Goal: Answer question/provide support

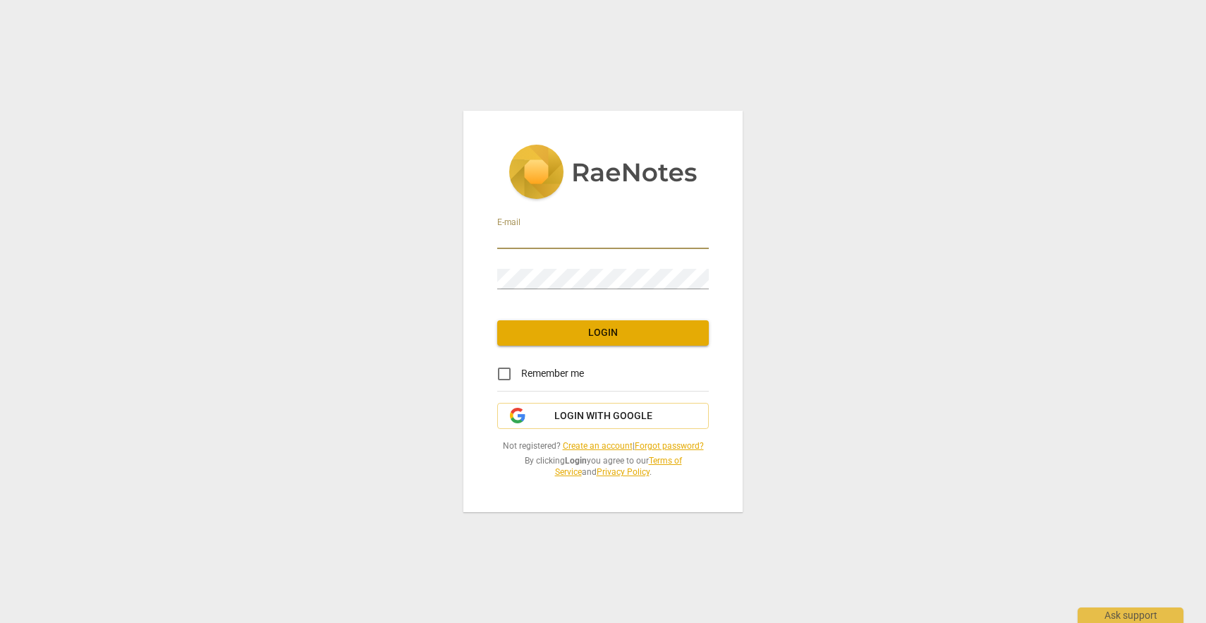
click at [550, 237] on input "email" at bounding box center [603, 239] width 212 height 20
type input "g"
type input "[EMAIL_ADDRESS][DOMAIN_NAME]"
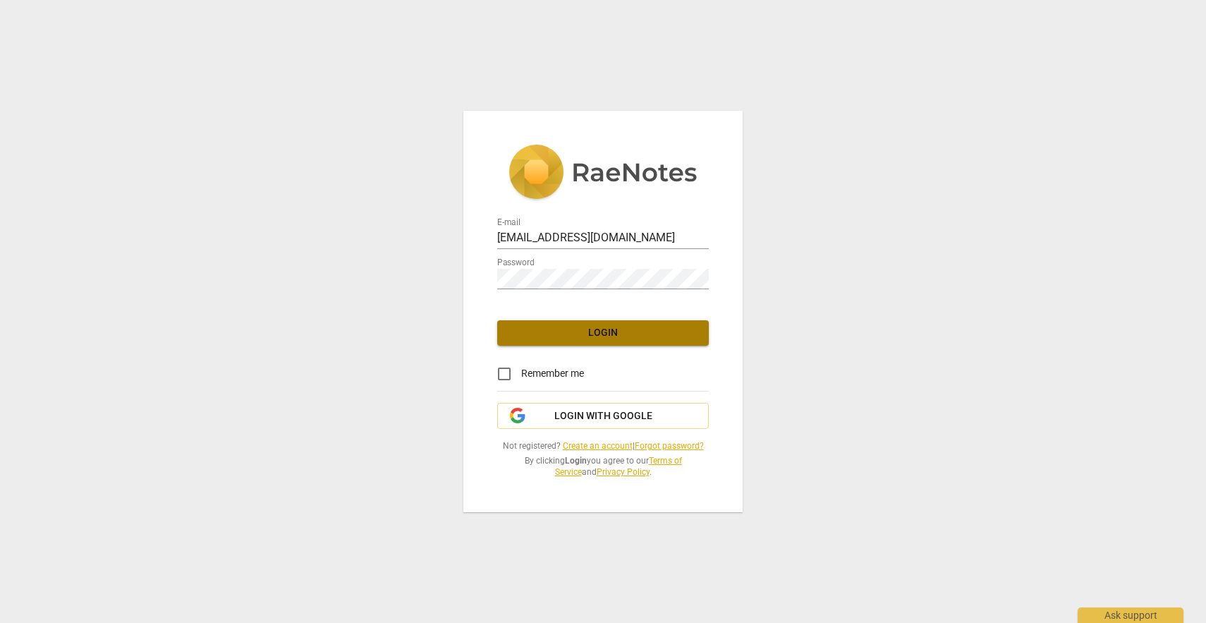
click at [545, 339] on span "Login" at bounding box center [603, 333] width 189 height 14
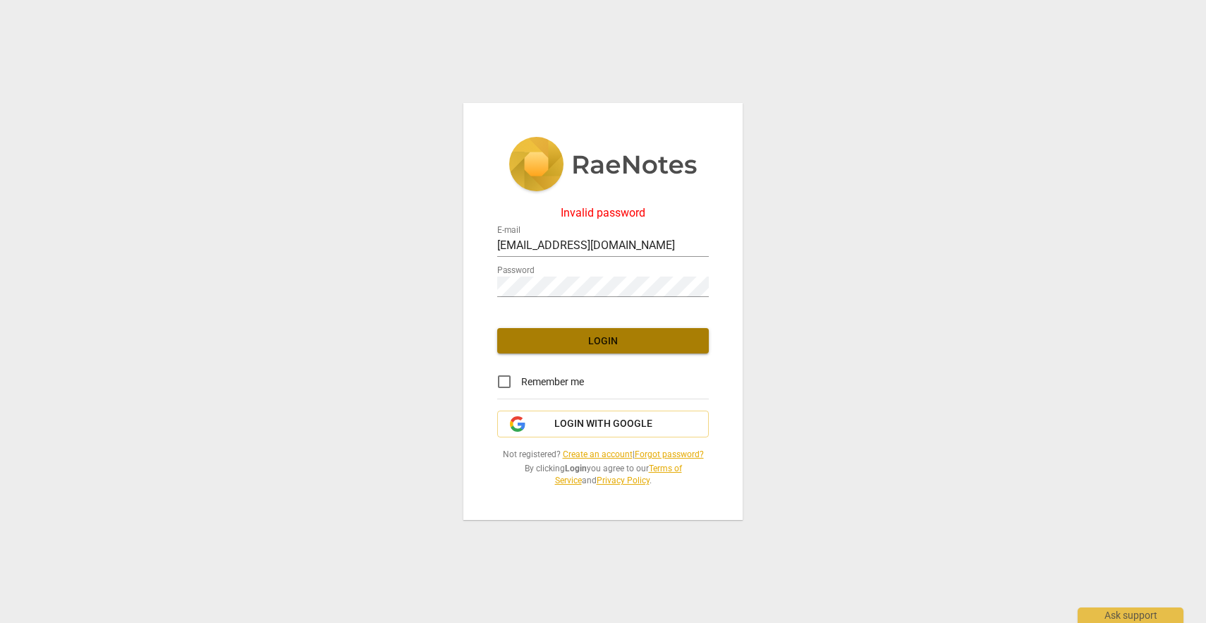
click at [557, 343] on span "Login" at bounding box center [603, 341] width 189 height 14
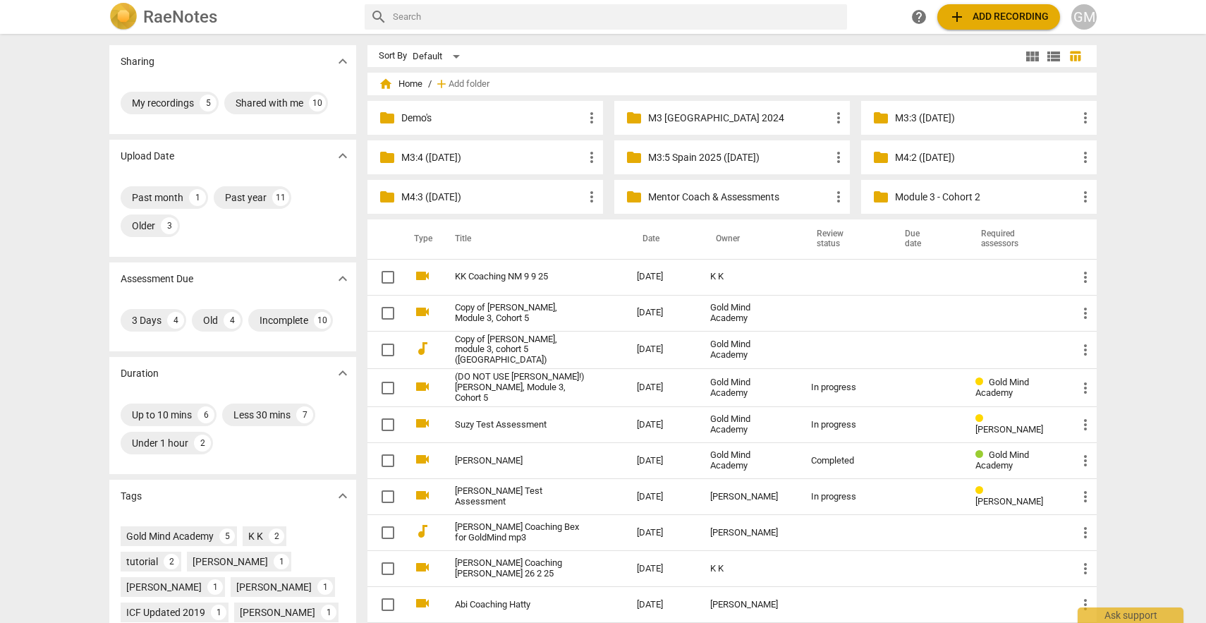
click at [684, 111] on p "M3 [GEOGRAPHIC_DATA] 2024" at bounding box center [739, 118] width 182 height 15
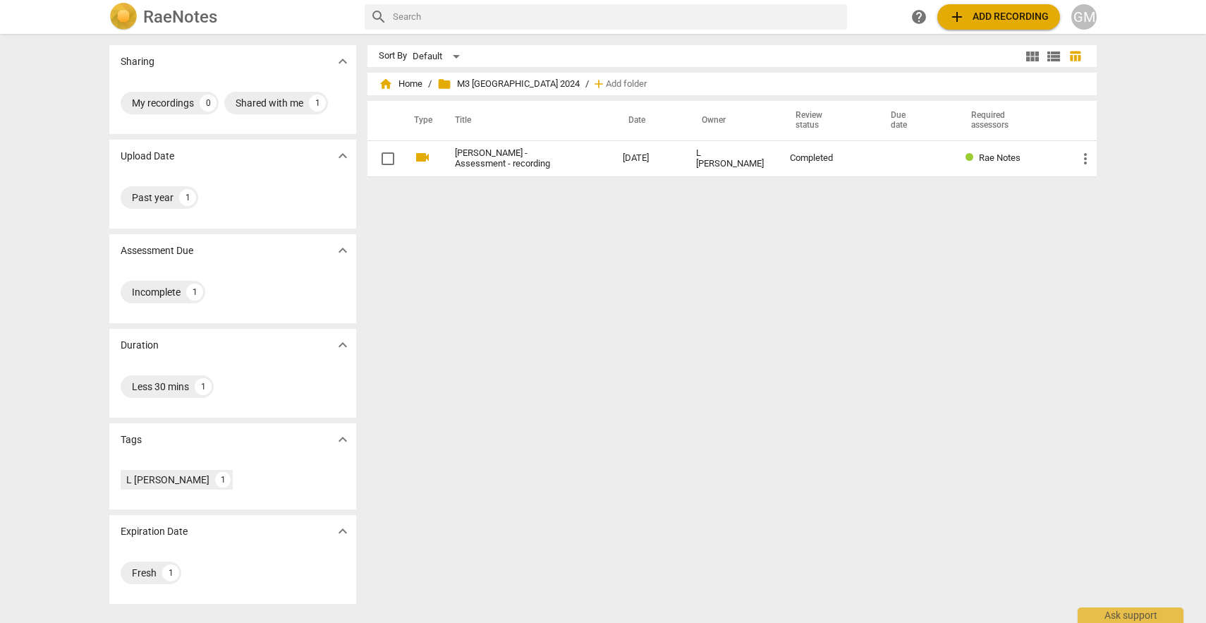
click at [464, 87] on span "folder M3 [GEOGRAPHIC_DATA] 2024" at bounding box center [508, 84] width 143 height 14
click at [399, 85] on span "home Home" at bounding box center [401, 84] width 44 height 14
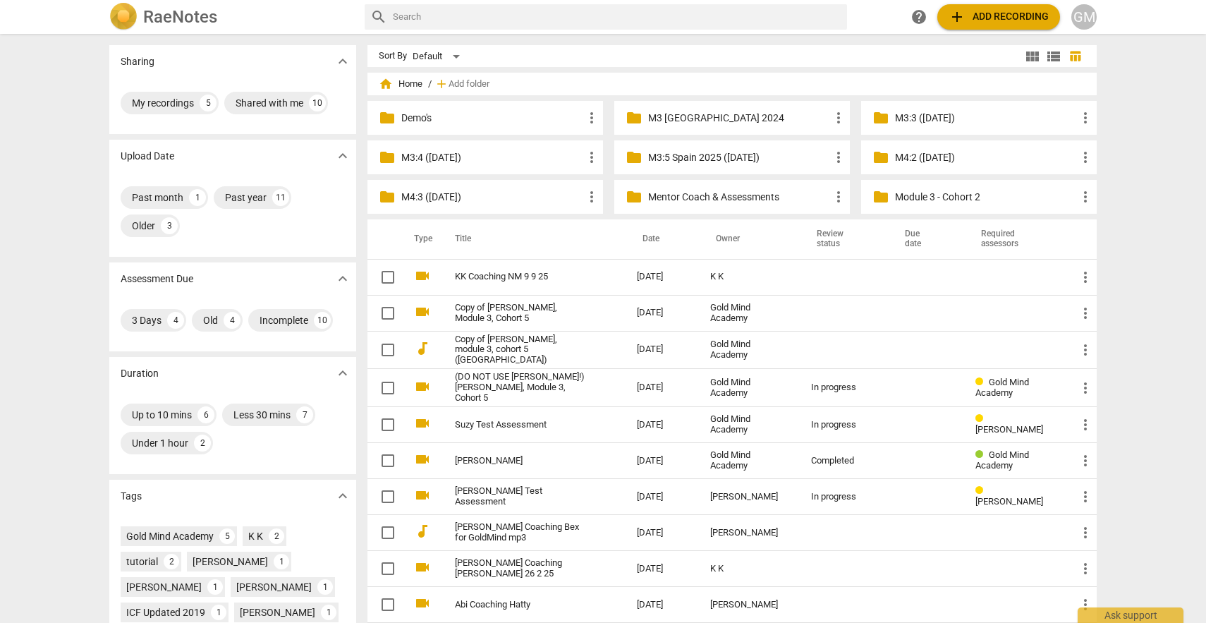
click at [444, 156] on p "M3:4 ([DATE])" at bounding box center [492, 157] width 182 height 15
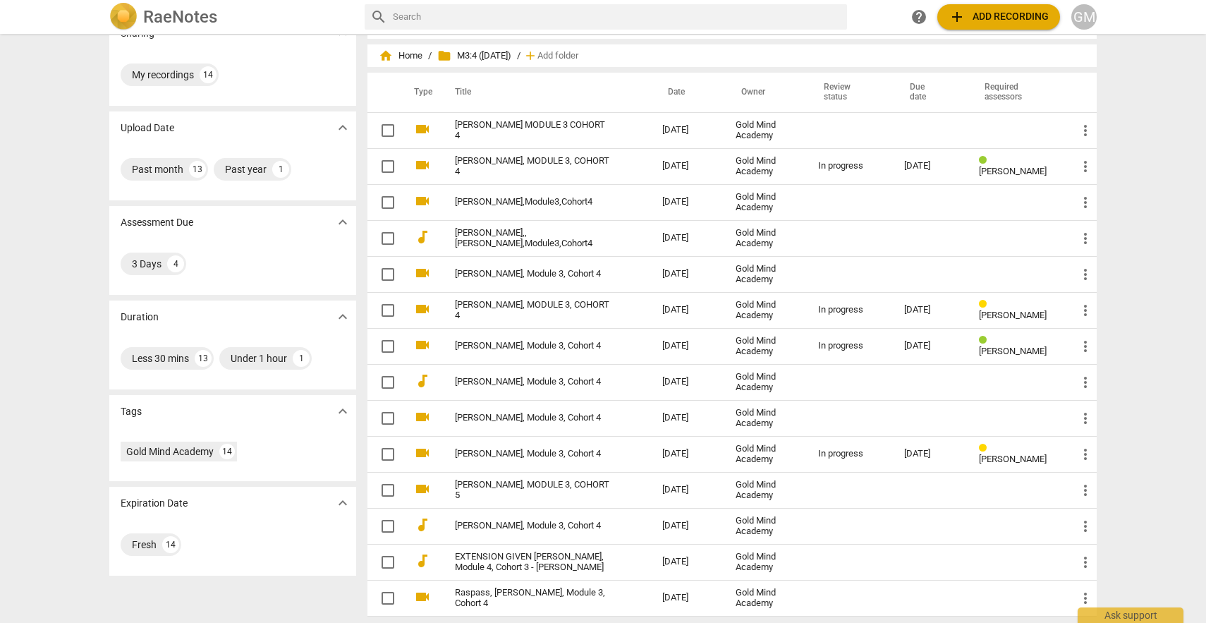
scroll to position [32, 0]
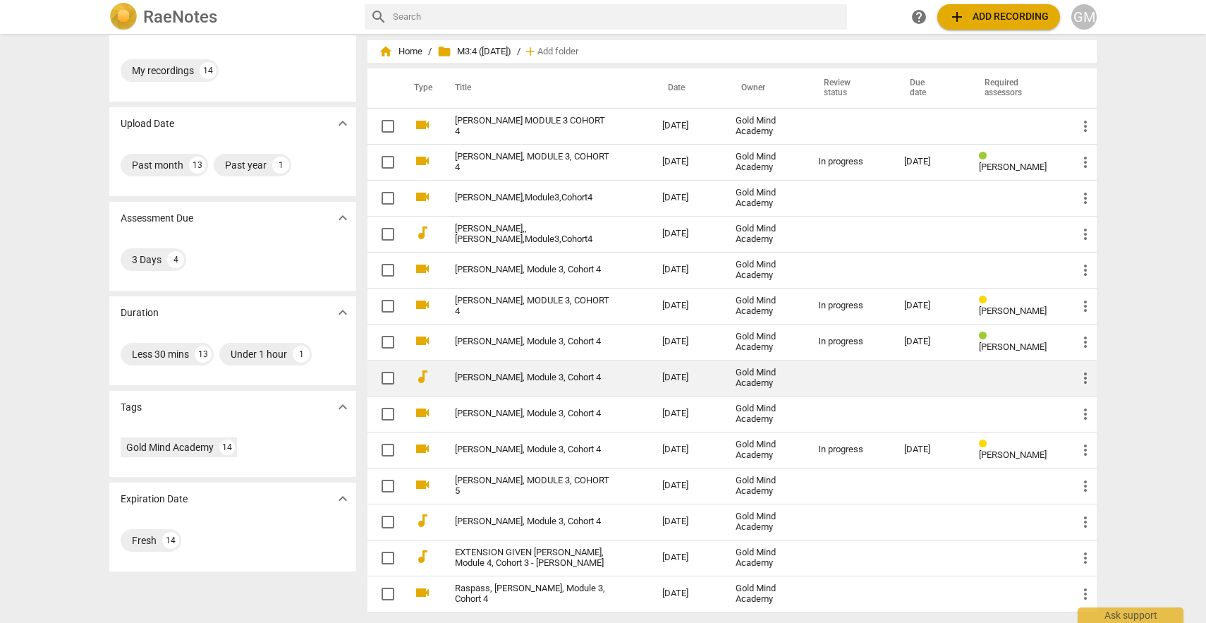
click at [546, 377] on link "[PERSON_NAME], Module 3, Cohort 4" at bounding box center [533, 378] width 157 height 11
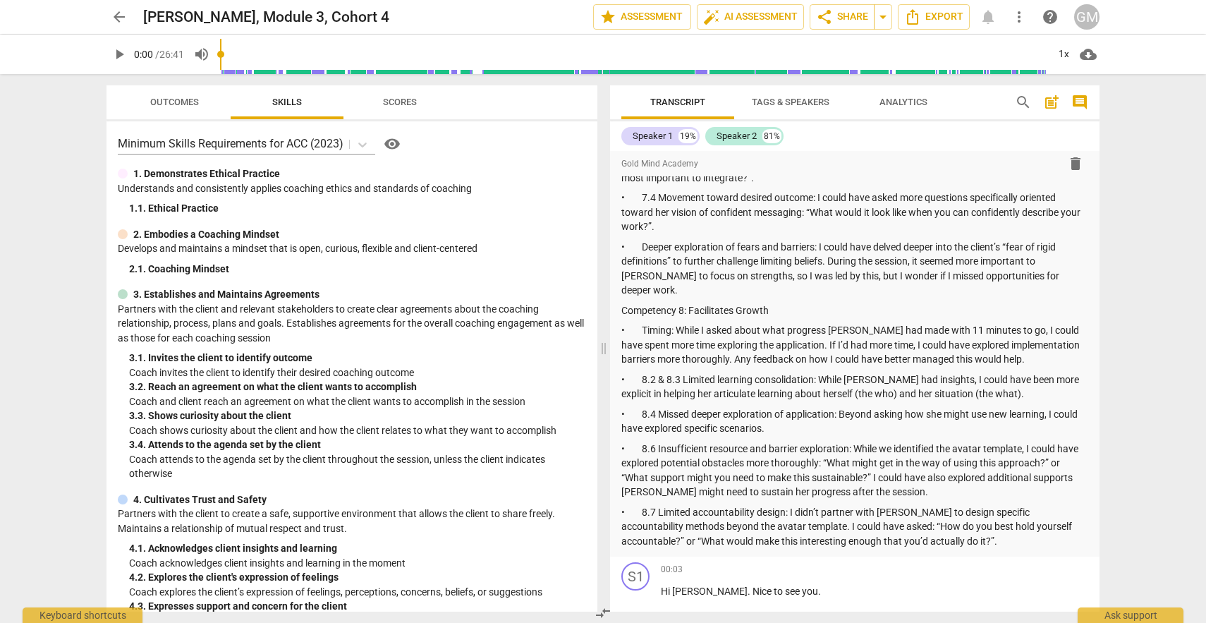
scroll to position [2079, 0]
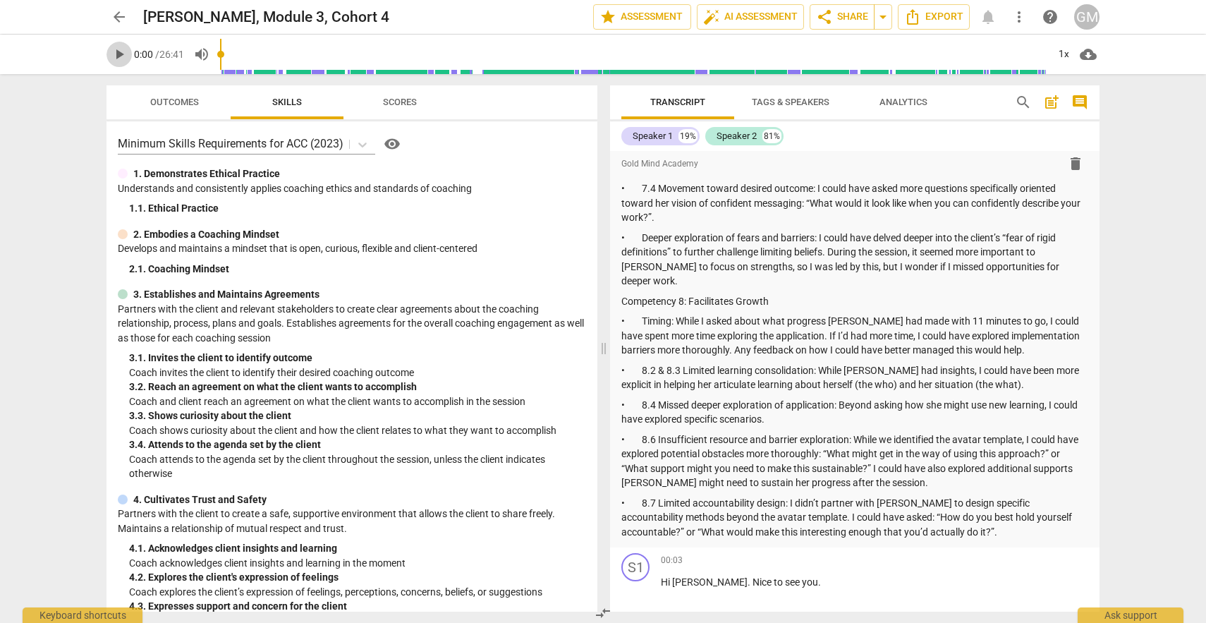
click at [118, 59] on span "play_arrow" at bounding box center [119, 54] width 17 height 17
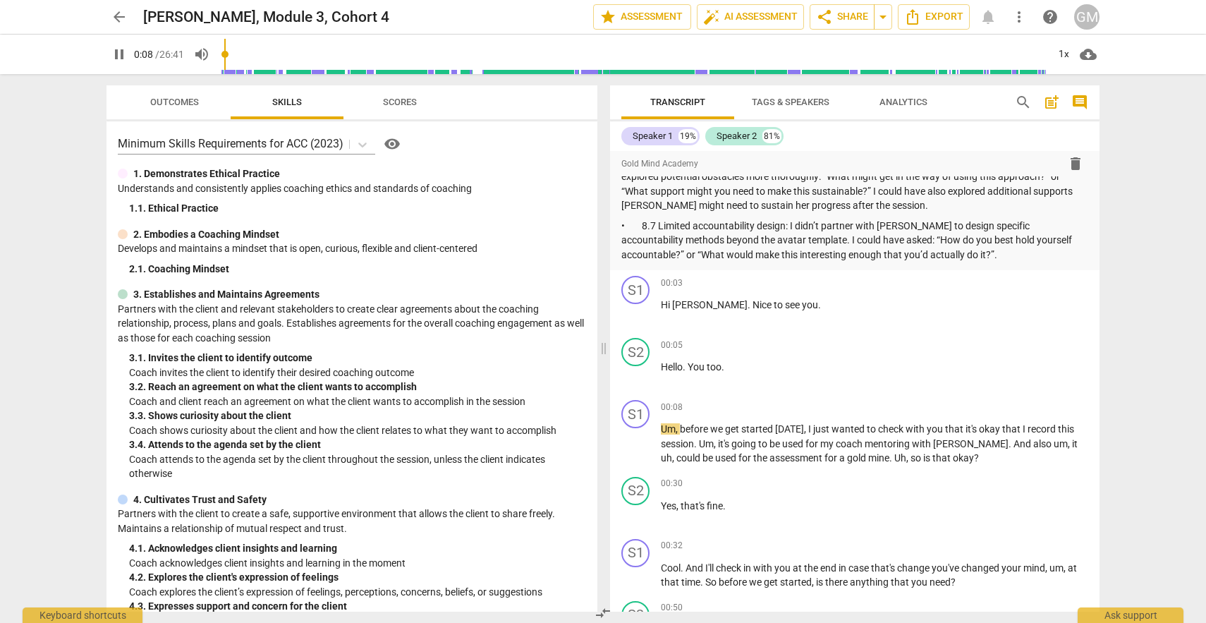
scroll to position [2409, 0]
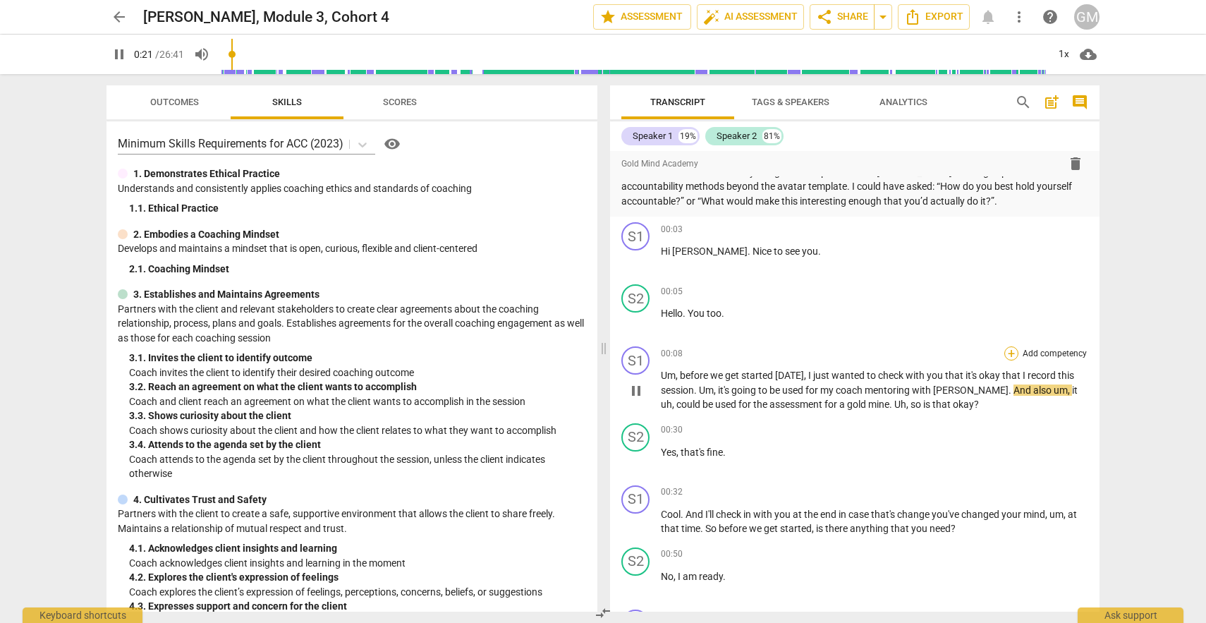
click at [1012, 346] on div "+" at bounding box center [1012, 353] width 14 height 14
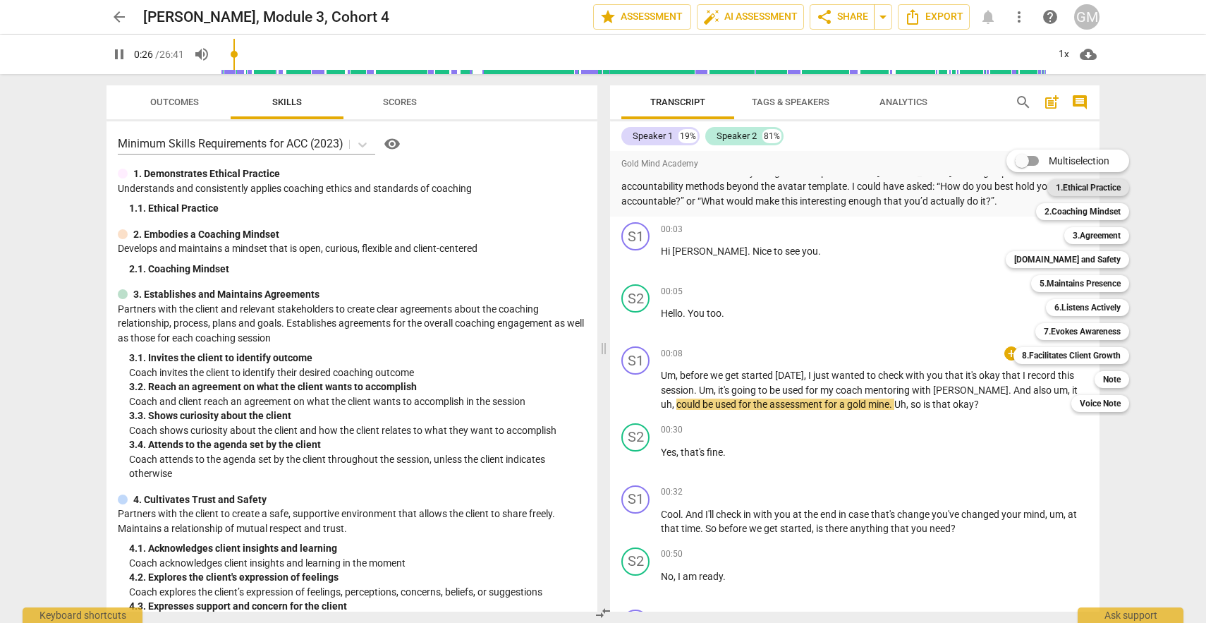
click at [1083, 185] on b "1.Ethical Practice" at bounding box center [1088, 187] width 65 height 17
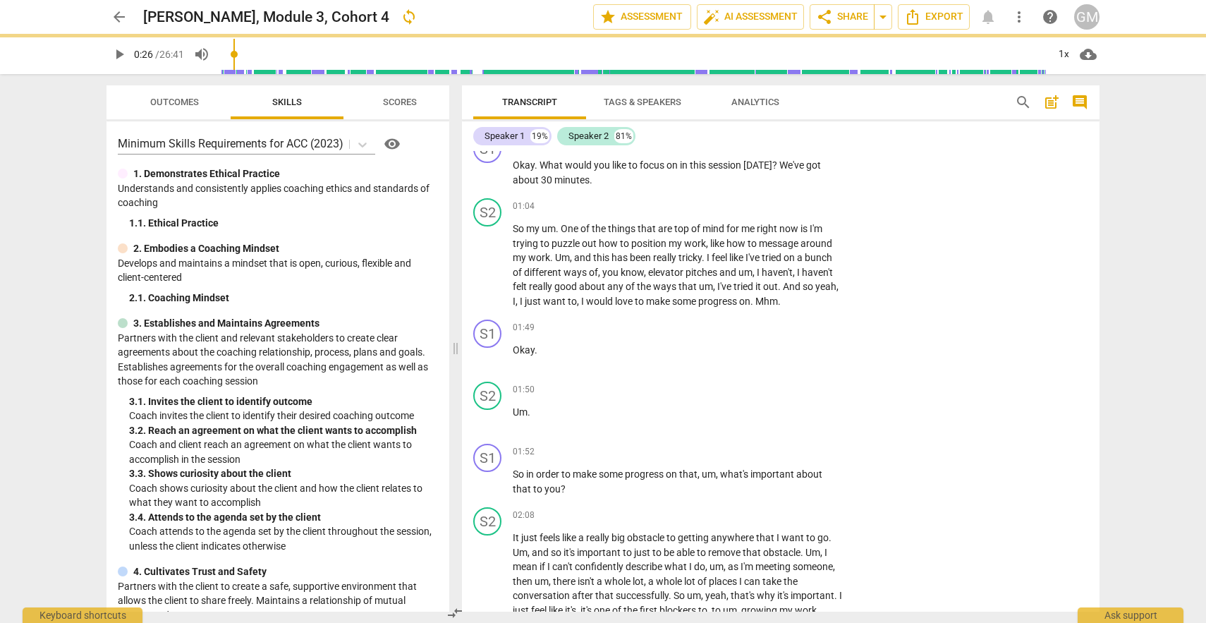
type input "26"
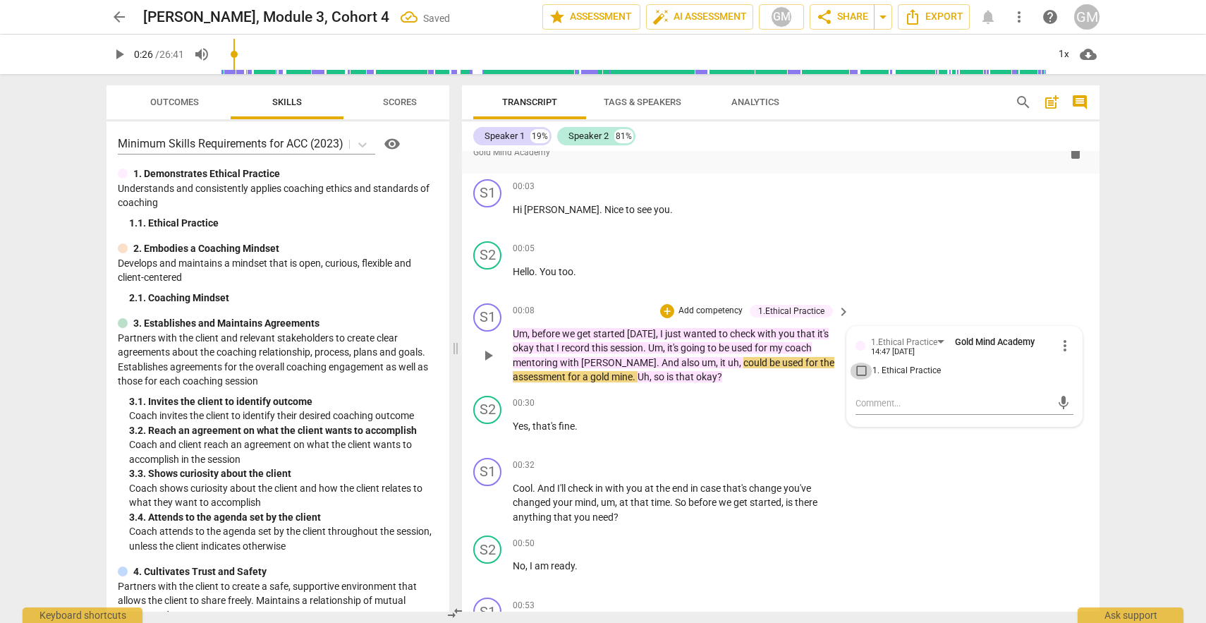
click at [862, 363] on input "1. Ethical Practice" at bounding box center [861, 371] width 23 height 17
checkbox input "true"
click at [864, 452] on div "S1 play_arrow pause 00:32 + Add competency keyboard_arrow_right Cool . And I'll…" at bounding box center [781, 491] width 638 height 78
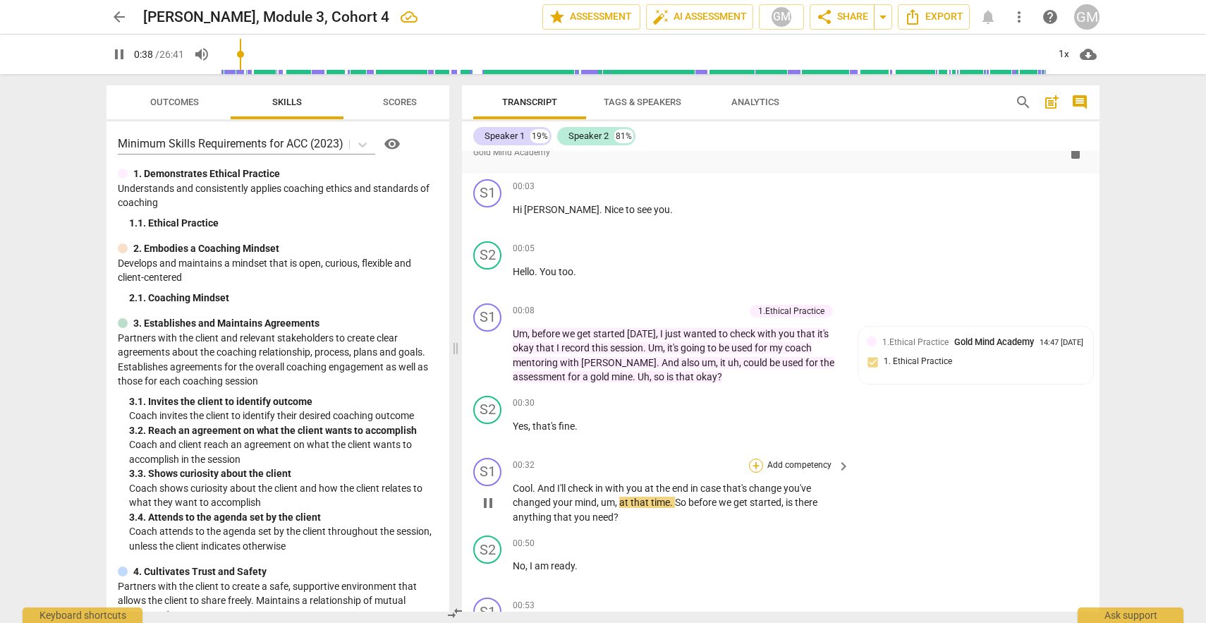
click at [758, 459] on div "+" at bounding box center [756, 466] width 14 height 14
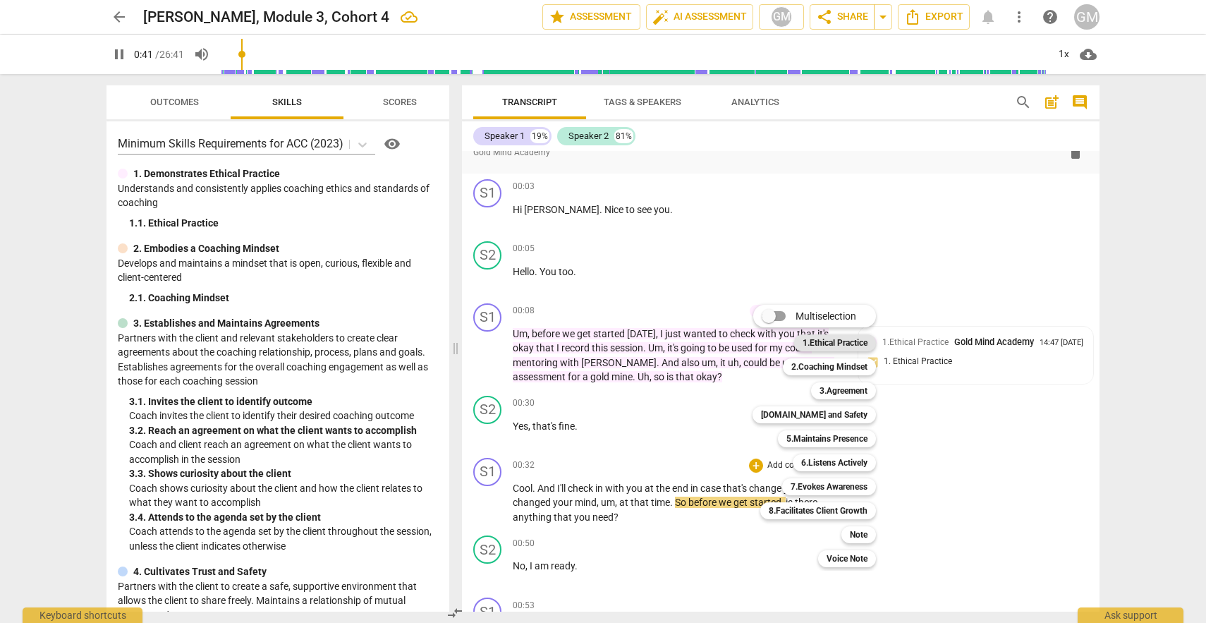
click at [833, 345] on b "1.Ethical Practice" at bounding box center [835, 342] width 65 height 17
type input "41"
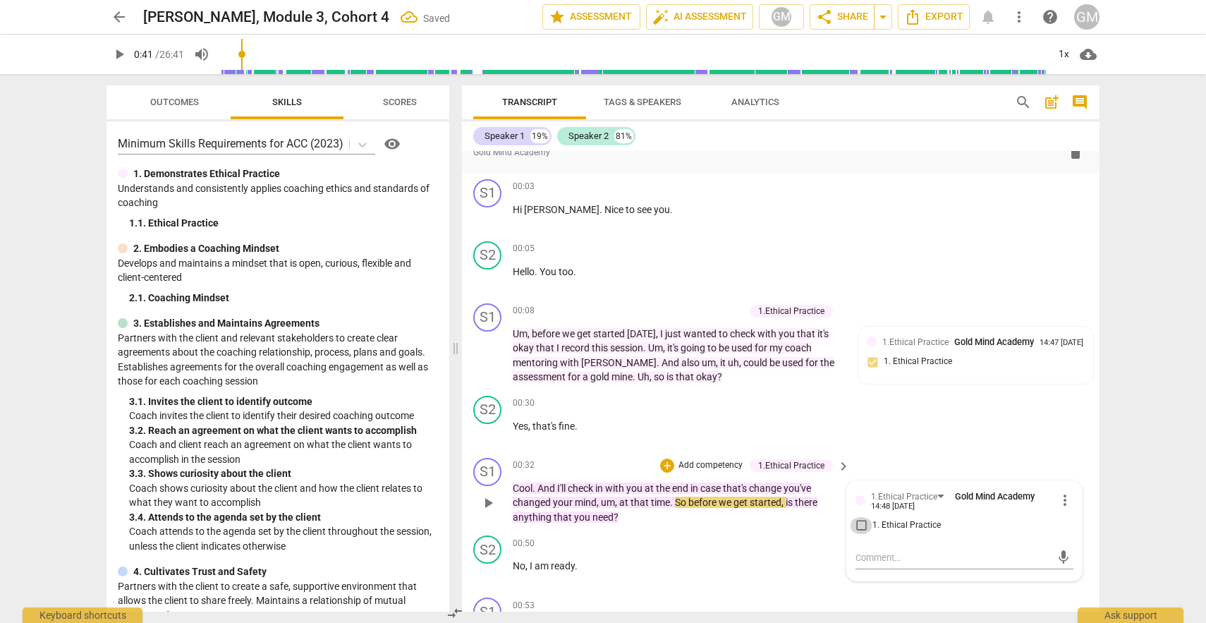
click at [861, 517] on input "1. Ethical Practice" at bounding box center [861, 525] width 23 height 17
checkbox input "true"
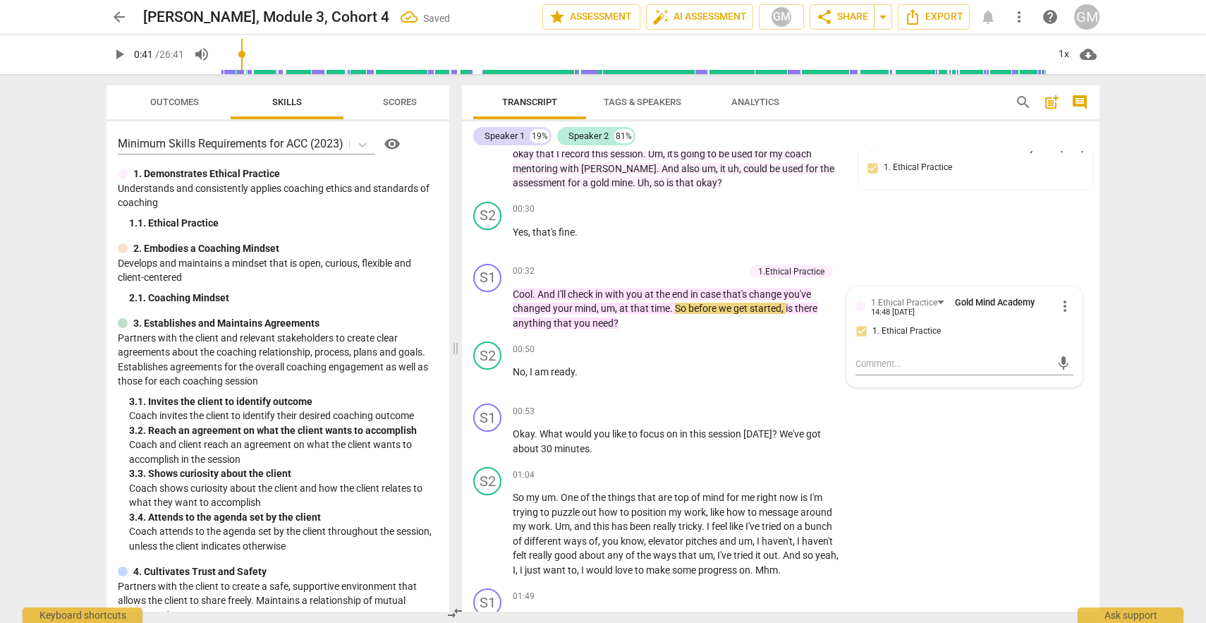
scroll to position [2177, 0]
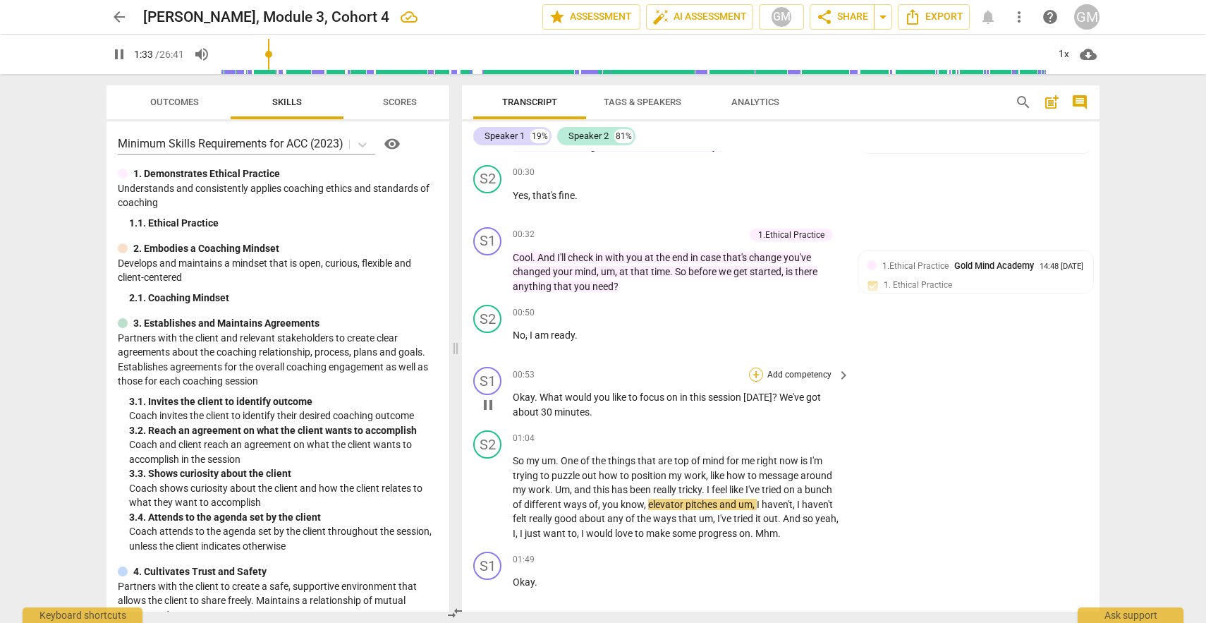
click at [756, 368] on div "+" at bounding box center [756, 375] width 14 height 14
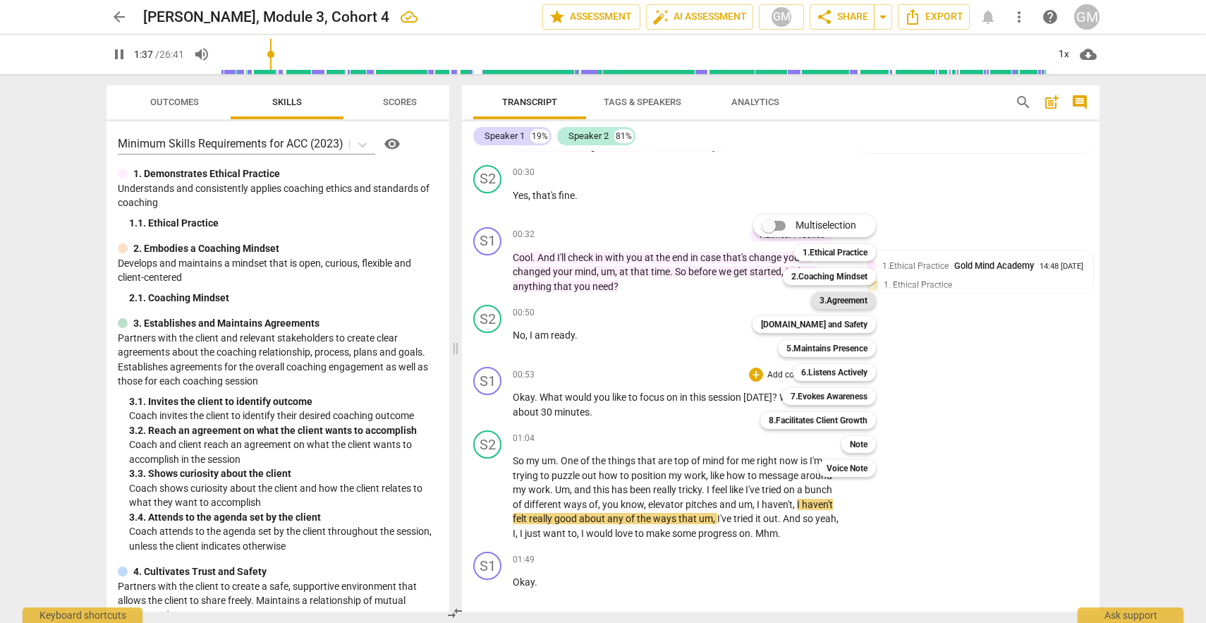
click at [848, 301] on b "3.Agreement" at bounding box center [844, 300] width 48 height 17
type input "98"
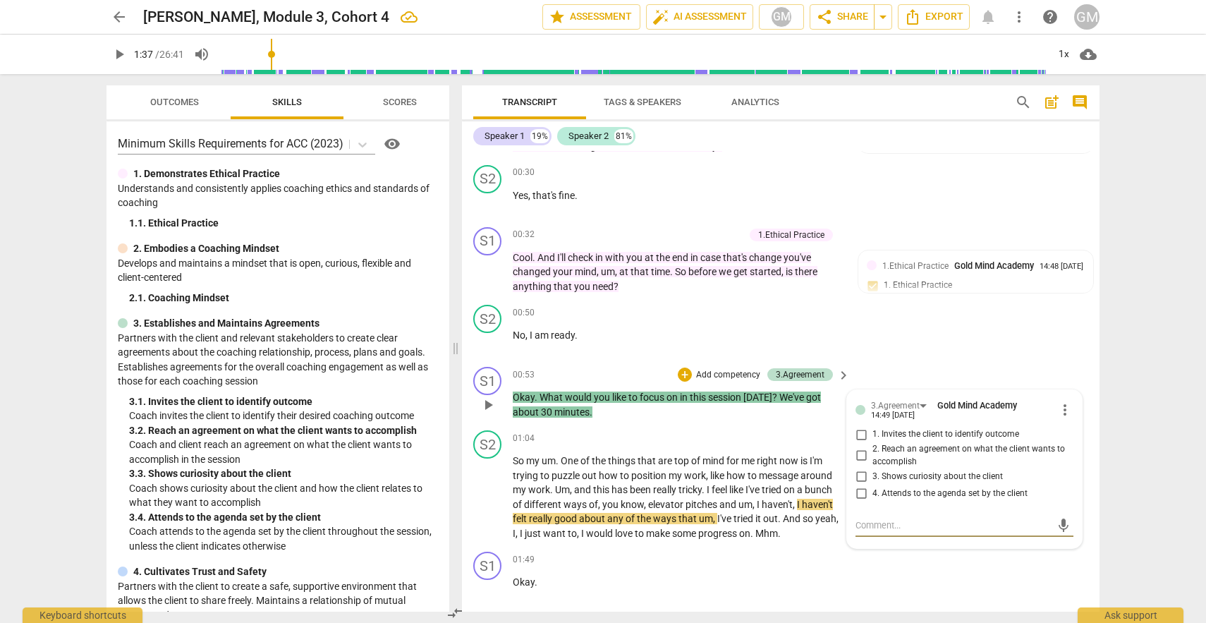
click at [862, 426] on input "1. Invites the client to identify outcome" at bounding box center [861, 434] width 23 height 17
checkbox input "true"
click at [1017, 322] on div "S2 play_arrow pause 00:50 + Add competency keyboard_arrow_right No , I am ready…" at bounding box center [781, 330] width 638 height 62
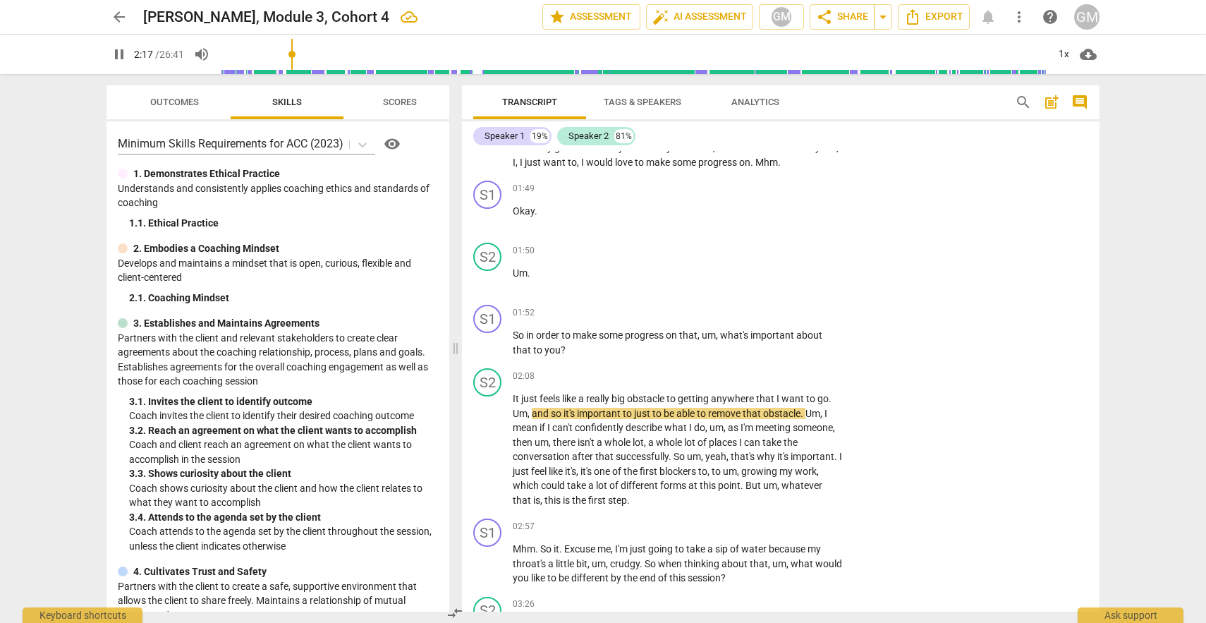
scroll to position [2549, 0]
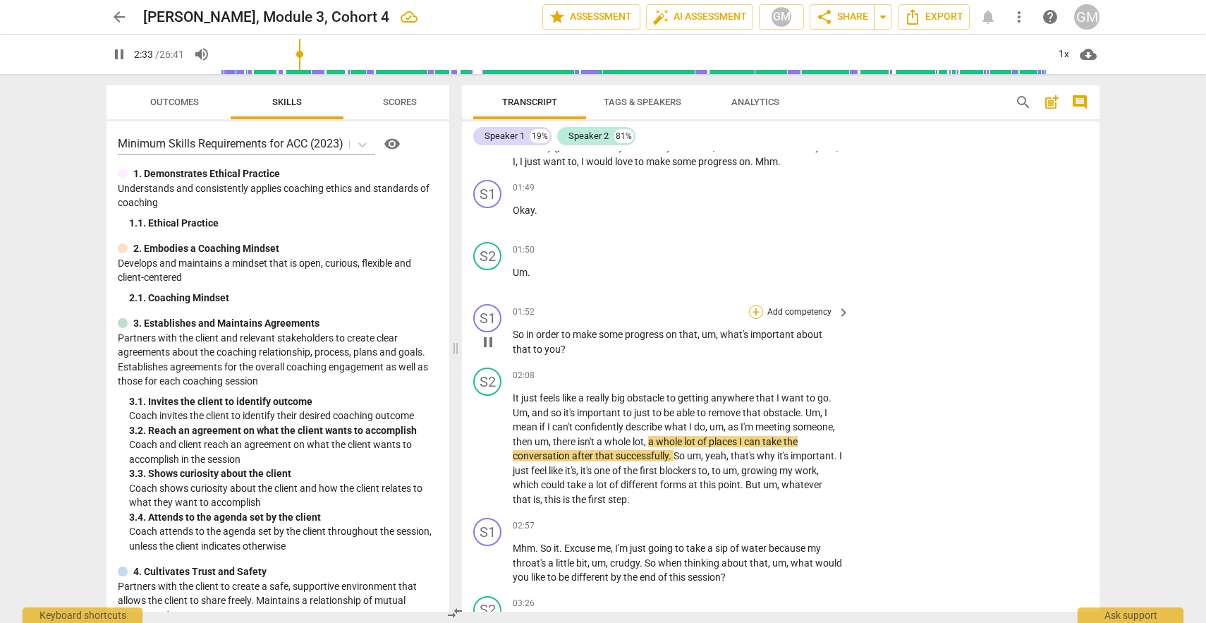
click at [754, 305] on div "+" at bounding box center [756, 312] width 14 height 14
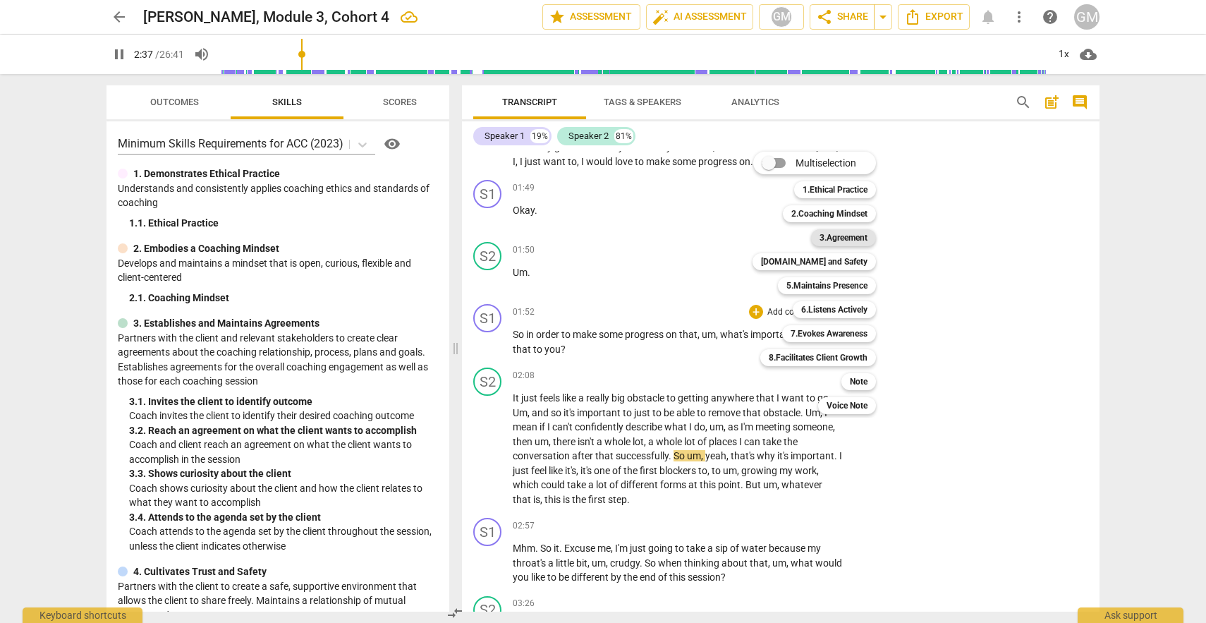
click at [847, 238] on b "3.Agreement" at bounding box center [844, 237] width 48 height 17
type input "158"
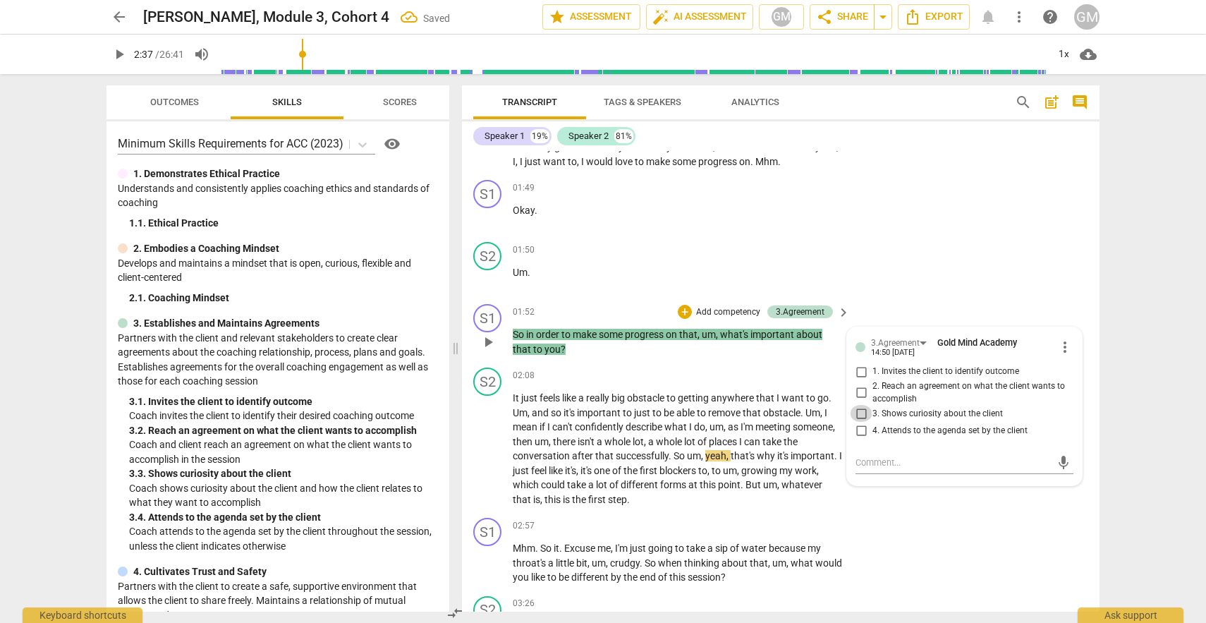
click at [860, 405] on input "3. Shows curiosity about the client" at bounding box center [861, 413] width 23 height 17
checkbox input "true"
click at [906, 512] on div "S1 play_arrow pause 02:57 + Add competency keyboard_arrow_right Mhm . So it . E…" at bounding box center [781, 551] width 638 height 78
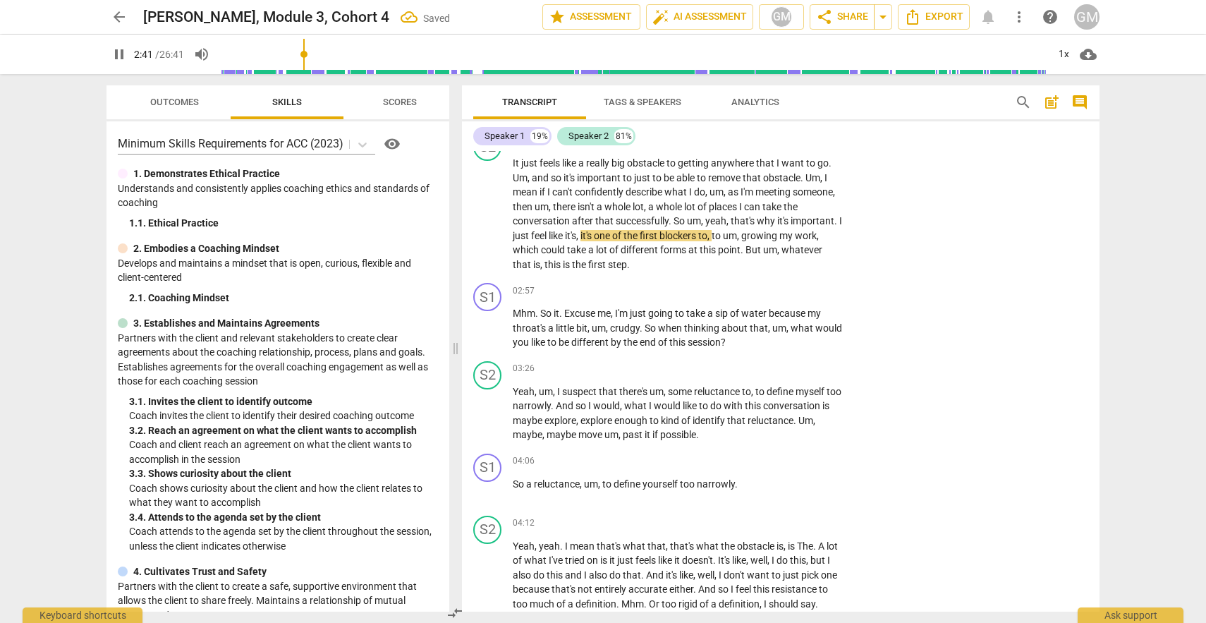
scroll to position [2790, 0]
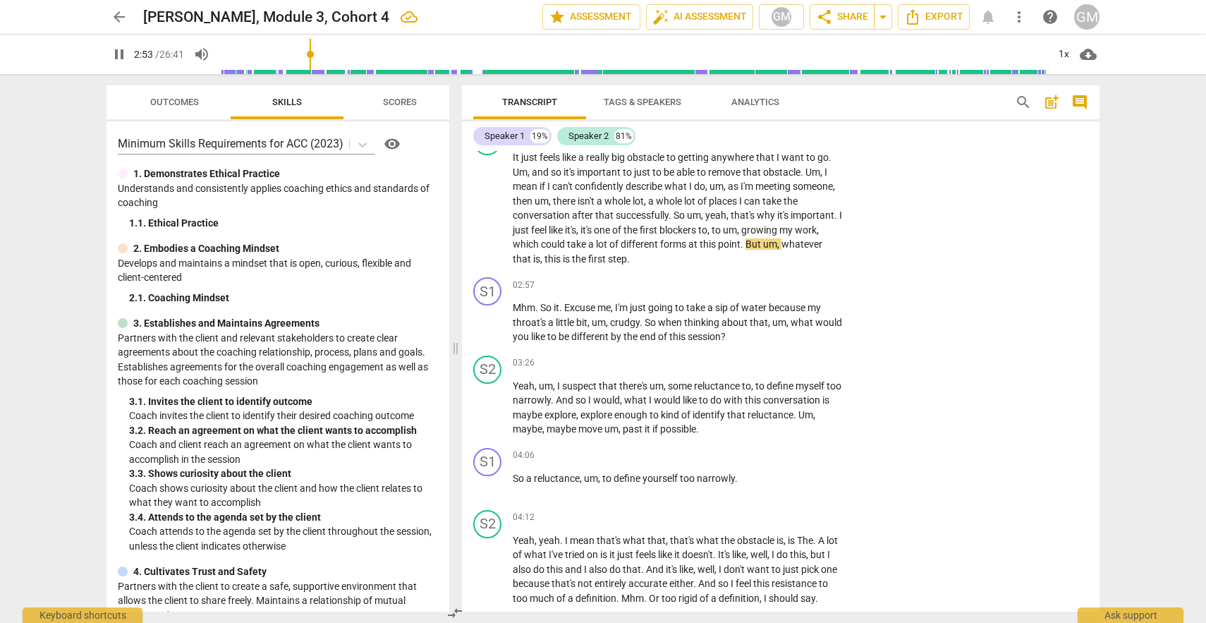
click at [116, 56] on span "pause" at bounding box center [119, 54] width 17 height 17
click at [121, 58] on span "play_arrow" at bounding box center [119, 54] width 17 height 17
click at [758, 278] on div "+" at bounding box center [756, 285] width 14 height 14
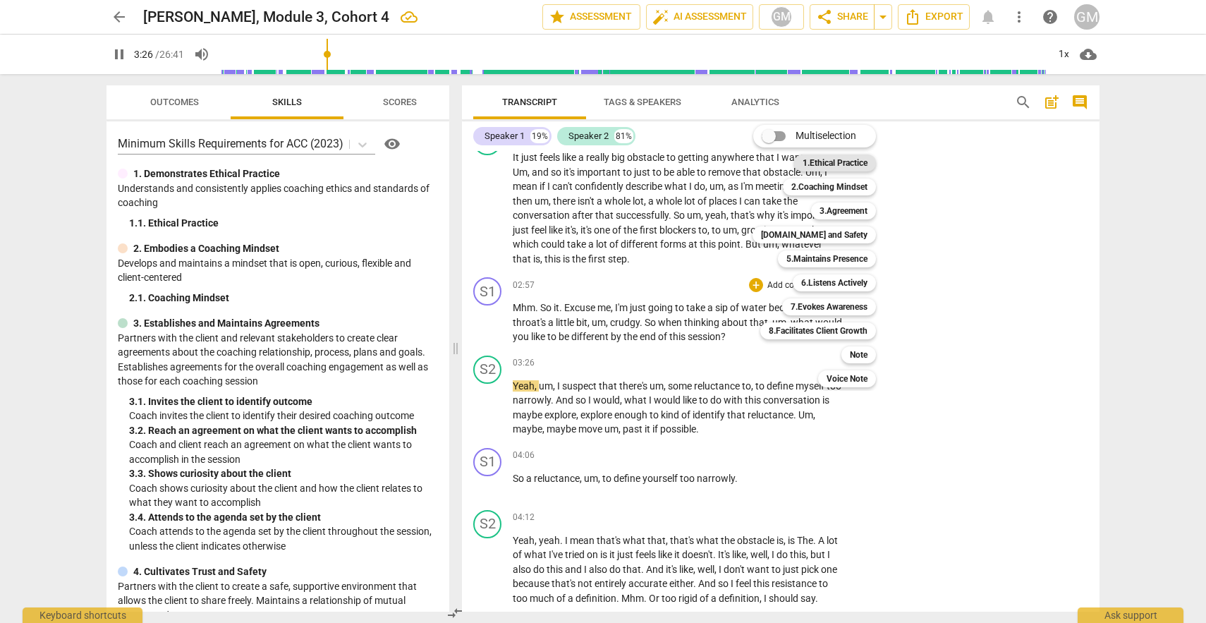
click at [841, 165] on b "1.Ethical Practice" at bounding box center [835, 163] width 65 height 17
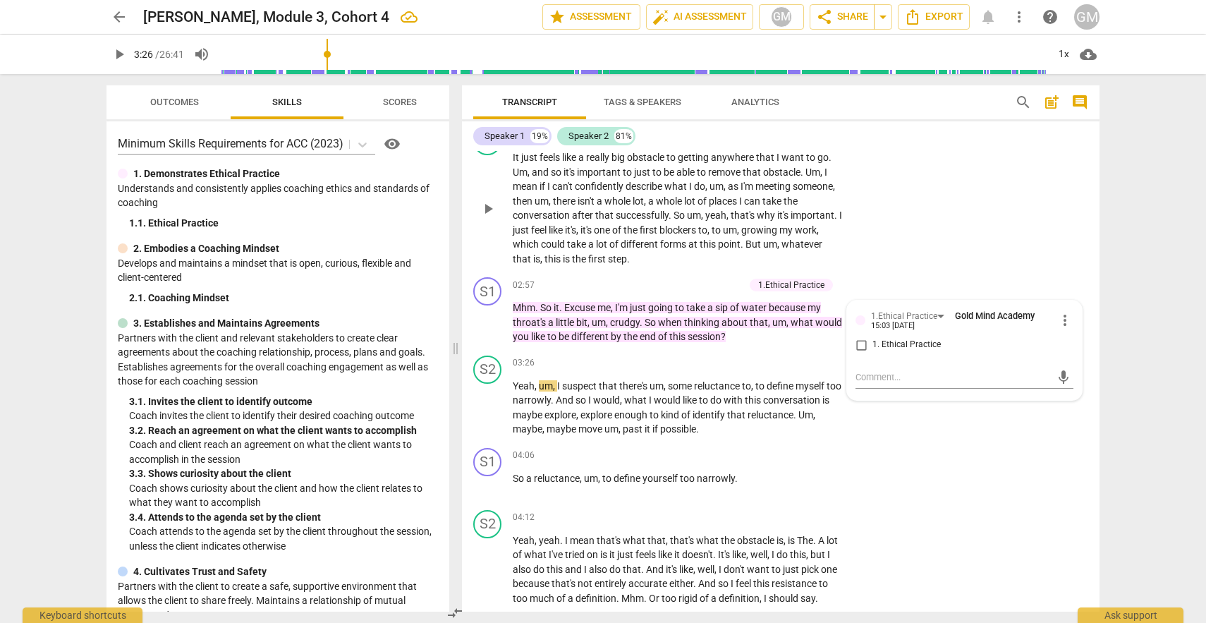
click at [914, 232] on div "S2 play_arrow pause 02:08 + Add competency keyboard_arrow_right It just feels l…" at bounding box center [781, 196] width 638 height 150
click at [806, 279] on div "1.Ethical Practice" at bounding box center [791, 285] width 66 height 13
type input "208"
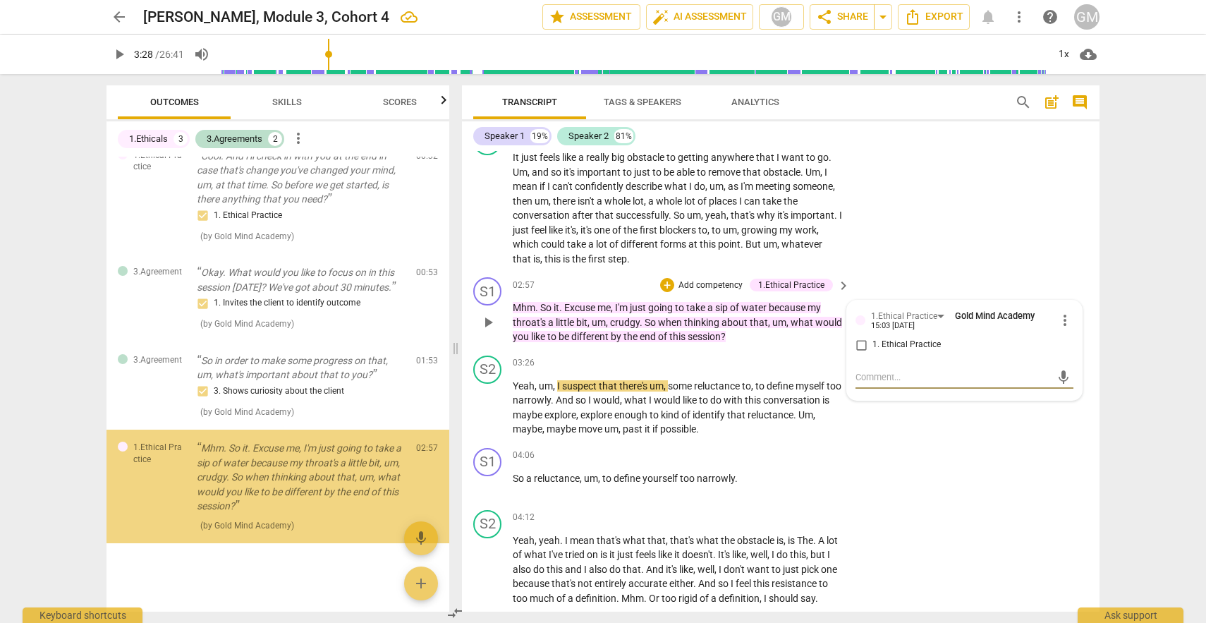
scroll to position [167, 0]
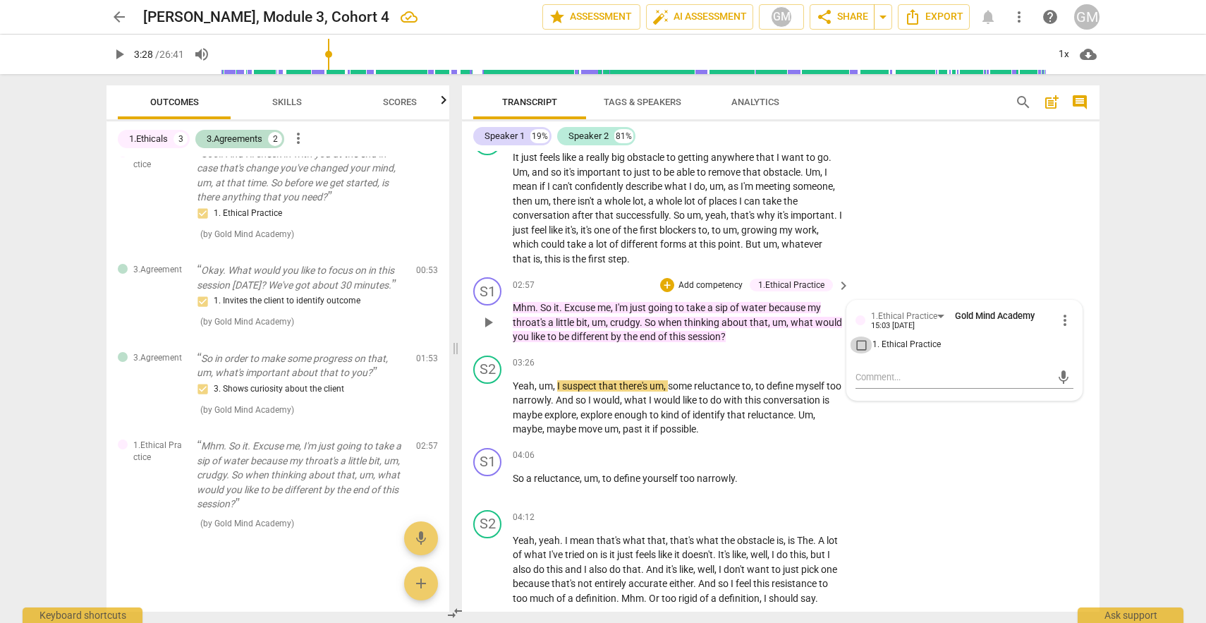
click at [859, 337] on input "1. Ethical Practice" at bounding box center [861, 345] width 23 height 17
checkbox input "false"
click at [1058, 312] on span "more_vert" at bounding box center [1065, 320] width 17 height 17
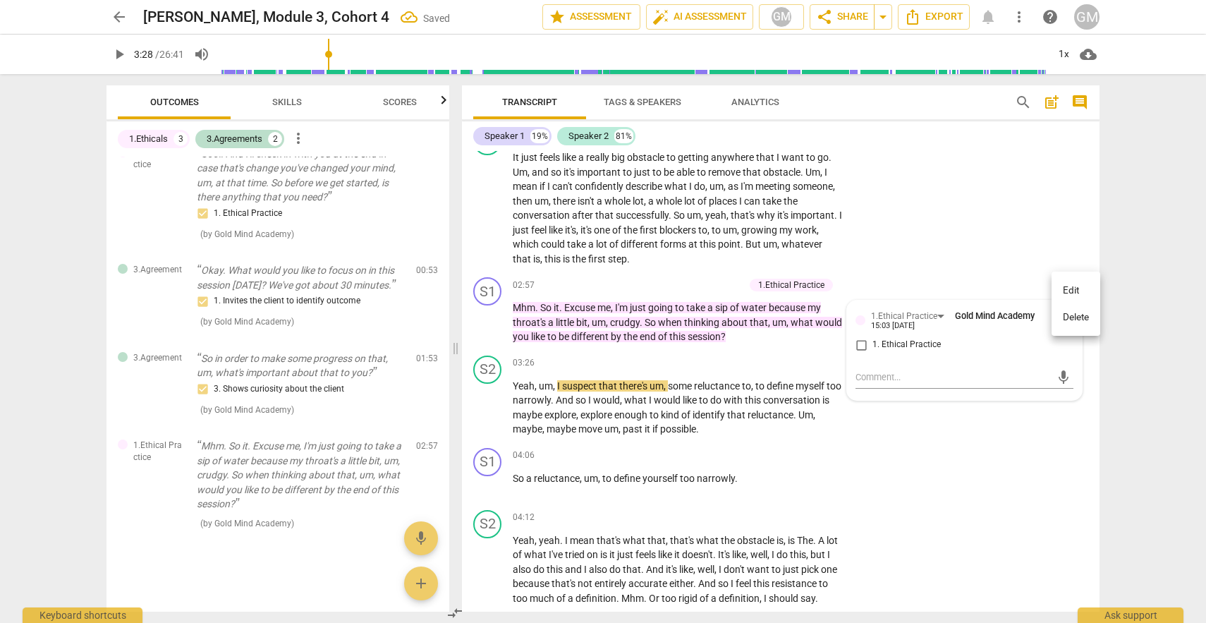
click at [1065, 313] on li "Delete" at bounding box center [1076, 317] width 49 height 27
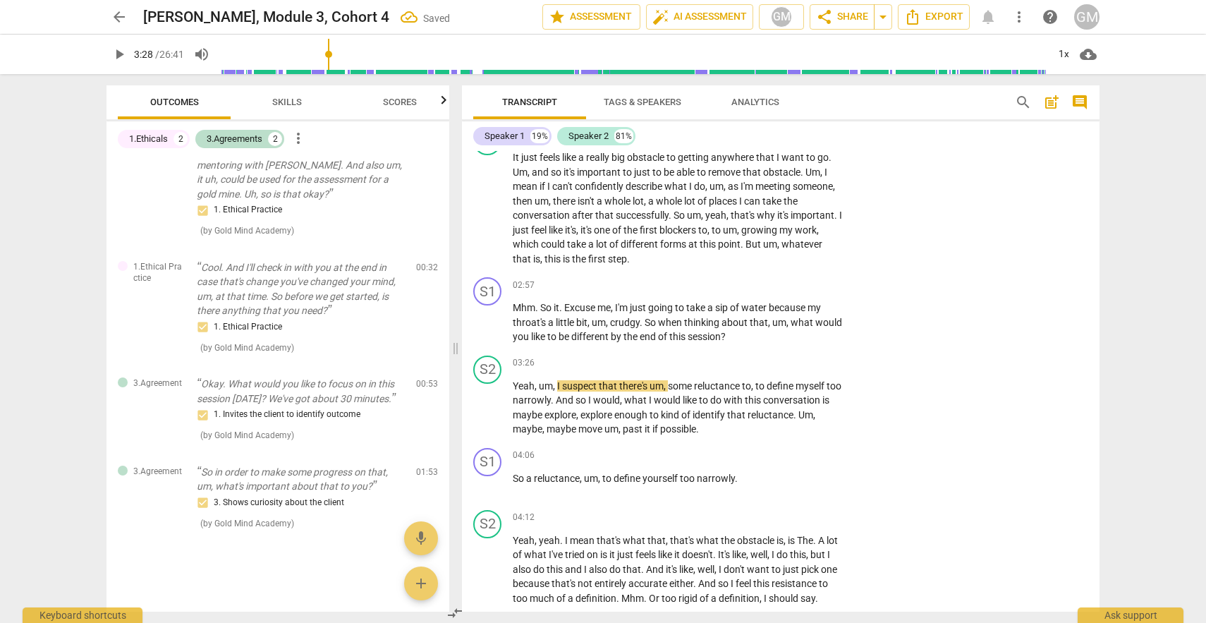
scroll to position [54, 0]
click at [760, 278] on div "+" at bounding box center [756, 285] width 14 height 14
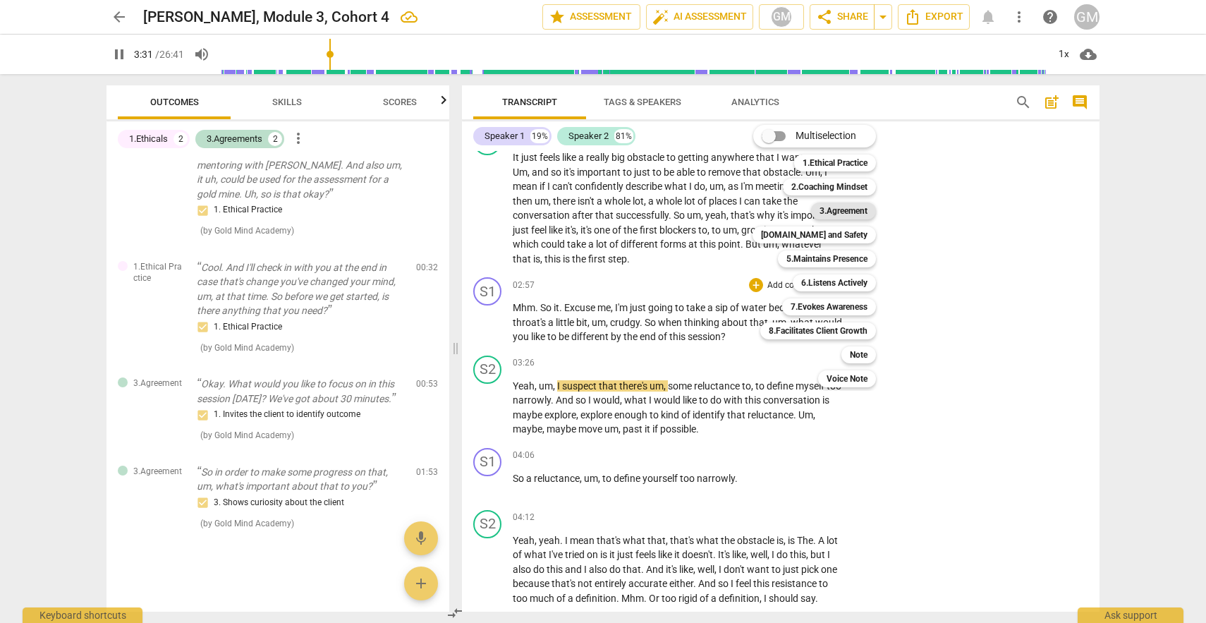
click at [836, 212] on b "3.Agreement" at bounding box center [844, 210] width 48 height 17
type input "212"
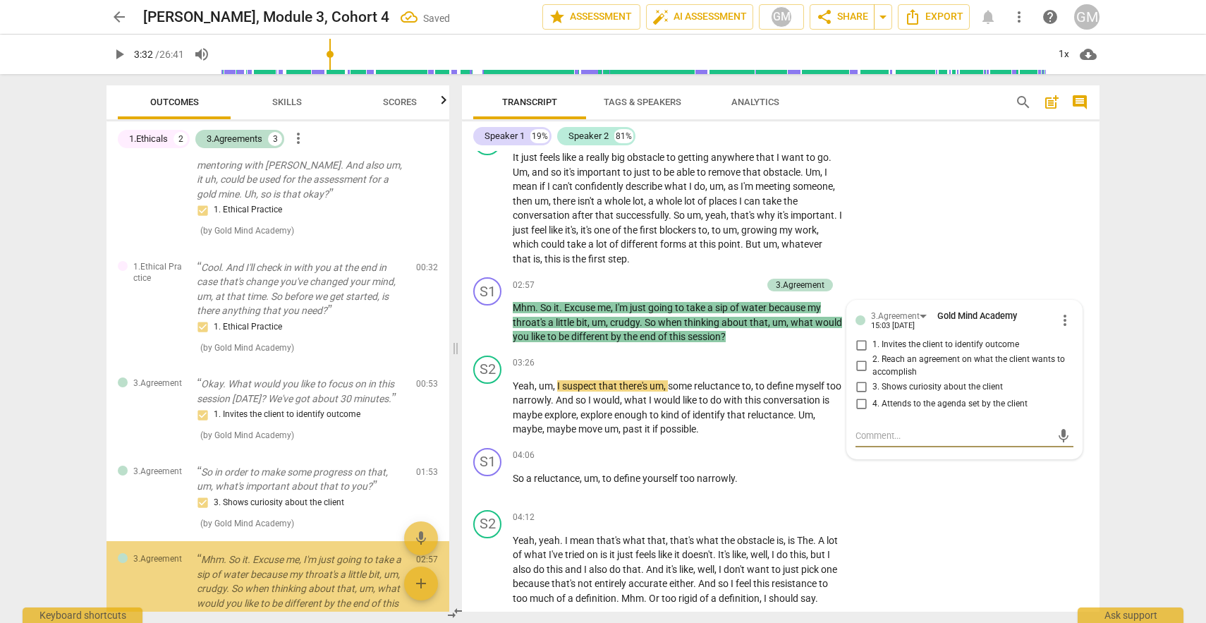
scroll to position [167, 0]
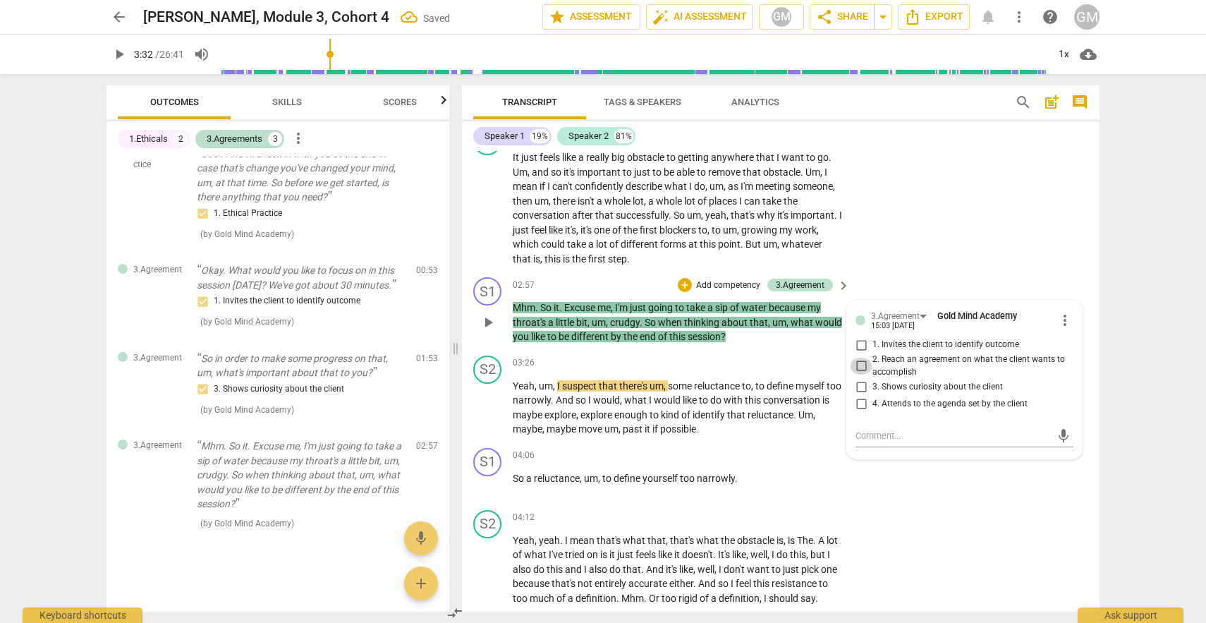
click at [859, 358] on input "2. Reach an agreement on what the client wants to accomplish" at bounding box center [861, 366] width 23 height 17
checkbox input "true"
click at [722, 448] on div "04:06 + Add competency keyboard_arrow_right" at bounding box center [682, 456] width 339 height 16
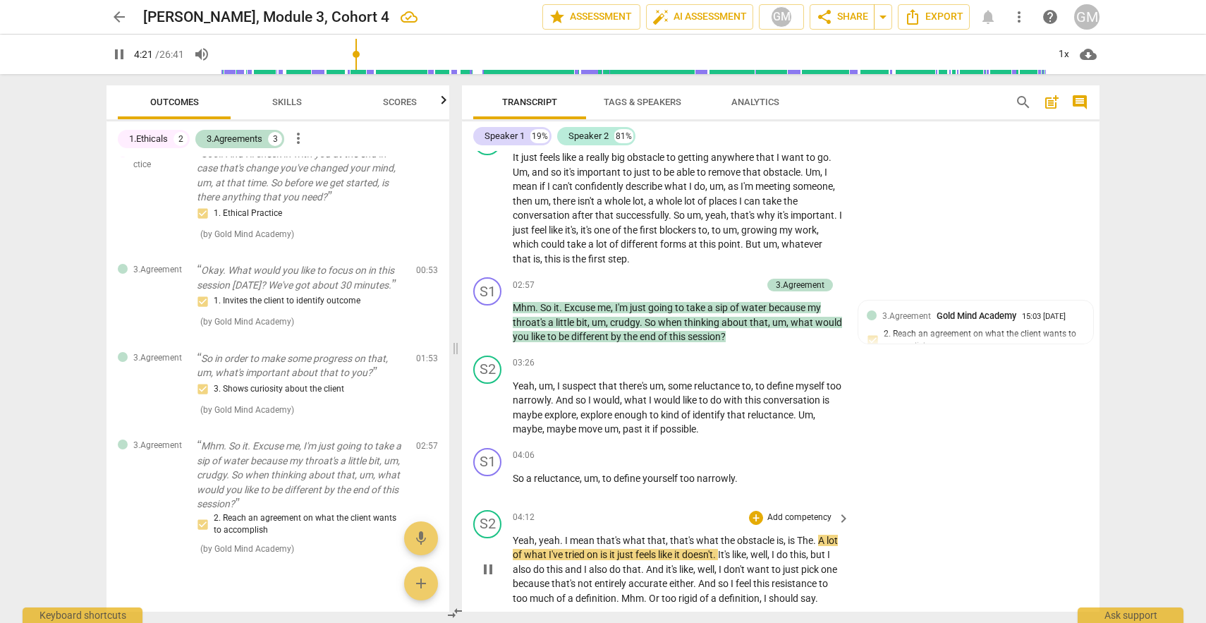
click at [492, 561] on span "pause" at bounding box center [488, 569] width 17 height 17
type input "262"
click at [756, 449] on div "+" at bounding box center [756, 456] width 14 height 14
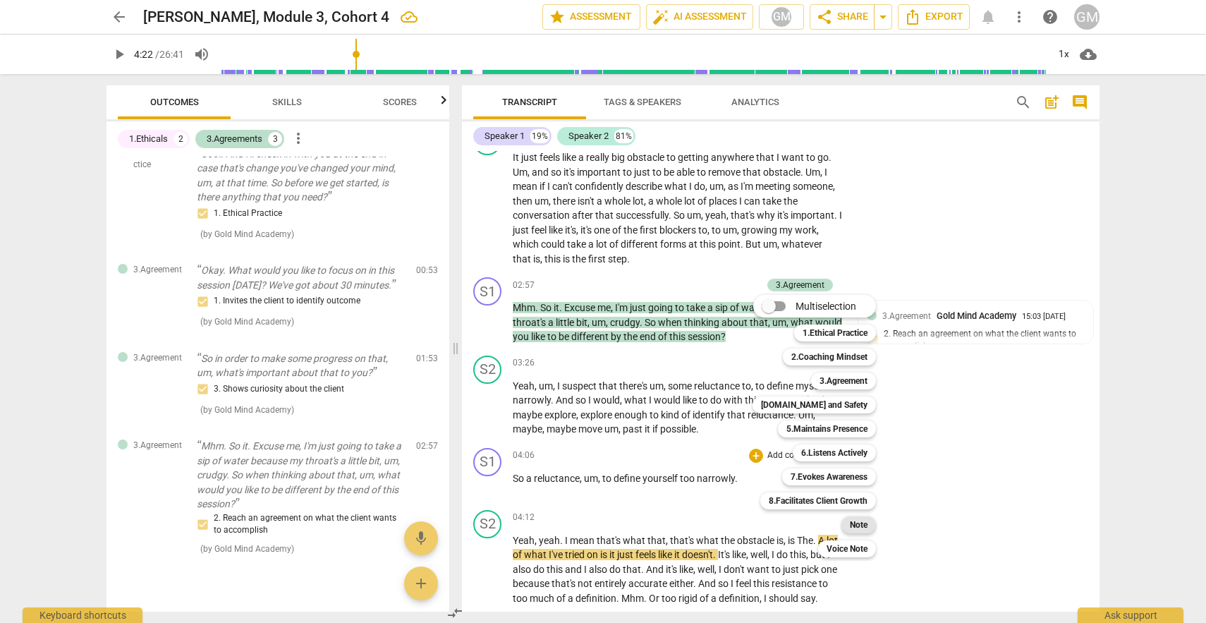
click at [857, 526] on b "Note" at bounding box center [859, 524] width 18 height 17
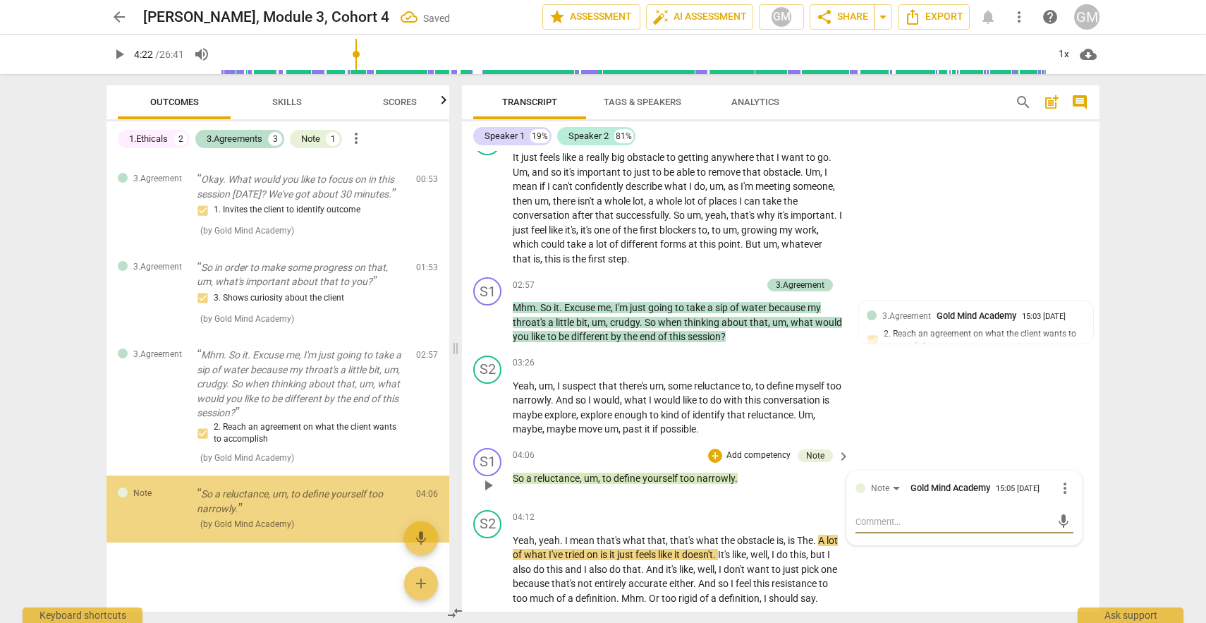
scroll to position [259, 0]
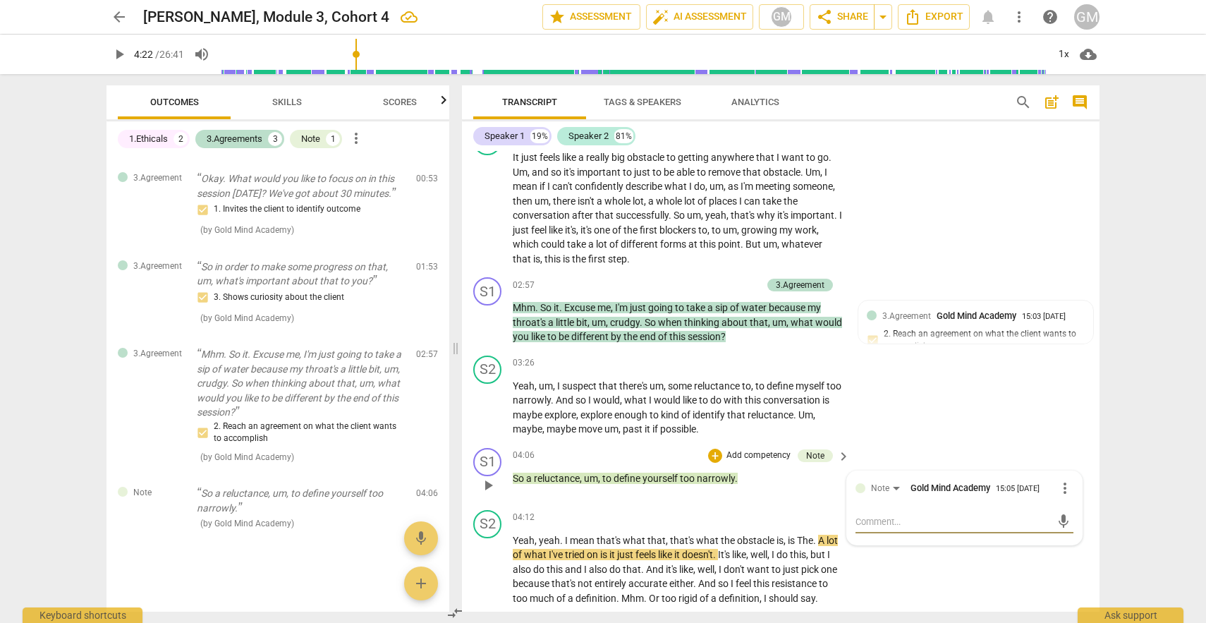
type textarea "T"
type textarea "Th"
type textarea "The"
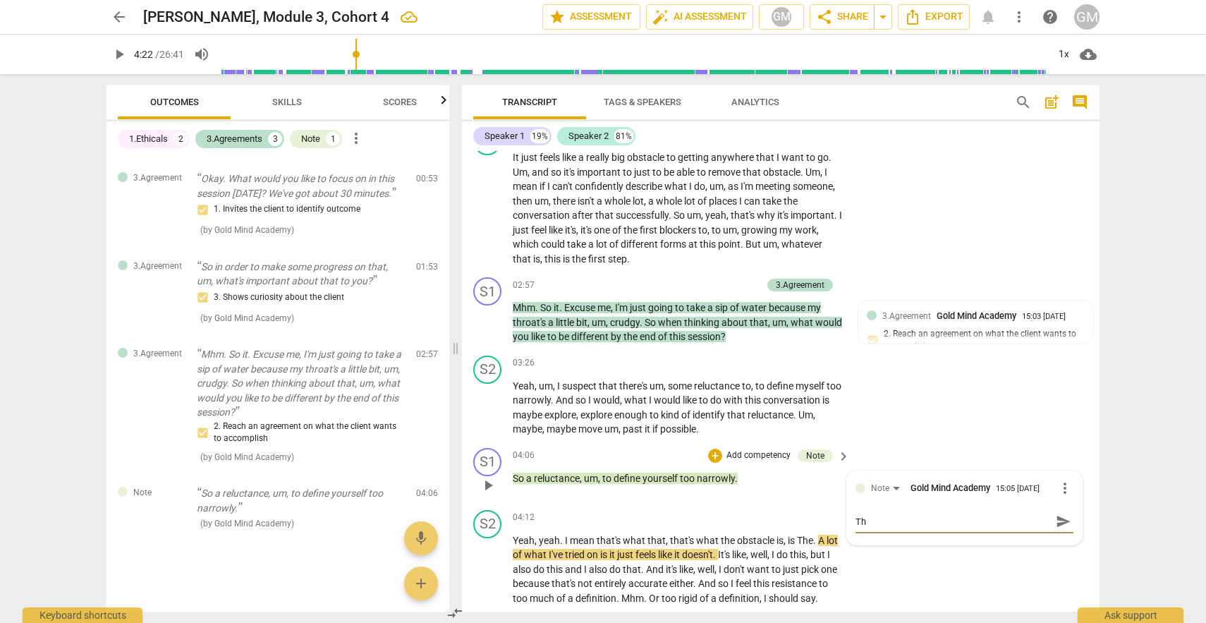
type textarea "The"
type textarea "The k"
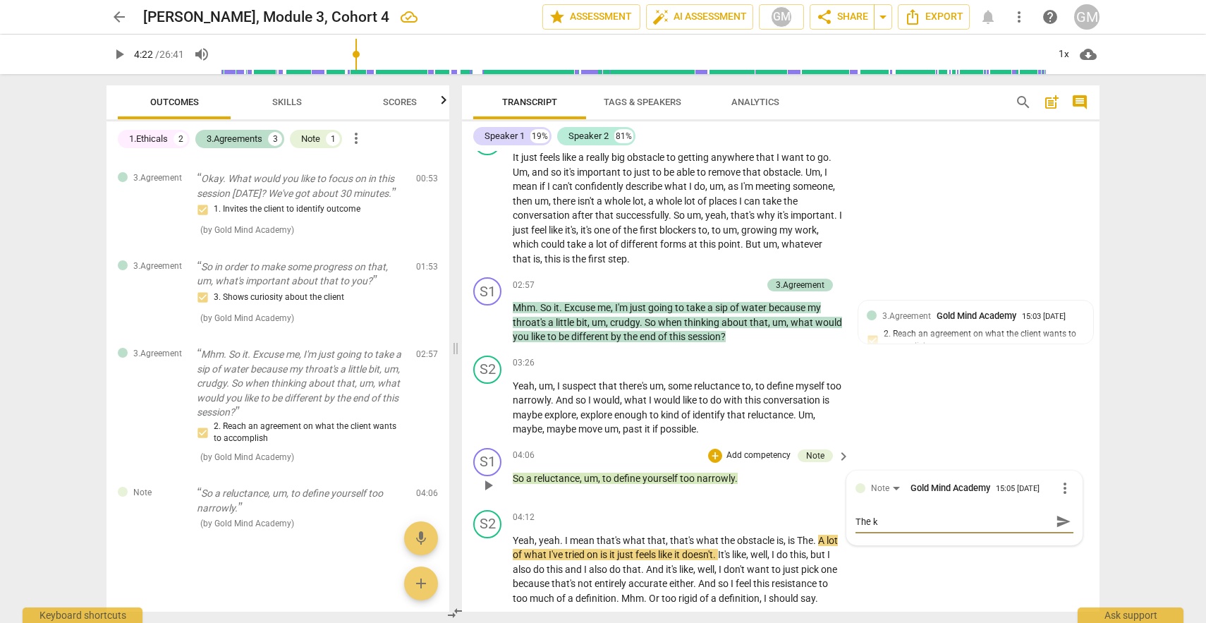
type textarea "The ke"
type textarea "The key"
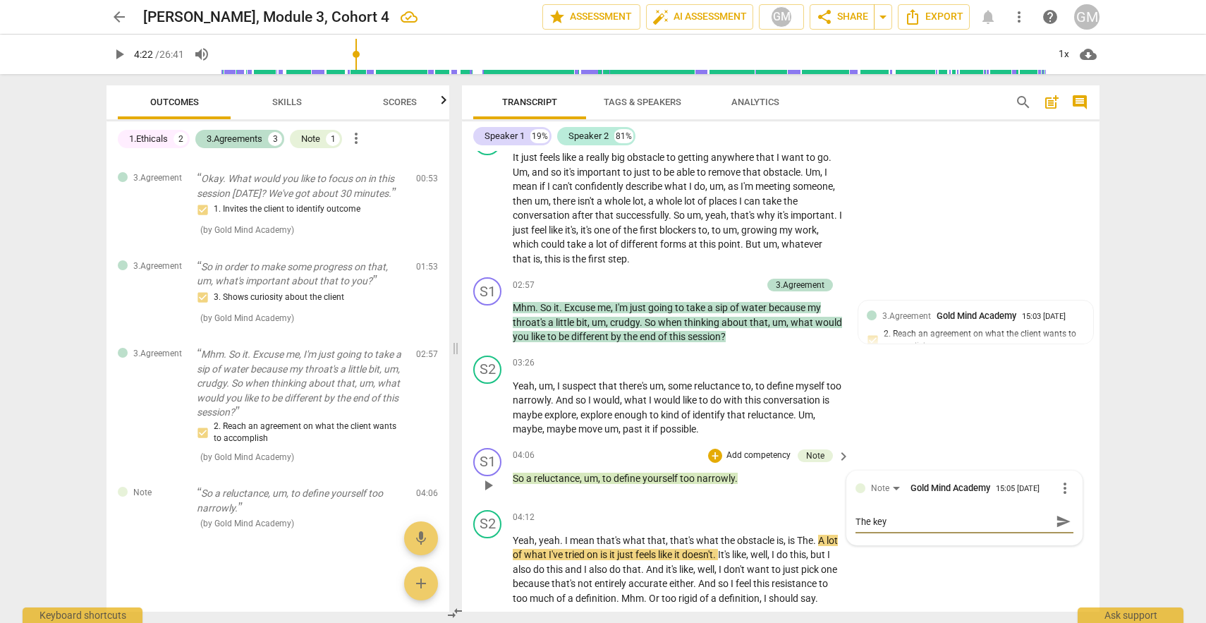
type textarea "The key"
type textarea "The key w"
type textarea "The key wo"
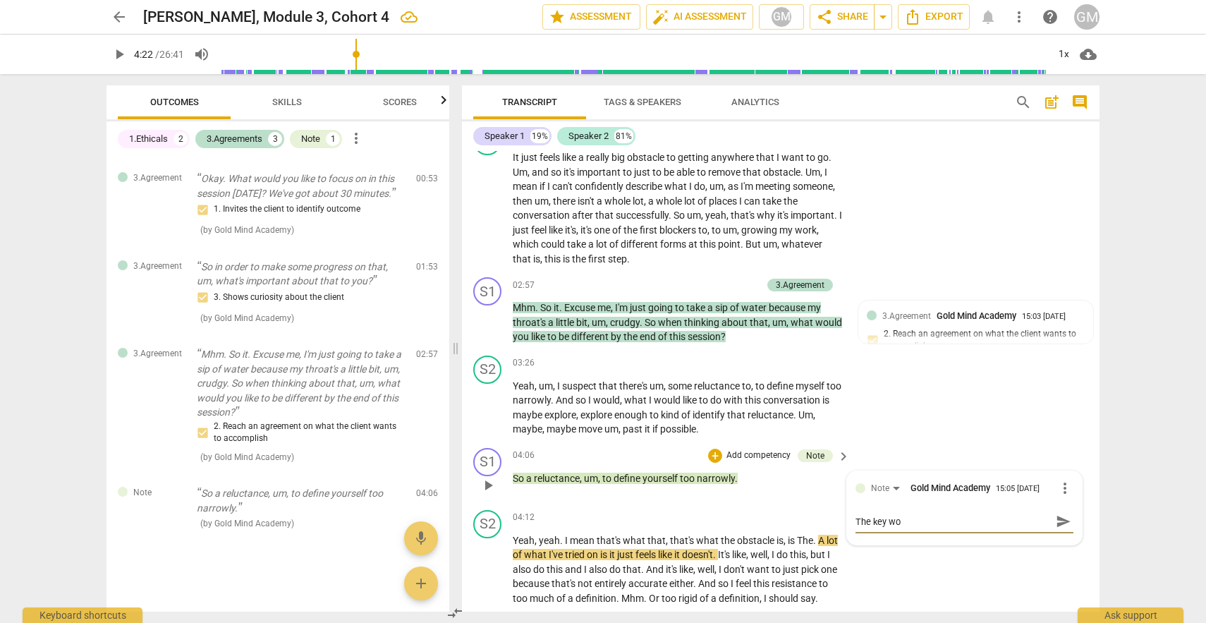
type textarea "The key wor"
type textarea "The key word"
type textarea "The key words"
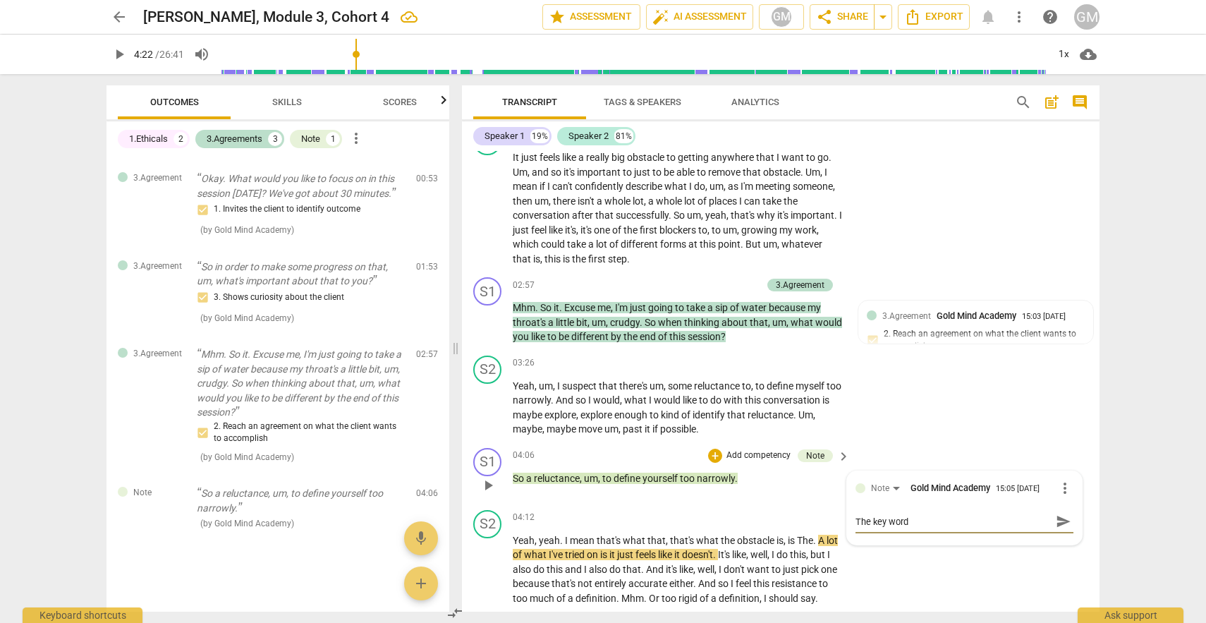
type textarea "The key words"
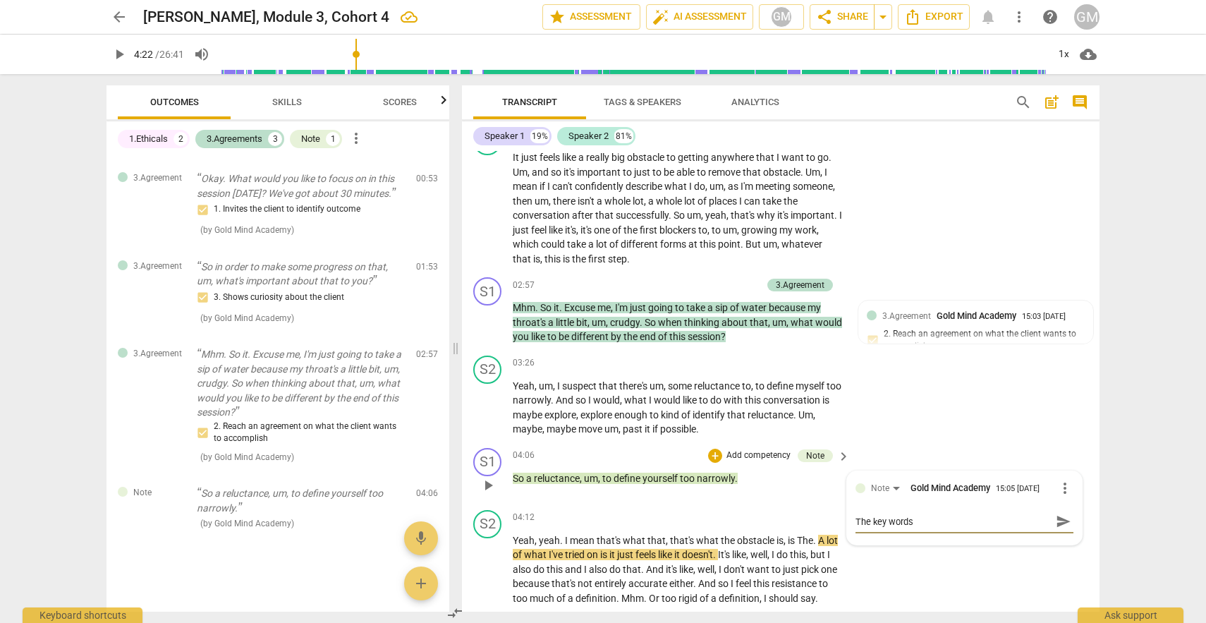
type textarea "The key word"
type textarea "The key word t"
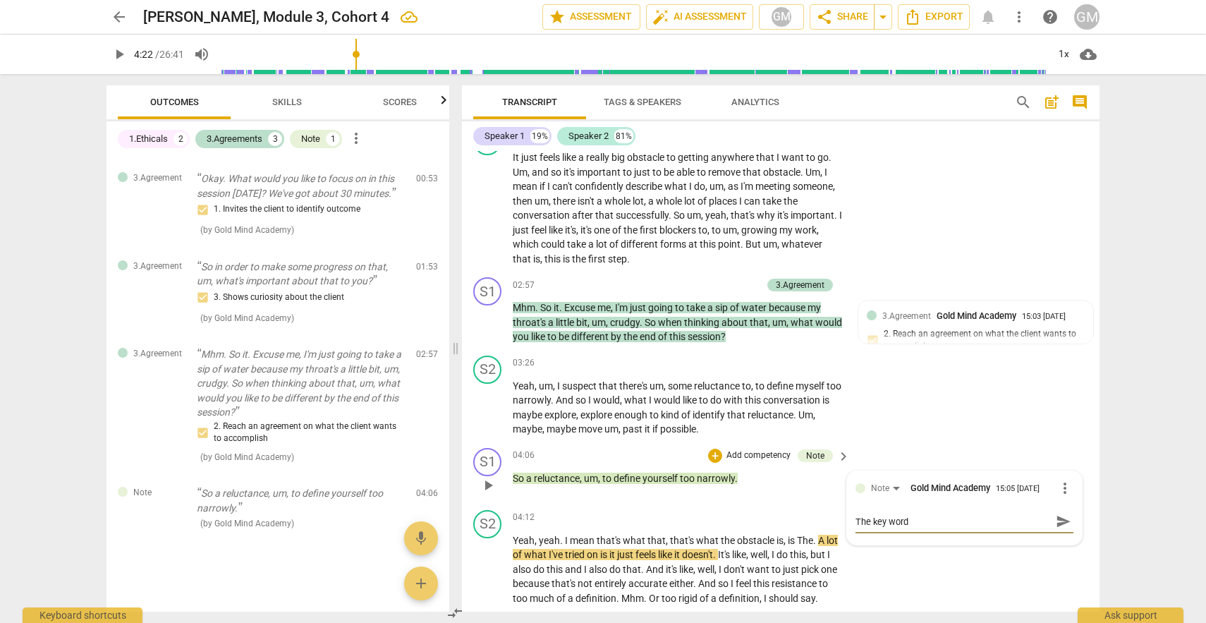
type textarea "The key word t"
type textarea "The key word tp"
type textarea "The key word t"
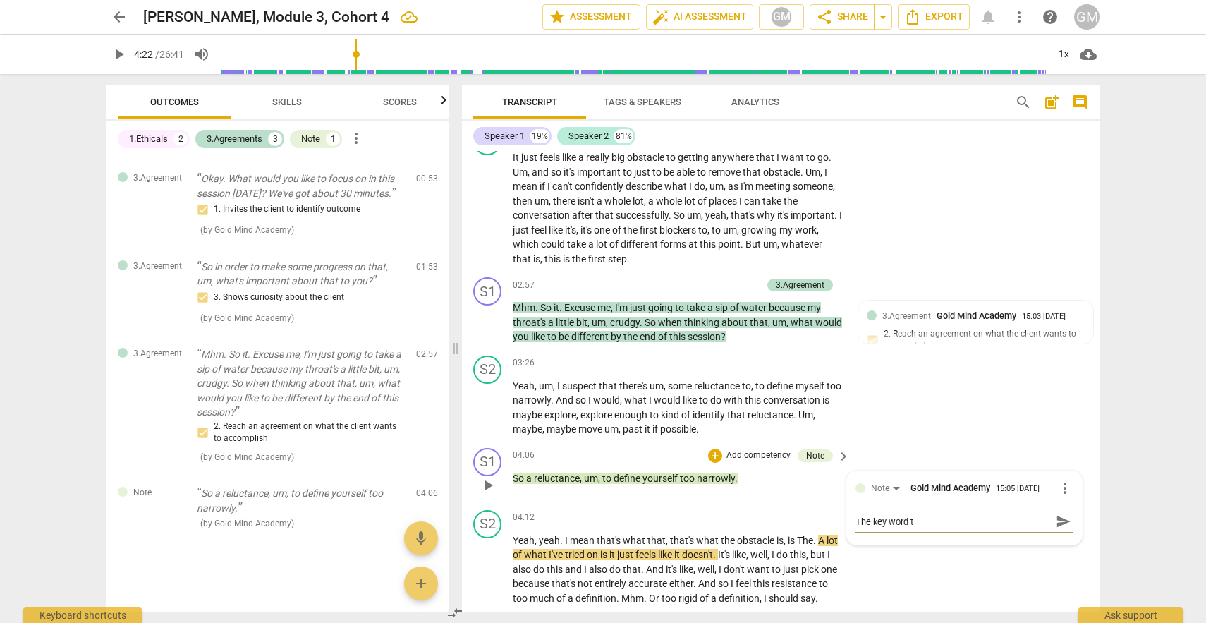
type textarea "The key word to"
type textarea "The key word to r"
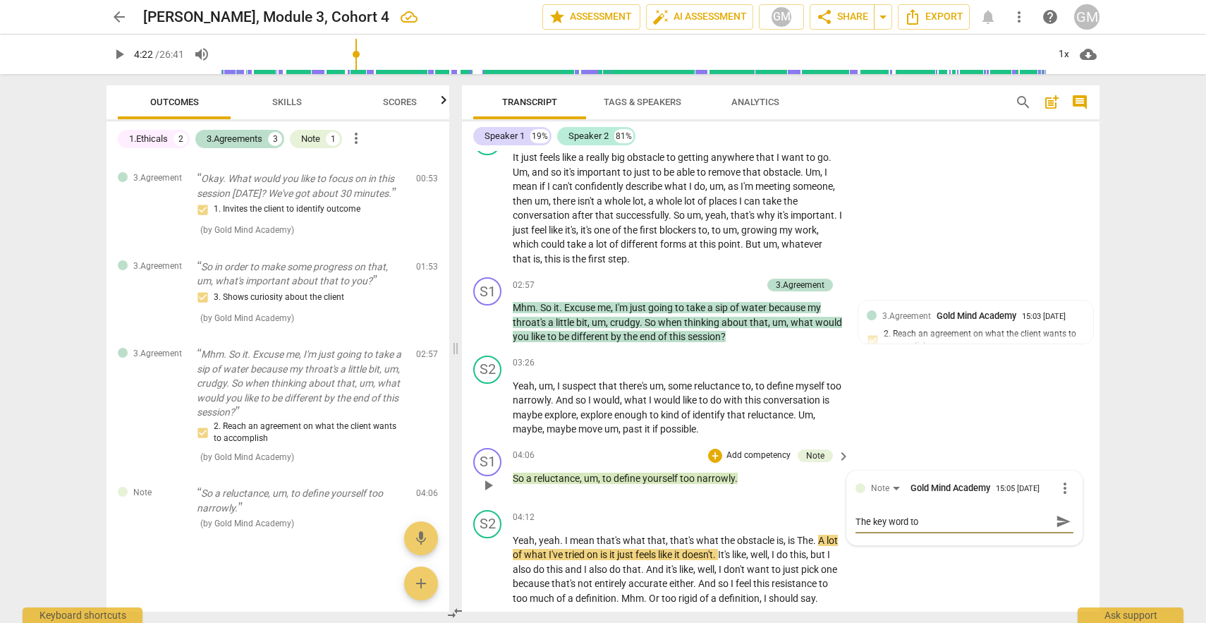
type textarea "The key word to r"
type textarea "The key word to re"
type textarea "The key word to rep"
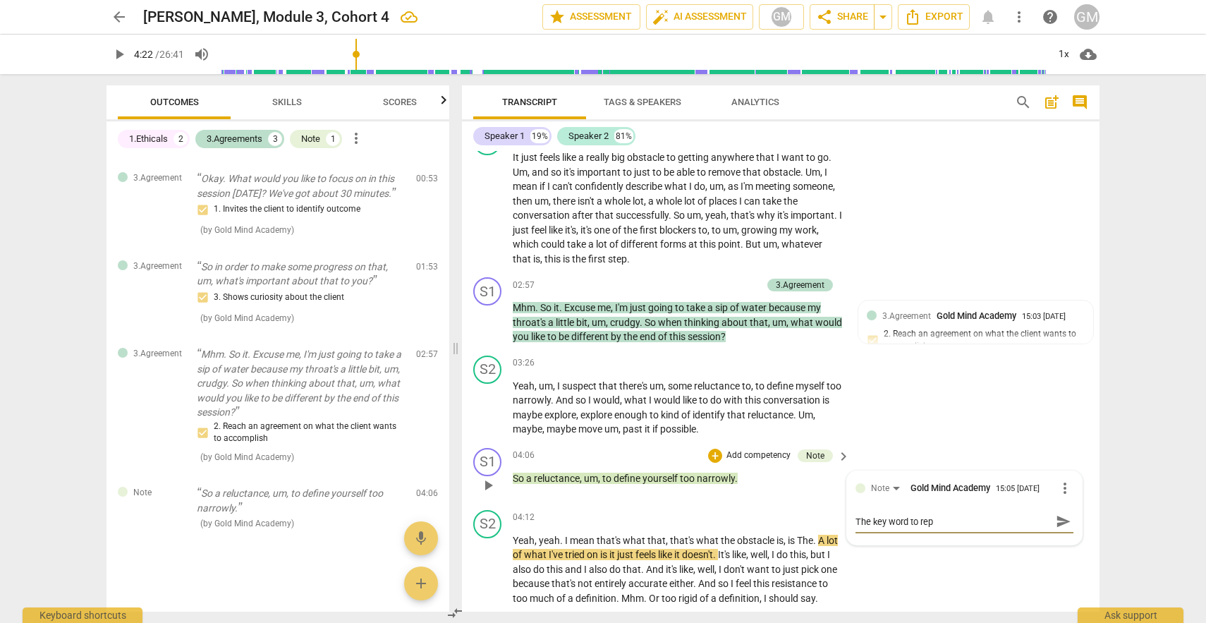
type textarea "The key word to repe"
type textarea "The key word to repea"
type textarea "The key word to repeat"
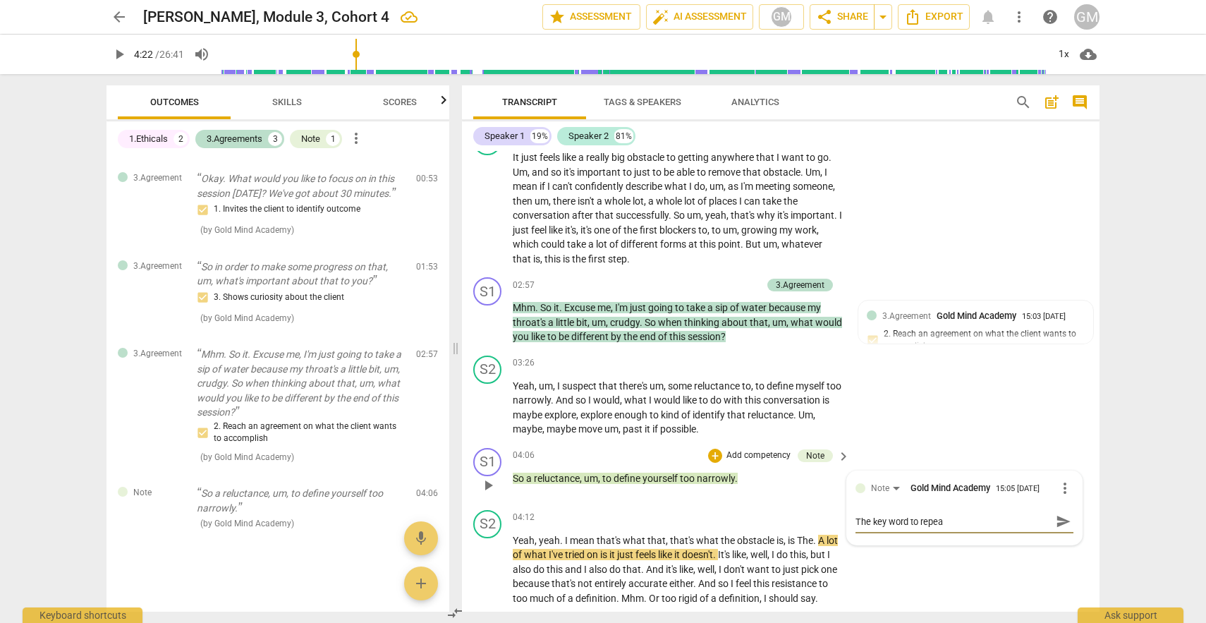
type textarea "The key word to repeat"
type textarea "The key word to repeat i"
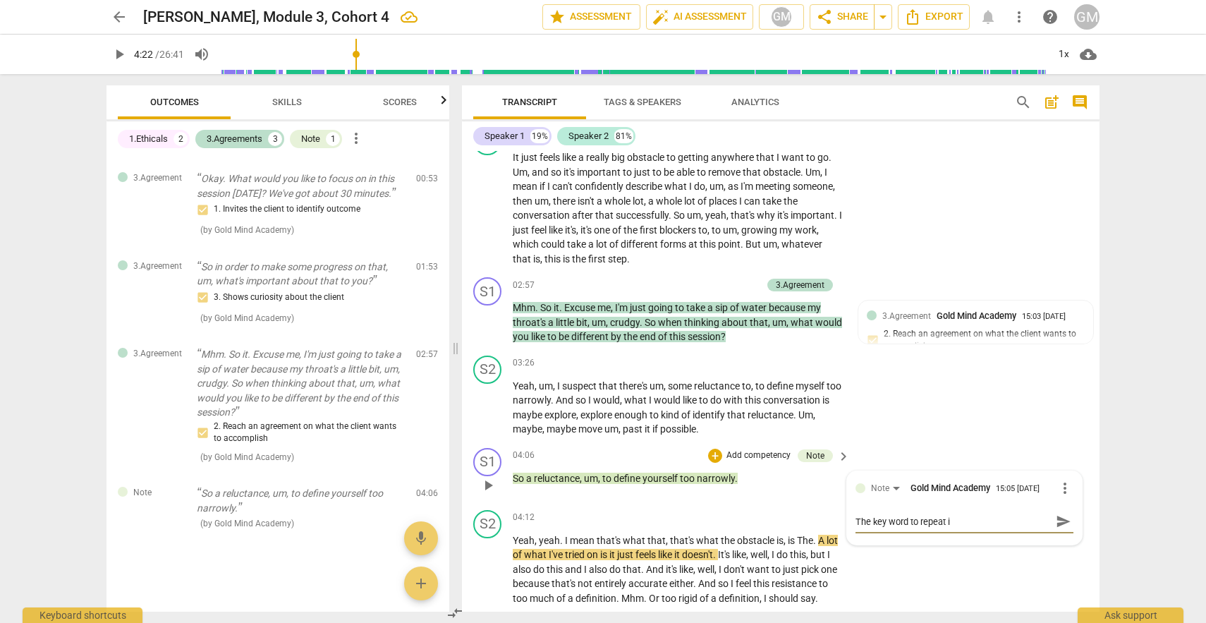
type textarea "The key word to repeat if"
type textarea "The key word to repeat if a"
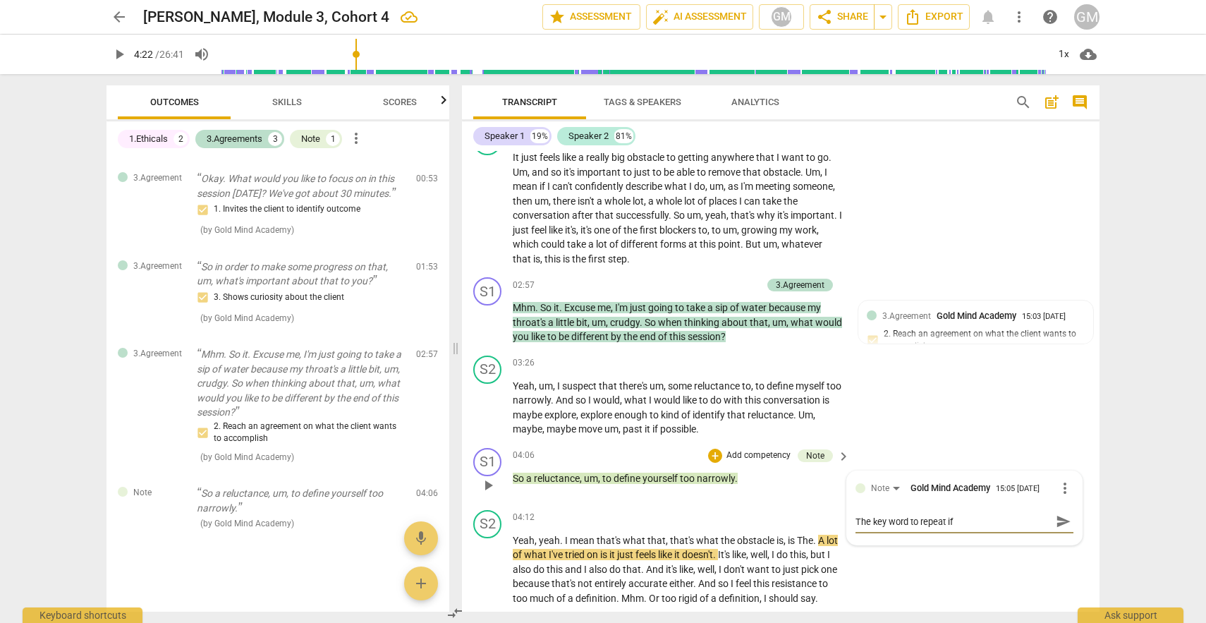
type textarea "The key word to repeat if a"
type textarea "The key word to repeat if an"
type textarea "The key word to repeat if any"
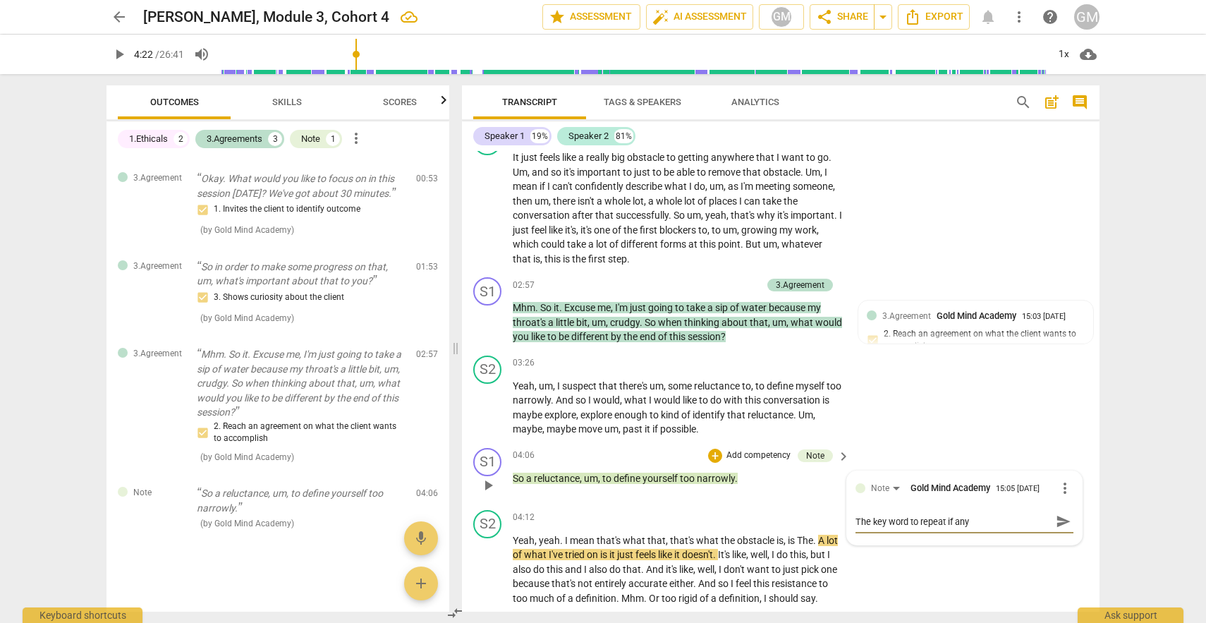
type textarea "The key word to repeat if any"
type textarea "The key word to repeat if any i"
type textarea "The key word to repeat if any is"
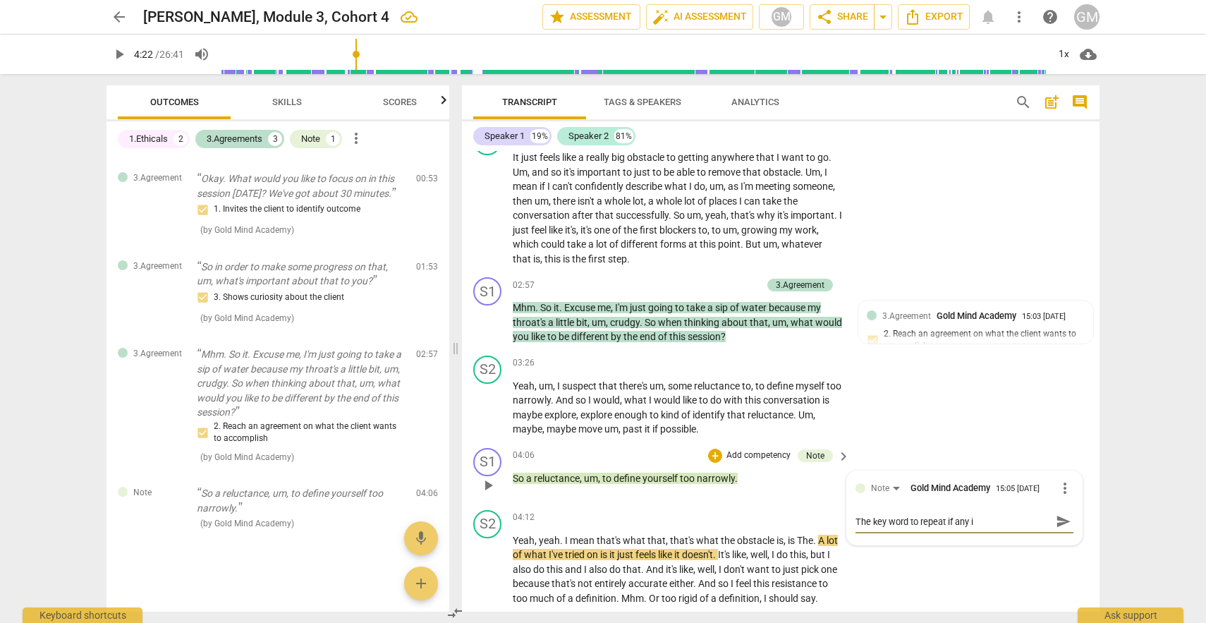
type textarea "The key word to repeat if any is"
type textarea "The key word to repeat if any is t"
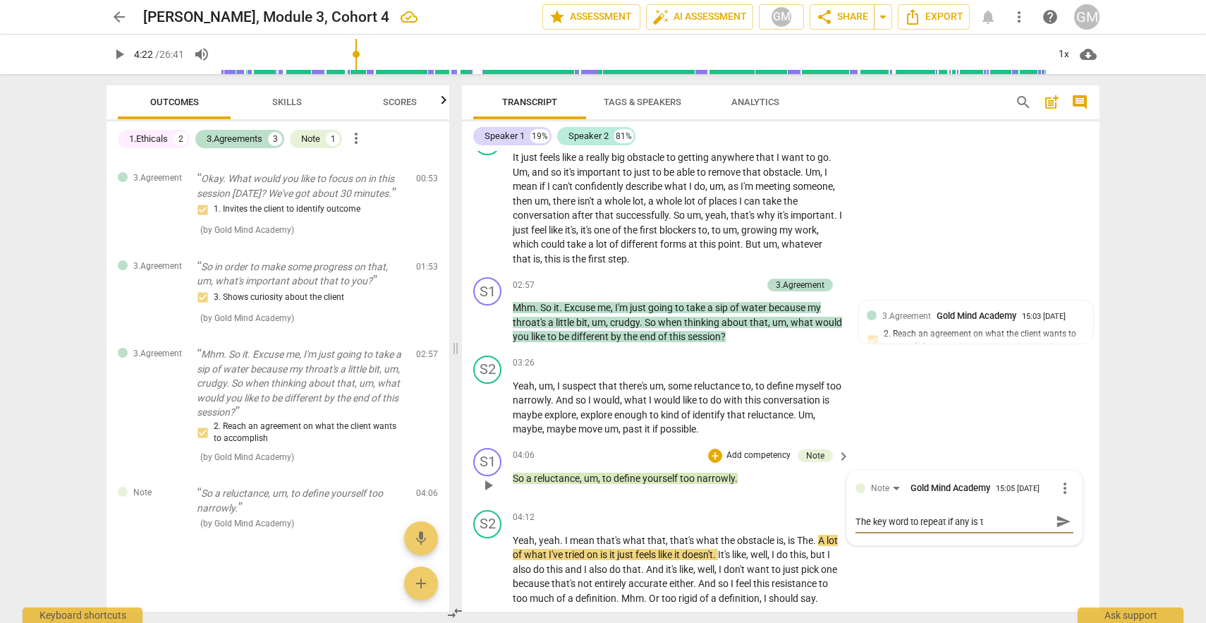
type textarea "The key word to repeat if any is th"
type textarea "The key word to repeat if any is the"
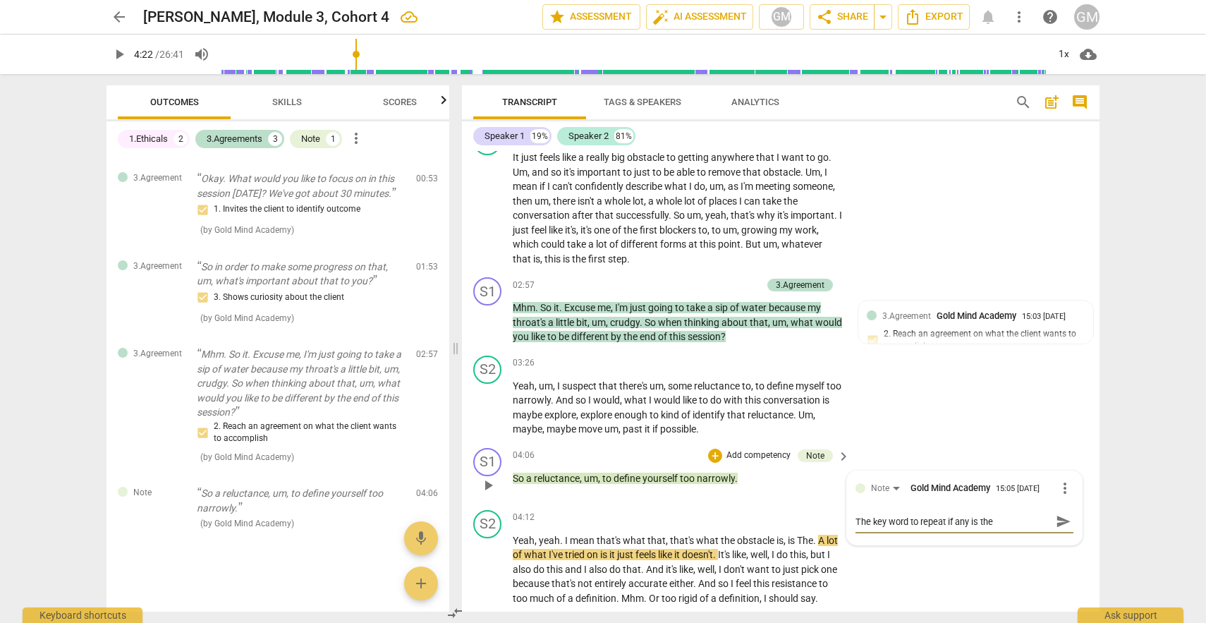
type textarea "The key word to repeat if any is the"
type textarea "The key word to repeat if any is the w"
type textarea "The key word to repeat if any is the wo"
type textarea "The key word to repeat if any is the wor"
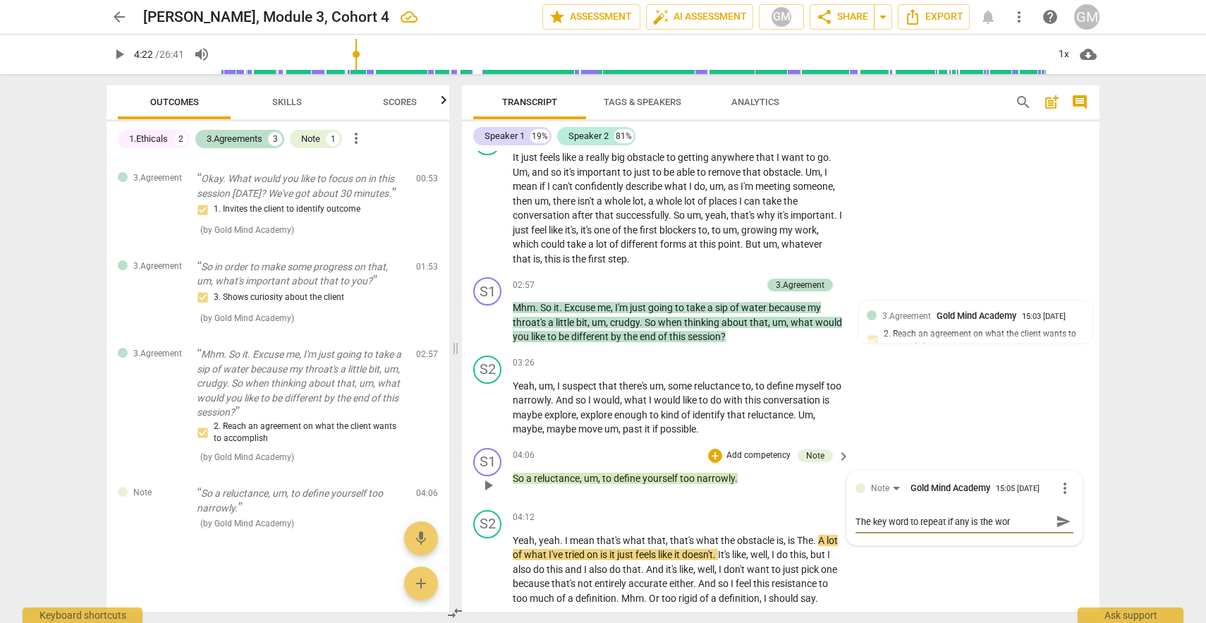
type textarea "The key word to repeat if any is the word"
type textarea "The key word to repeat if any is the words"
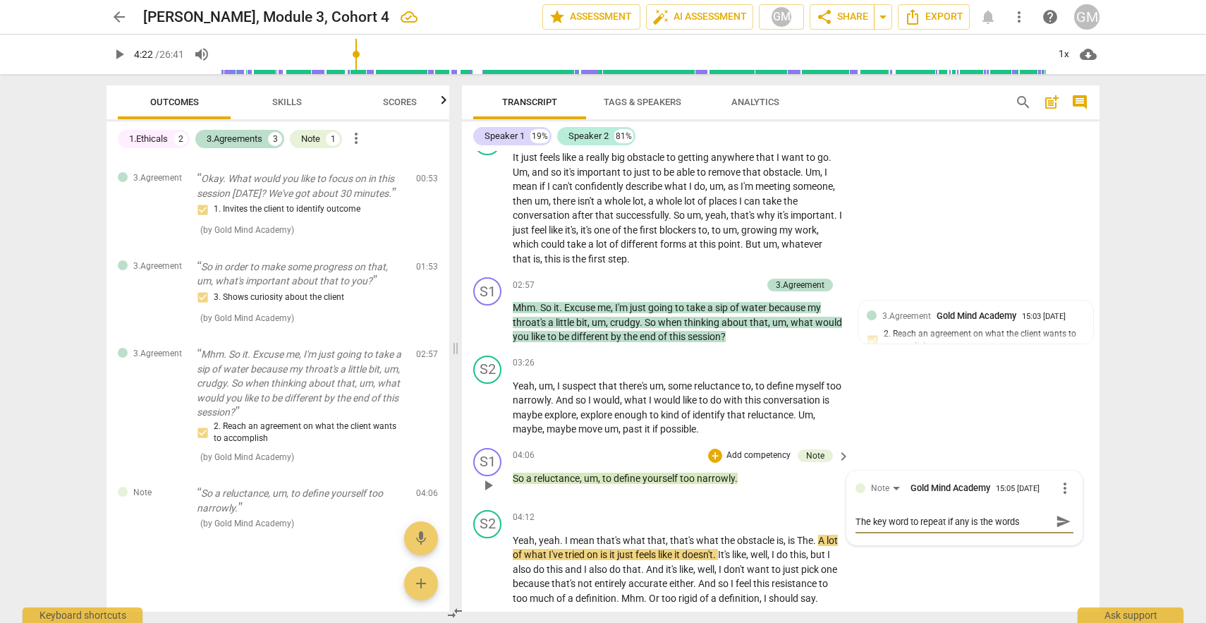
type textarea "The key word to repeat if any is the words"
type textarea "The key word to repeat if any is the words w"
type textarea "The key word to repeat if any is the words wh"
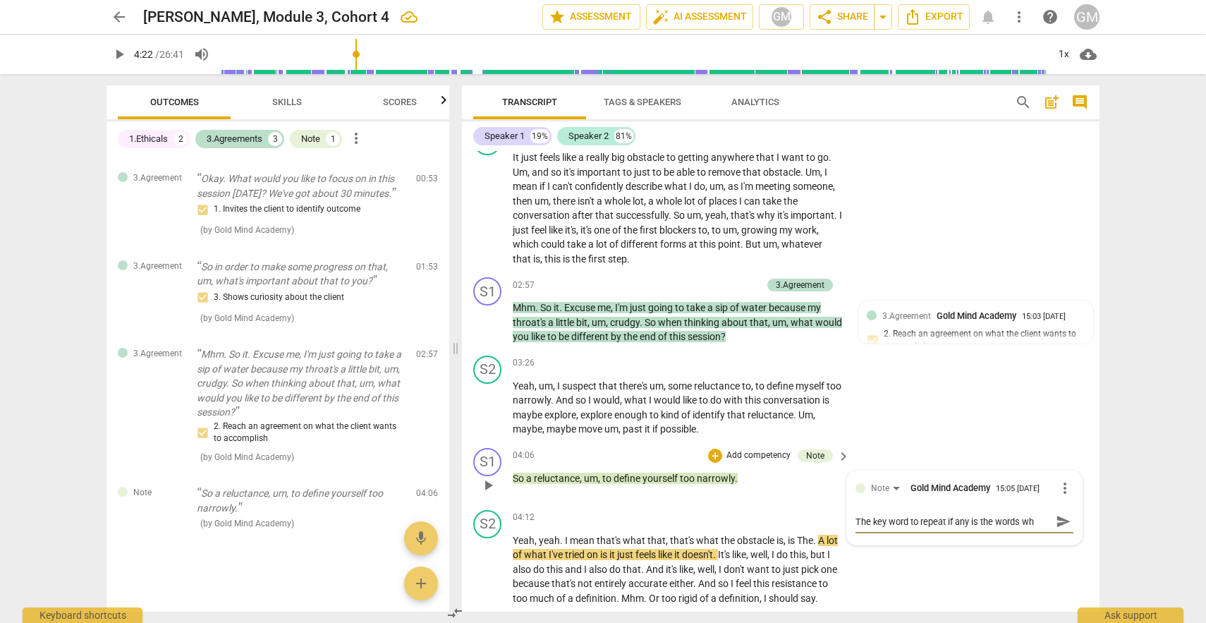
type textarea "The key word to repeat if any is the words whi"
type textarea "The key word to repeat if any is the words whic"
type textarea "The key word to repeat if any is the words which"
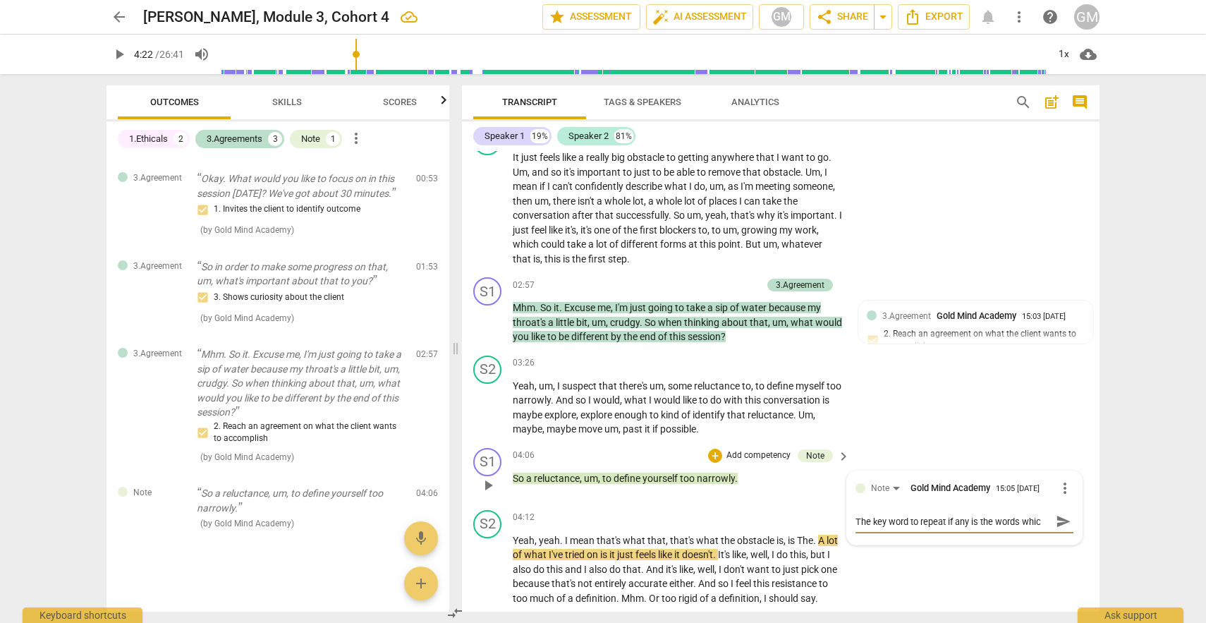
type textarea "The key word to repeat if any is the words which"
type textarea "The key word to repeat if any is the words which a"
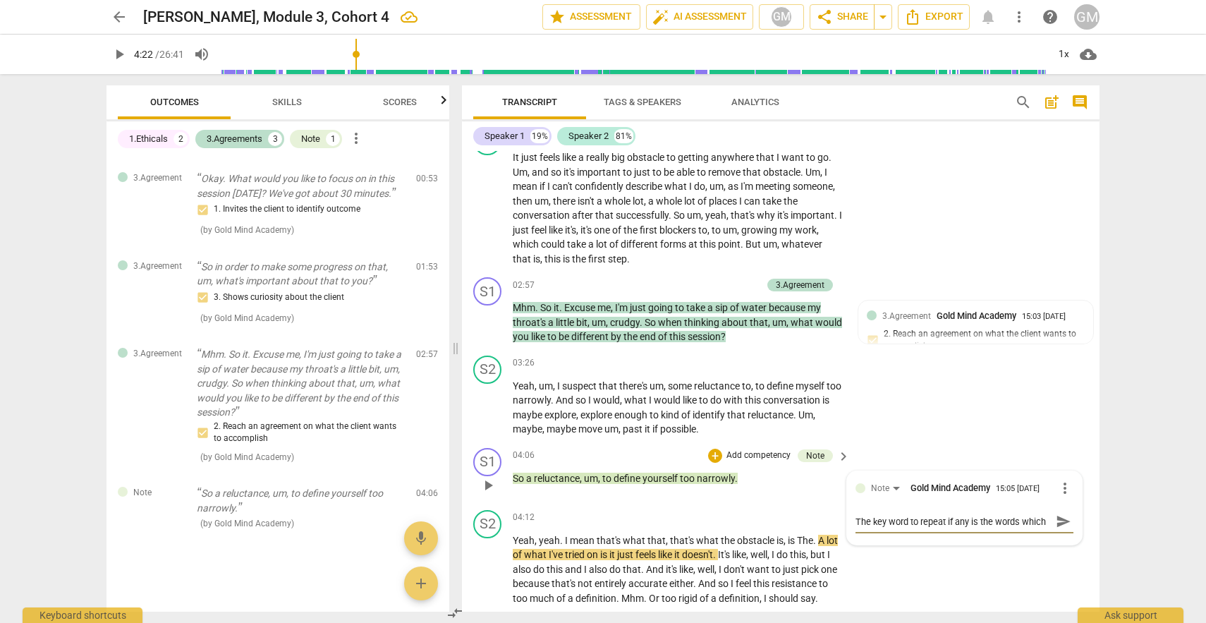
scroll to position [12, 0]
type textarea "The key word to repeat if any is the words which an"
type textarea "The key word to repeat if any is the words which ans"
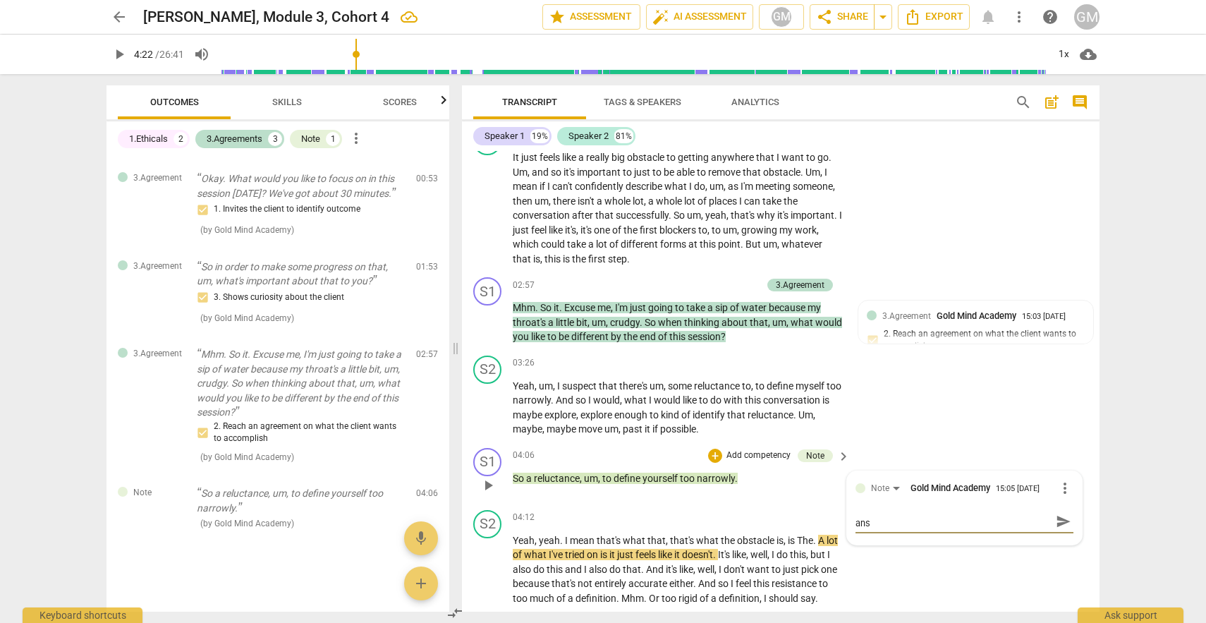
type textarea "The key word to repeat if any is the words which answ"
type textarea "The key word to repeat if any is the words which answe"
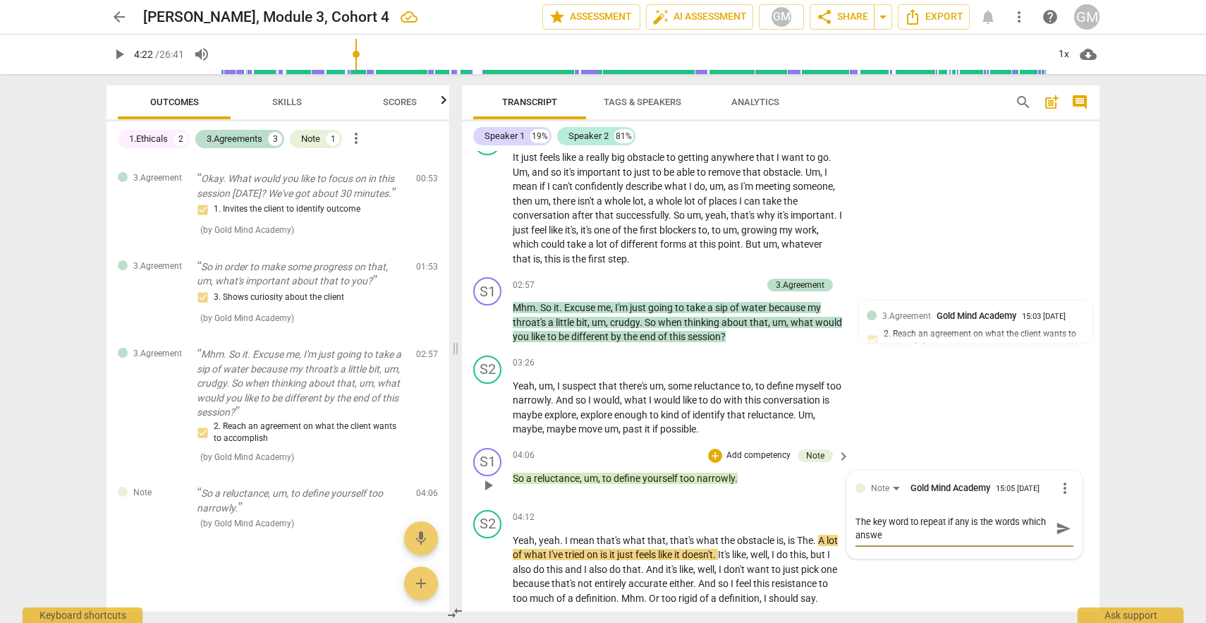
type textarea "The key word to repeat if any is the words which answer"
type textarea "The key word to repeat if any is the words which answer t"
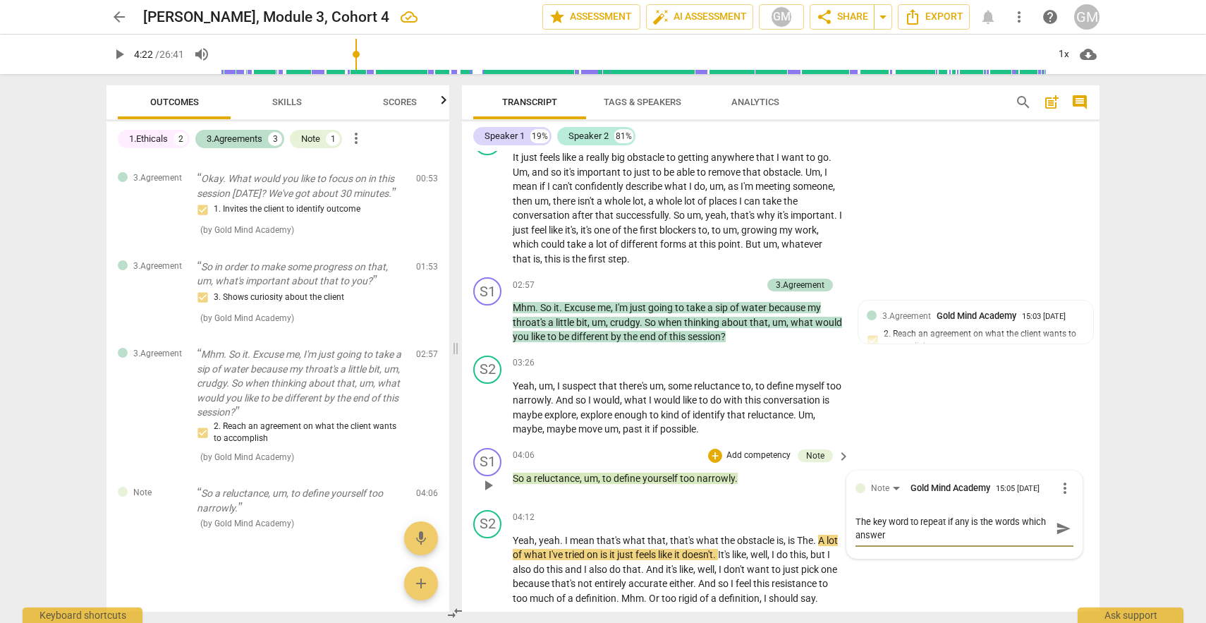
type textarea "The key word to repeat if any is the words which answer t"
type textarea "The key word to repeat if any is the words which answer th"
type textarea "The key word to repeat if any is the words which answer the"
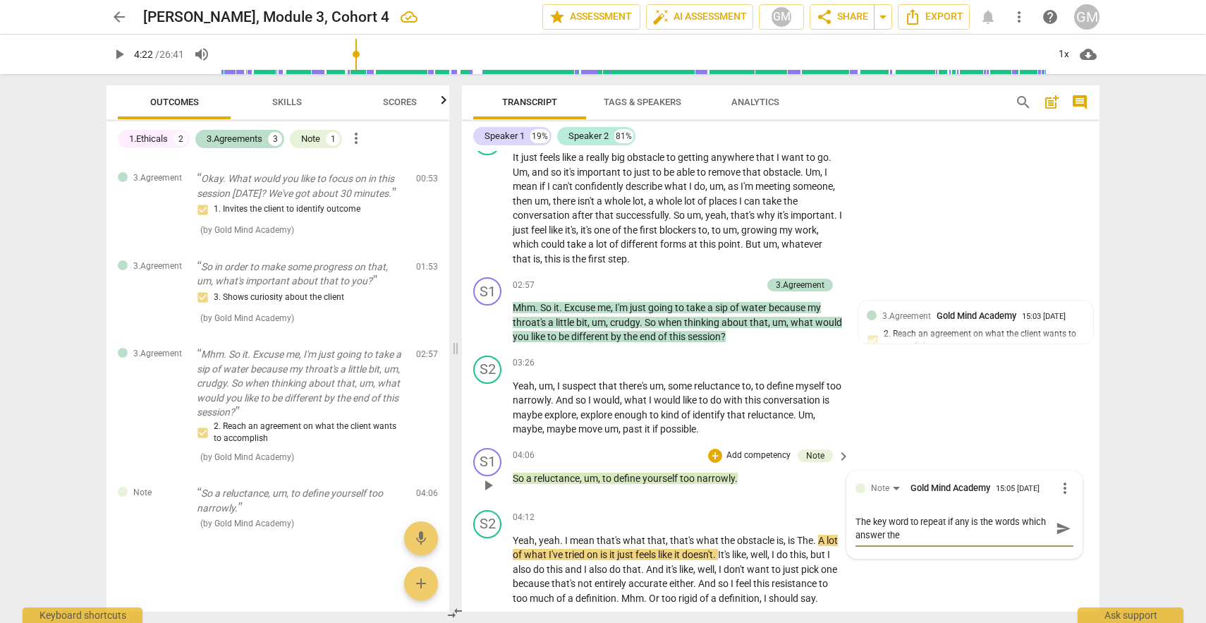
type textarea "The key word to repeat if any is the words which answer the"
type textarea "The key word to repeat if any is the words which answer the q"
type textarea "The key word to repeat if any is the words which answer the qi"
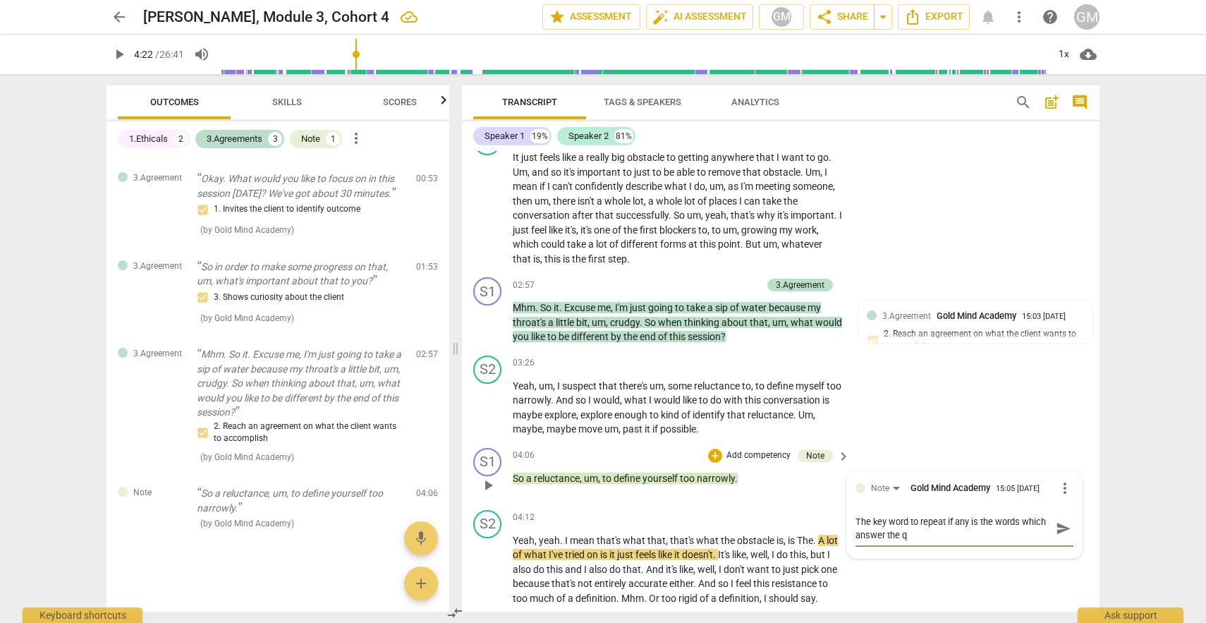
type textarea "The key word to repeat if any is the words which answer the qi"
type textarea "The key word to repeat if any is the words which answer the qie"
type textarea "The key word to repeat if any is the words which answer the qi"
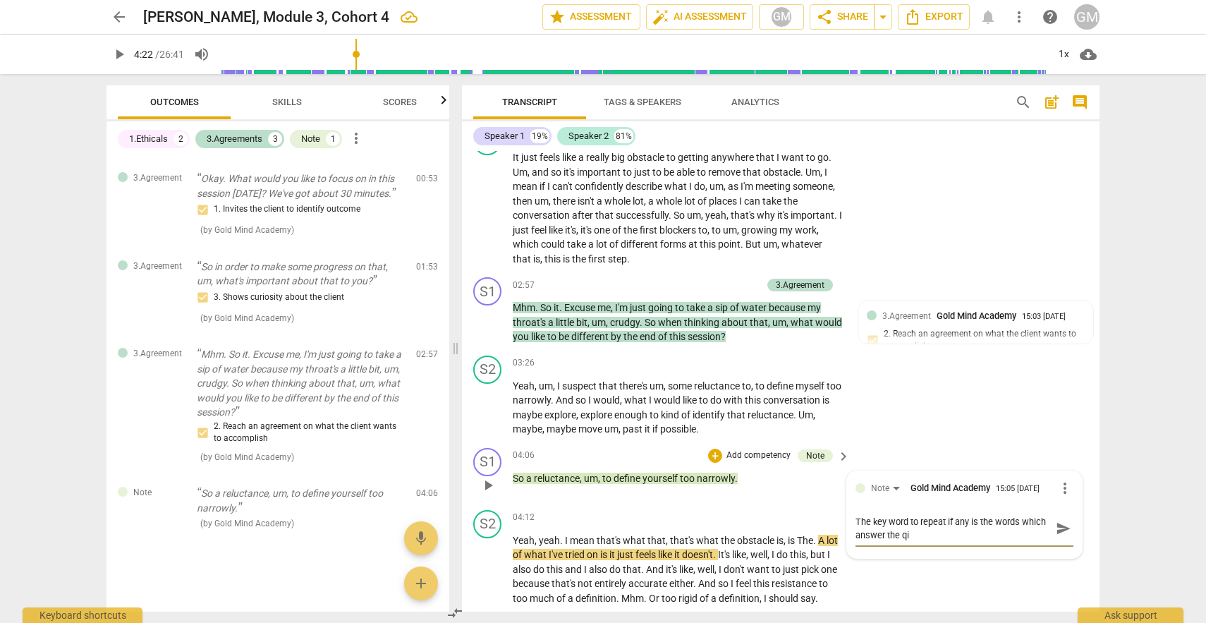
type textarea "The key word to repeat if any is the words which answer the q"
type textarea "The key word to repeat if any is the words which answer the qu"
type textarea "The key word to repeat if any is the words which answer the que"
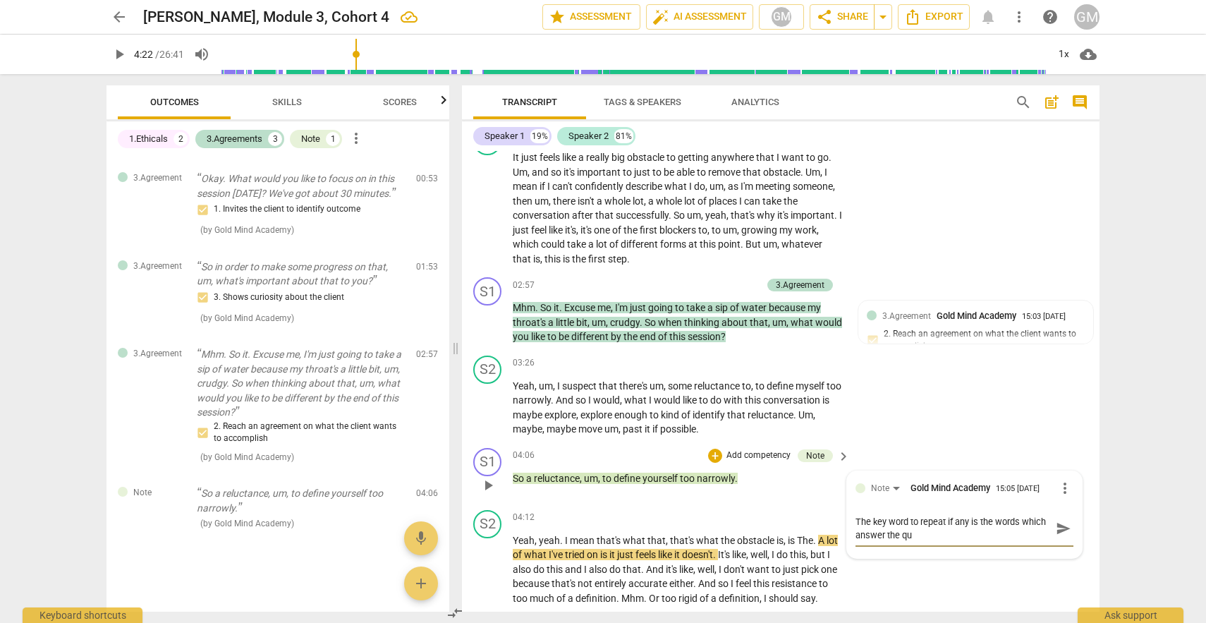
type textarea "The key word to repeat if any is the words which answer the que"
type textarea "The key word to repeat if any is the words which answer the ques"
type textarea "The key word to repeat if any is the words which answer the quest"
type textarea "The key word to repeat if any is the words which answer the questi"
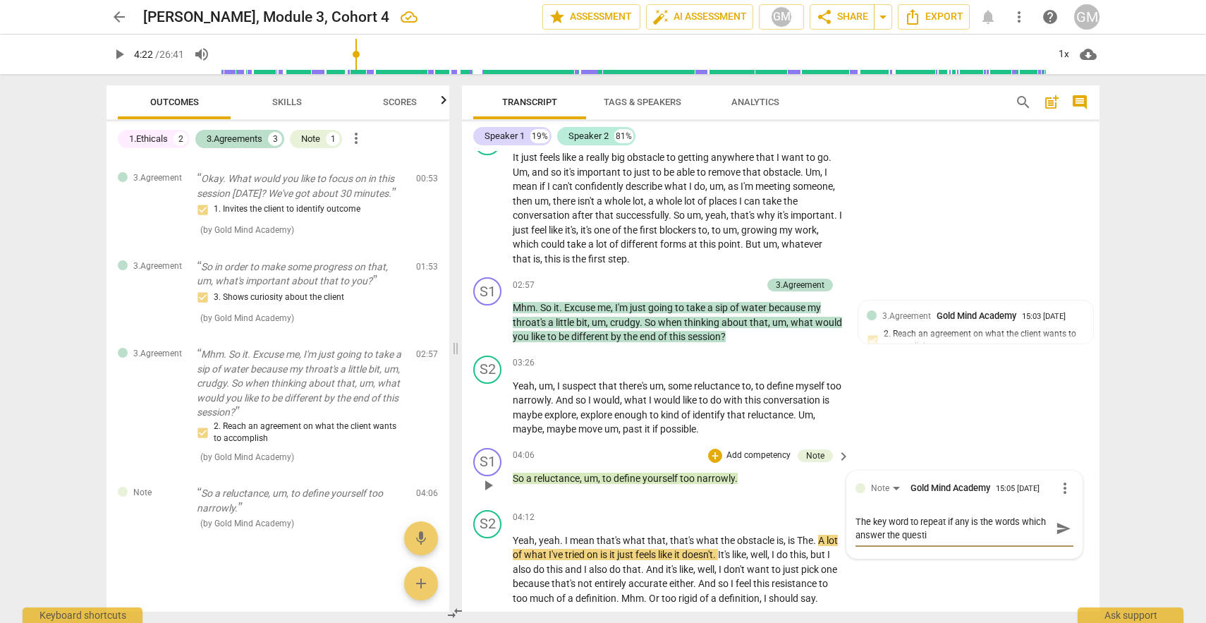
type textarea "The key word to repeat if any is the words which answer the questio"
type textarea "The key word to repeat if any is the words which answer the question"
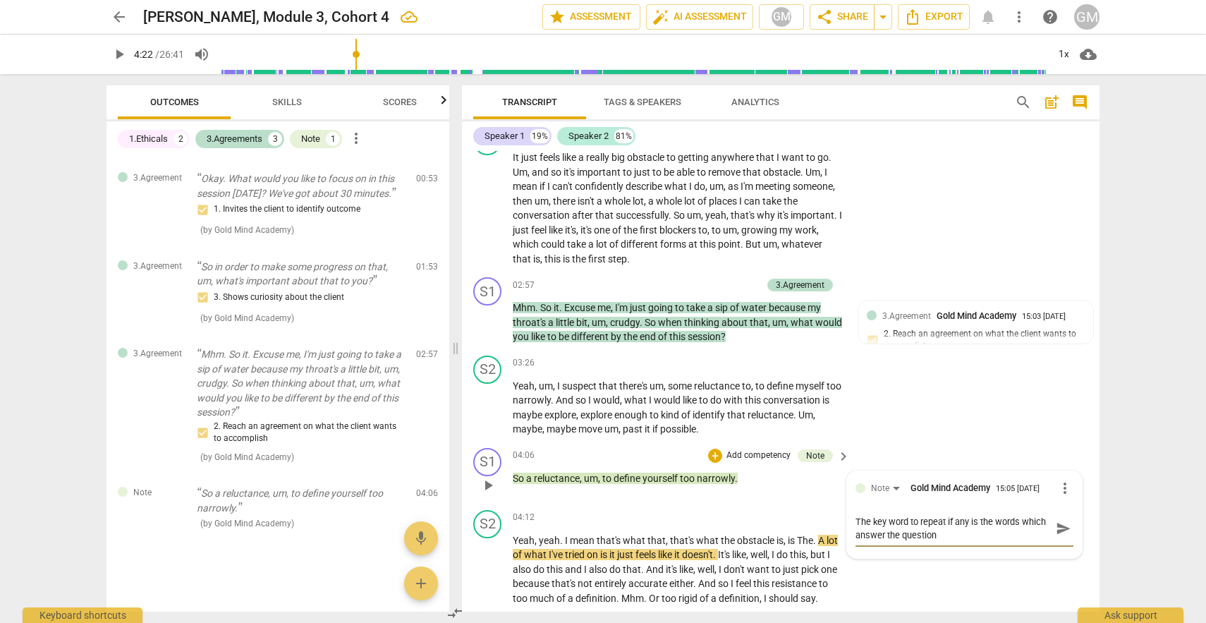
type textarea "The key word to repeat if any is the words which answer the question"
type textarea "The key word to repeat if any is the words which answer the question '"
type textarea "The key word to repeat if any is the words which answer the question 'e"
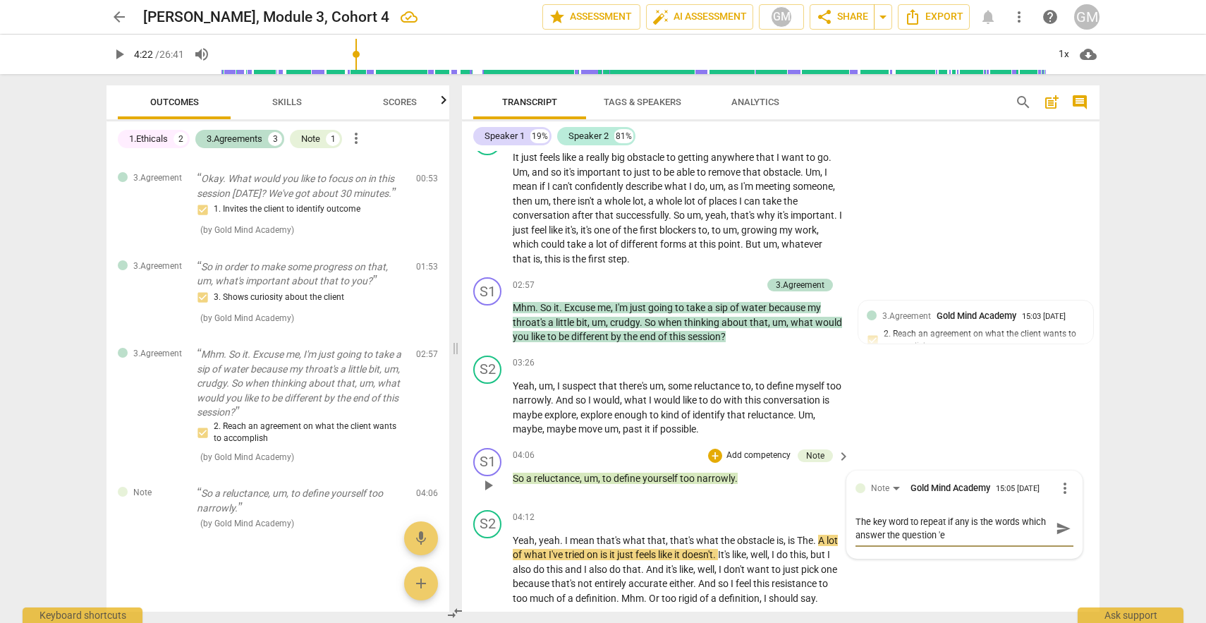
type textarea "The key word to repeat if any is the words which answer the question 'ex"
type textarea "The key word to repeat if any is the words which answer the question 'exp"
type textarea "The key word to repeat if any is the words which answer the question 'expl"
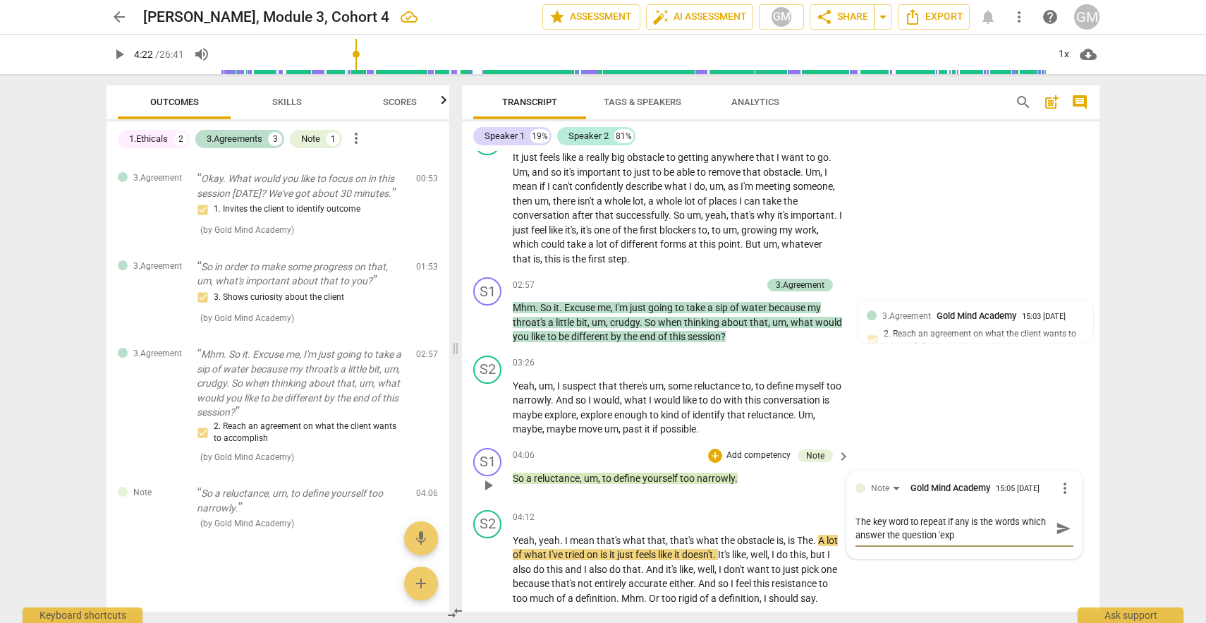
type textarea "The key word to repeat if any is the words which answer the question 'expl"
type textarea "The key word to repeat if any is the words which answer the question 'explo"
type textarea "The key word to repeat if any is the words which answer the question 'explor"
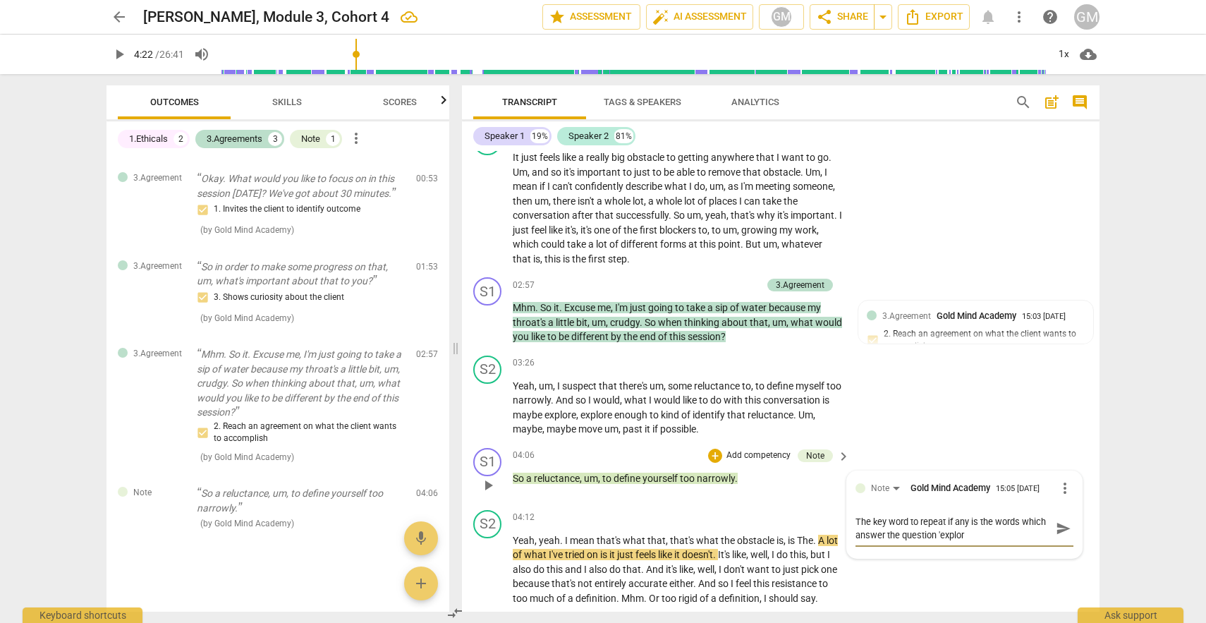
type textarea "The key word to repeat if any is the words which answer the question 'explore"
type textarea "The key word to repeat if any is the words which answer the question 'explore r"
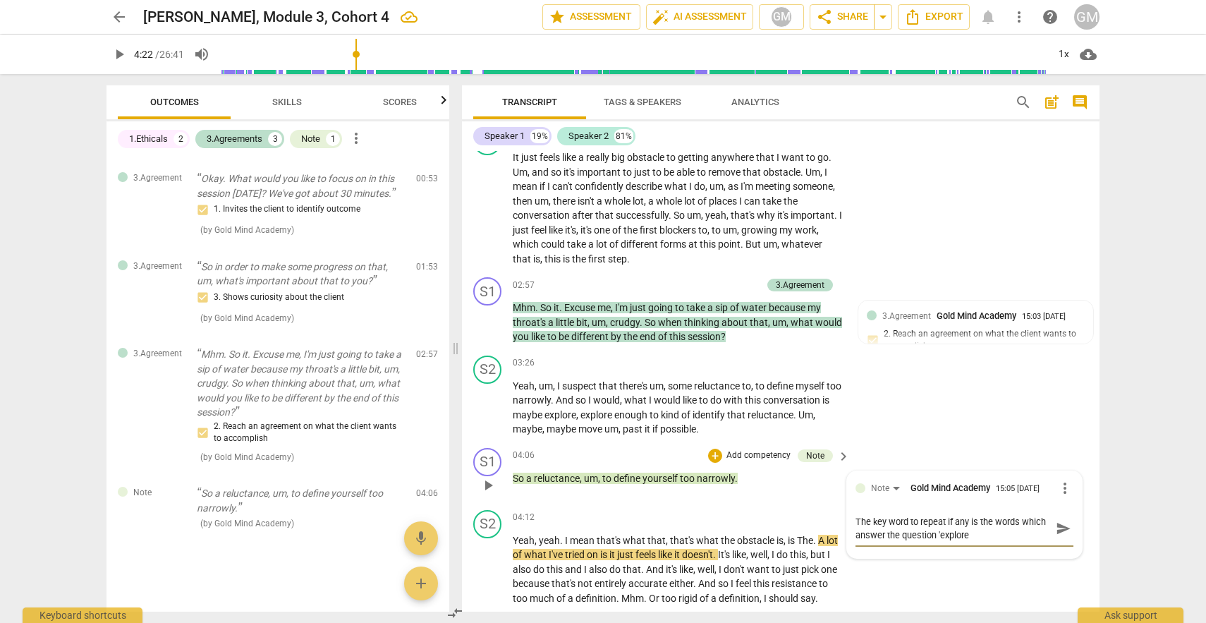
type textarea "The key word to repeat if any is the words which answer the question 'explore r"
type textarea "The key word to repeat if any is the words which answer the question 'explore re"
type textarea "The key word to repeat if any is the words which answer the question 'explore r…"
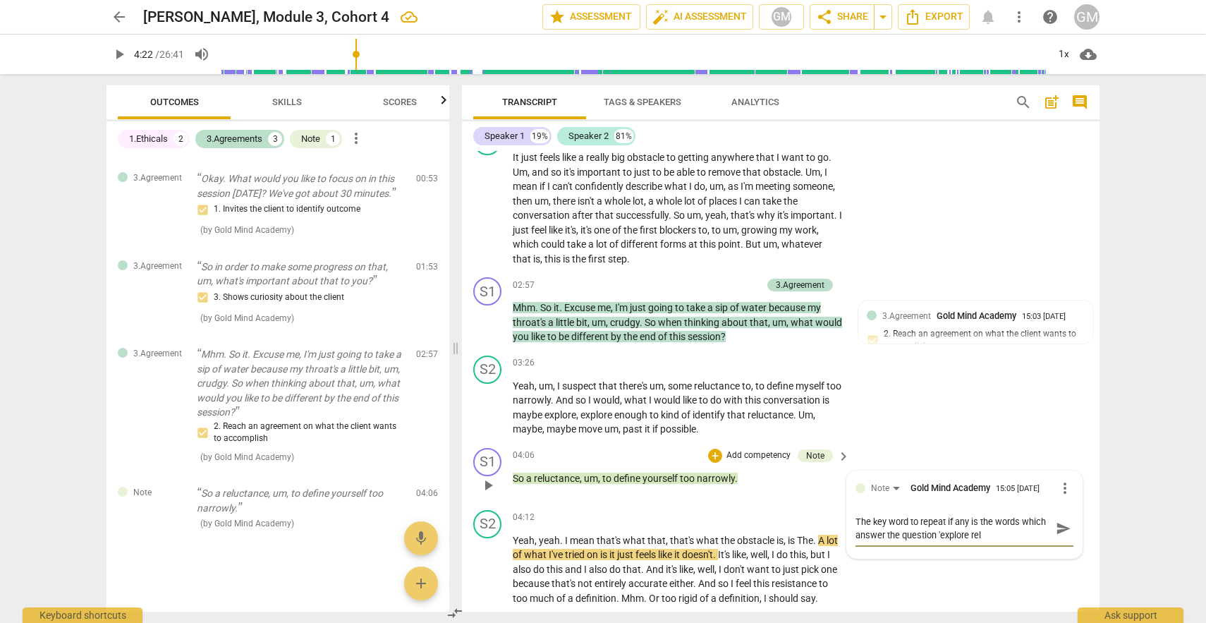
type textarea "The key word to repeat if any is the words which answer the question 'explore r…"
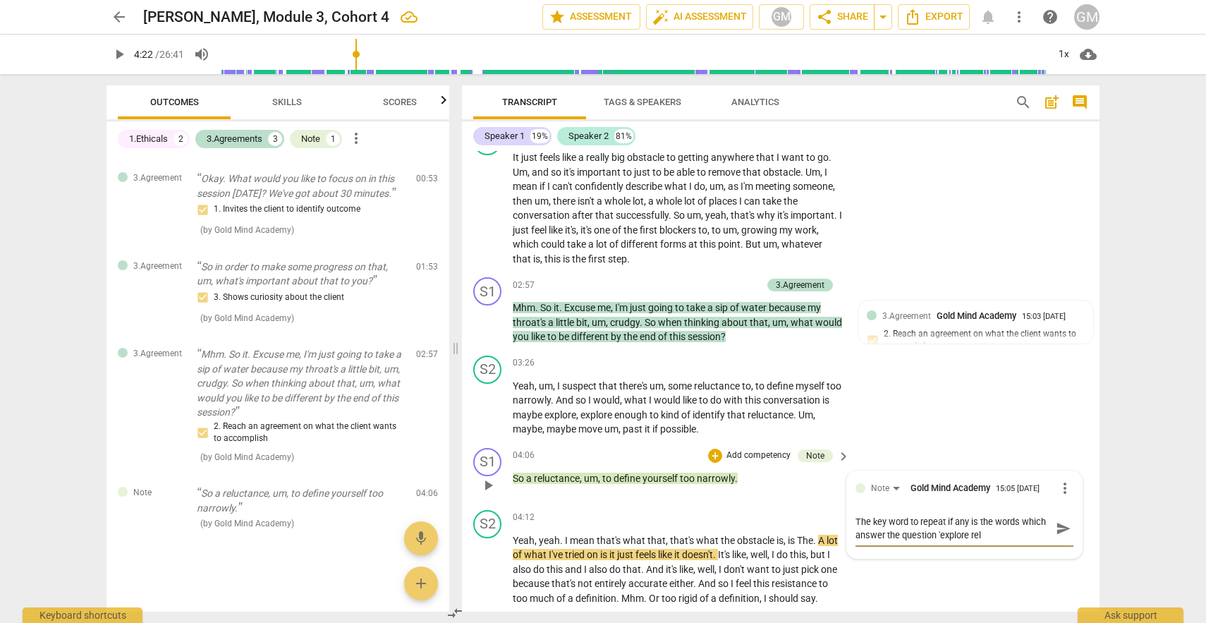
type textarea "The key word to repeat if any is the words which answer the question 'explore r…"
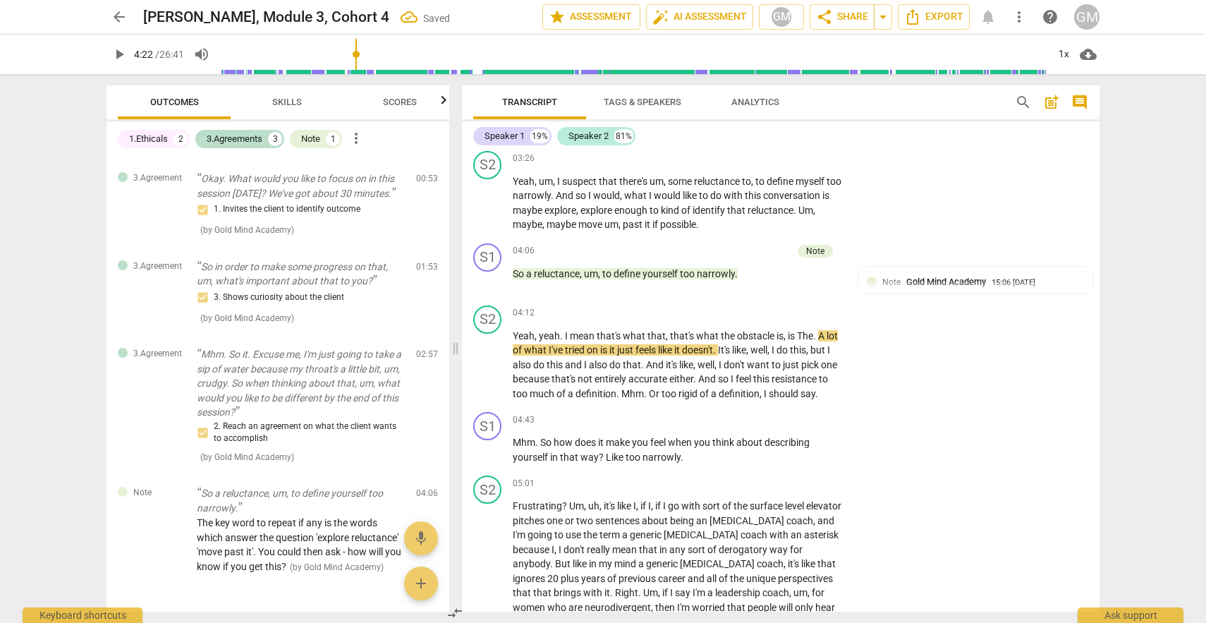
scroll to position [3050, 0]
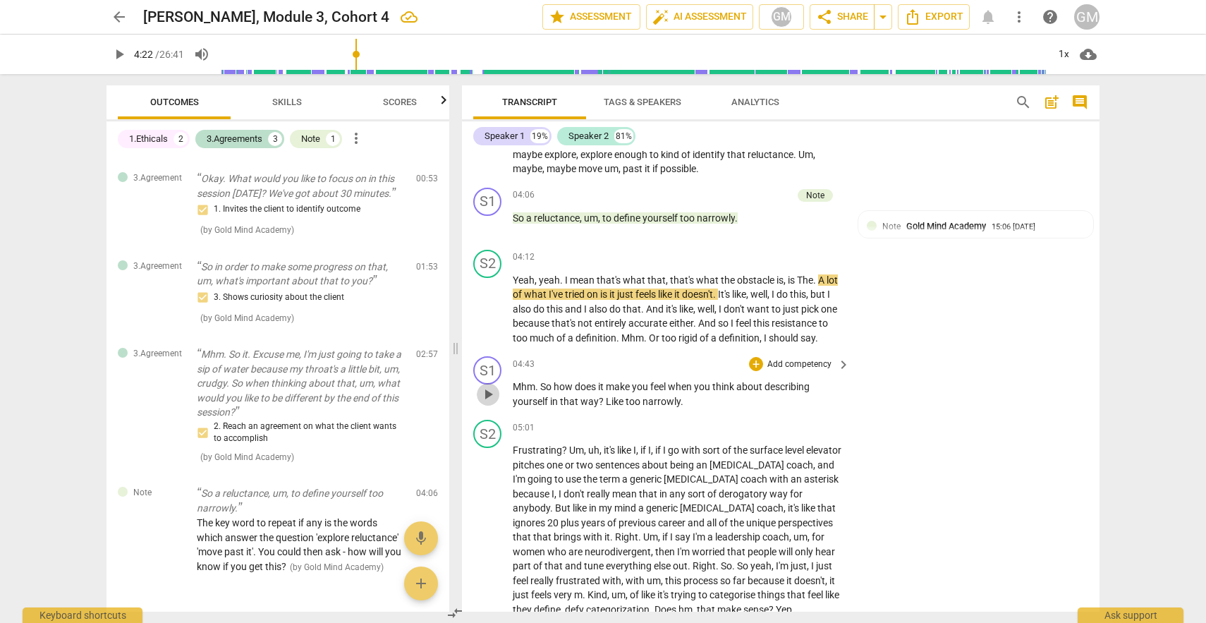
click at [490, 386] on span "play_arrow" at bounding box center [488, 394] width 17 height 17
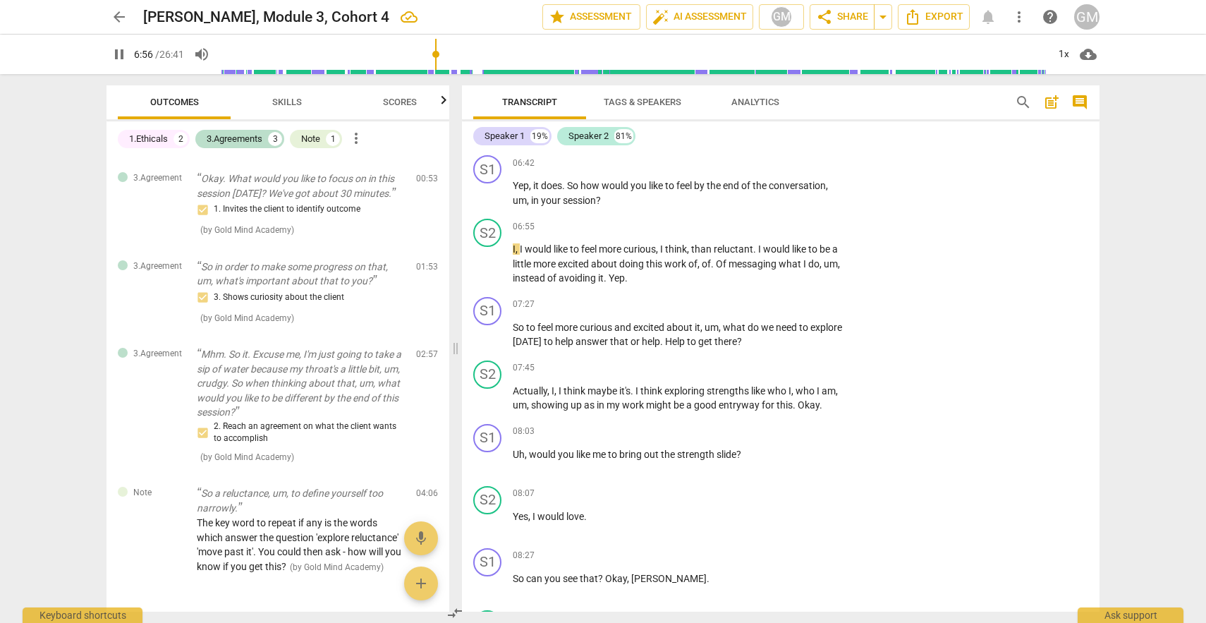
scroll to position [3272, 0]
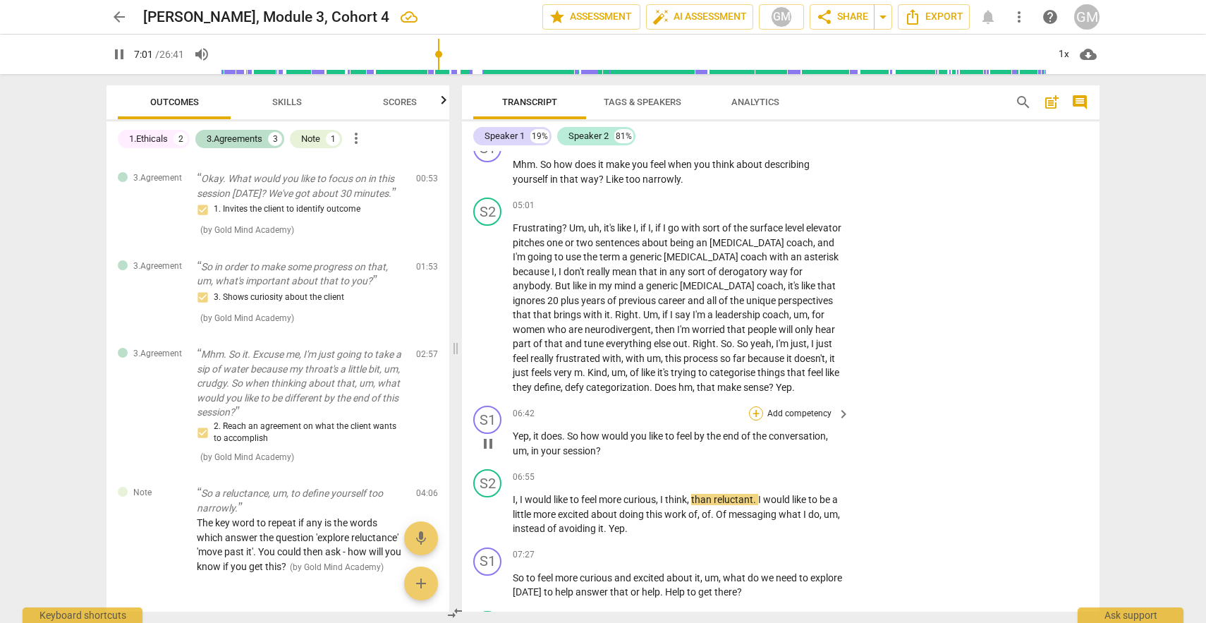
click at [758, 406] on div "+" at bounding box center [756, 413] width 14 height 14
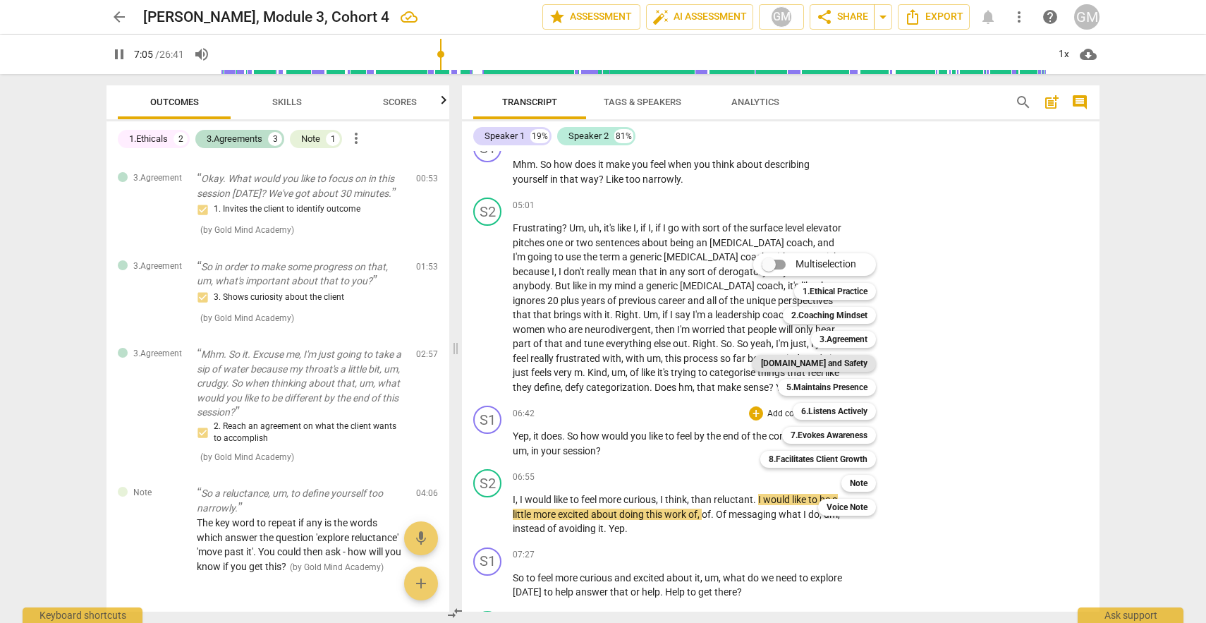
click at [825, 368] on b "[DOMAIN_NAME] and Safety" at bounding box center [814, 363] width 107 height 17
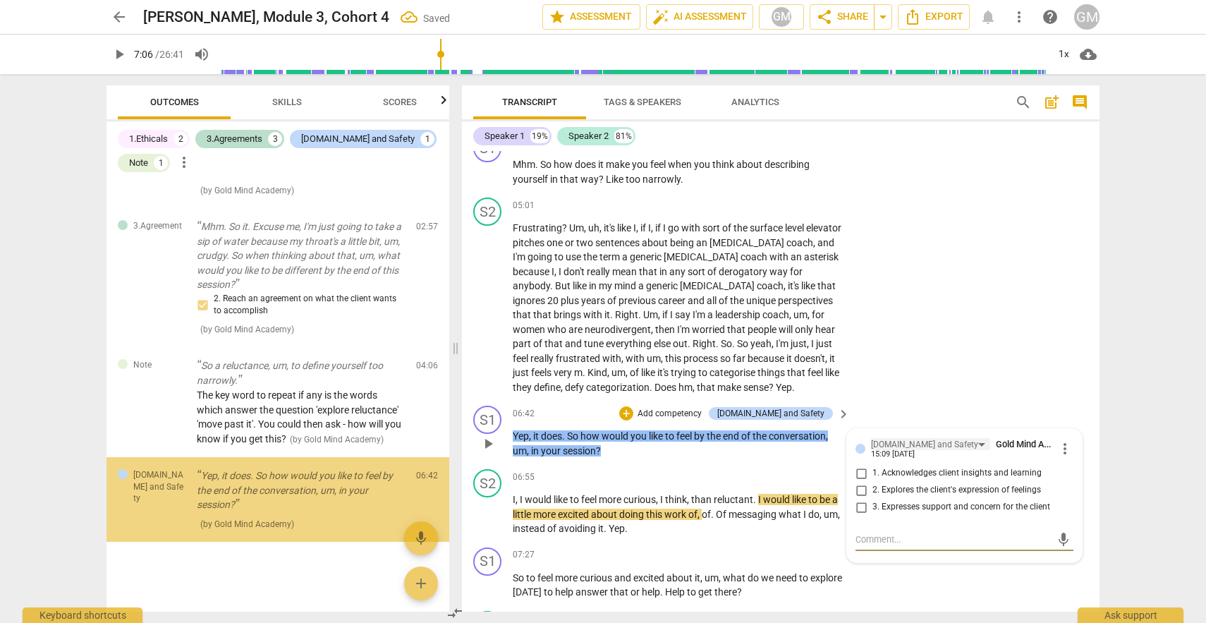
scroll to position [411, 0]
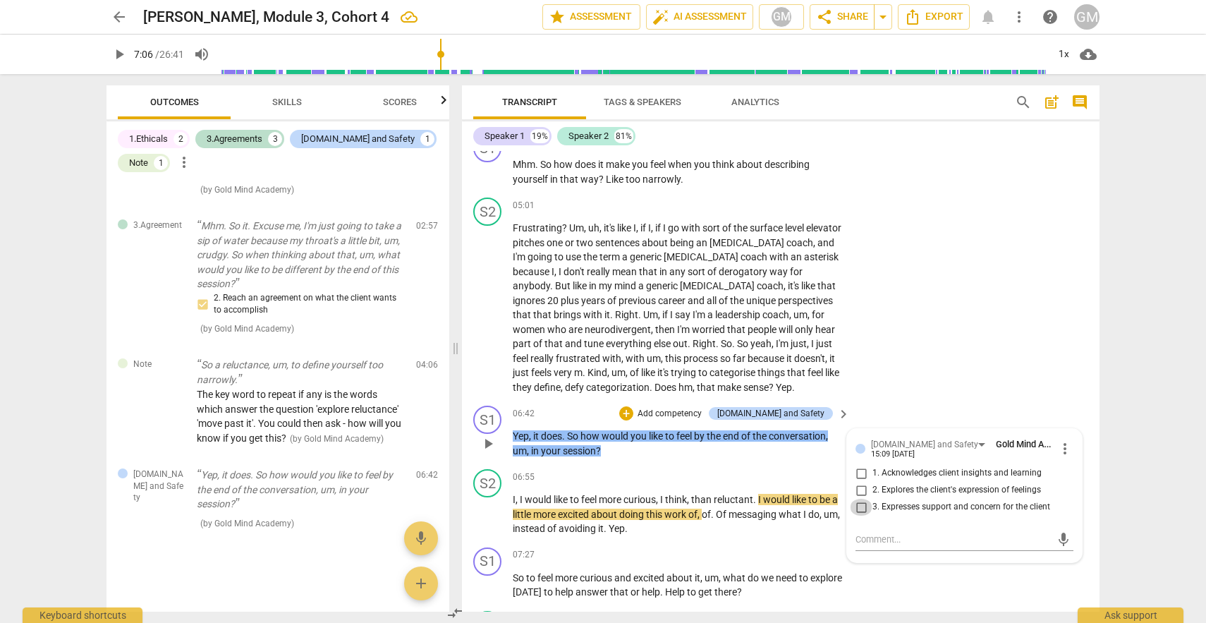
click at [859, 499] on input "3. Expresses support and concern for the client" at bounding box center [861, 507] width 23 height 17
click at [861, 533] on textarea at bounding box center [953, 539] width 195 height 13
click at [1065, 538] on span "send" at bounding box center [1064, 546] width 16 height 16
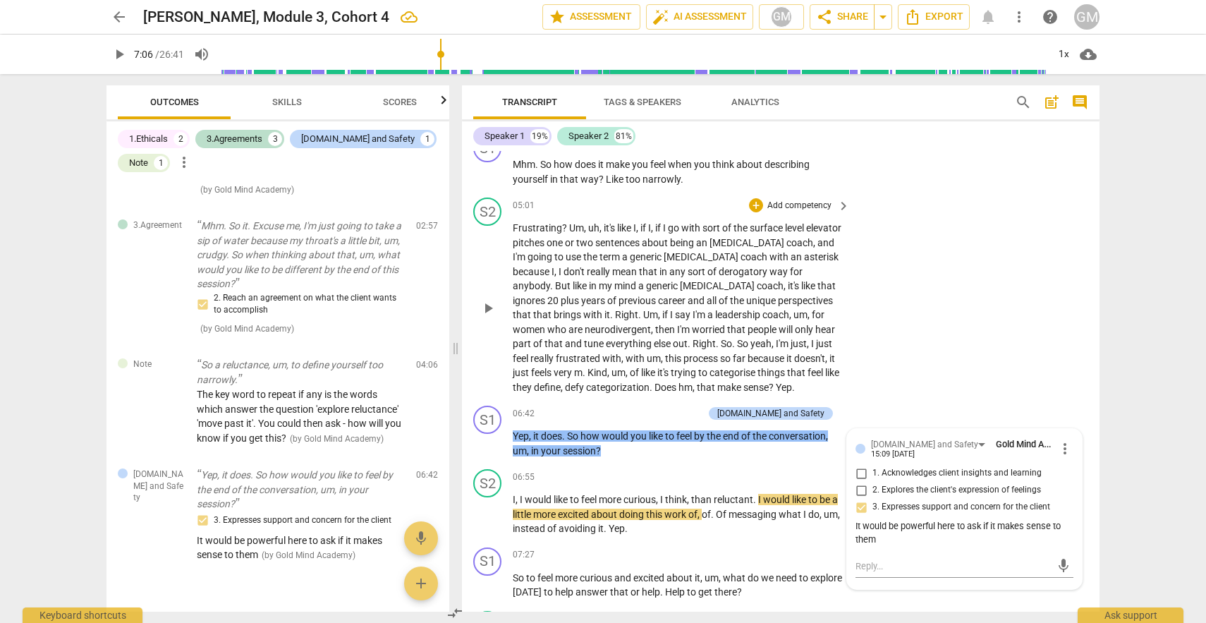
click at [903, 345] on div "S2 play_arrow pause 05:01 + Add competency keyboard_arrow_right Frustrating ? U…" at bounding box center [781, 296] width 638 height 208
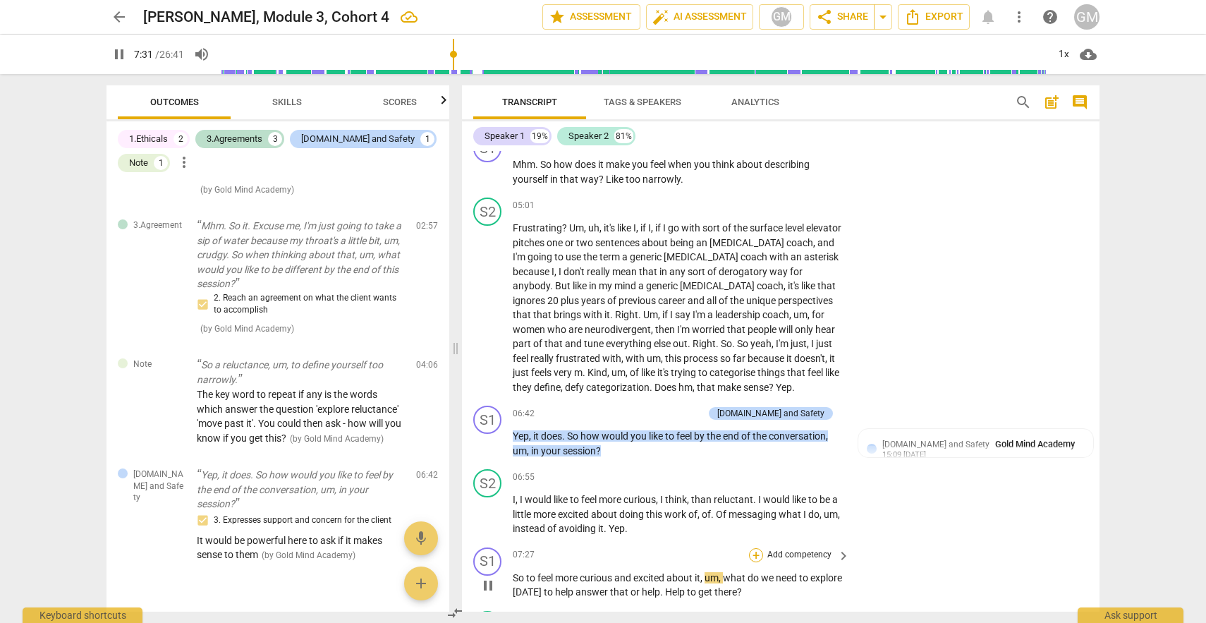
click at [756, 548] on div "+" at bounding box center [756, 555] width 14 height 14
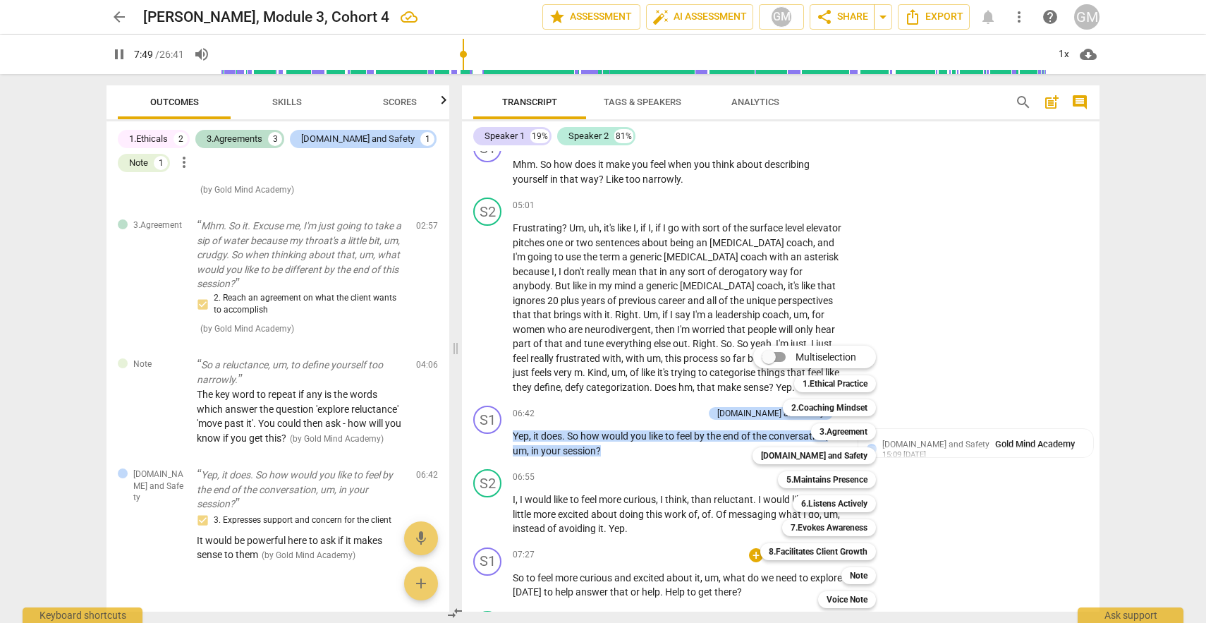
drag, startPoint x: 1095, startPoint y: 346, endPoint x: 1095, endPoint y: 358, distance: 12.0
click at [1095, 358] on div at bounding box center [603, 311] width 1206 height 623
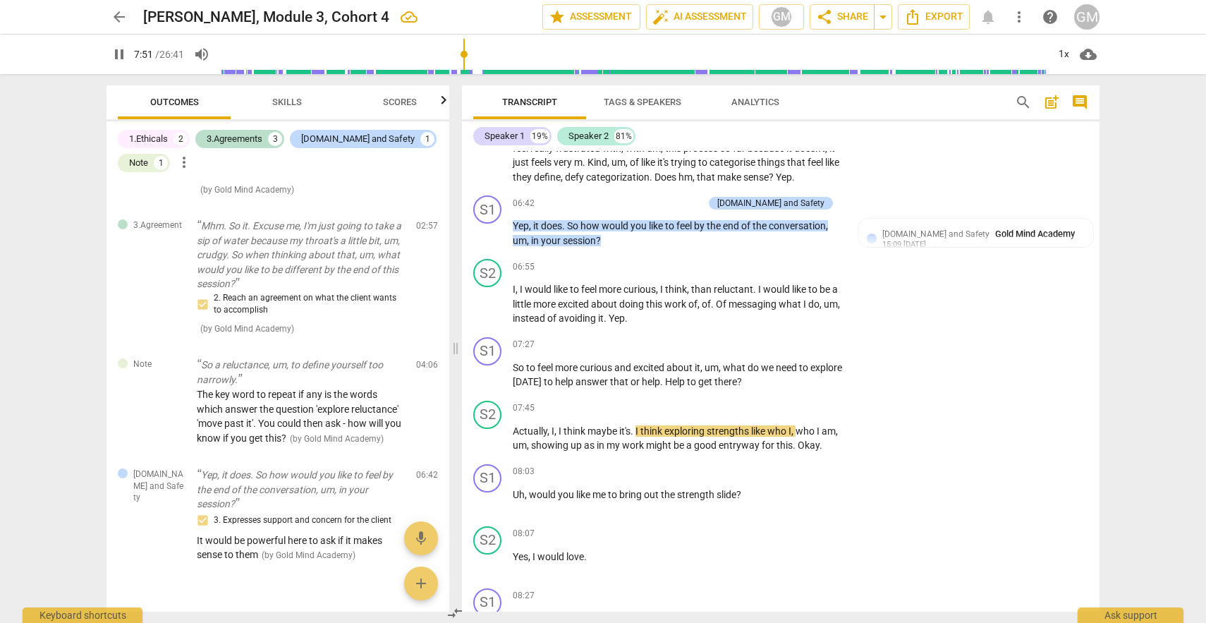
scroll to position [3489, 0]
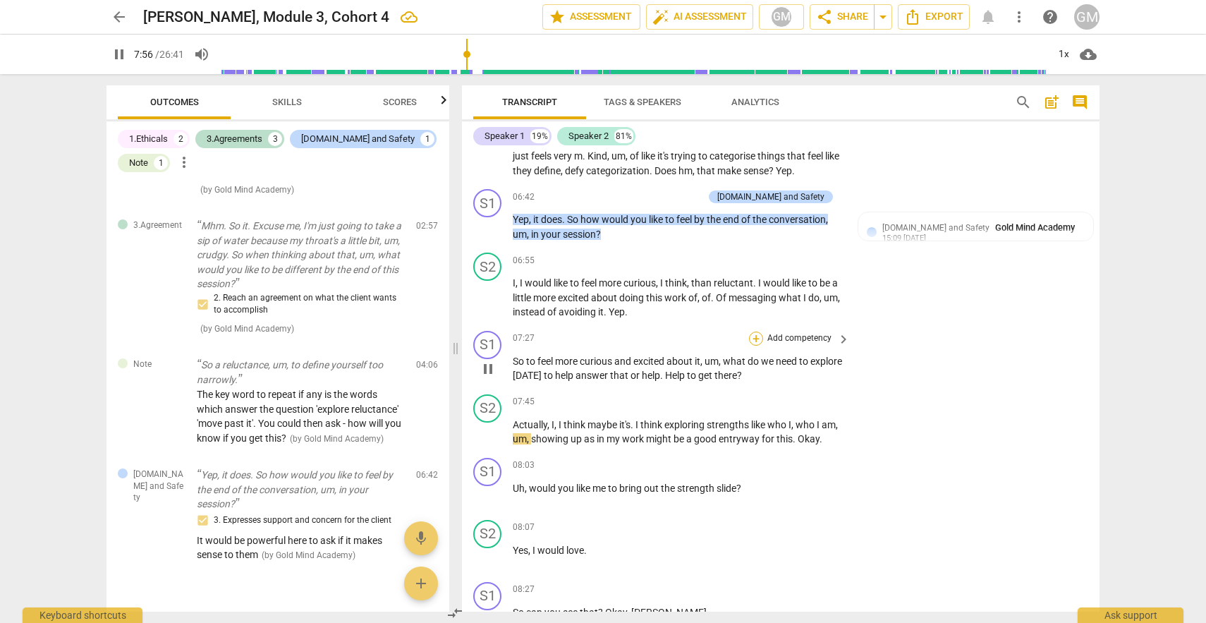
click at [753, 332] on div "+" at bounding box center [756, 339] width 14 height 14
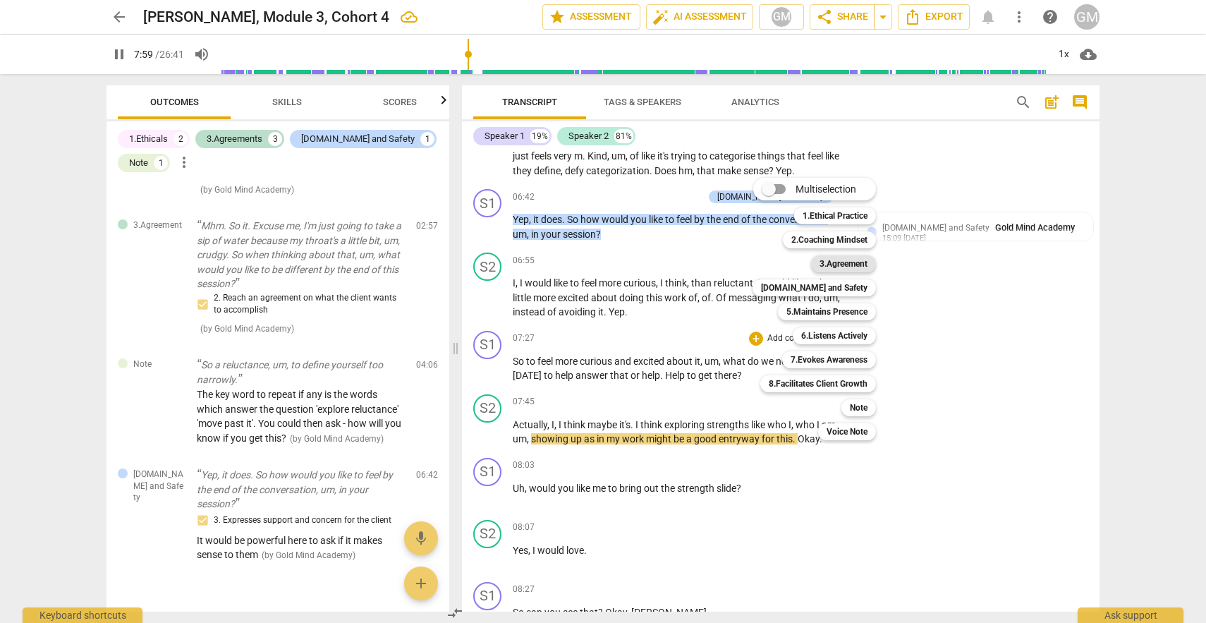
click at [848, 262] on b "3.Agreement" at bounding box center [844, 263] width 48 height 17
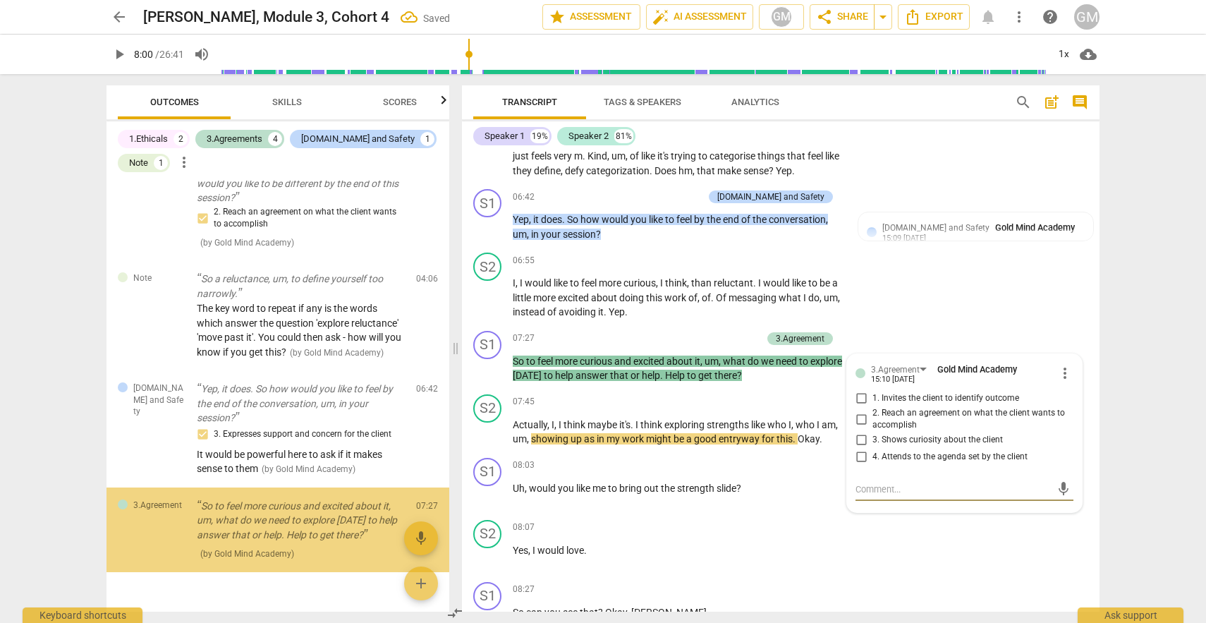
scroll to position [528, 0]
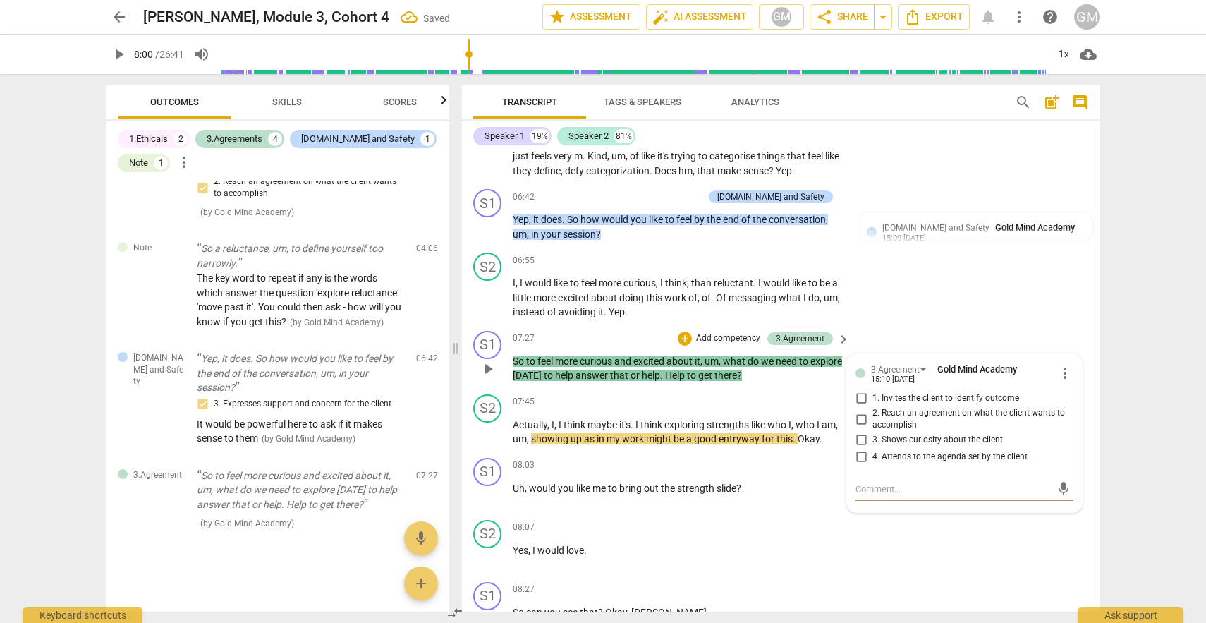
click at [858, 449] on input "4. Attends to the agenda set by the client" at bounding box center [861, 457] width 23 height 17
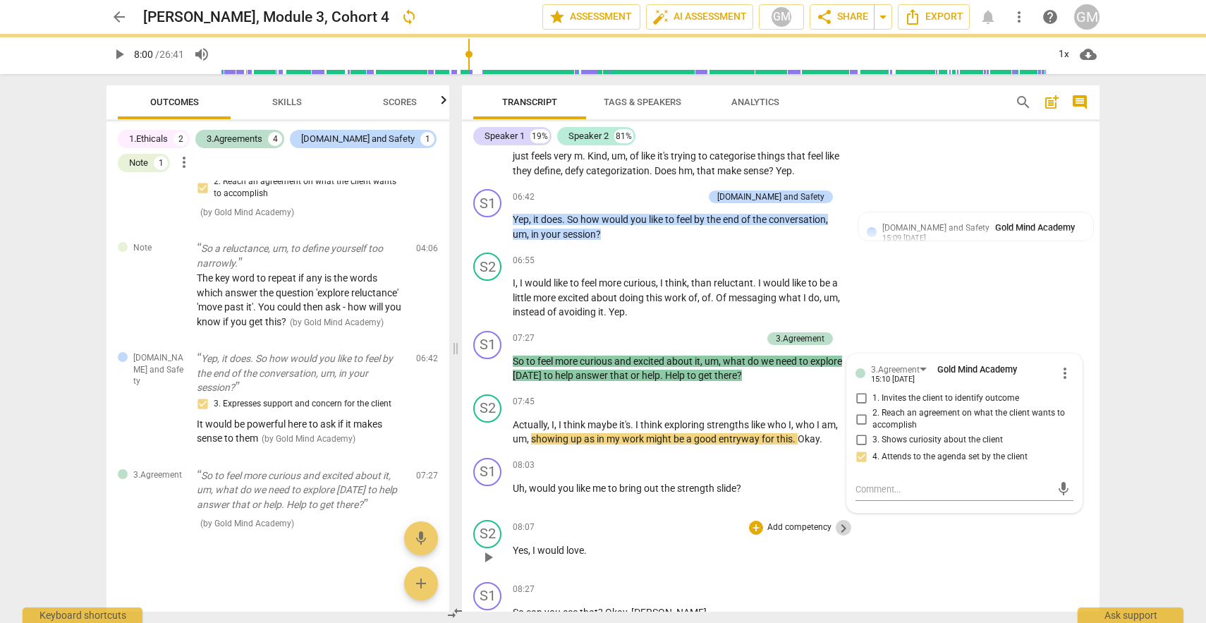
click at [837, 520] on span "keyboard_arrow_right" at bounding box center [843, 528] width 17 height 17
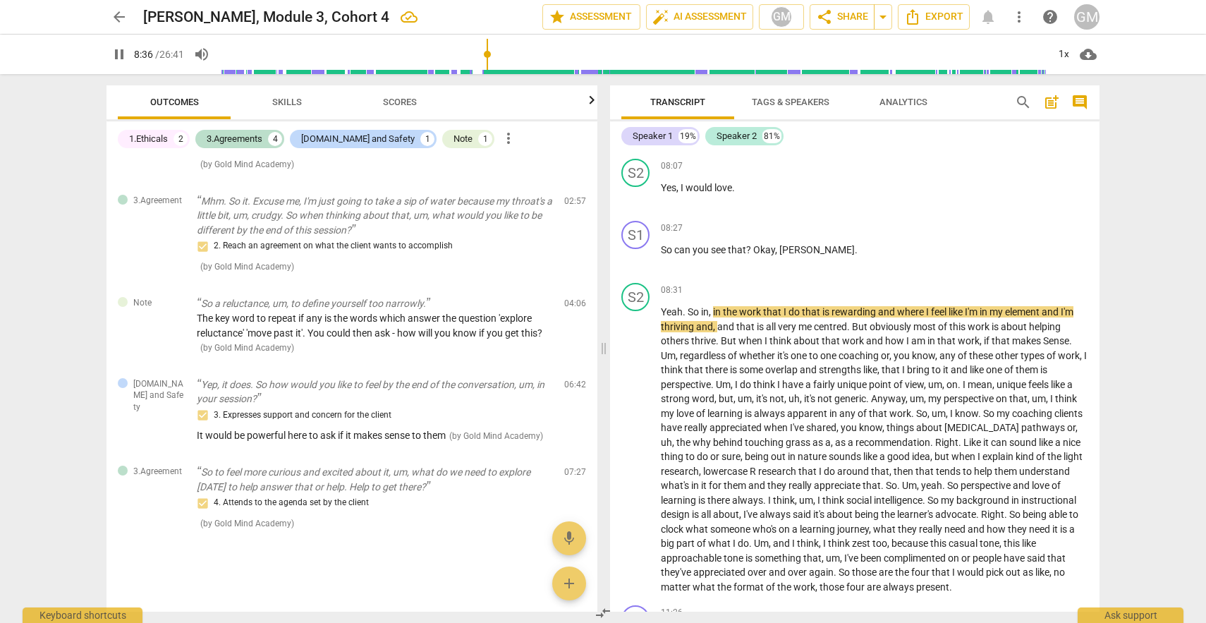
scroll to position [4238, 0]
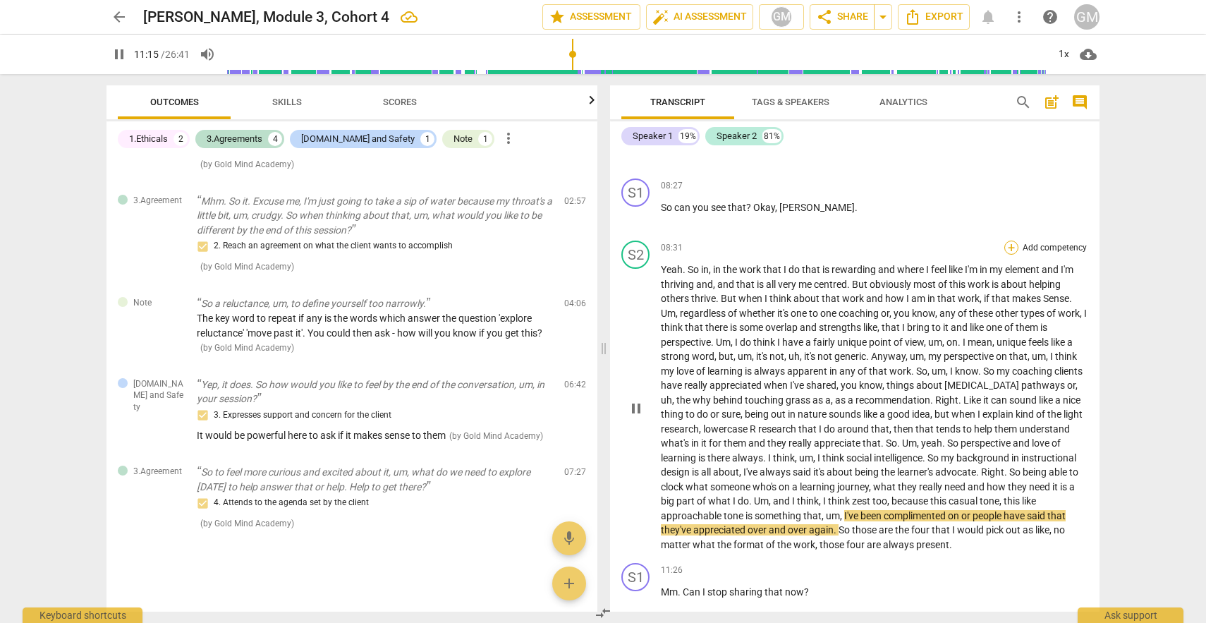
click at [1010, 241] on div "+" at bounding box center [1012, 248] width 14 height 14
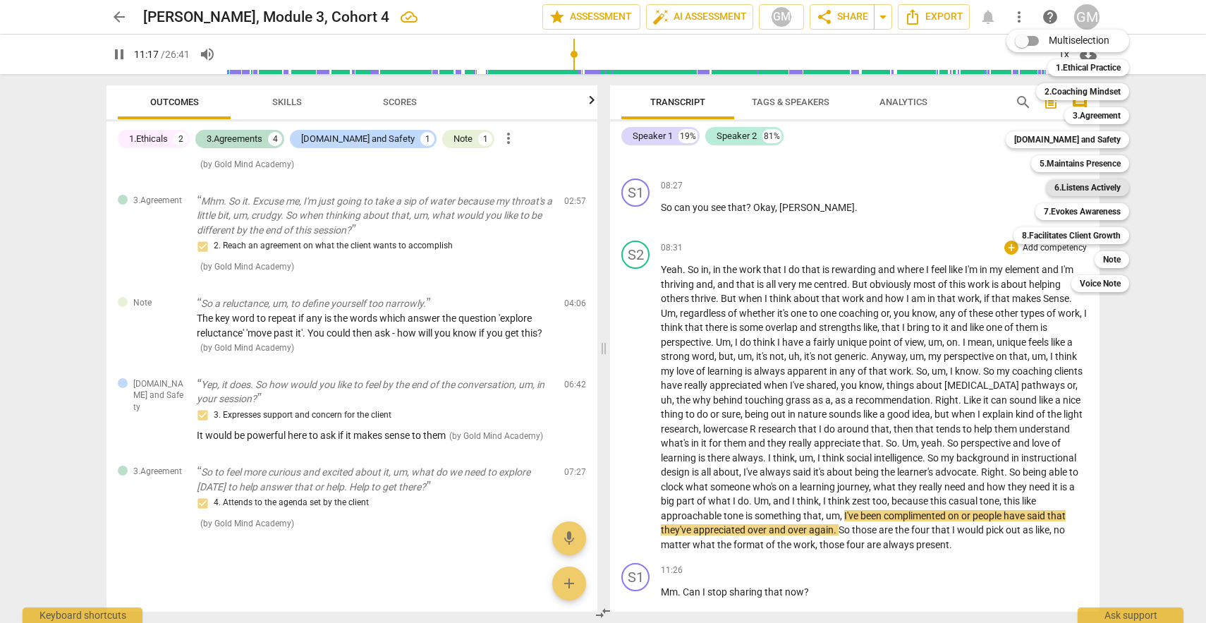
click at [1075, 188] on b "6.Listens Actively" at bounding box center [1088, 187] width 66 height 17
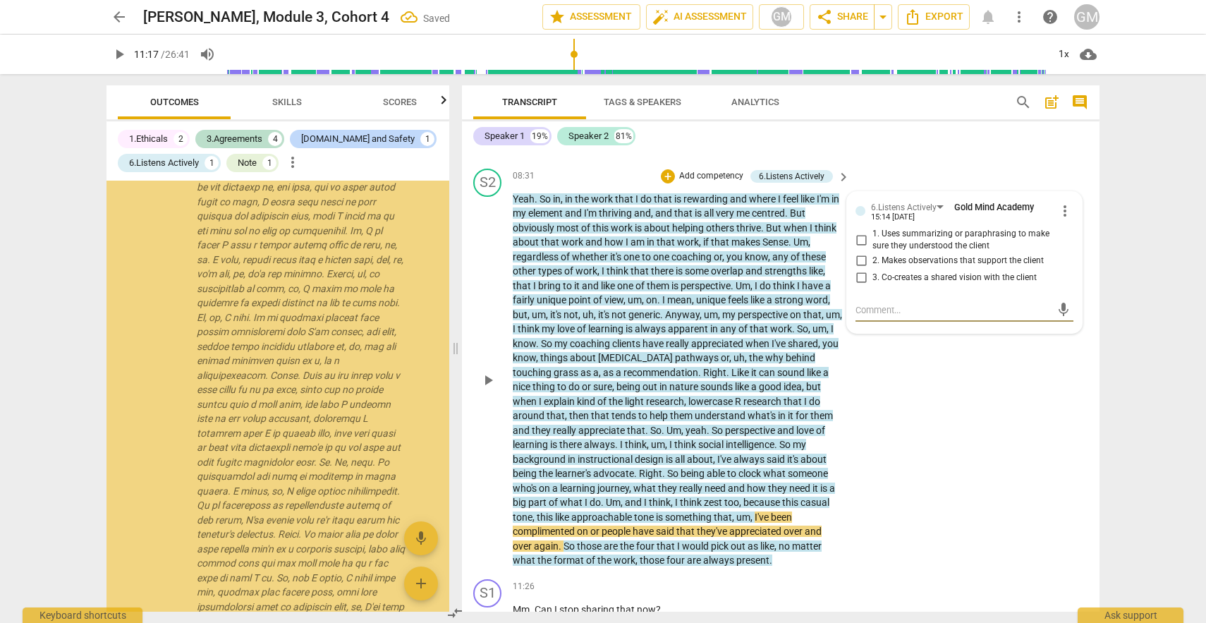
scroll to position [1022, 0]
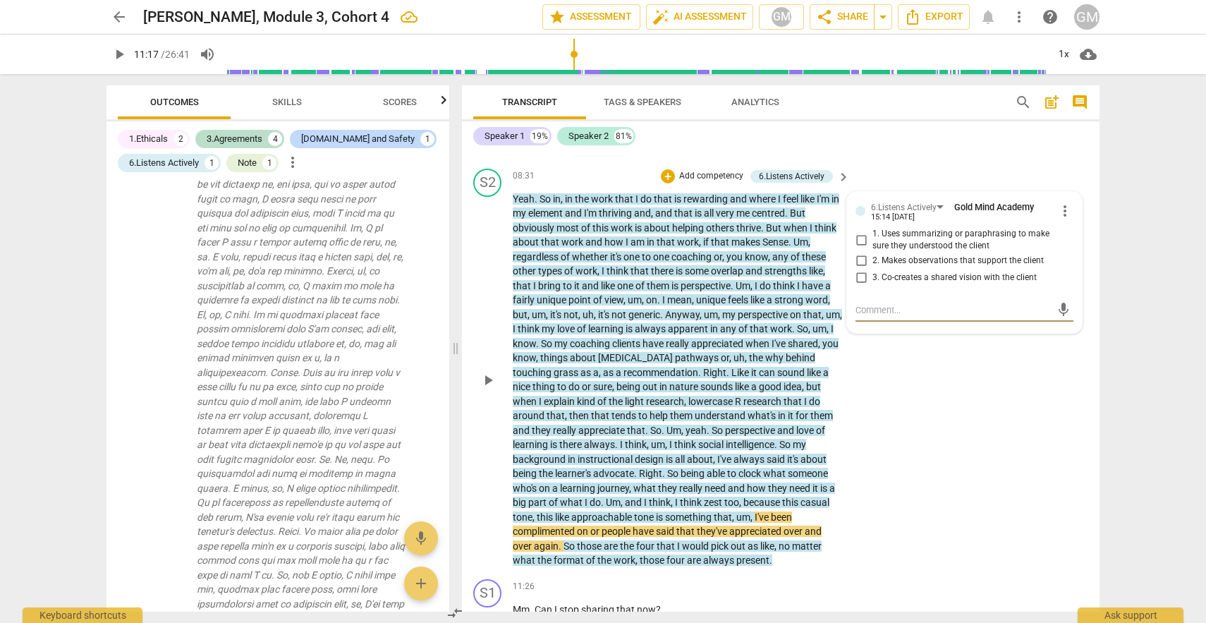
click at [1060, 202] on span "more_vert" at bounding box center [1065, 210] width 17 height 17
click at [1074, 221] on li "Delete" at bounding box center [1076, 223] width 49 height 27
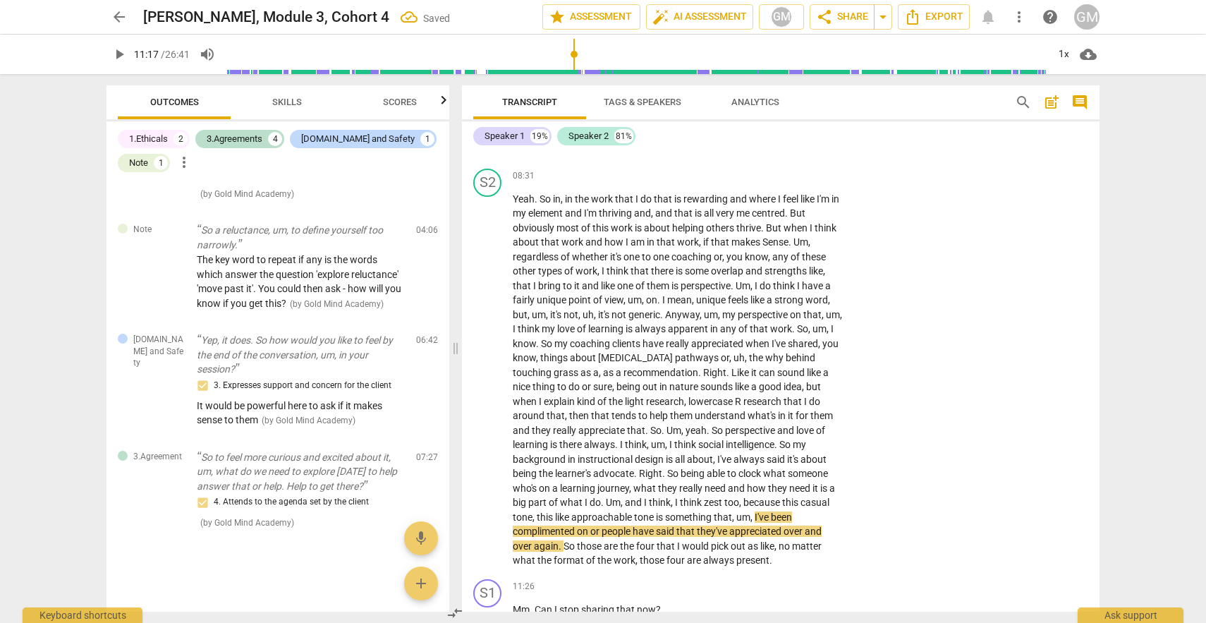
scroll to position [545, 0]
click at [752, 169] on div "+" at bounding box center [756, 176] width 14 height 14
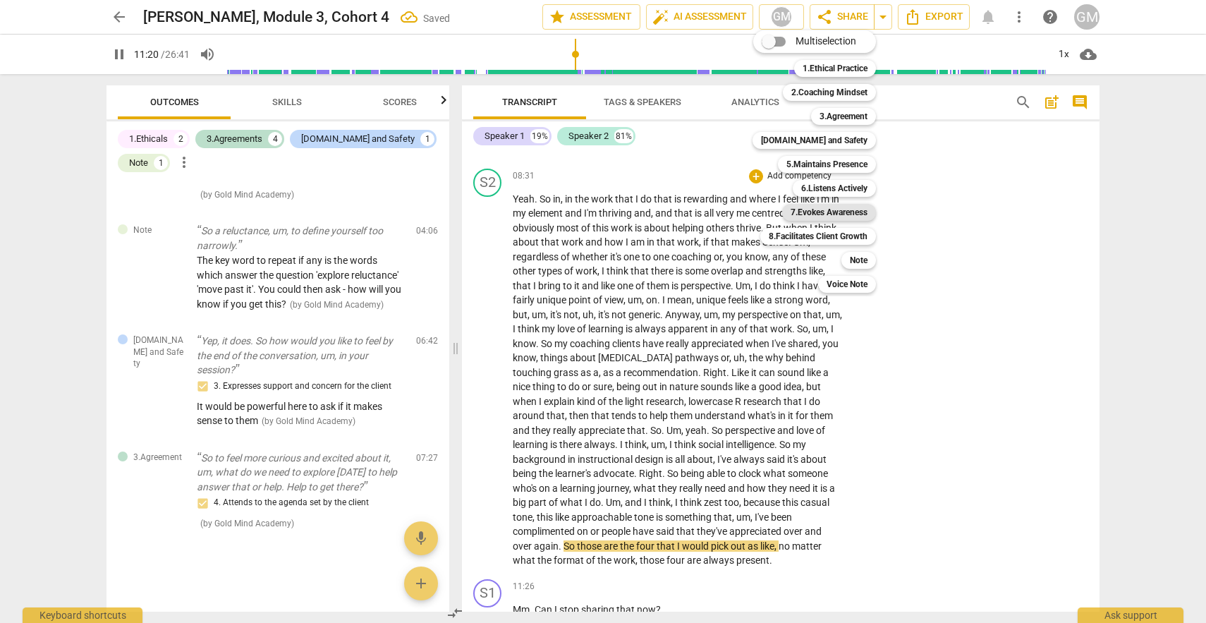
click at [821, 213] on b "7.Evokes Awareness" at bounding box center [829, 212] width 77 height 17
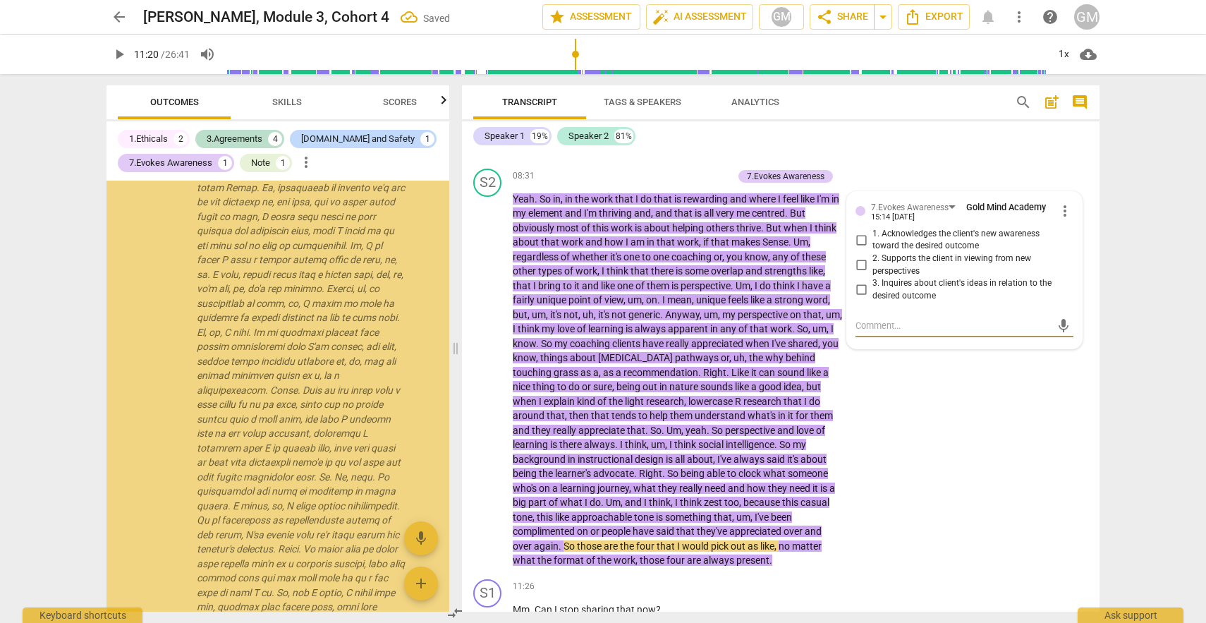
scroll to position [1022, 0]
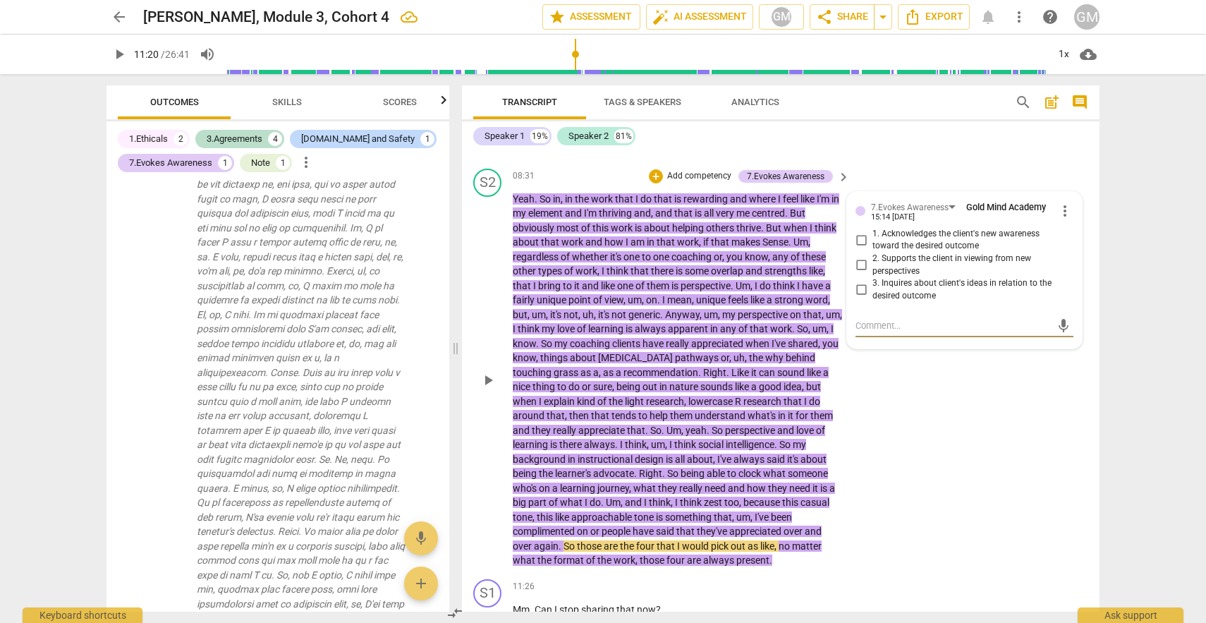
click at [1057, 202] on span "more_vert" at bounding box center [1065, 210] width 17 height 17
click at [1063, 219] on li "Delete" at bounding box center [1076, 223] width 49 height 27
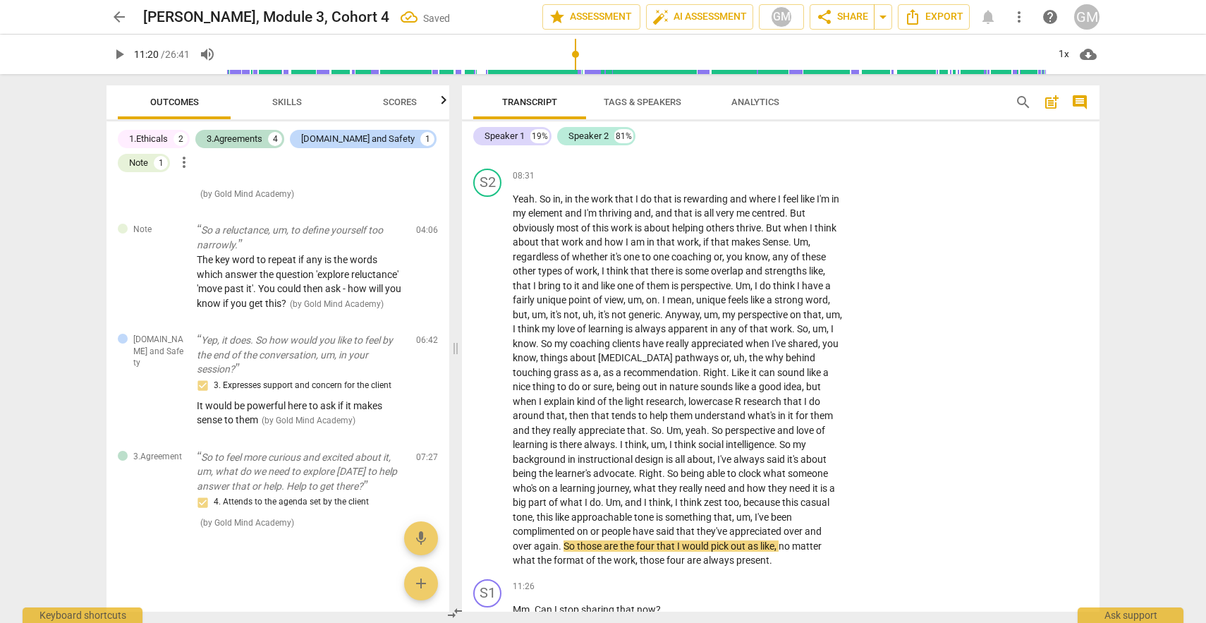
scroll to position [545, 0]
click at [754, 169] on div "+" at bounding box center [756, 176] width 14 height 14
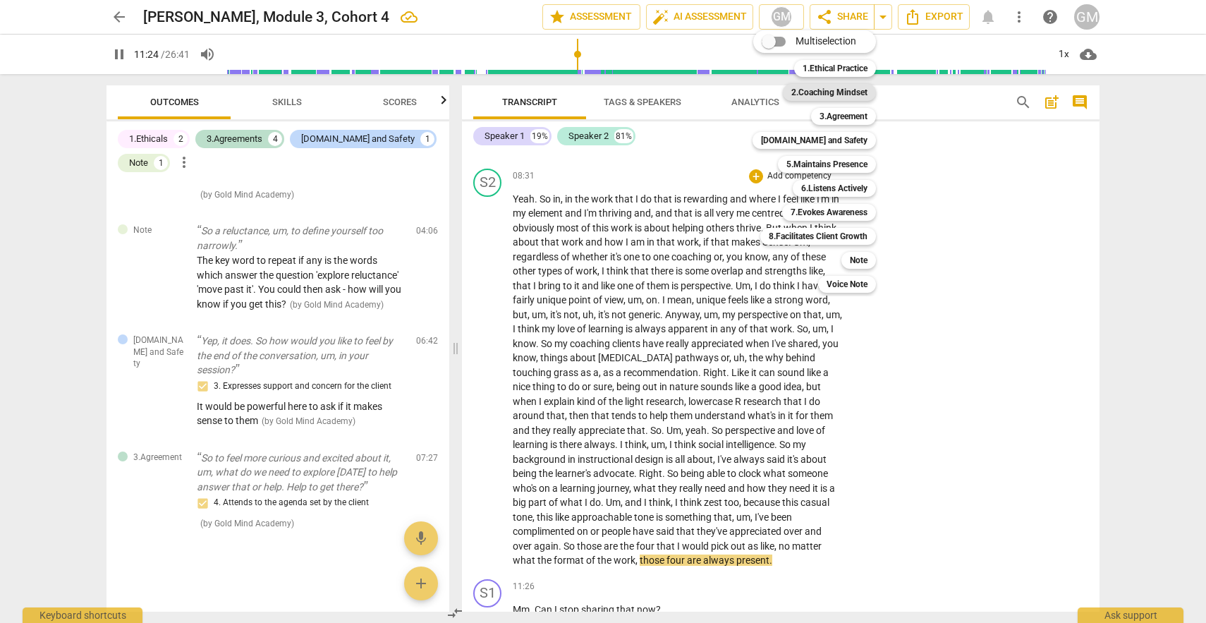
click at [842, 95] on b "2.Coaching Mindset" at bounding box center [830, 92] width 76 height 17
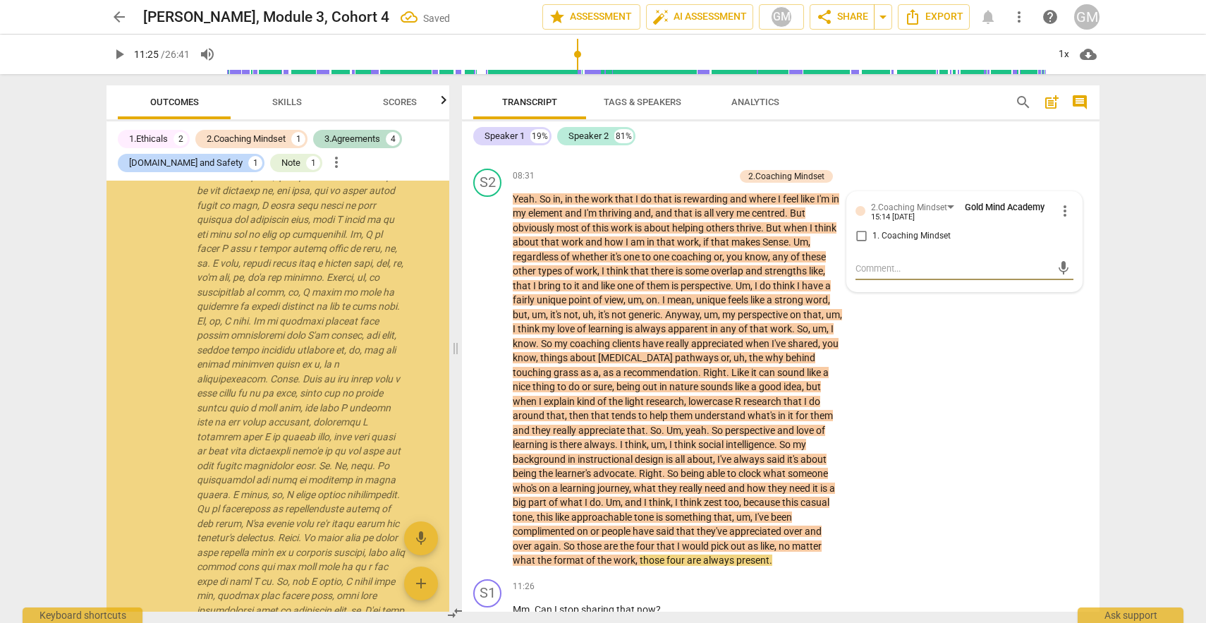
scroll to position [1022, 0]
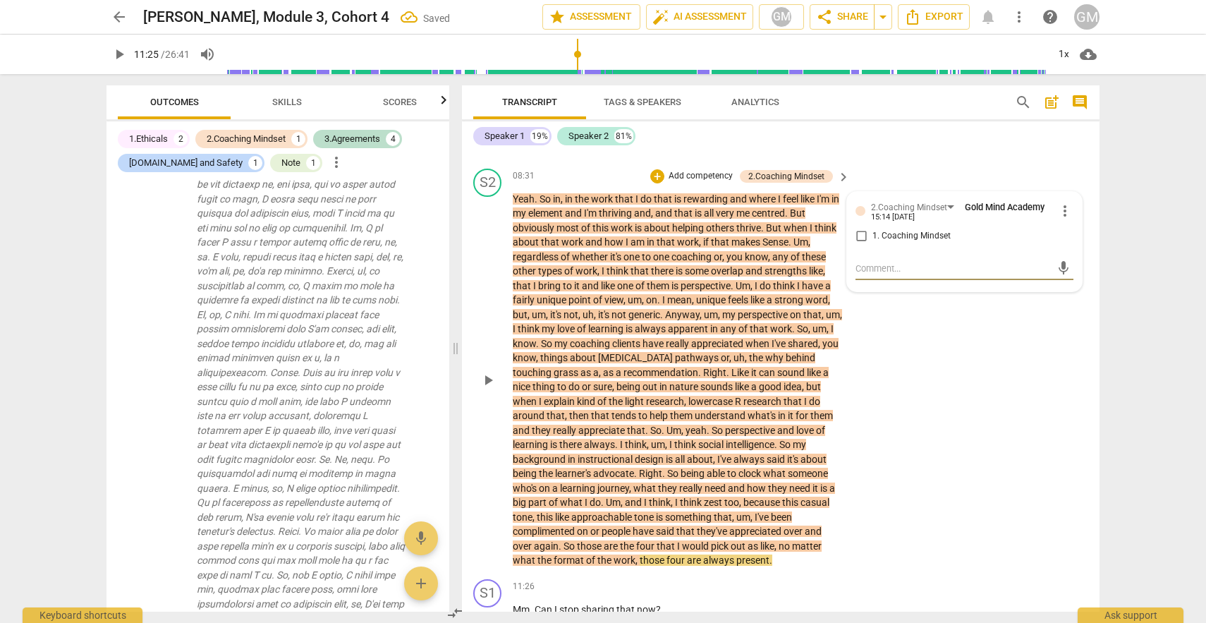
click at [860, 228] on input "1. Coaching Mindset" at bounding box center [861, 236] width 23 height 17
click at [871, 262] on textarea at bounding box center [953, 268] width 195 height 13
click at [934, 423] on div "S2 play_arrow pause 08:31 + Add competency 2.Coaching Mindset keyboard_arrow_ri…" at bounding box center [781, 368] width 638 height 411
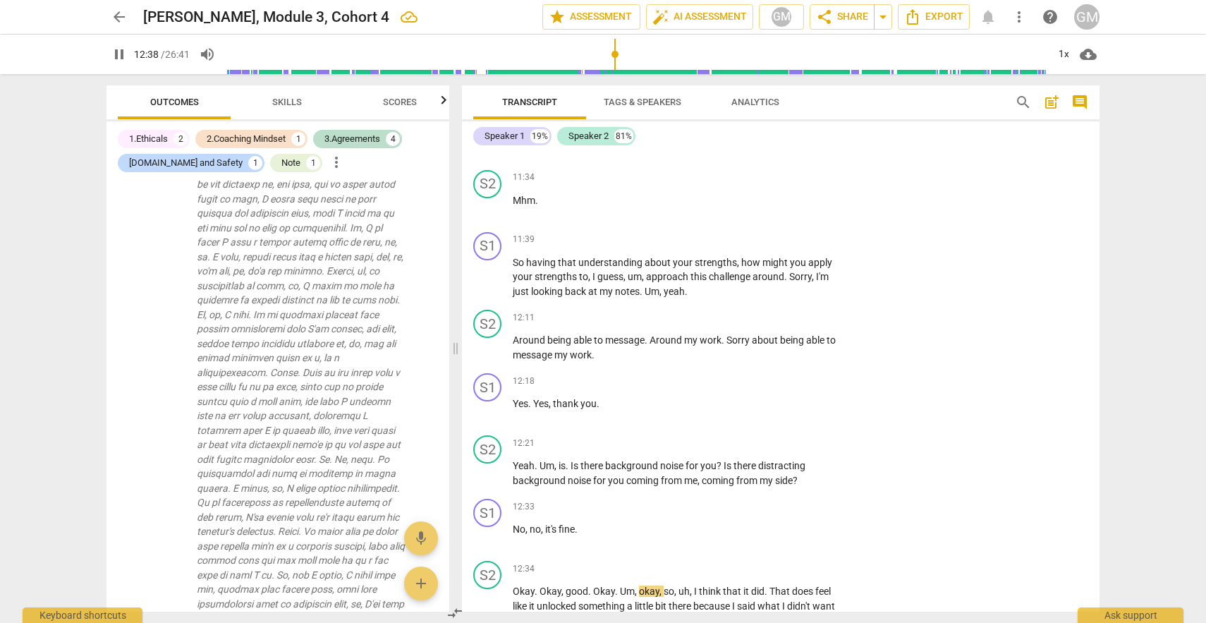
scroll to position [4442, 0]
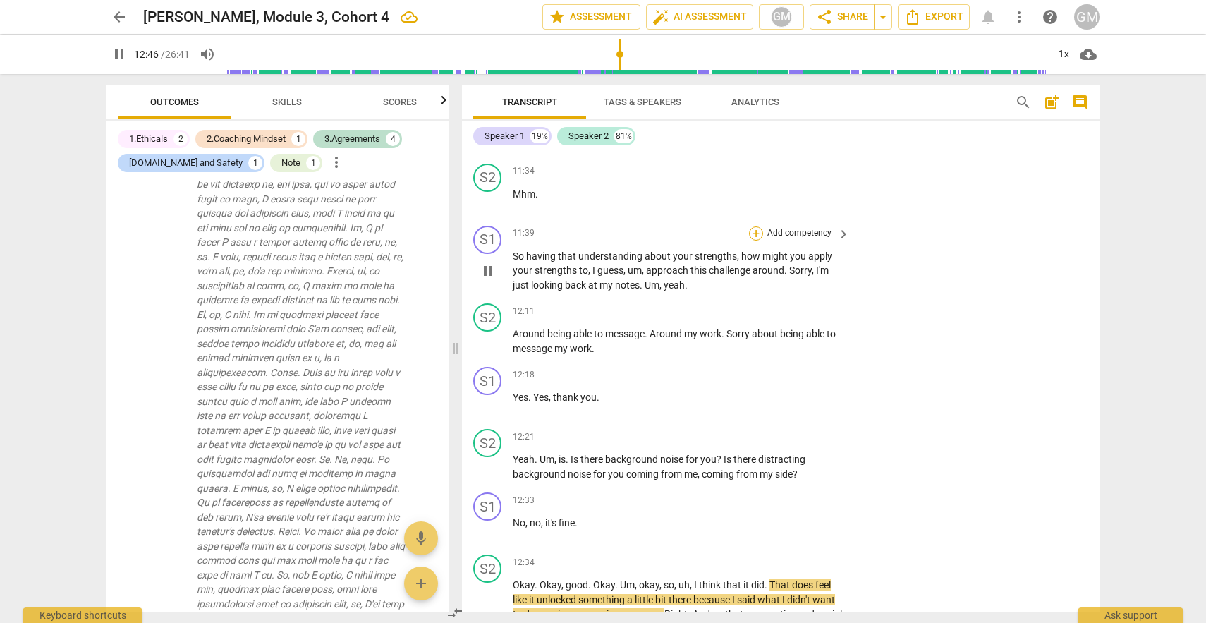
click at [754, 226] on div "+" at bounding box center [756, 233] width 14 height 14
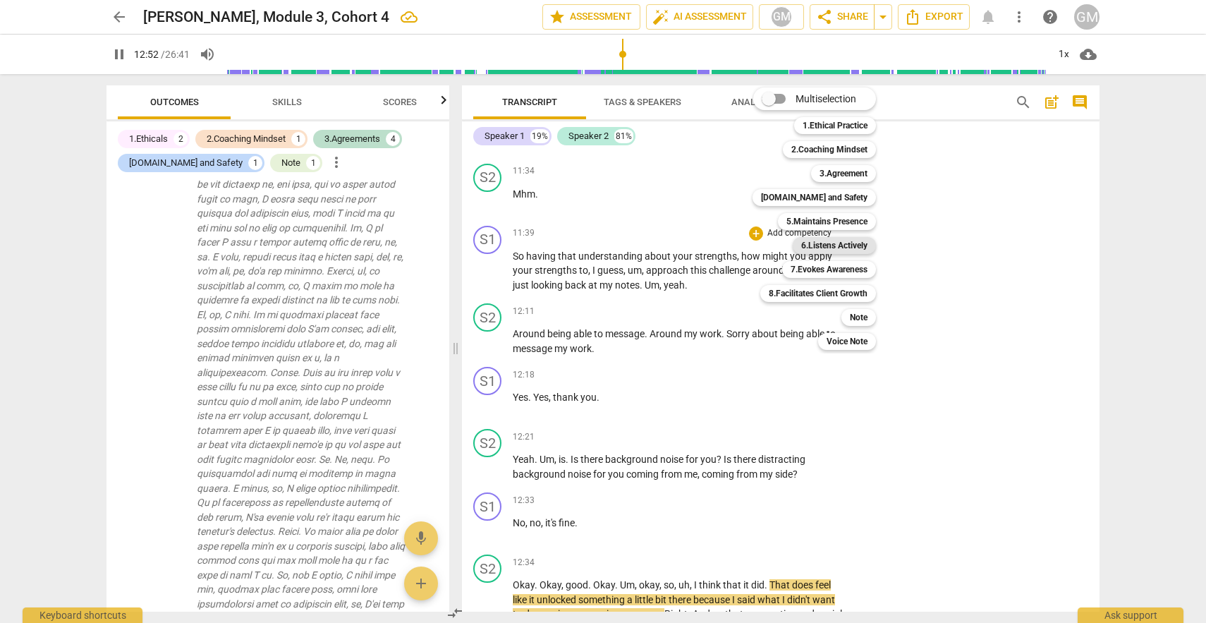
click at [847, 248] on b "6.Listens Actively" at bounding box center [834, 245] width 66 height 17
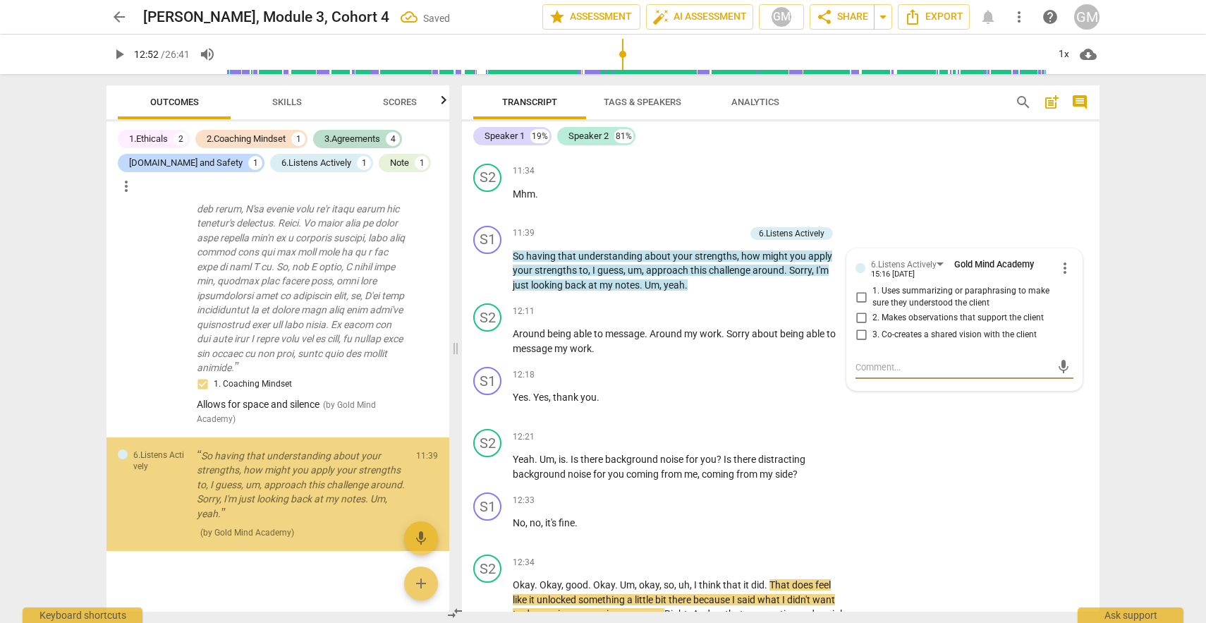
scroll to position [1355, 0]
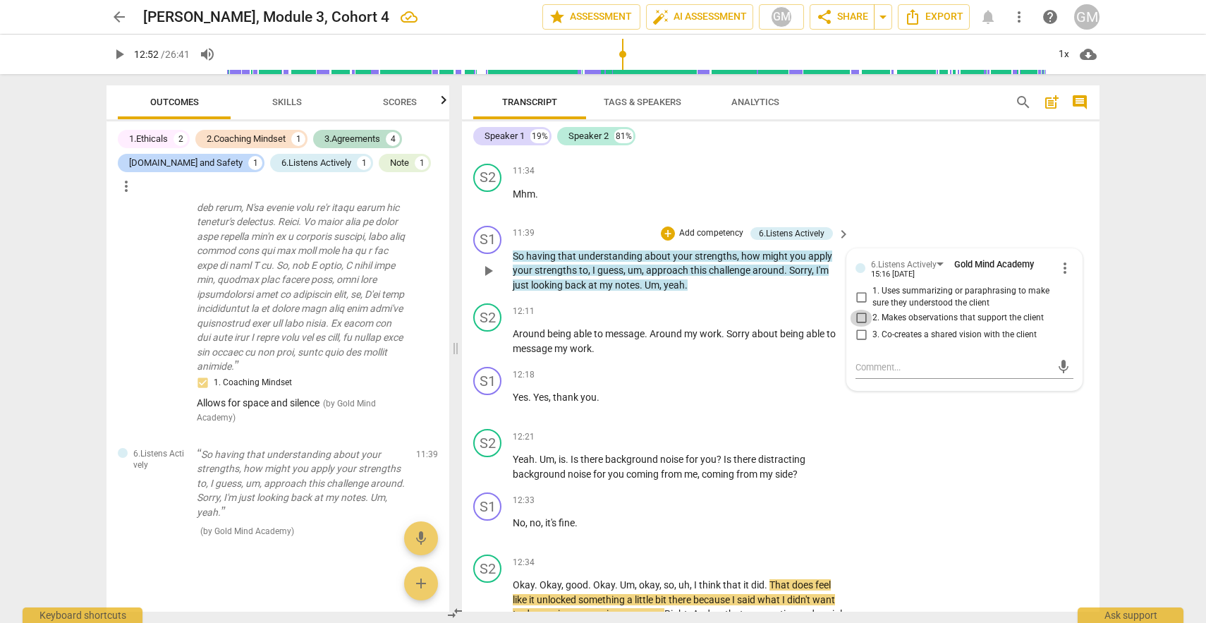
click at [859, 310] on input "2. Makes observations that support the client" at bounding box center [861, 318] width 23 height 17
click at [865, 361] on textarea at bounding box center [953, 367] width 195 height 13
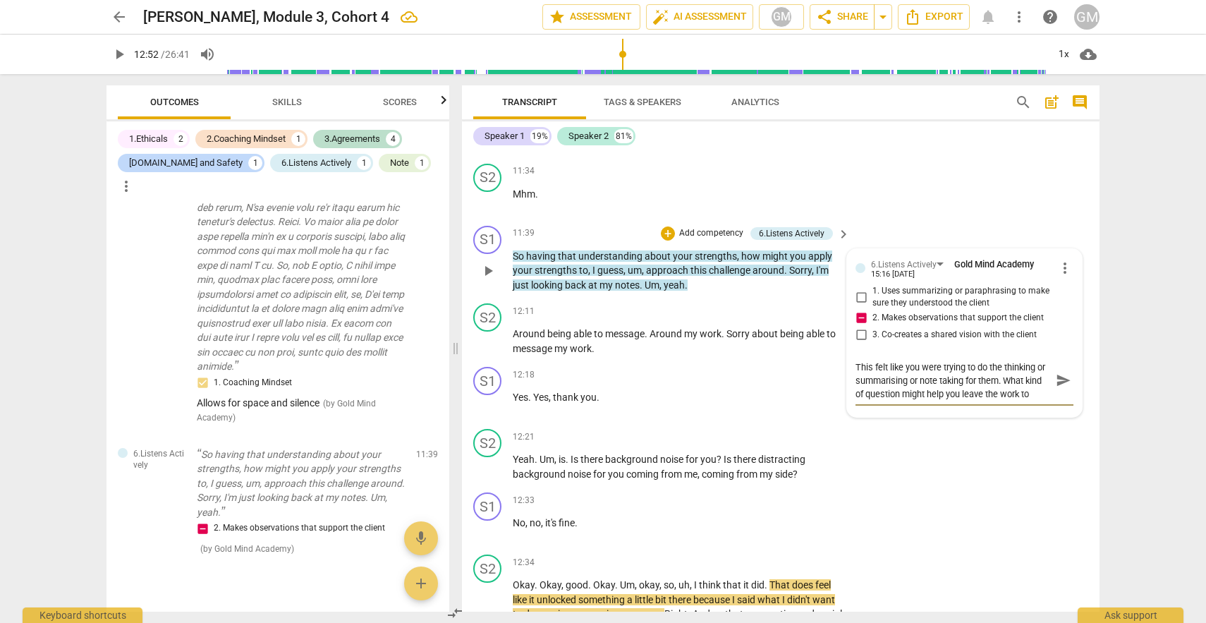
scroll to position [12, 0]
click at [1060, 373] on span "send" at bounding box center [1064, 381] width 16 height 16
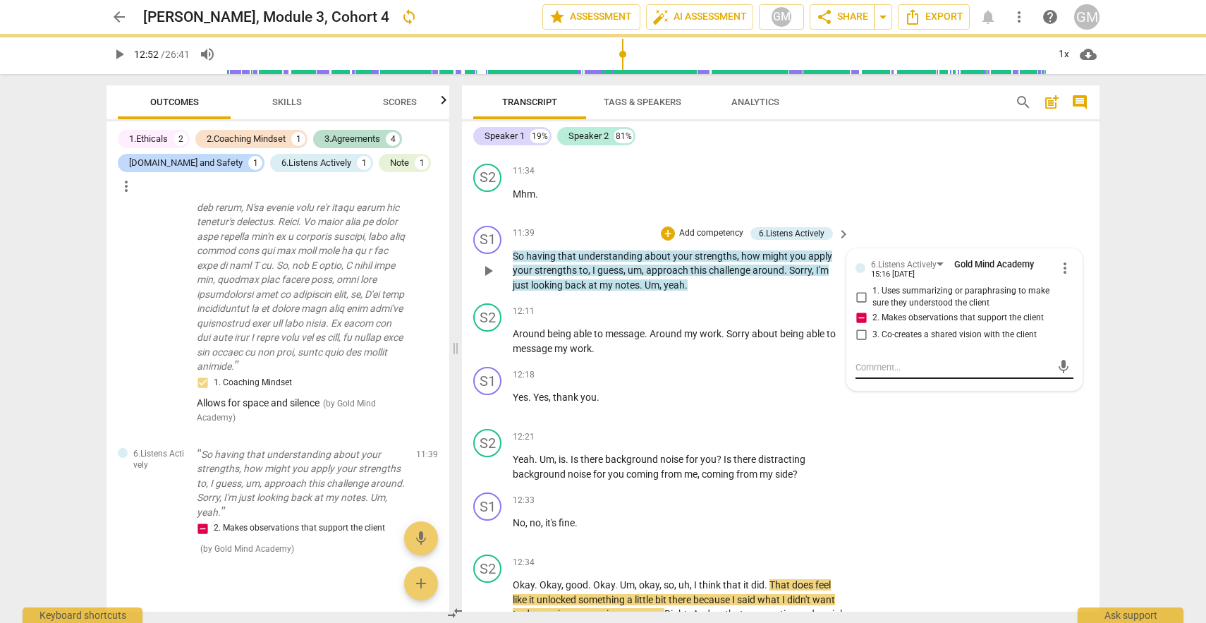
scroll to position [0, 0]
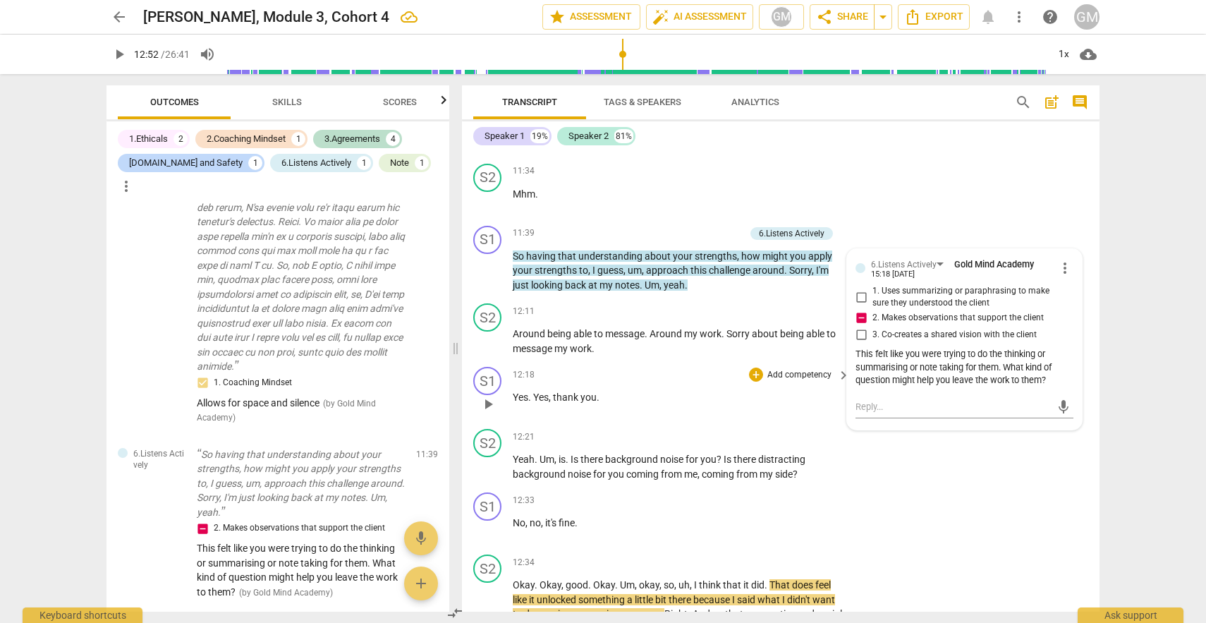
click at [597, 367] on div "12:18 + Add competency keyboard_arrow_right" at bounding box center [682, 375] width 339 height 16
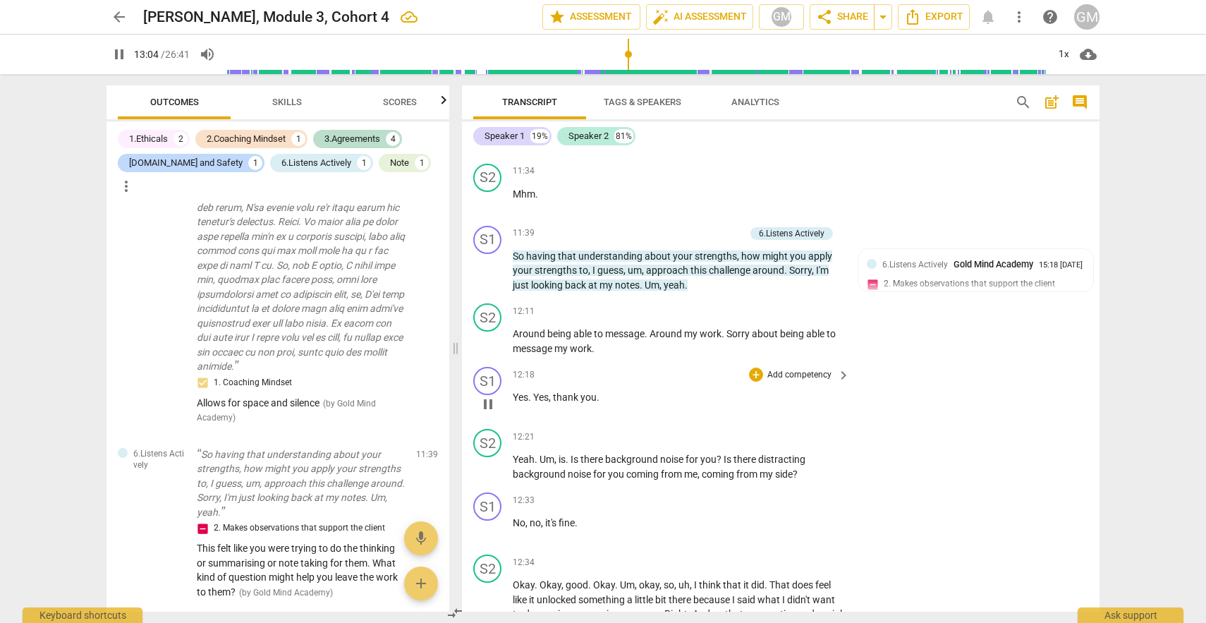
scroll to position [4913, 0]
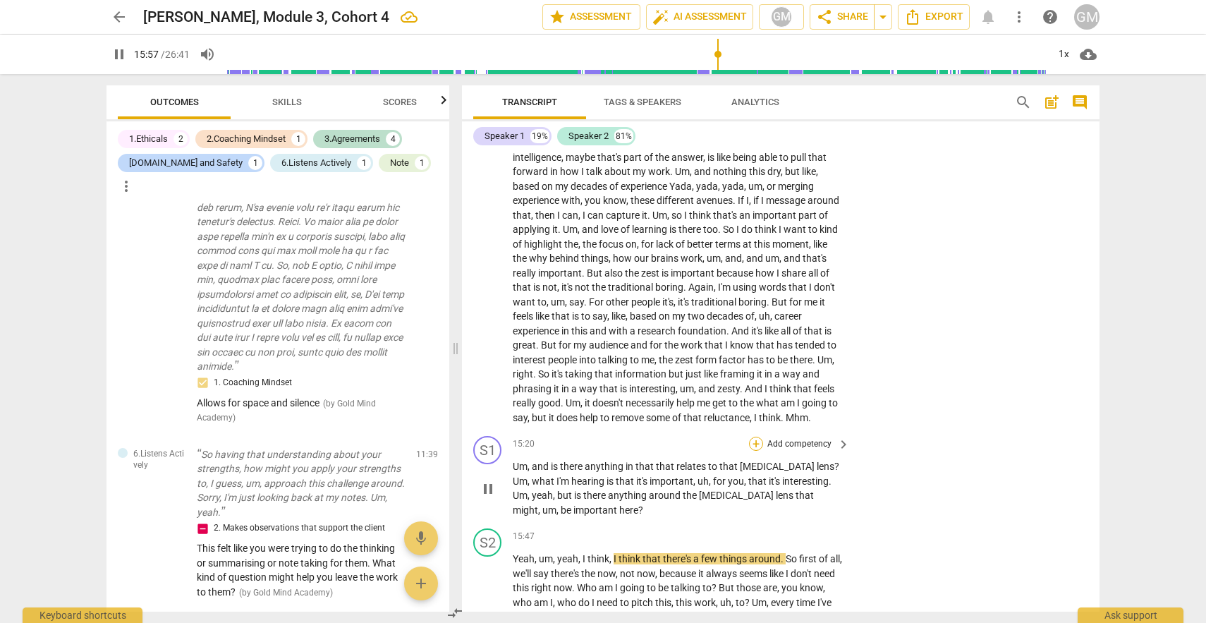
click at [757, 444] on div "+" at bounding box center [756, 444] width 14 height 14
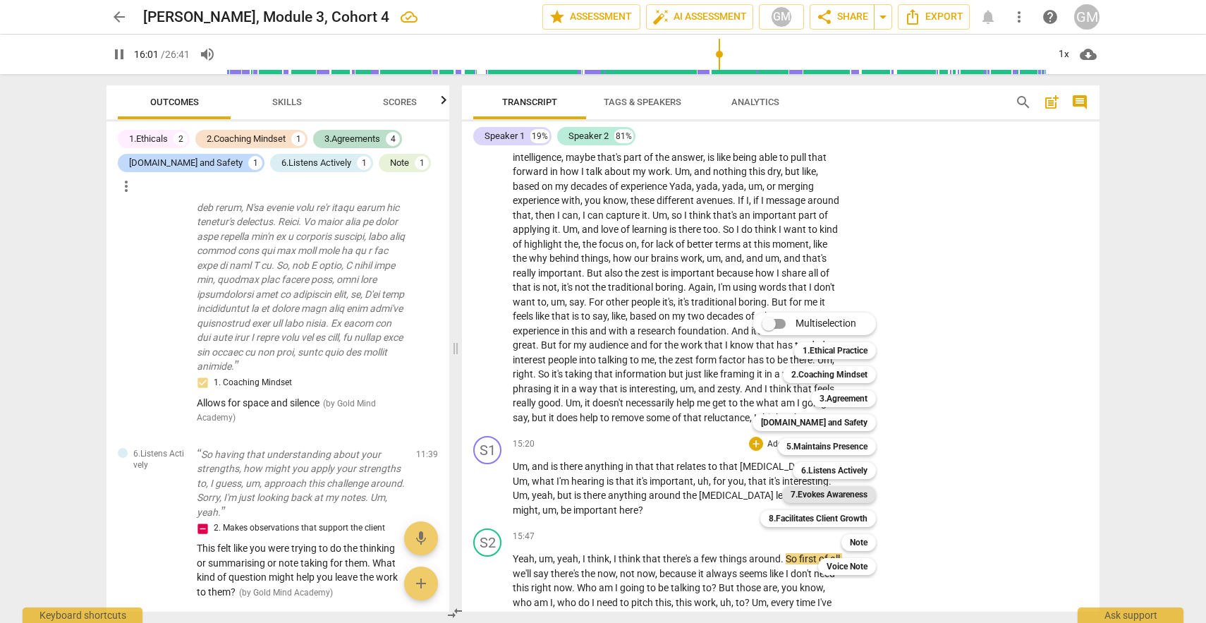
click at [834, 495] on b "7.Evokes Awareness" at bounding box center [829, 494] width 77 height 17
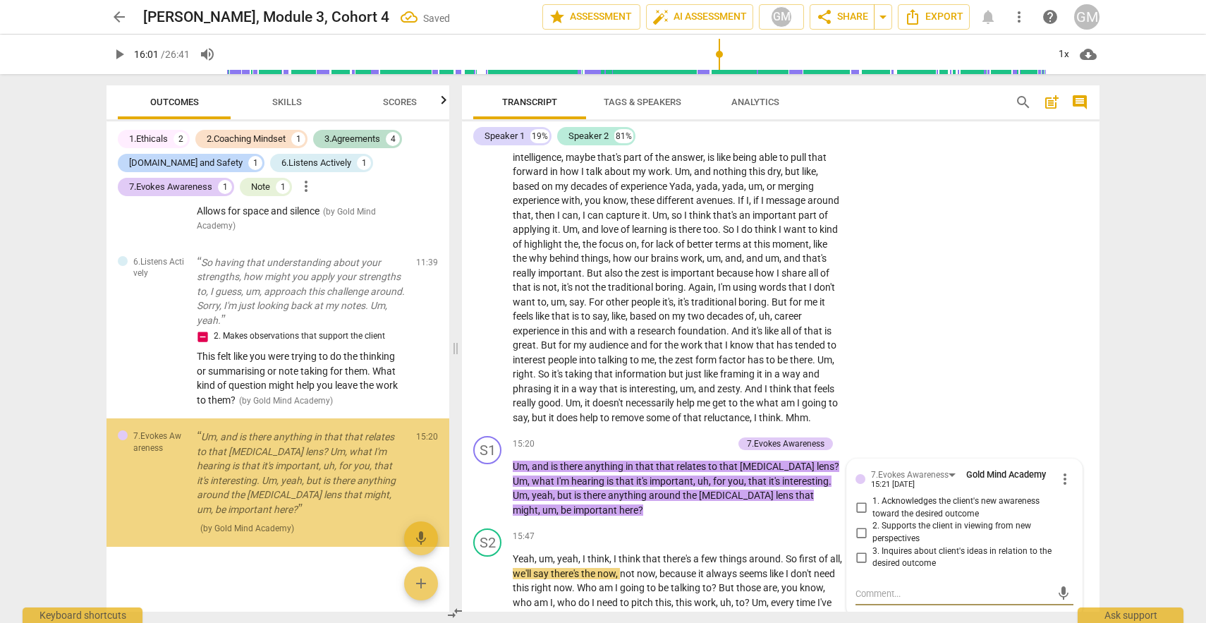
scroll to position [1568, 0]
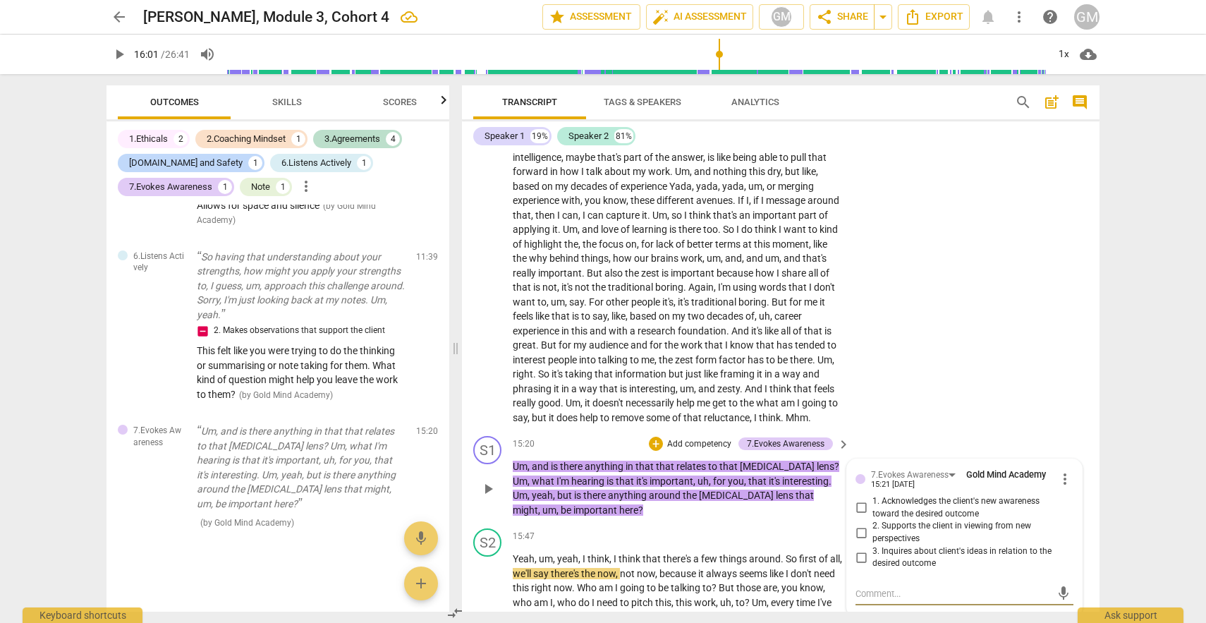
click at [857, 531] on input "2. Supports the client in viewing from new perspectives" at bounding box center [861, 532] width 23 height 17
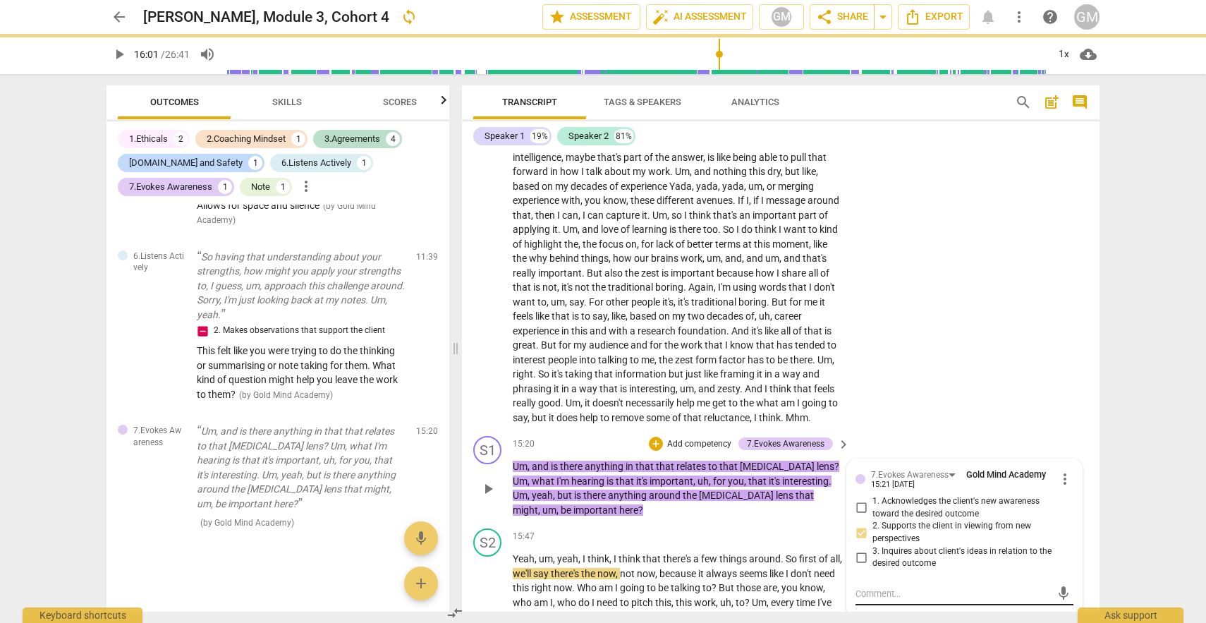
click at [858, 596] on textarea at bounding box center [953, 593] width 195 height 13
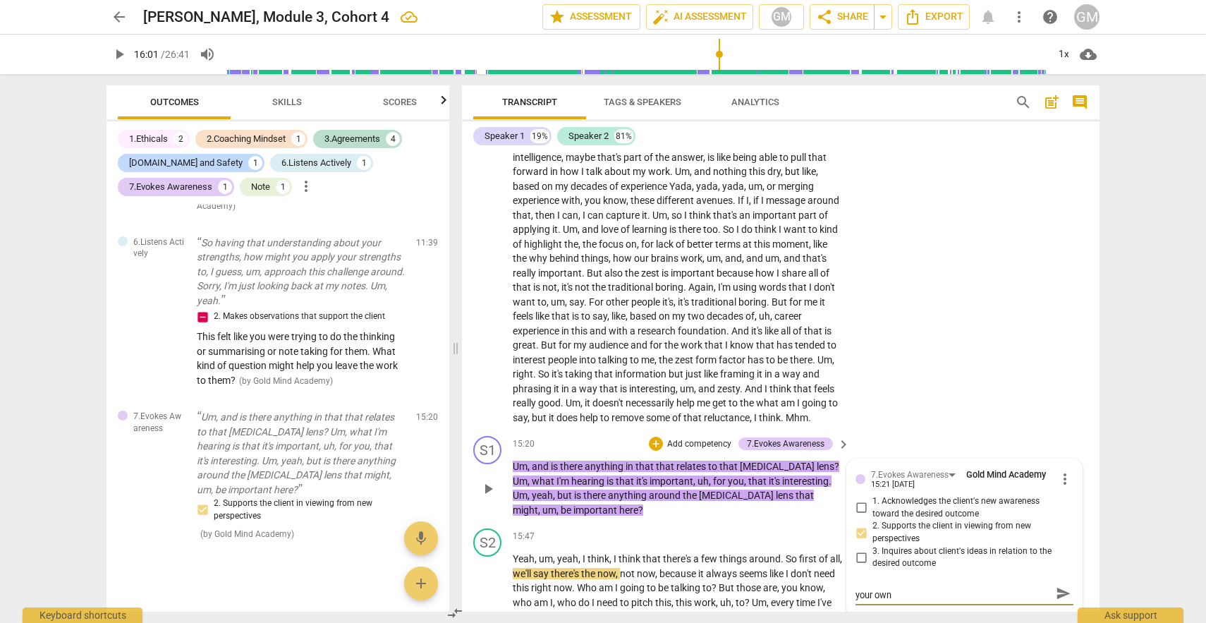
scroll to position [0, 0]
click at [1057, 604] on span "send" at bounding box center [1064, 600] width 16 height 16
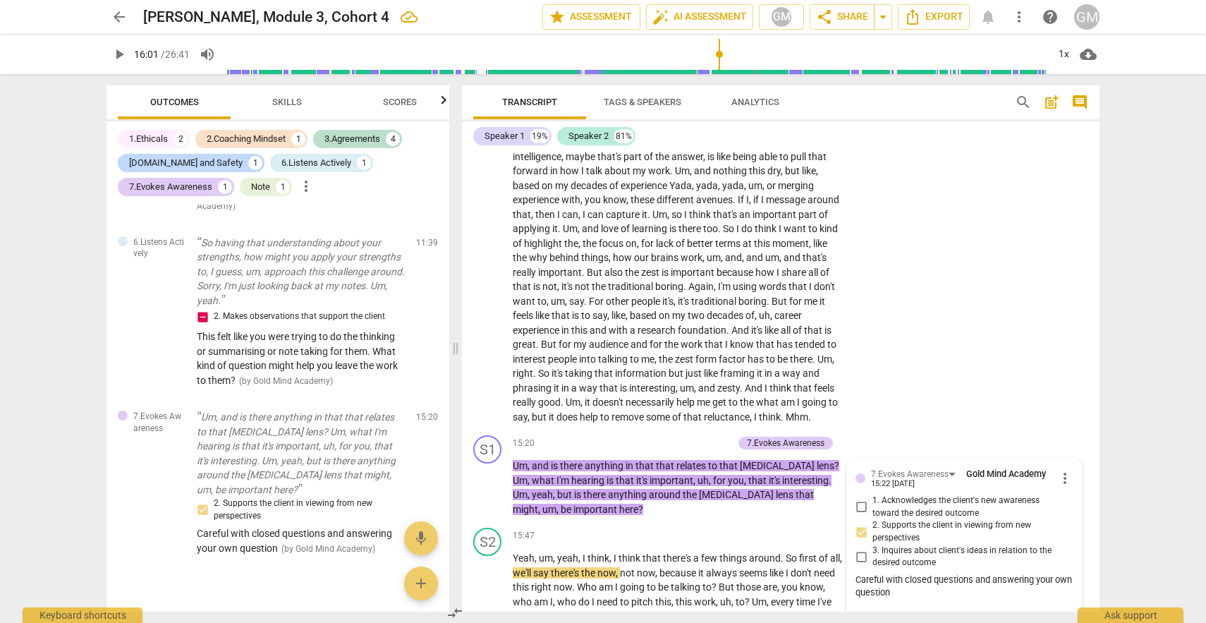
drag, startPoint x: 1094, startPoint y: 437, endPoint x: 1099, endPoint y: 444, distance: 9.2
click at [1099, 444] on div "format_bold format_list_bulleted Gold Mind Academy delete Summary: What would y…" at bounding box center [781, 381] width 638 height 461
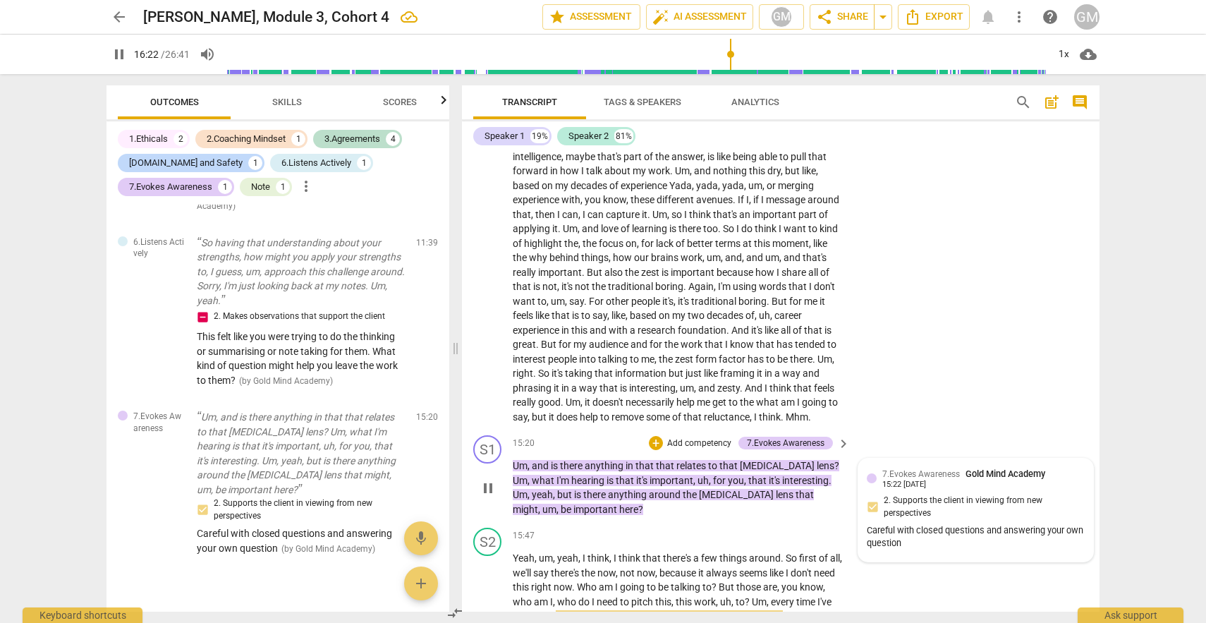
scroll to position [5387, 0]
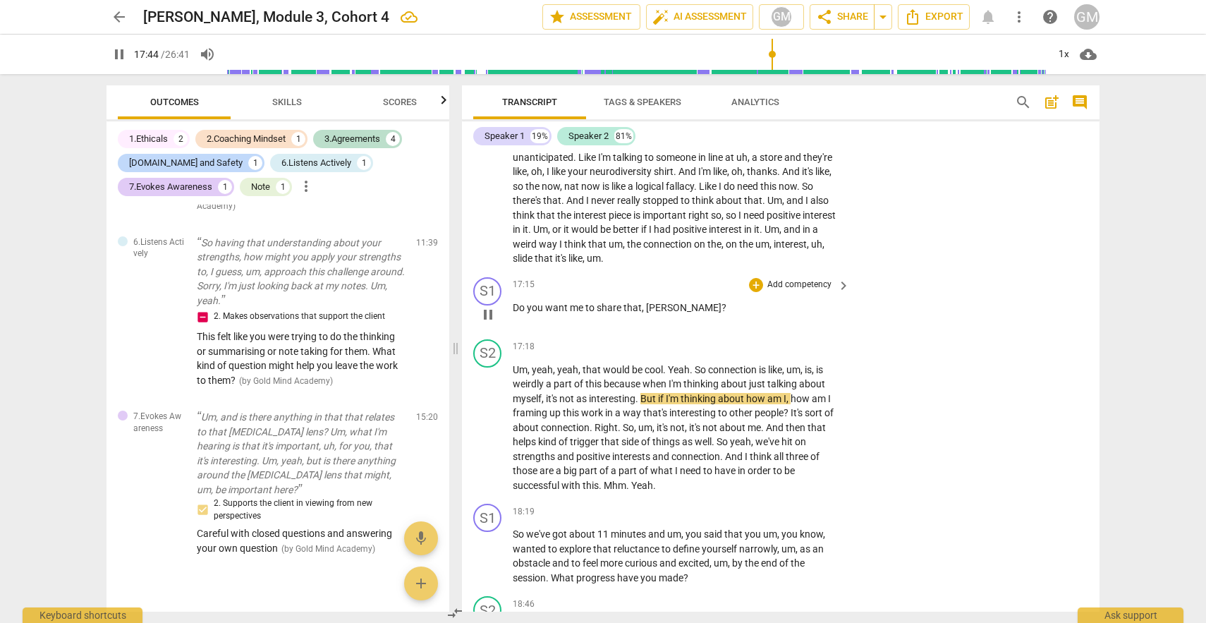
click at [761, 282] on div "+ Add competency" at bounding box center [791, 285] width 84 height 14
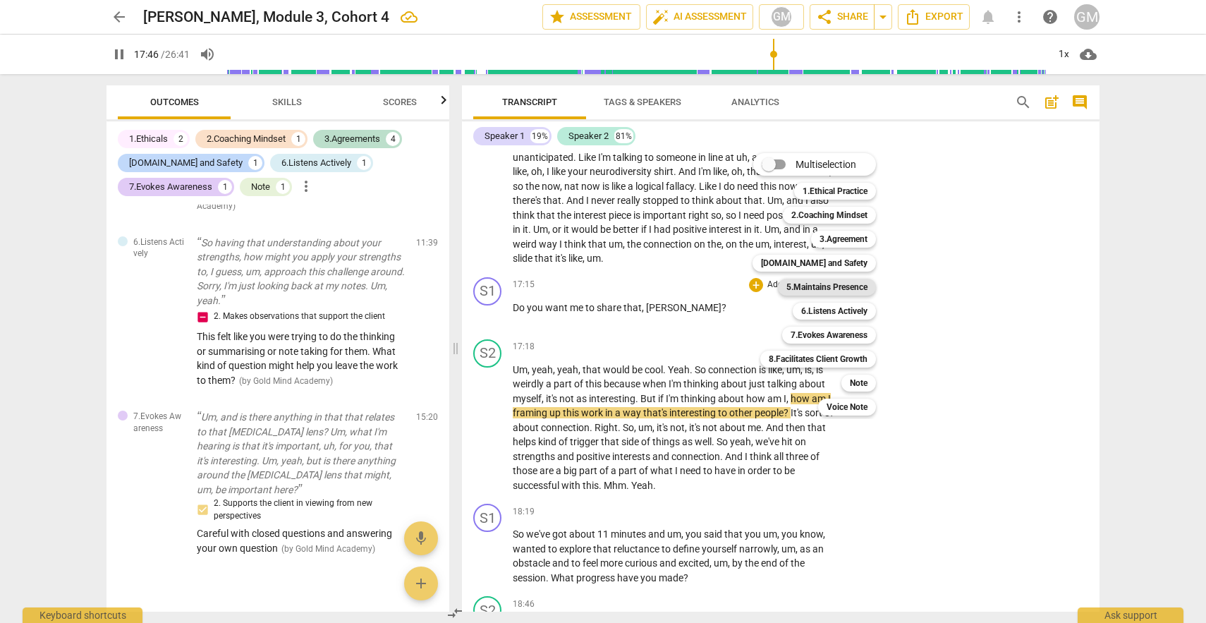
click at [811, 284] on b "5.Maintains Presence" at bounding box center [827, 287] width 81 height 17
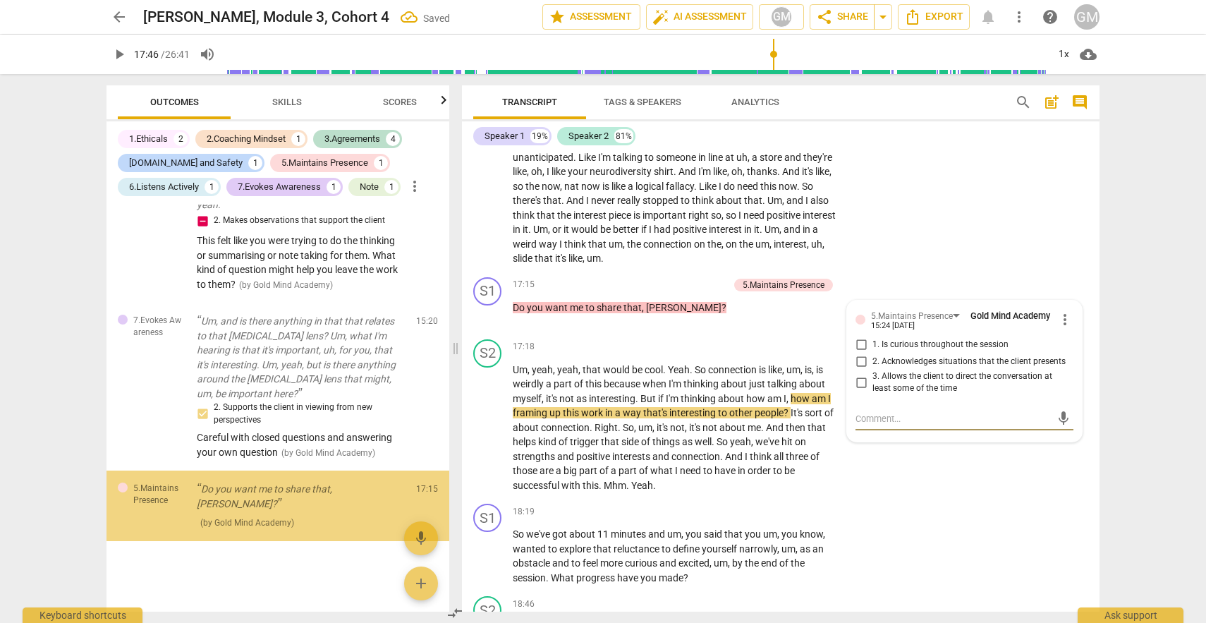
scroll to position [1666, 0]
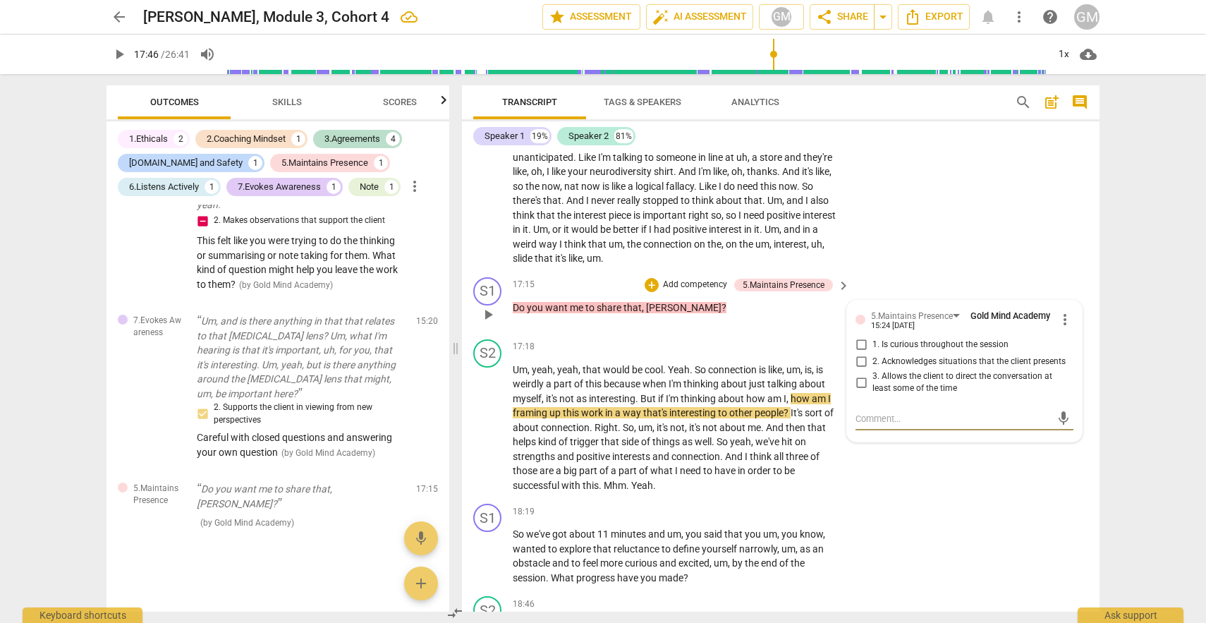
click at [1057, 322] on span "more_vert" at bounding box center [1065, 319] width 17 height 17
click at [1074, 349] on li "Delete" at bounding box center [1076, 345] width 49 height 27
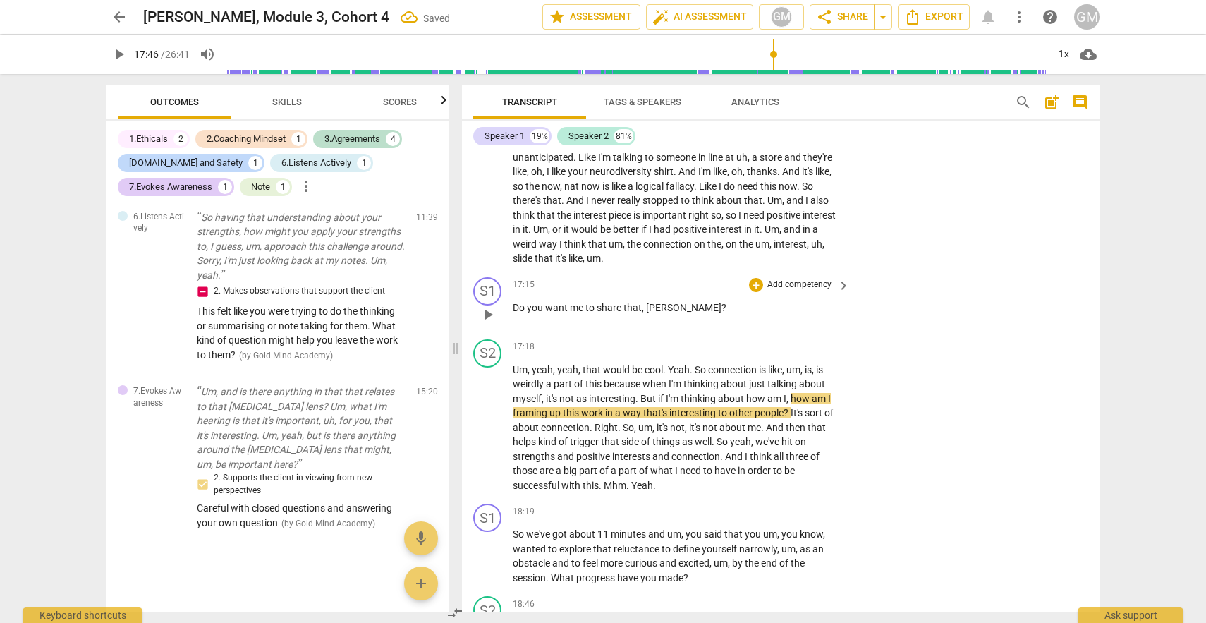
scroll to position [1608, 0]
click at [751, 280] on div "+" at bounding box center [756, 285] width 14 height 14
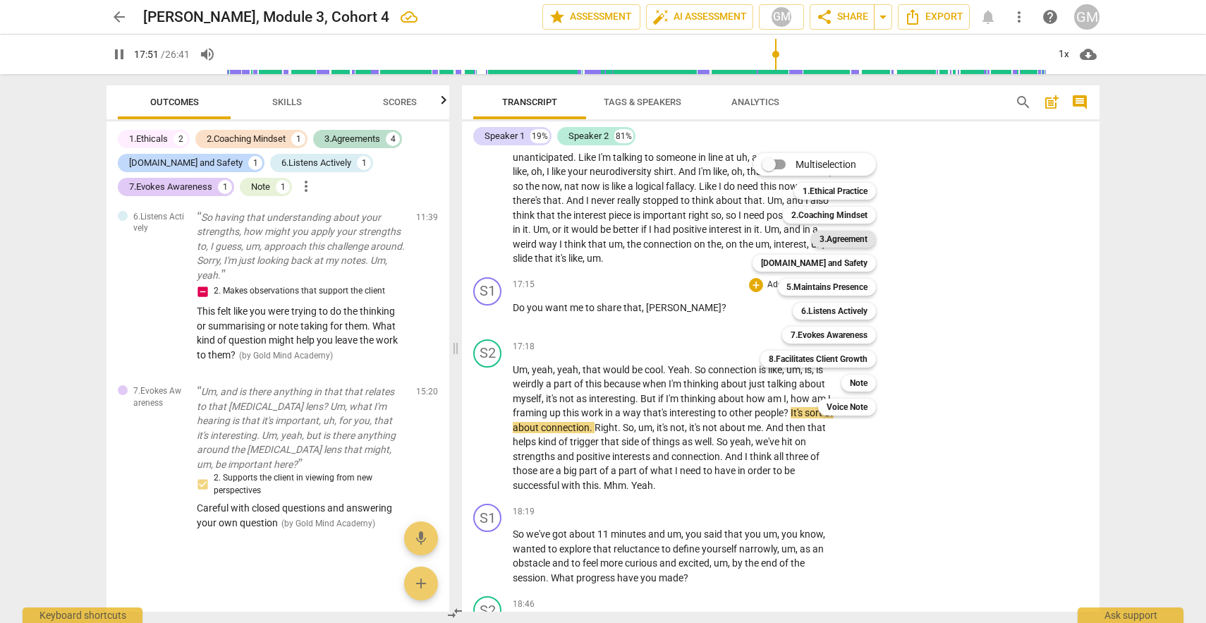
click at [852, 237] on b "3.Agreement" at bounding box center [844, 239] width 48 height 17
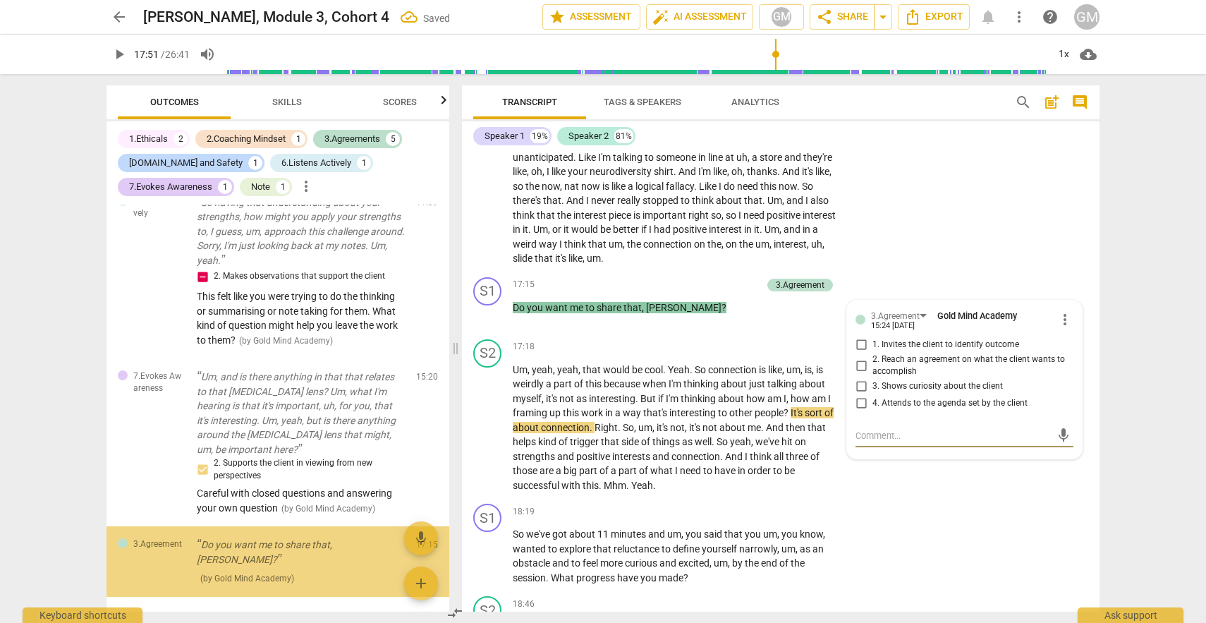
scroll to position [1664, 0]
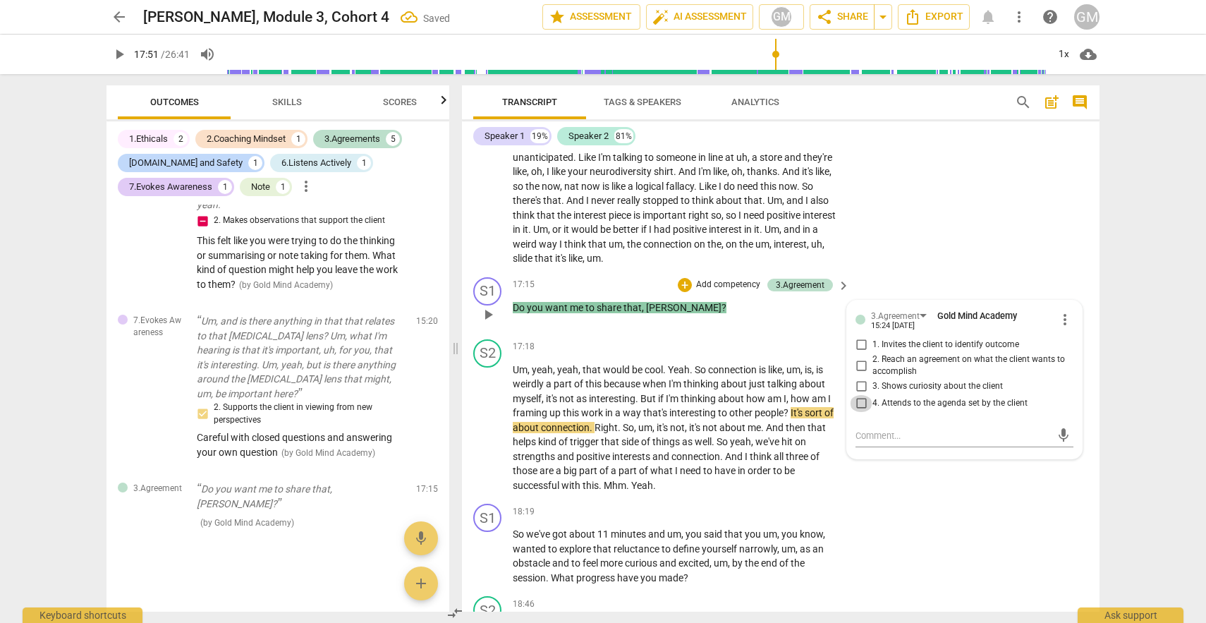
click at [859, 401] on input "4. Attends to the agenda set by the client" at bounding box center [861, 403] width 23 height 17
click at [946, 493] on div "S2 play_arrow pause 17:18 + Add competency keyboard_arrow_right Um , yeah , yea…" at bounding box center [781, 416] width 638 height 165
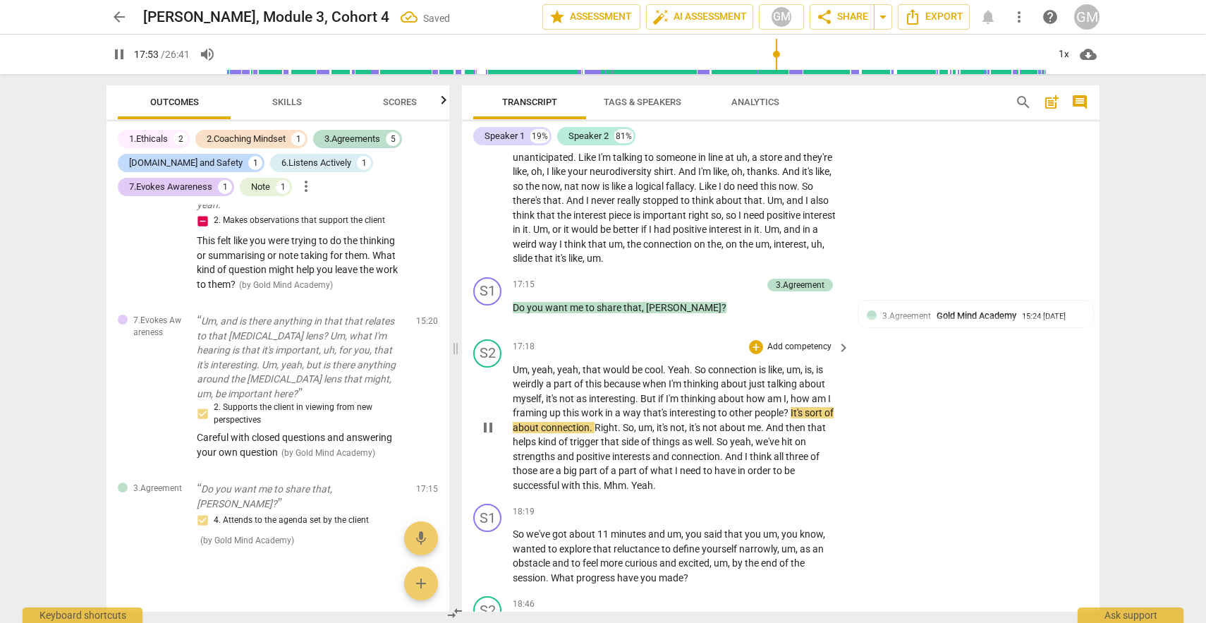
scroll to position [1666, 0]
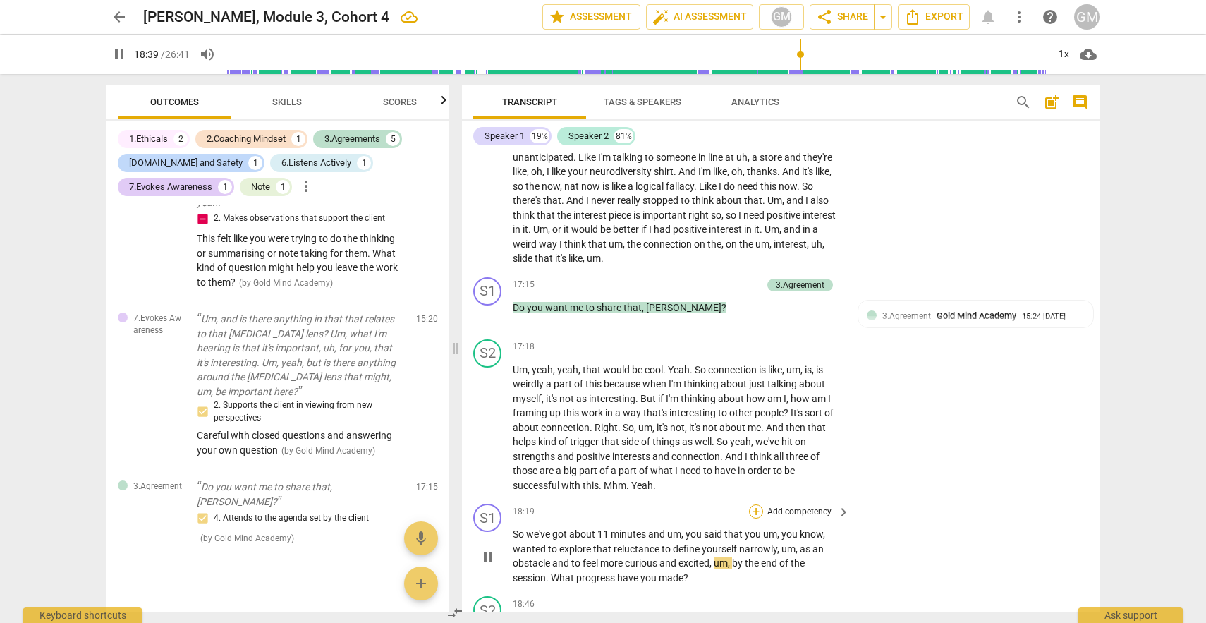
click at [754, 514] on div "+" at bounding box center [756, 511] width 14 height 14
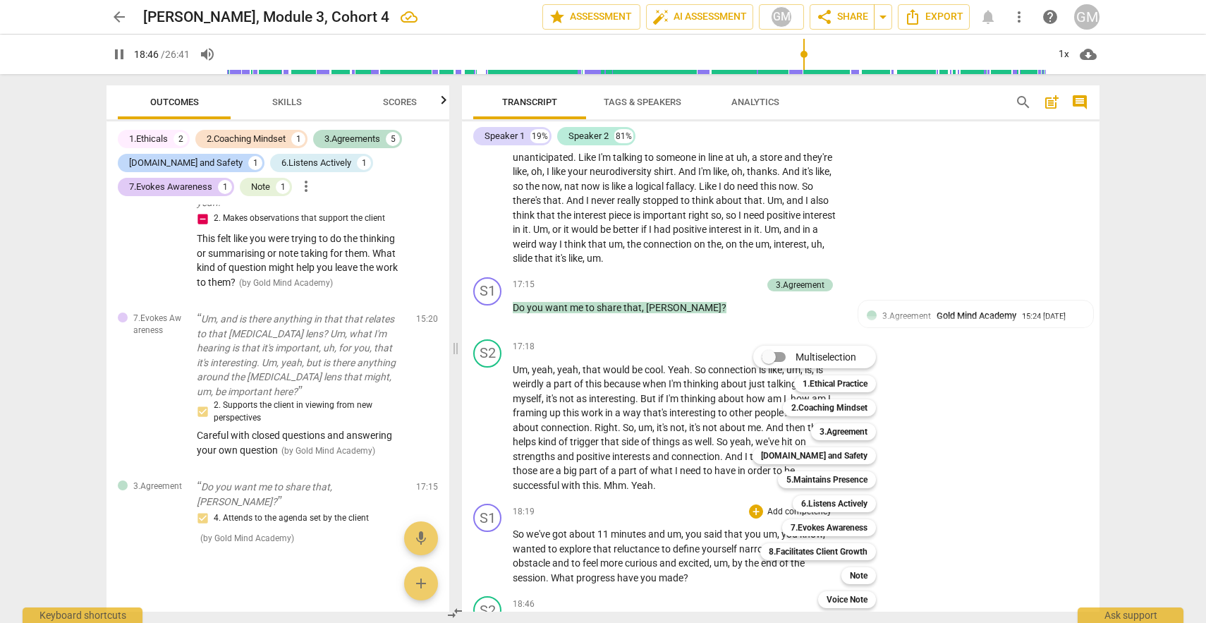
scroll to position [5857, 0]
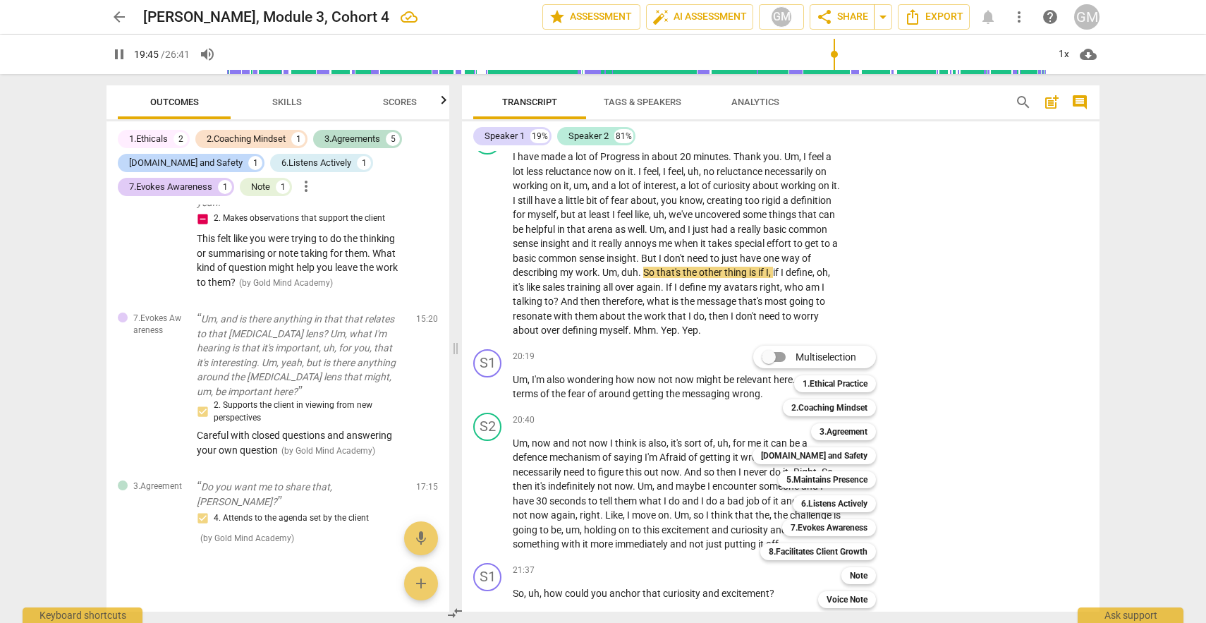
drag, startPoint x: 1099, startPoint y: 499, endPoint x: 1105, endPoint y: 476, distance: 23.3
click at [1105, 476] on div at bounding box center [603, 311] width 1206 height 623
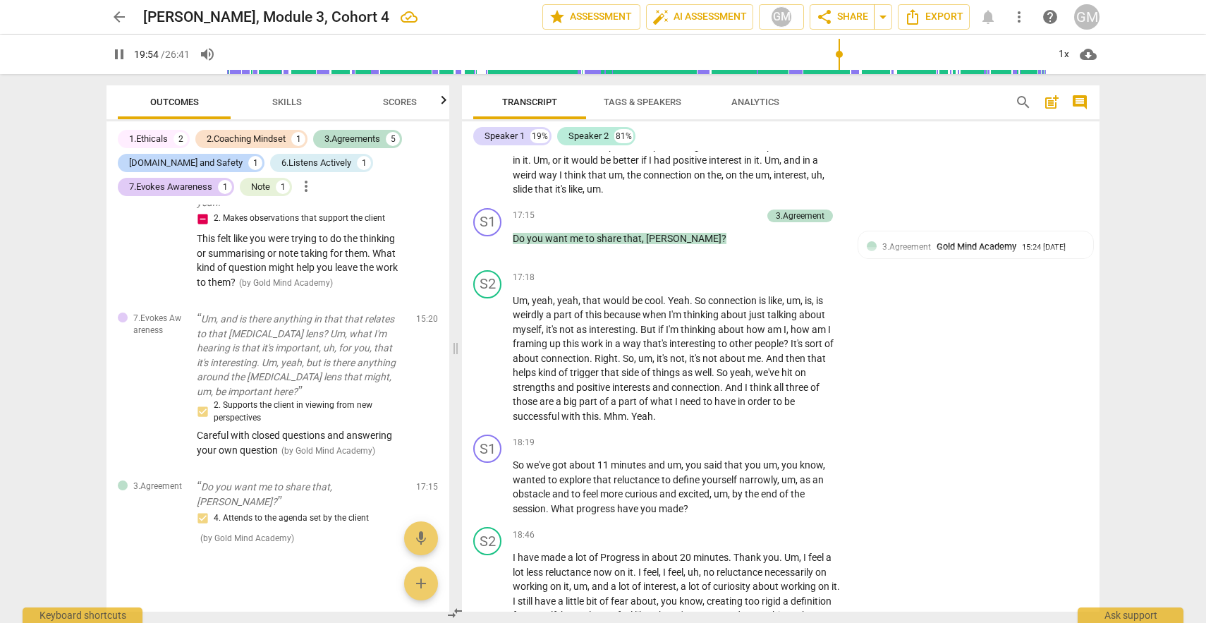
scroll to position [5555, 0]
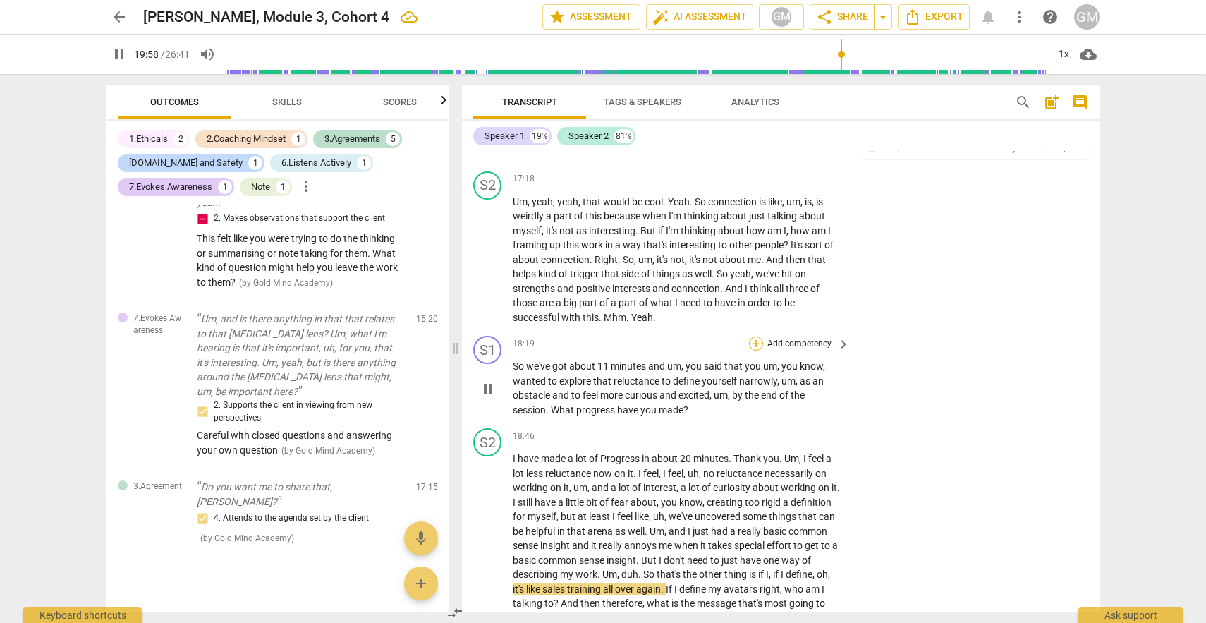
click at [756, 341] on div "+" at bounding box center [756, 344] width 14 height 14
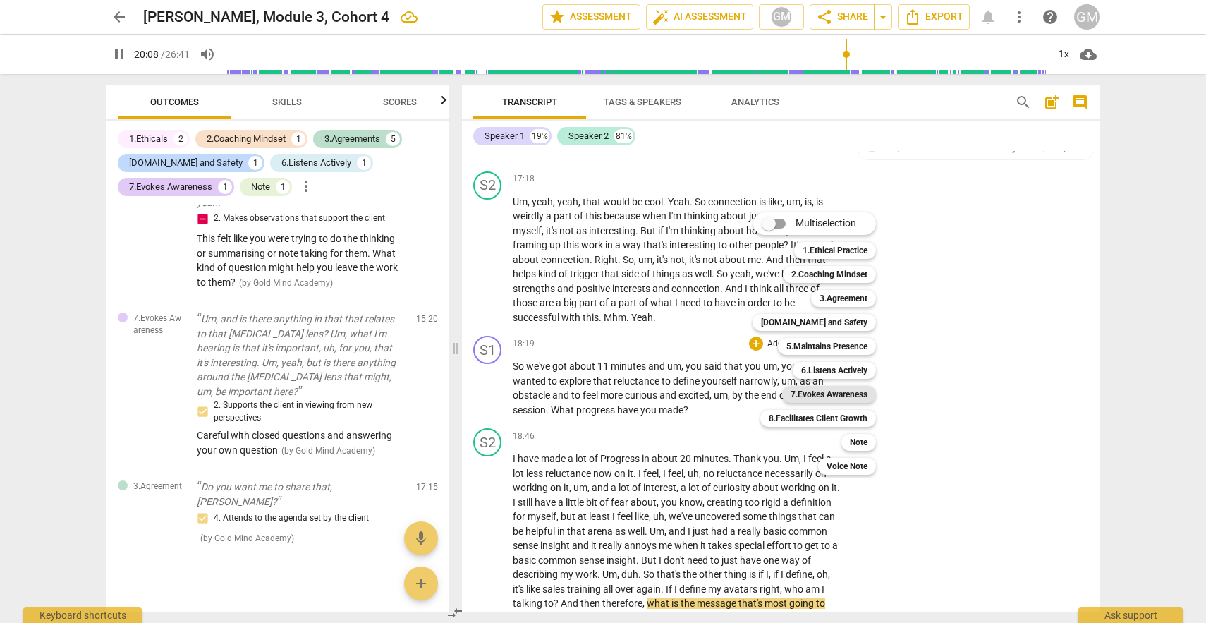
scroll to position [6016, 0]
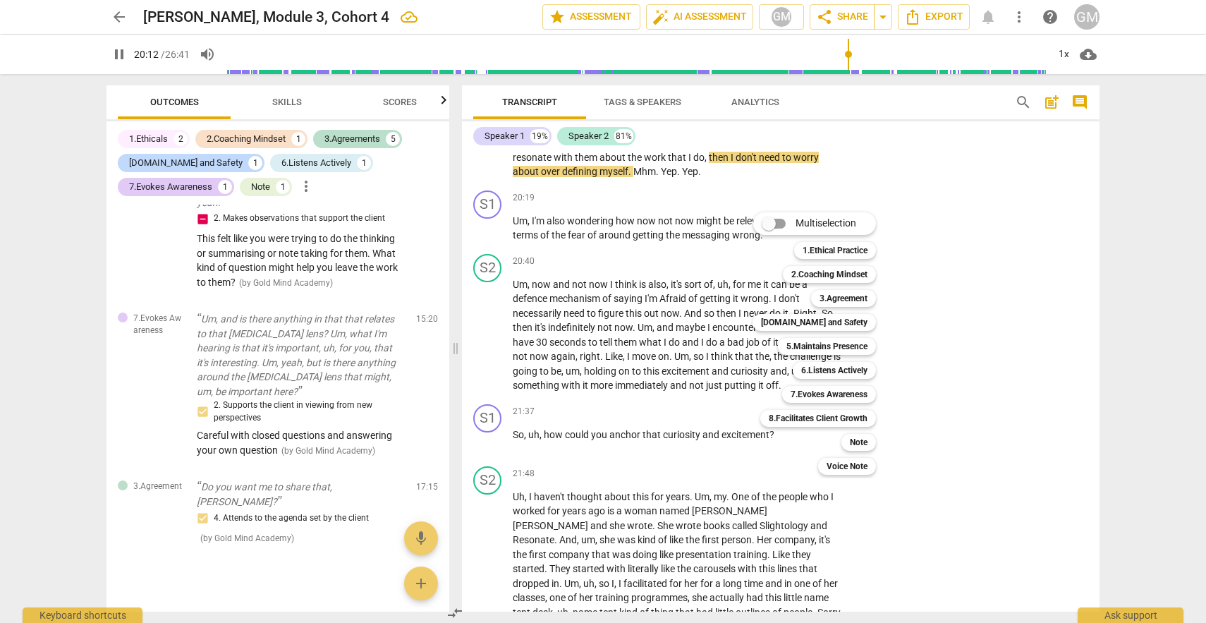
drag, startPoint x: 1099, startPoint y: 509, endPoint x: 1100, endPoint y: 494, distance: 14.8
click at [1100, 494] on div at bounding box center [603, 311] width 1206 height 623
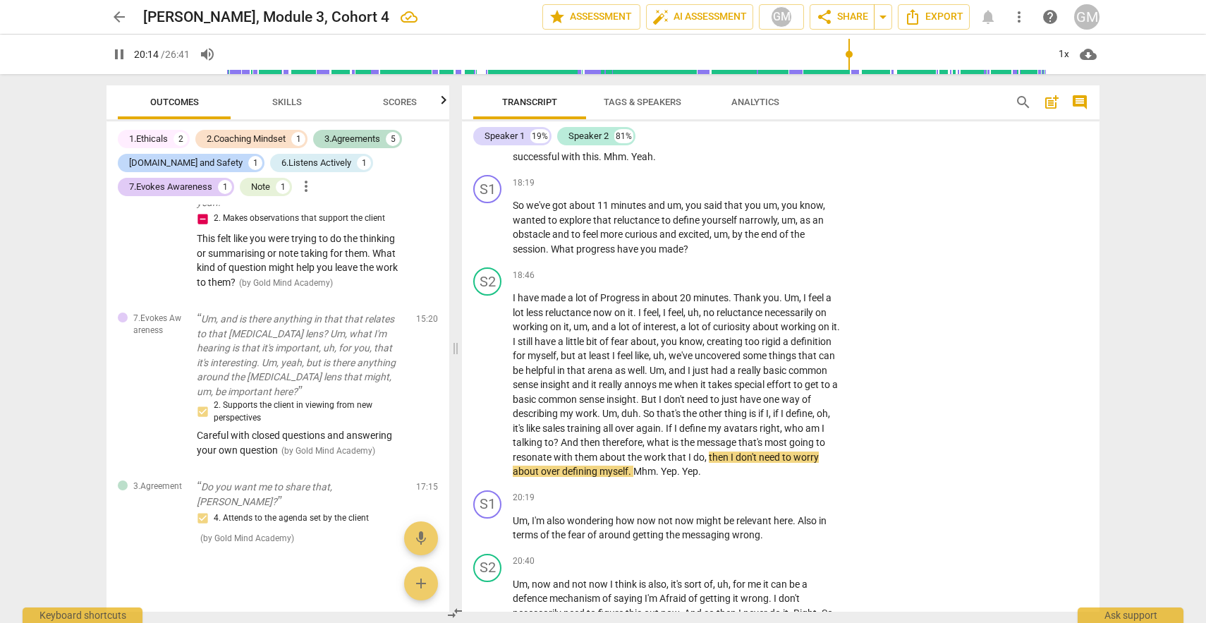
scroll to position [5679, 0]
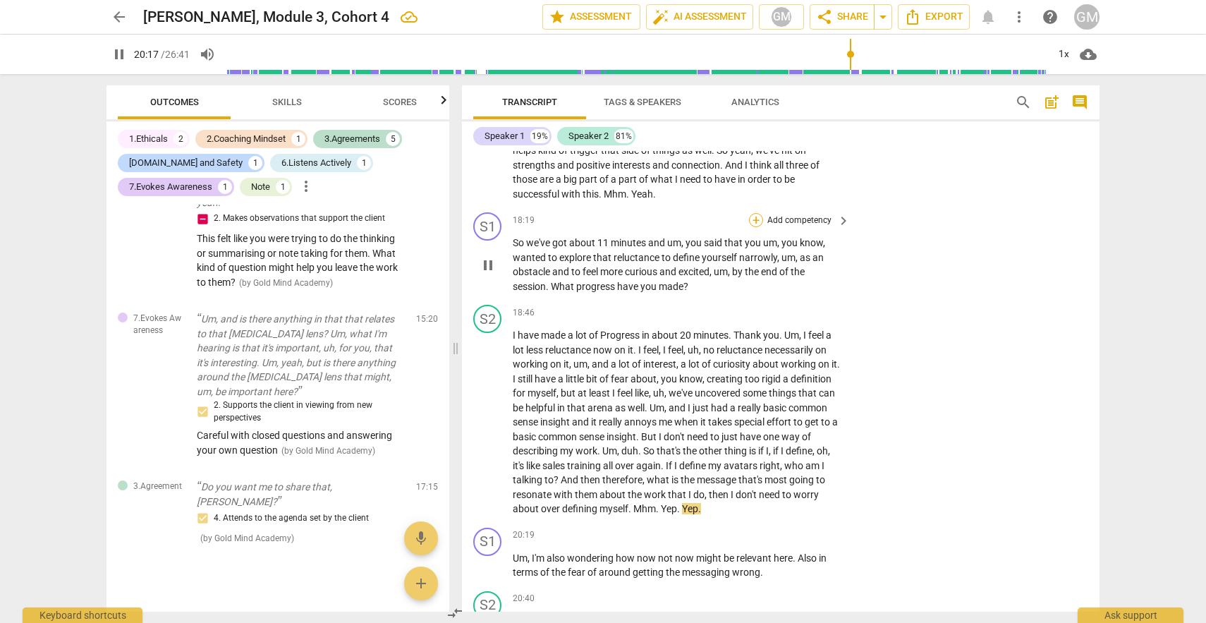
click at [751, 223] on div "+" at bounding box center [756, 220] width 14 height 14
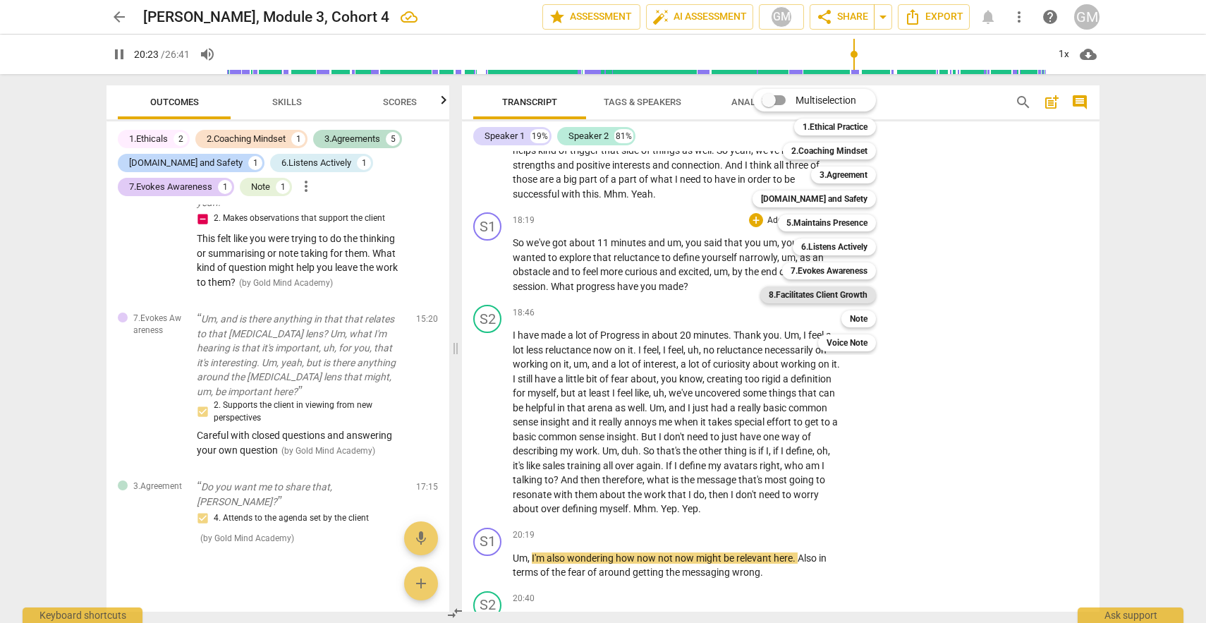
click at [814, 294] on b "8.Facilitates Client Growth" at bounding box center [818, 294] width 99 height 17
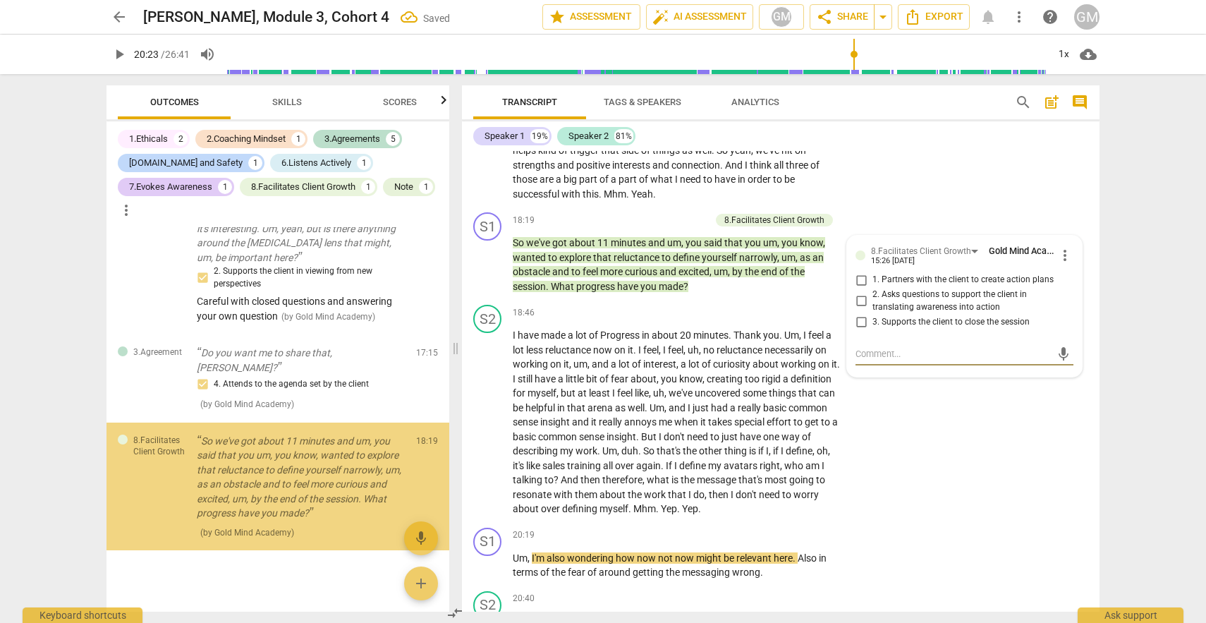
scroll to position [1832, 0]
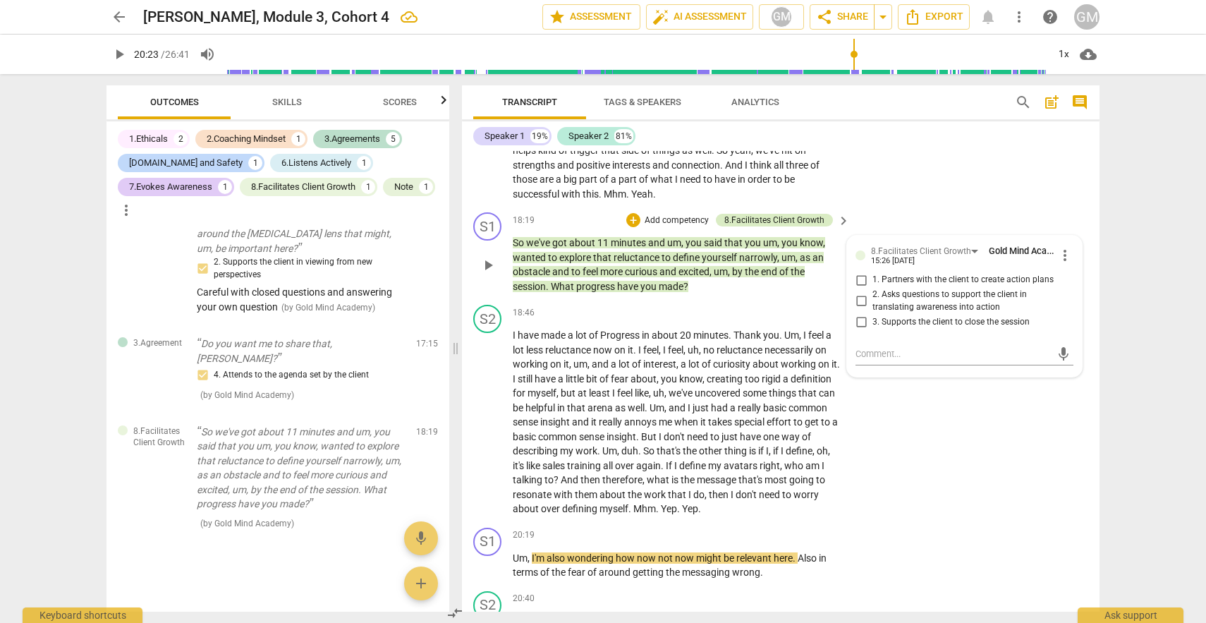
click at [756, 217] on div "8.Facilitates Client Growth" at bounding box center [775, 220] width 100 height 13
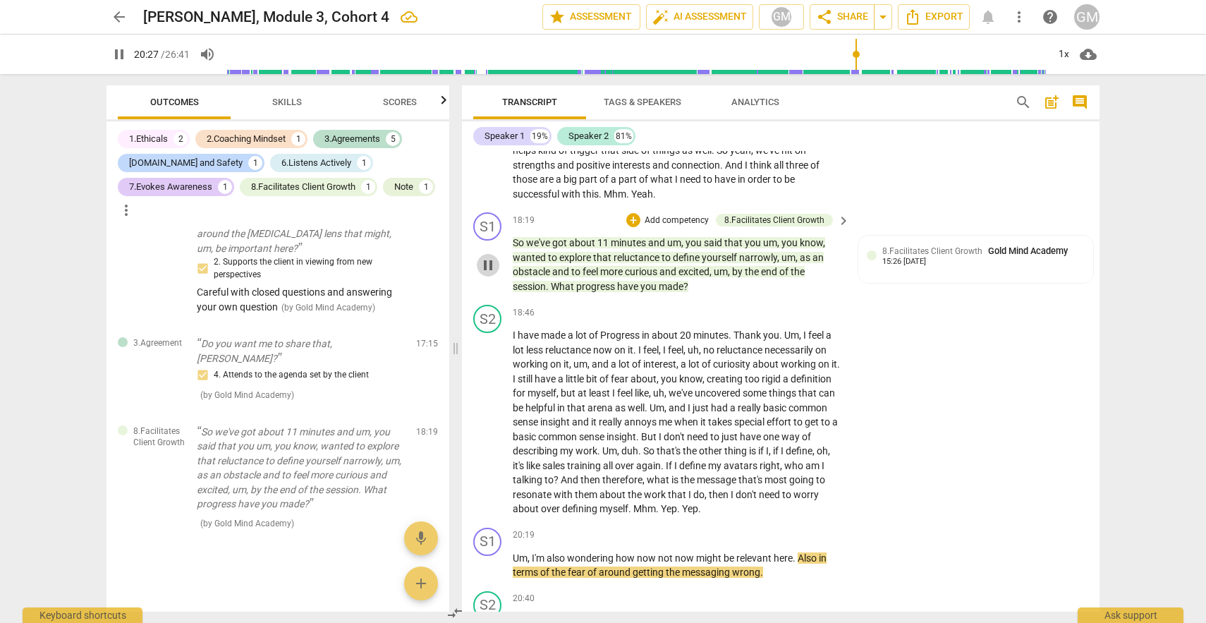
click at [492, 266] on span "pause" at bounding box center [488, 265] width 17 height 17
click at [975, 257] on div "8.Facilitates Client Growth Gold Mind Academy" at bounding box center [978, 250] width 191 height 13
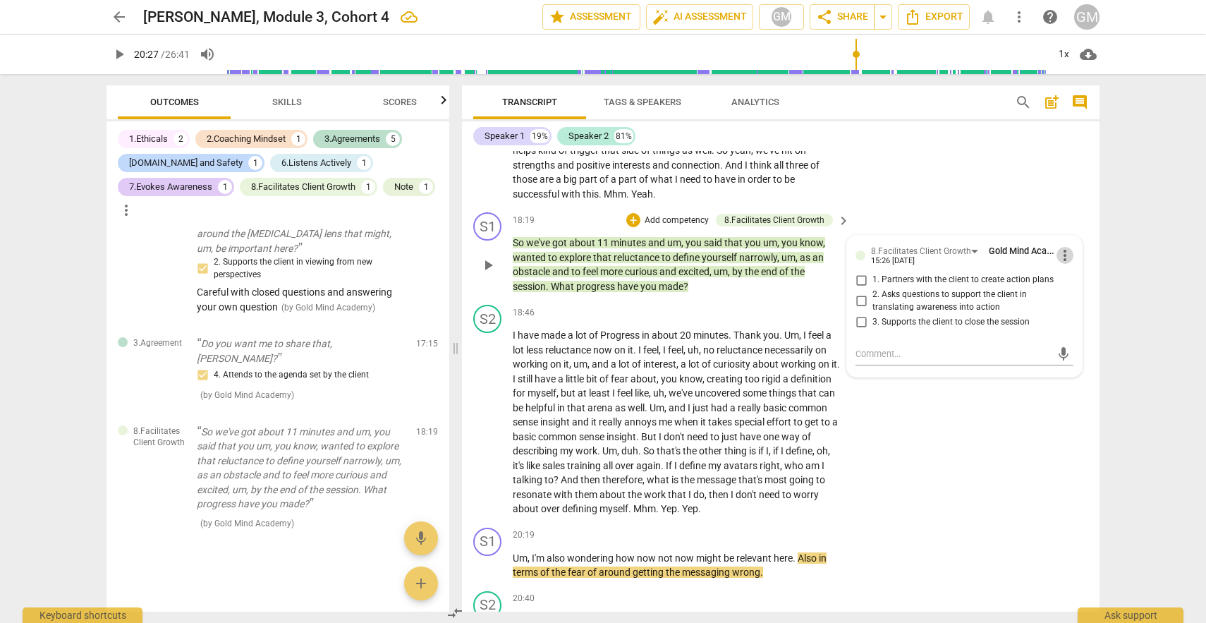
click at [1063, 250] on span "more_vert" at bounding box center [1065, 255] width 17 height 17
click at [1063, 276] on li "Delete" at bounding box center [1076, 281] width 49 height 27
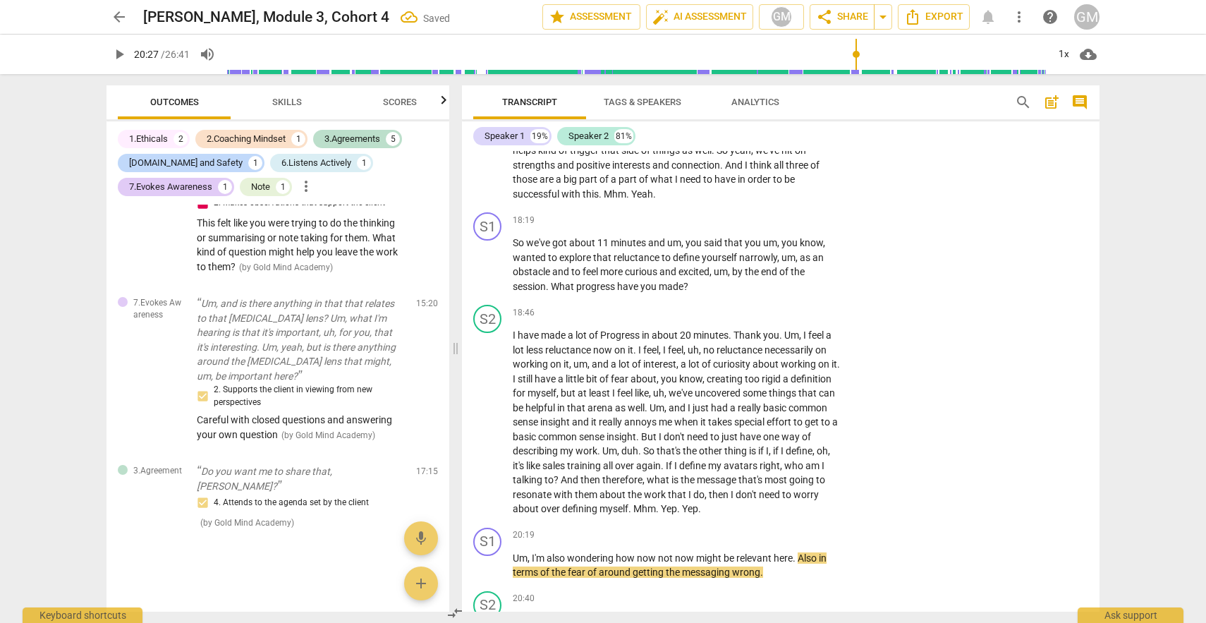
scroll to position [1681, 0]
click at [754, 220] on div "+" at bounding box center [756, 220] width 14 height 14
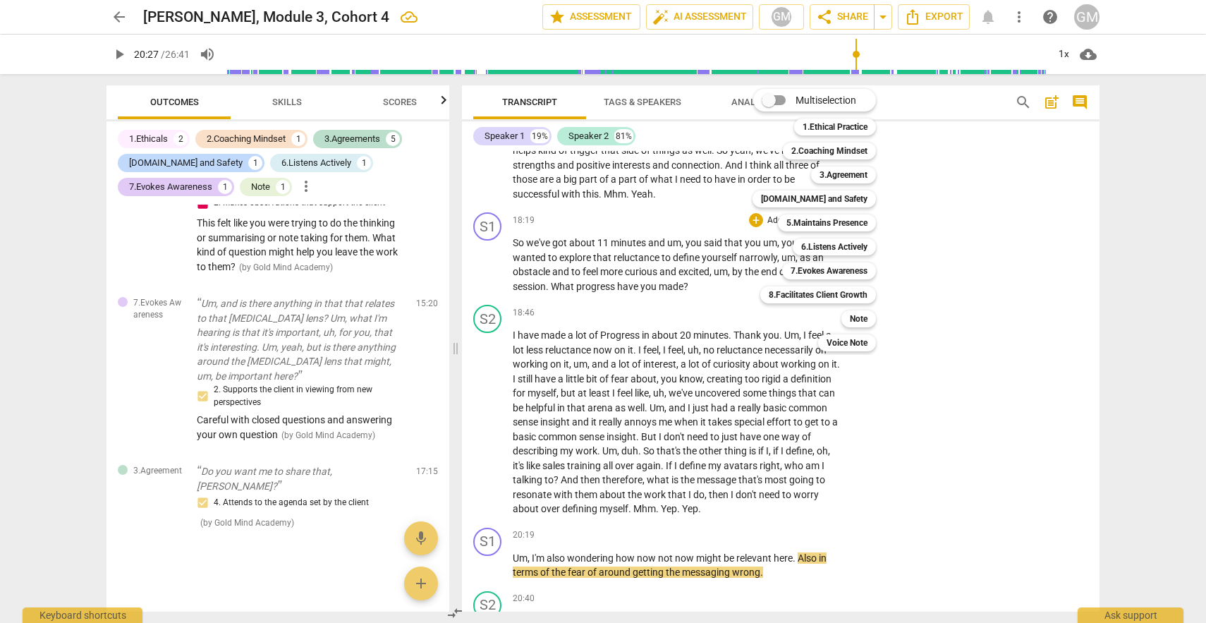
click at [760, 220] on div "Multiselection m 1.Ethical Practice 1 2.Coaching Mindset 2 3.Agreement 3 [DOMAI…" at bounding box center [825, 220] width 156 height 270
click at [754, 219] on div "Multiselection m 1.Ethical Practice 1 2.Coaching Mindset 2 3.Agreement 3 [DOMAI…" at bounding box center [825, 220] width 156 height 270
click at [851, 214] on b "5.Maintains Presence" at bounding box center [827, 222] width 81 height 17
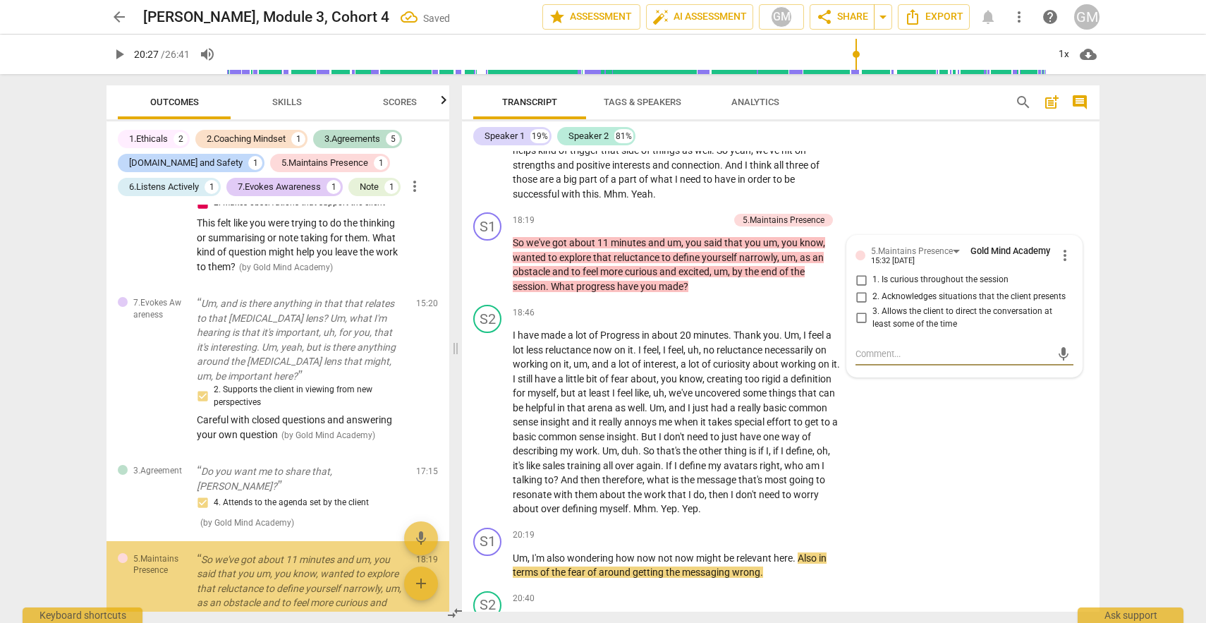
scroll to position [1809, 0]
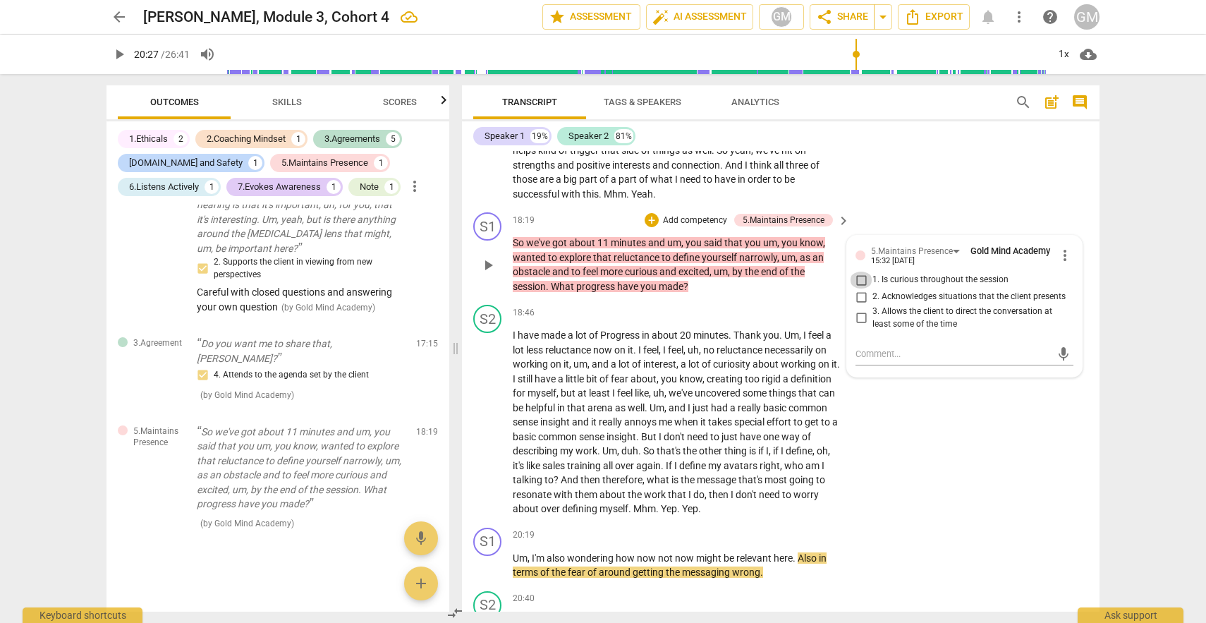
click at [857, 279] on input "1. Is curious throughout the session" at bounding box center [861, 280] width 23 height 17
click at [652, 222] on div "+" at bounding box center [652, 220] width 14 height 14
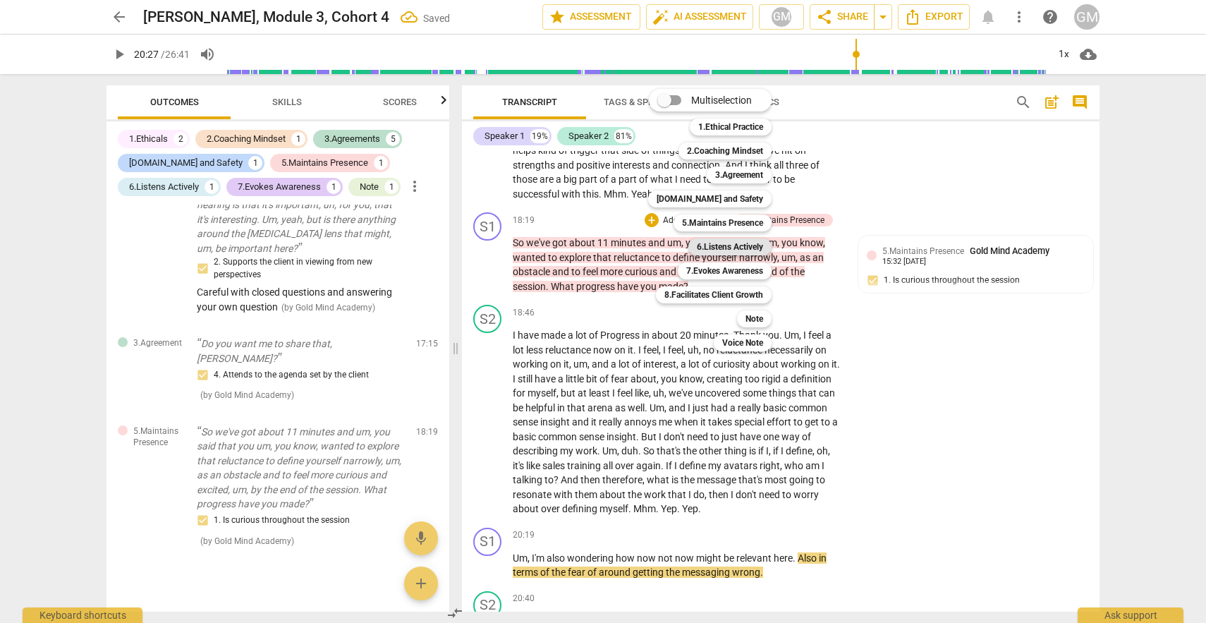
scroll to position [1827, 0]
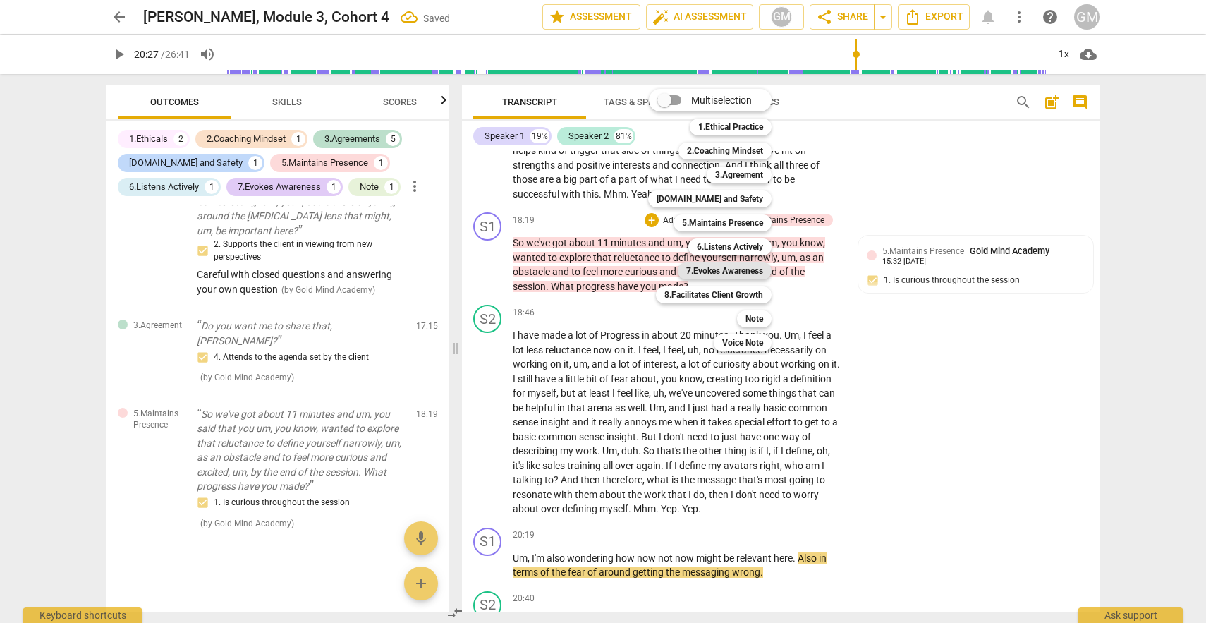
click at [724, 274] on b "7.Evokes Awareness" at bounding box center [724, 270] width 77 height 17
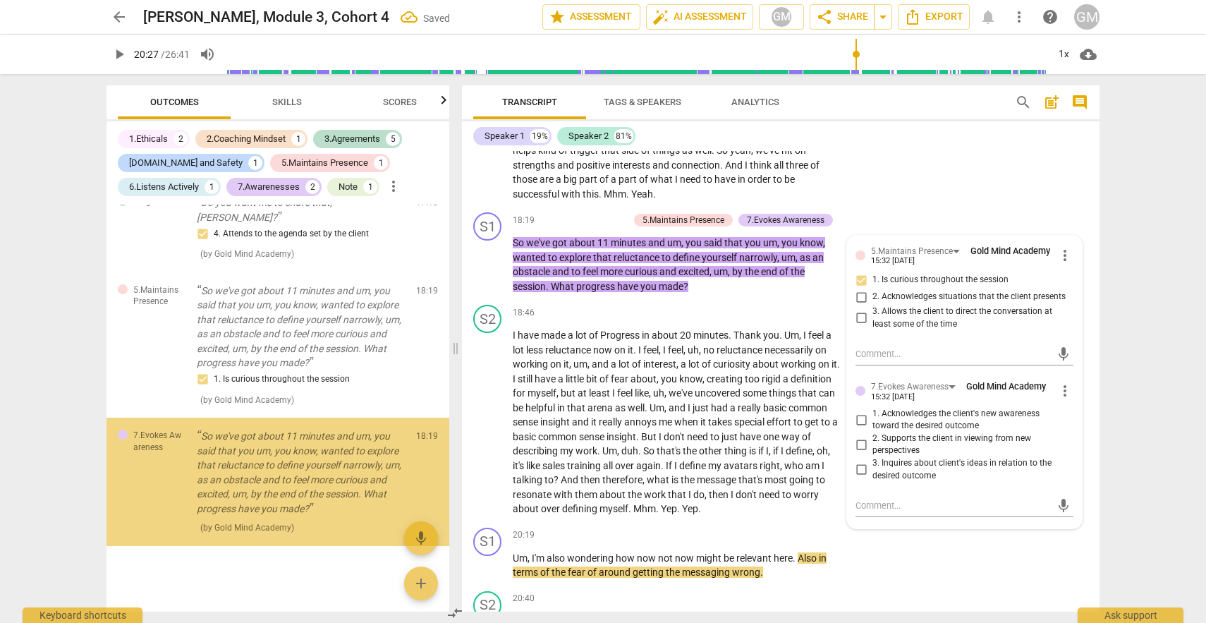
scroll to position [1955, 0]
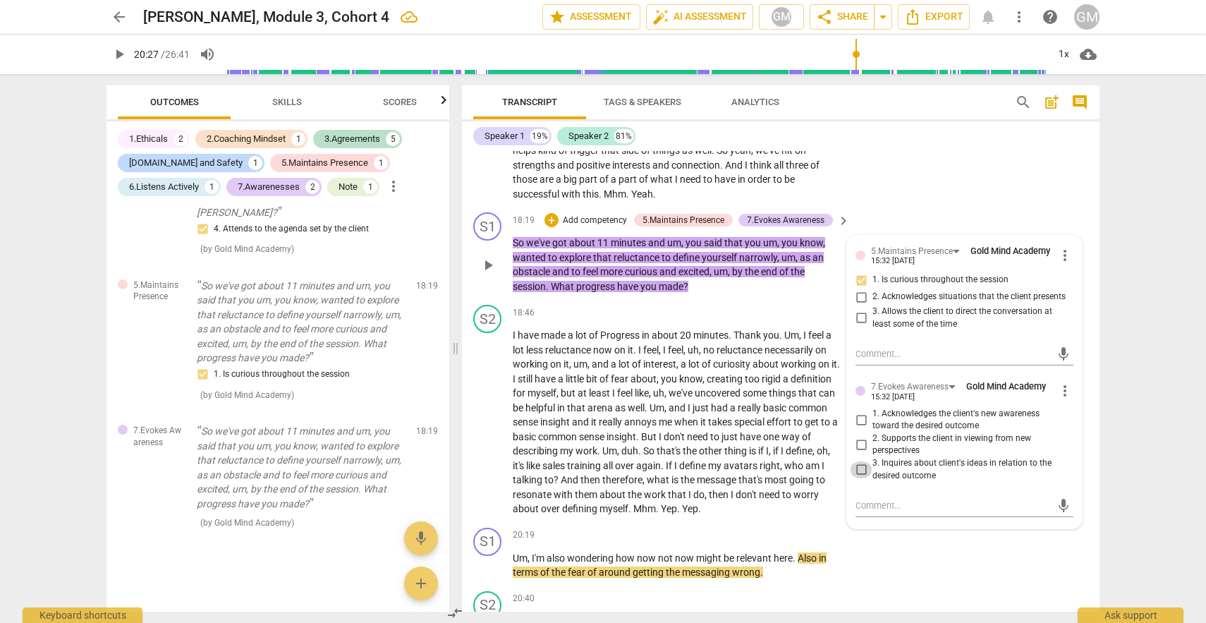
click at [861, 473] on input "3. Inquires about client's ideas in relation to the desired outcome" at bounding box center [861, 469] width 23 height 17
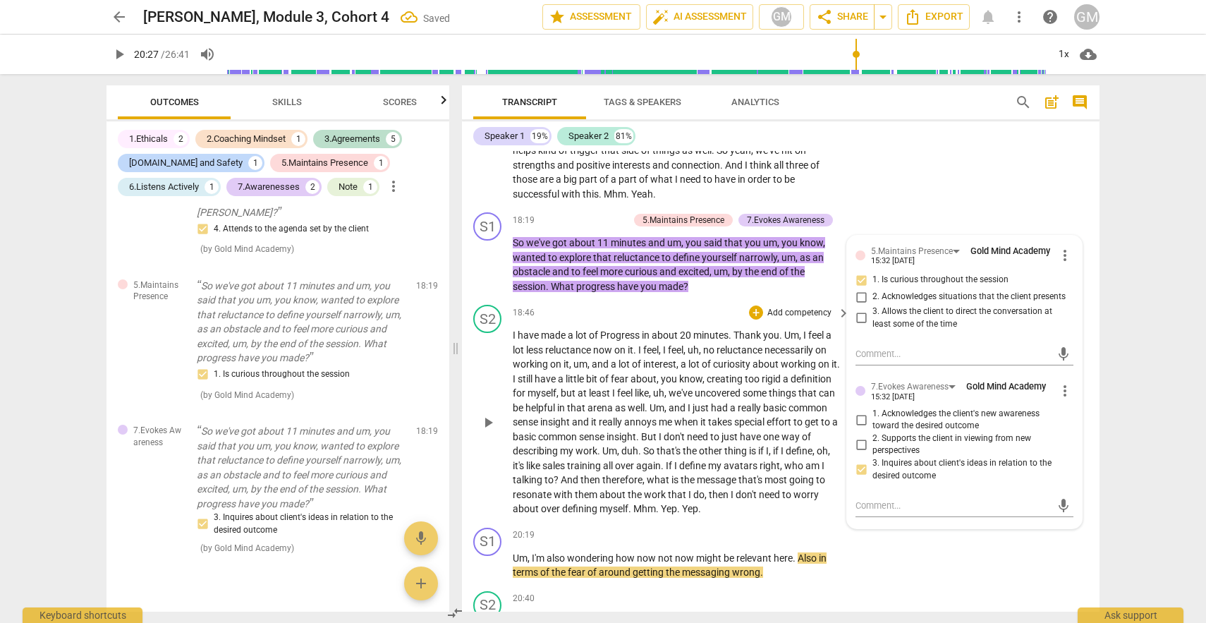
click at [789, 318] on p "Add competency" at bounding box center [799, 313] width 67 height 13
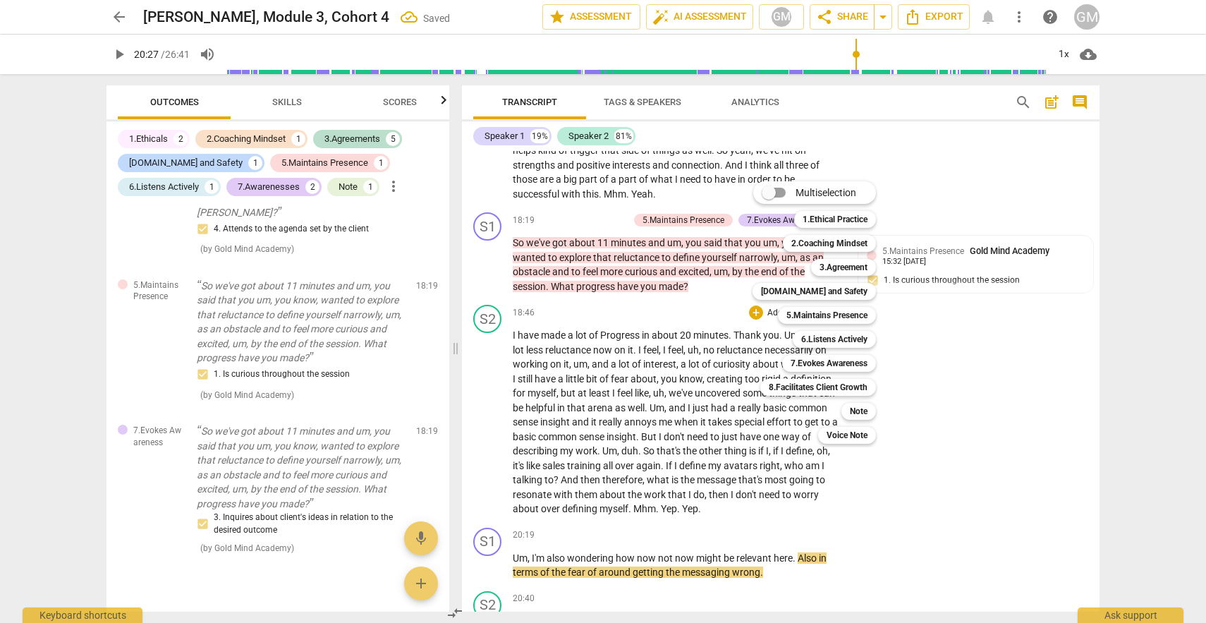
click at [967, 401] on div at bounding box center [603, 311] width 1206 height 623
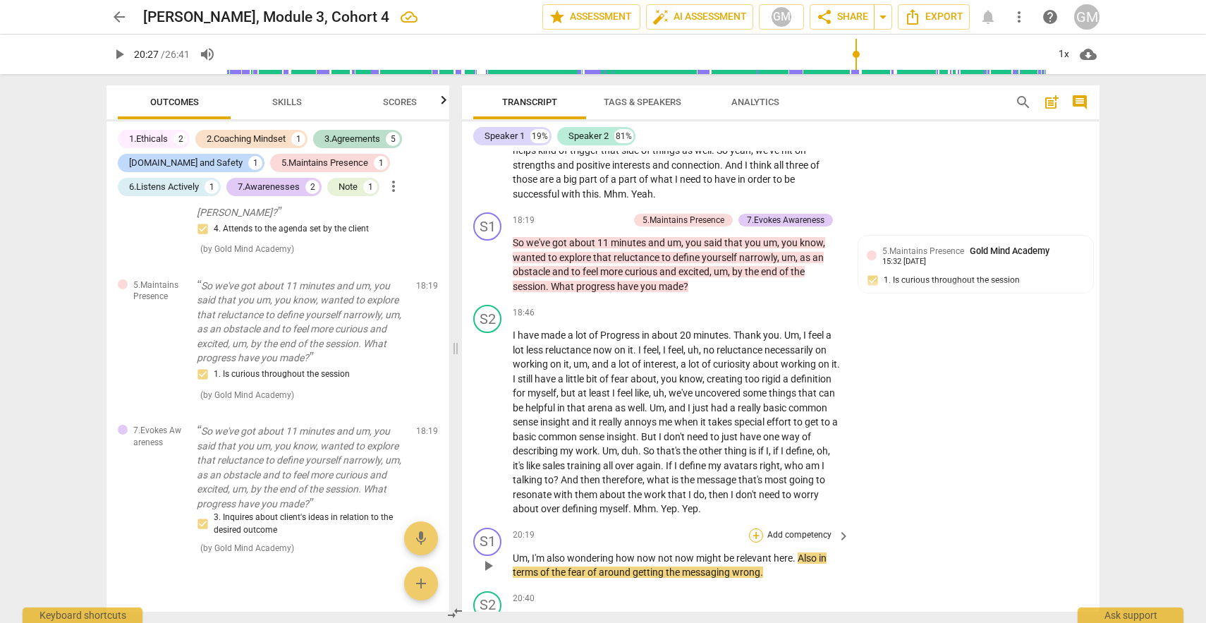
click at [757, 534] on div "+" at bounding box center [756, 535] width 14 height 14
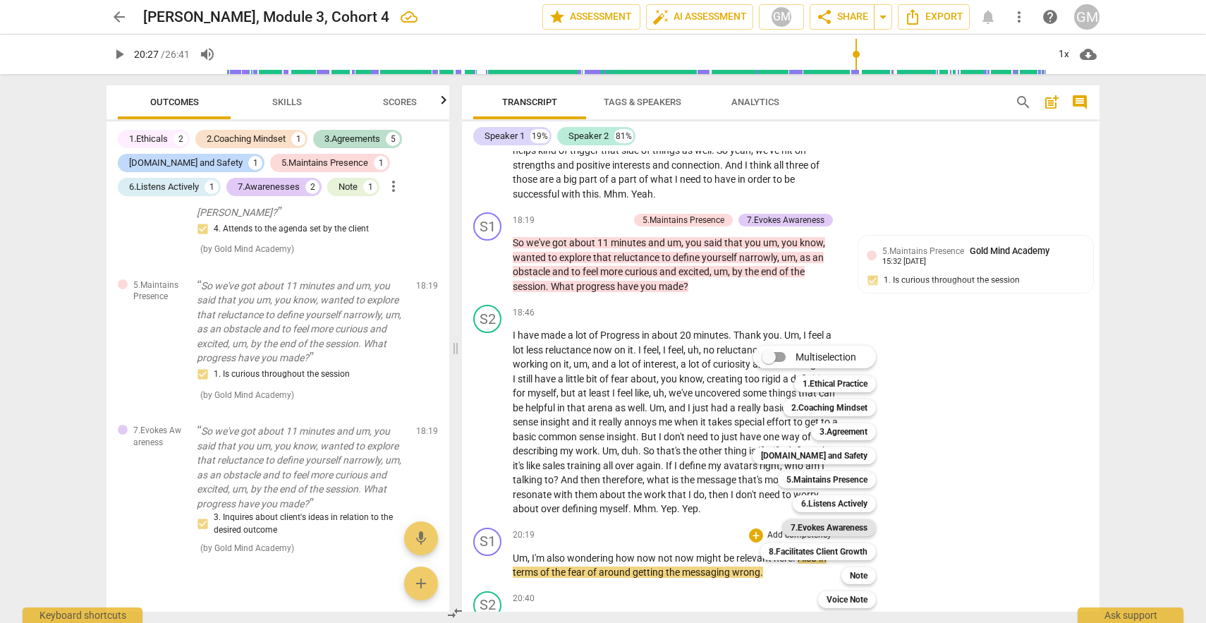
click at [849, 527] on b "7.Evokes Awareness" at bounding box center [829, 527] width 77 height 17
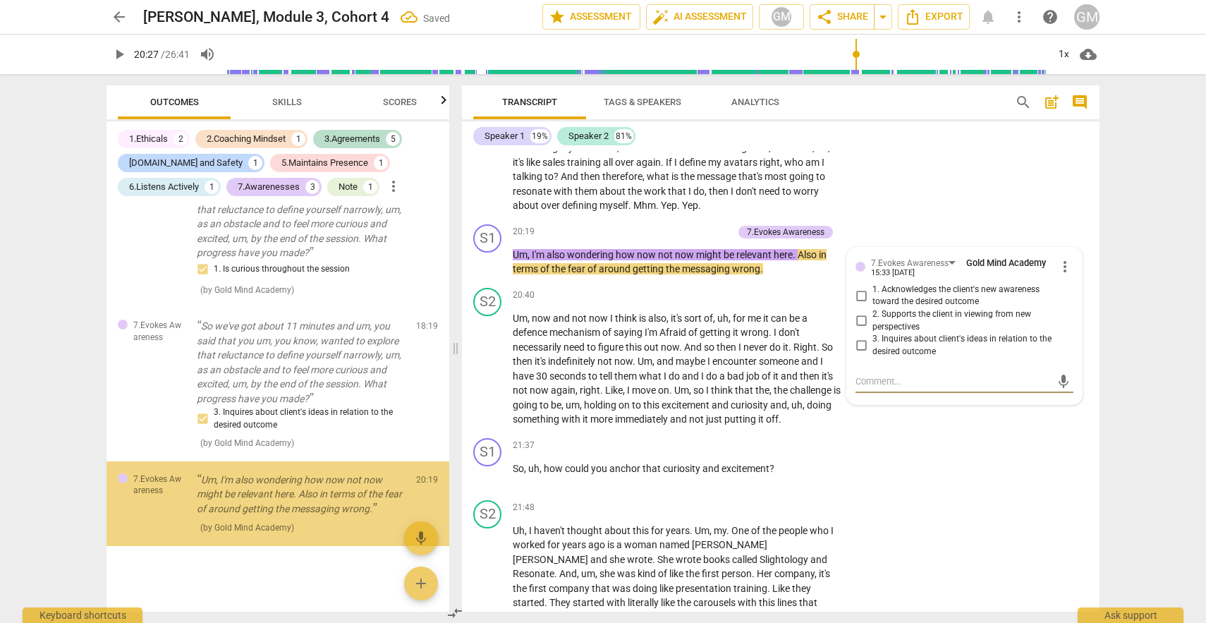
scroll to position [2065, 0]
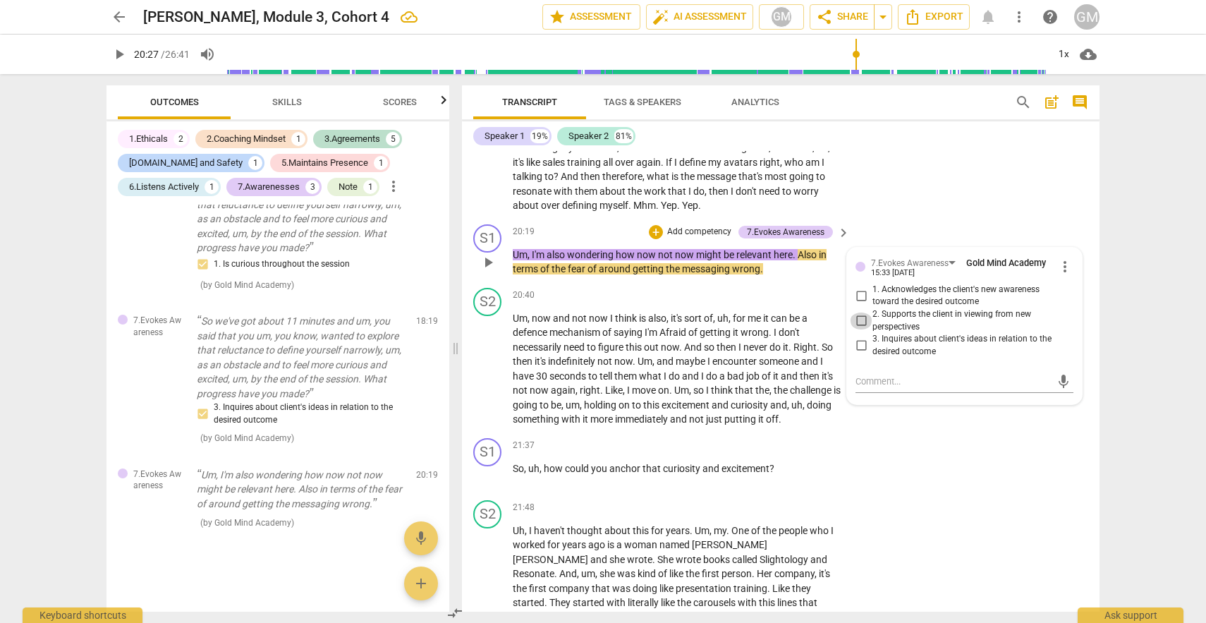
click at [859, 321] on input "2. Supports the client in viewing from new perspectives" at bounding box center [861, 321] width 23 height 17
click at [904, 501] on div "S2 play_arrow pause 21:48 + Add competency keyboard_arrow_right Uh , I haven't …" at bounding box center [781, 628] width 638 height 266
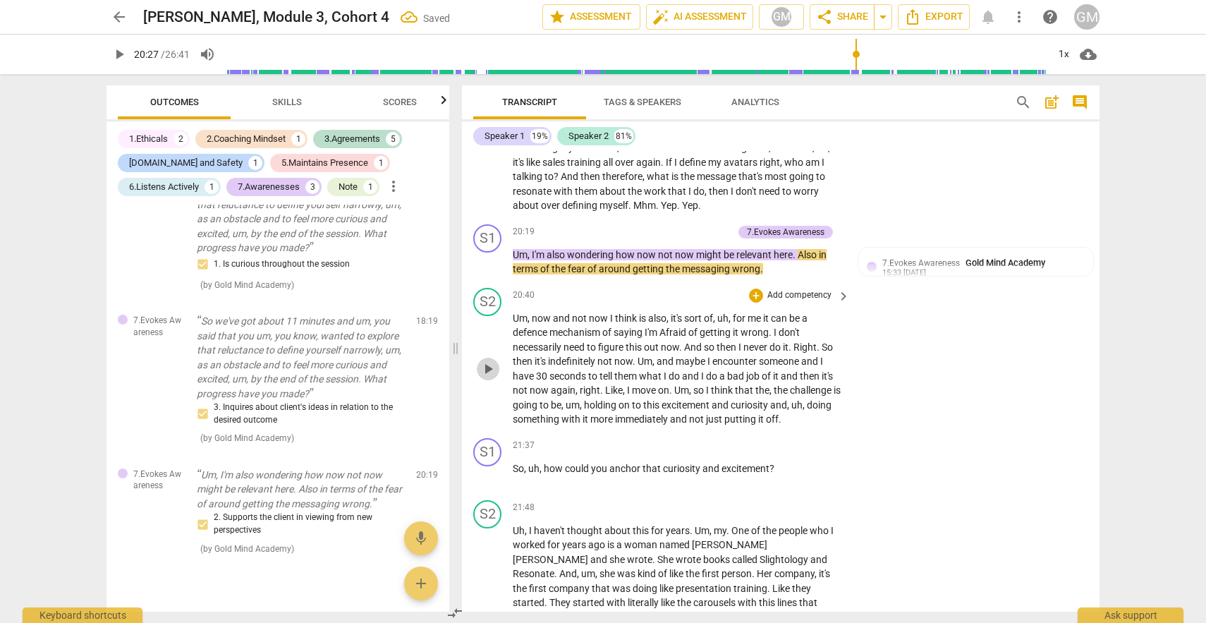
click at [492, 367] on span "play_arrow" at bounding box center [488, 369] width 17 height 17
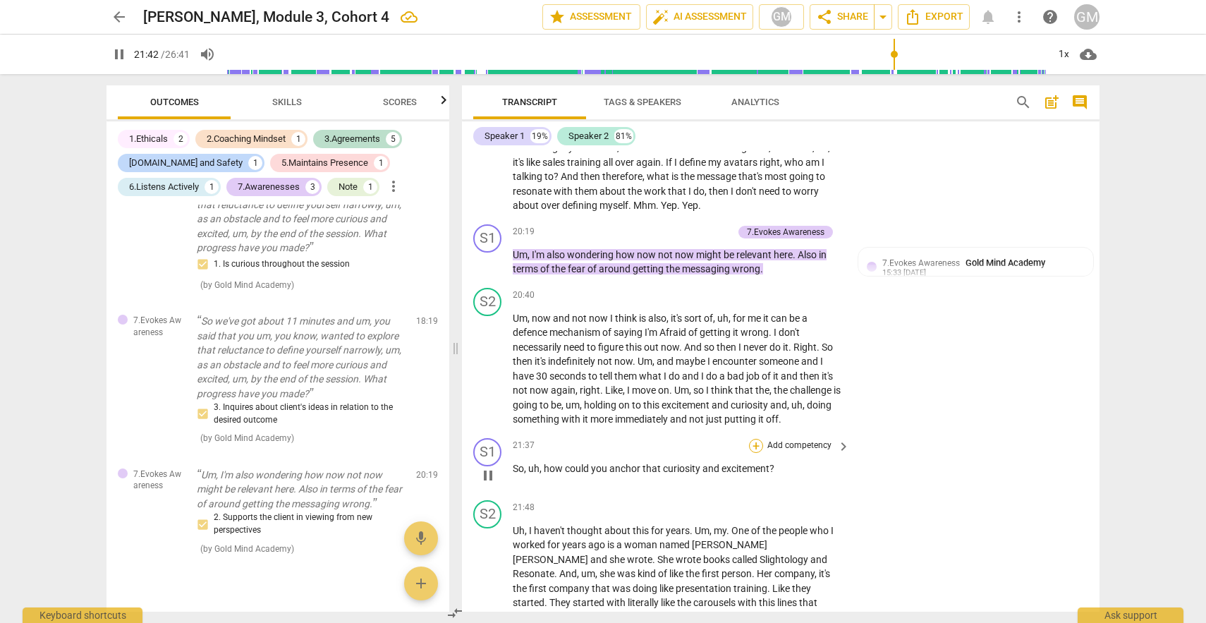
click at [756, 444] on div "+" at bounding box center [756, 446] width 14 height 14
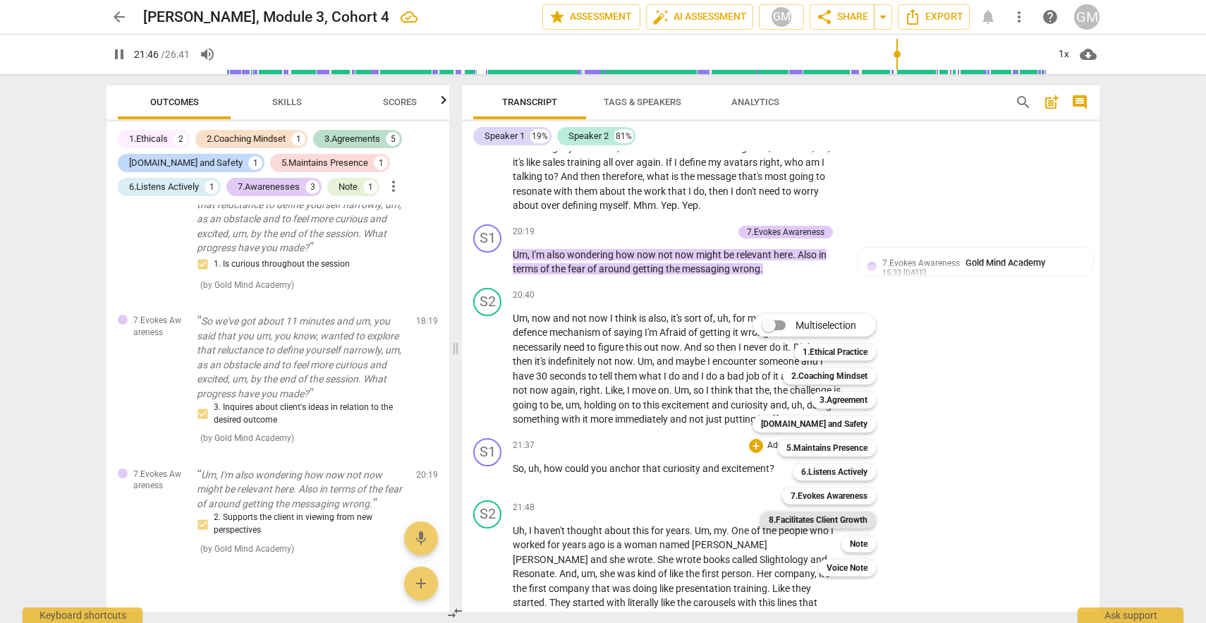
click at [804, 524] on b "8.Facilitates Client Growth" at bounding box center [818, 520] width 99 height 17
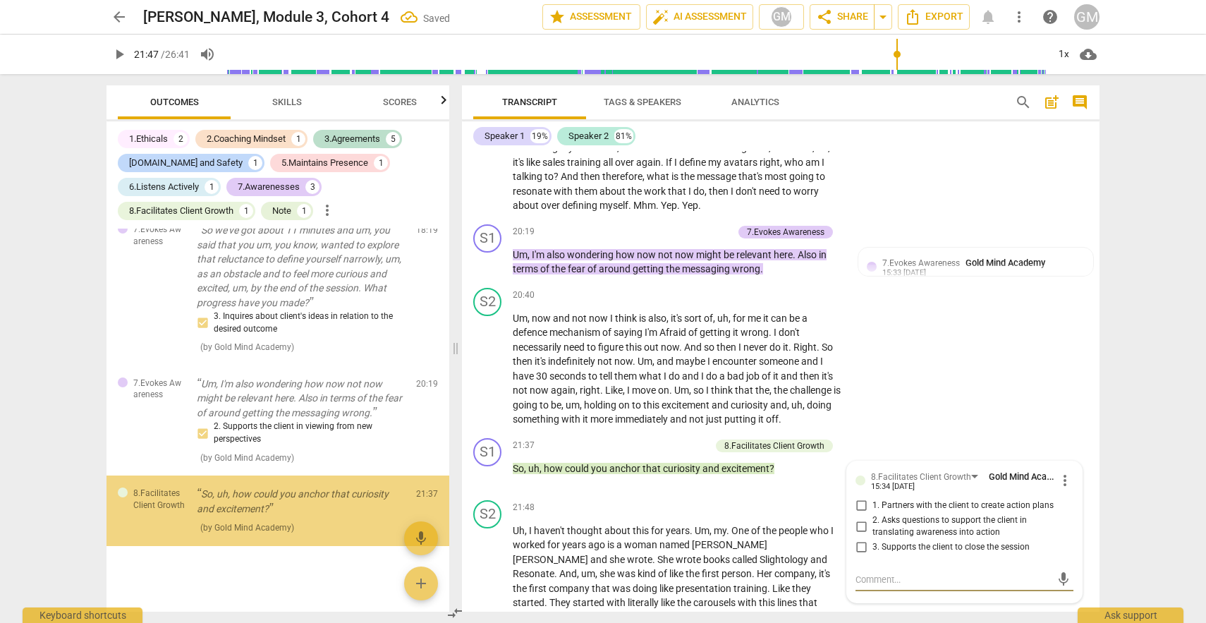
scroll to position [2184, 0]
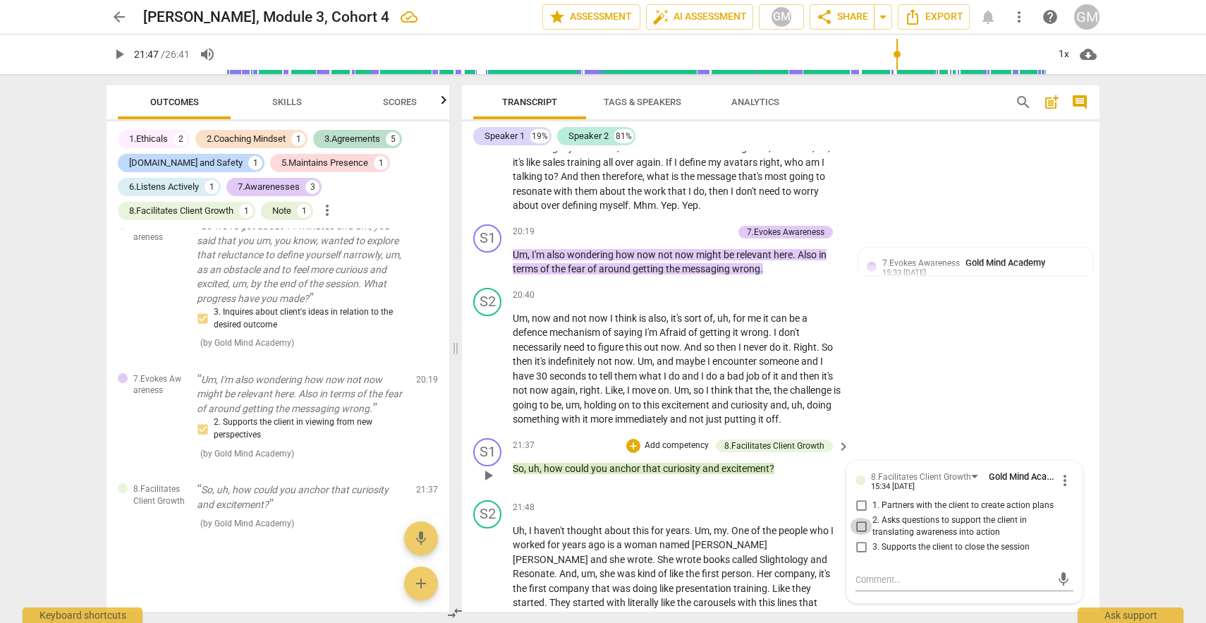
click at [858, 526] on input "2. Asks questions to support the client in translating awareness into action" at bounding box center [861, 526] width 23 height 17
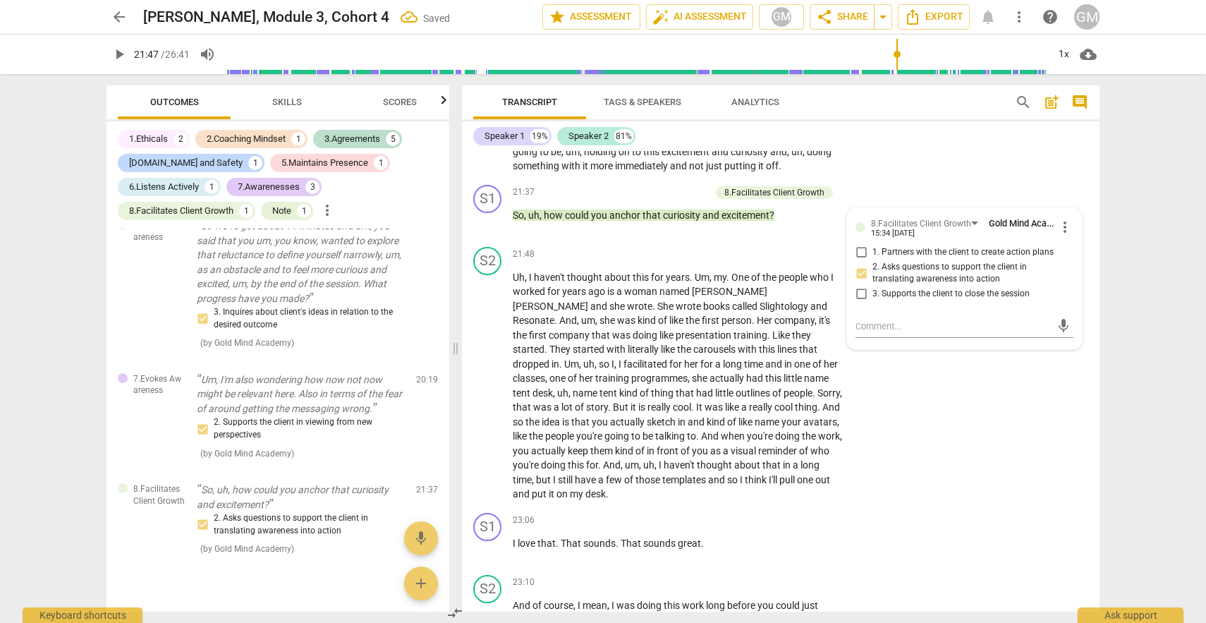
scroll to position [6316, 0]
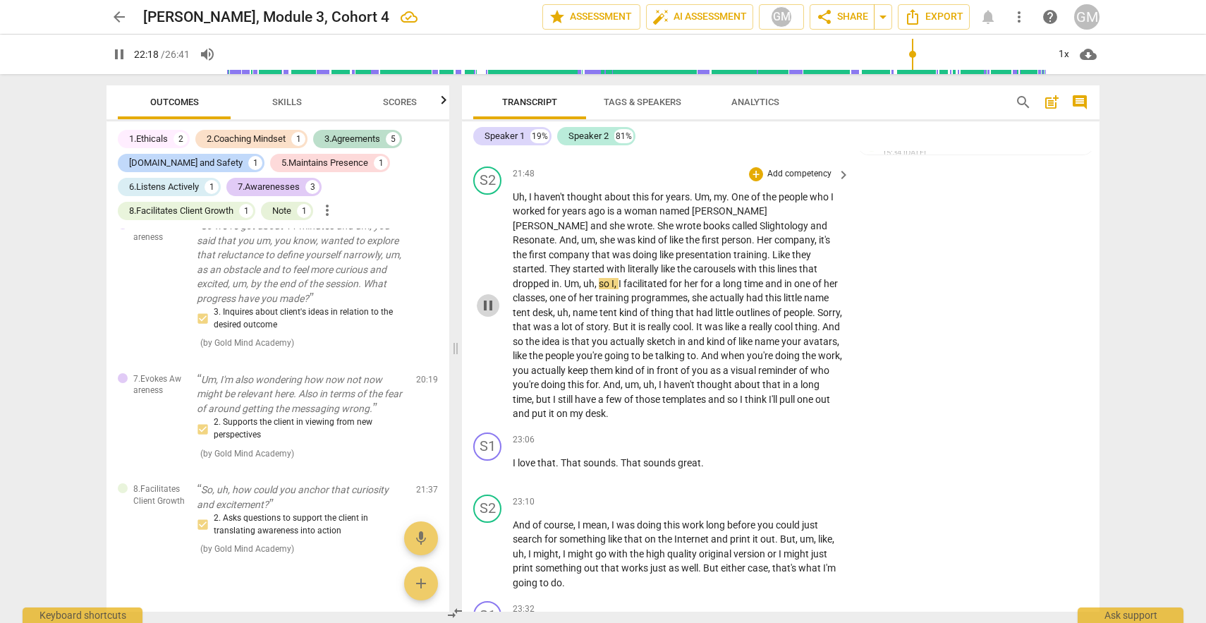
click at [489, 298] on span "pause" at bounding box center [488, 305] width 17 height 17
click at [486, 461] on span "play_arrow" at bounding box center [488, 469] width 17 height 17
click at [755, 433] on div "+" at bounding box center [756, 440] width 14 height 14
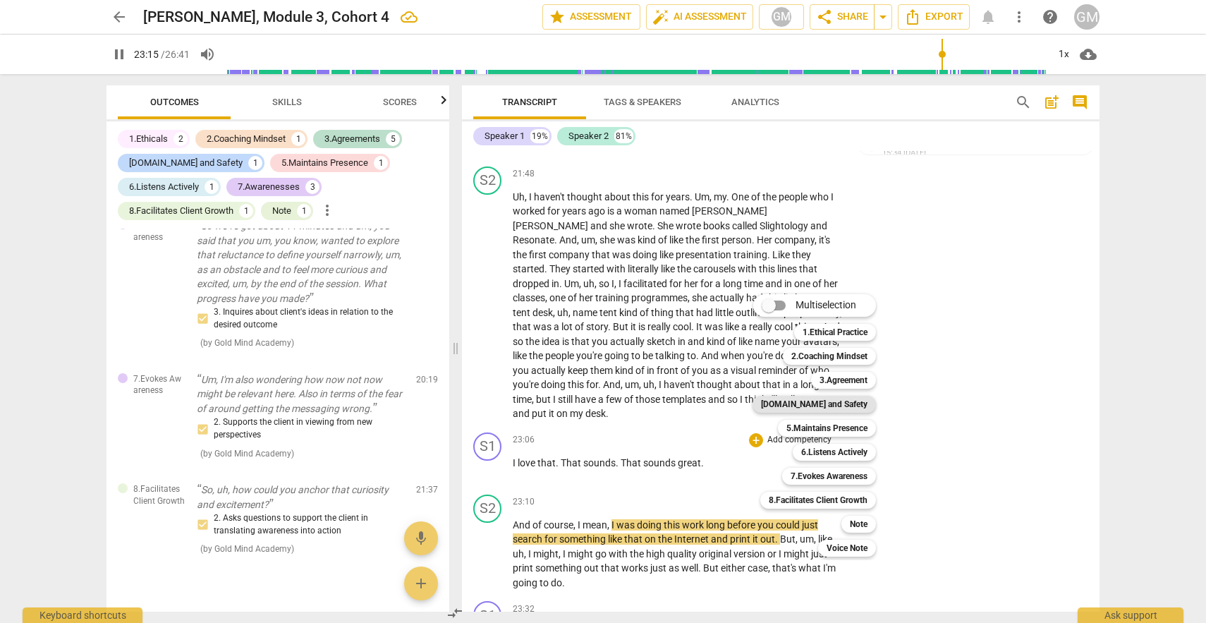
click at [809, 400] on b "[DOMAIN_NAME] and Safety" at bounding box center [814, 404] width 107 height 17
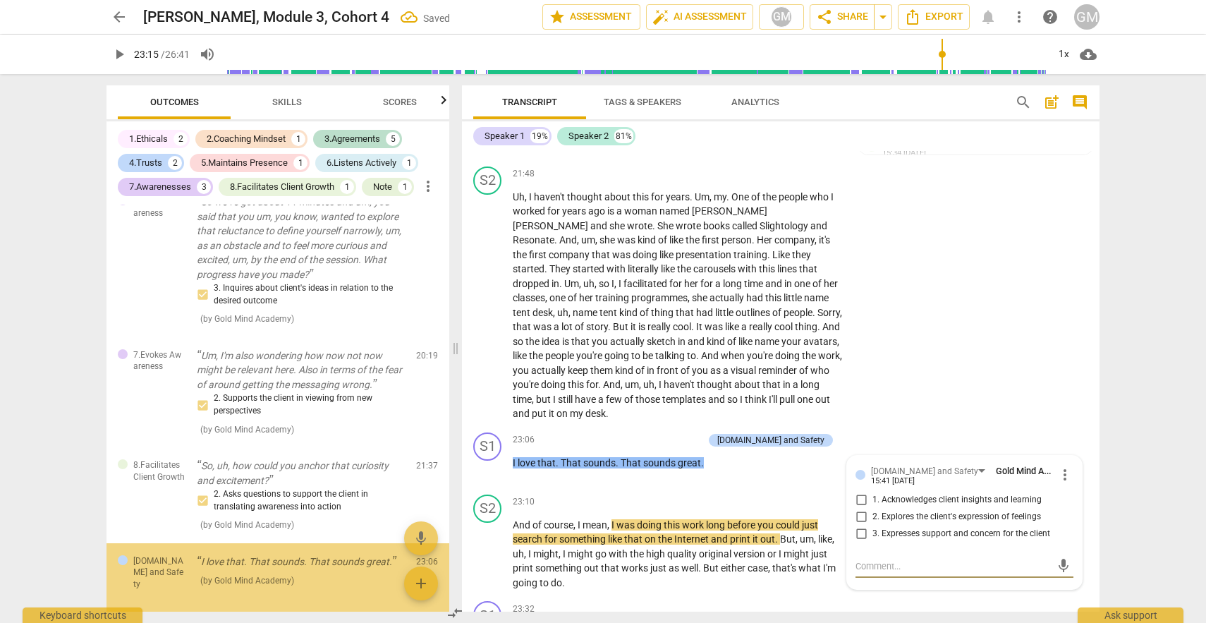
scroll to position [2244, 0]
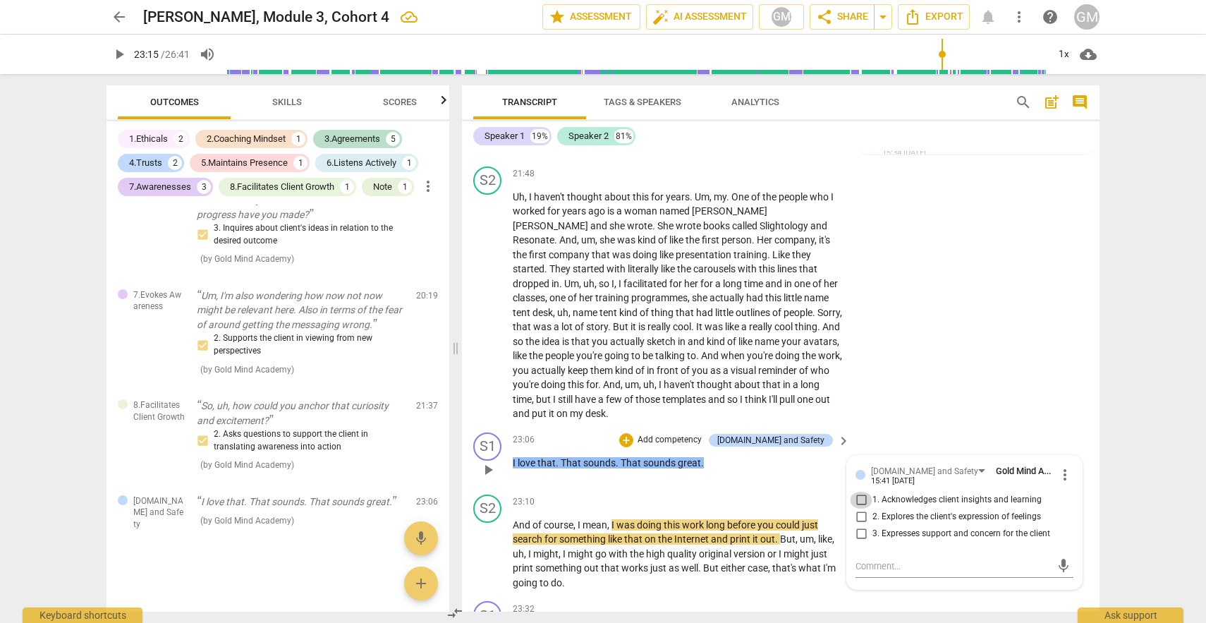
click at [860, 492] on input "1. Acknowledges client insights and learning" at bounding box center [861, 500] width 23 height 17
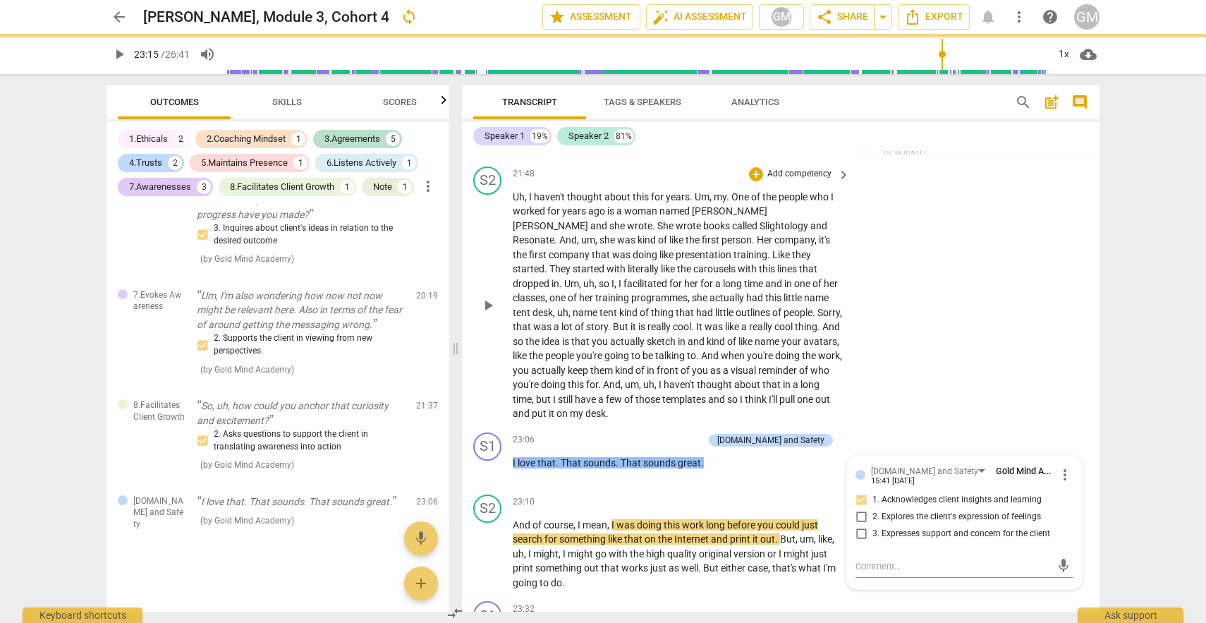
click at [985, 387] on div "S2 play_arrow pause 21:48 + Add competency keyboard_arrow_right Uh , I haven't …" at bounding box center [781, 294] width 638 height 266
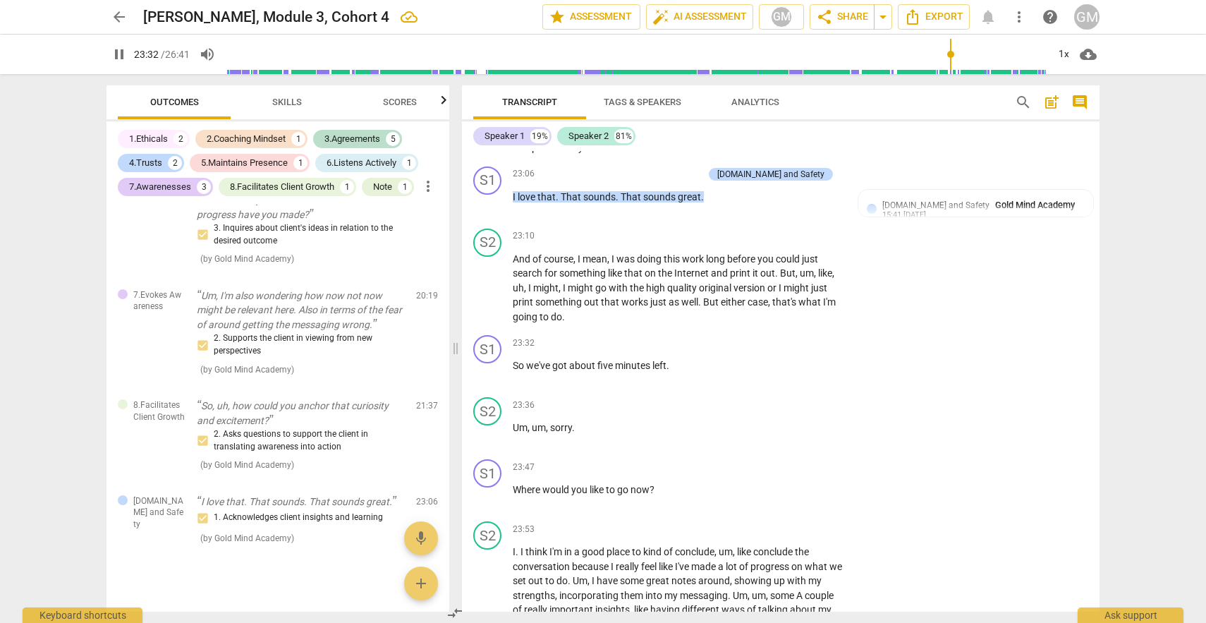
scroll to position [6583, 0]
click at [754, 459] on div "+" at bounding box center [756, 466] width 14 height 14
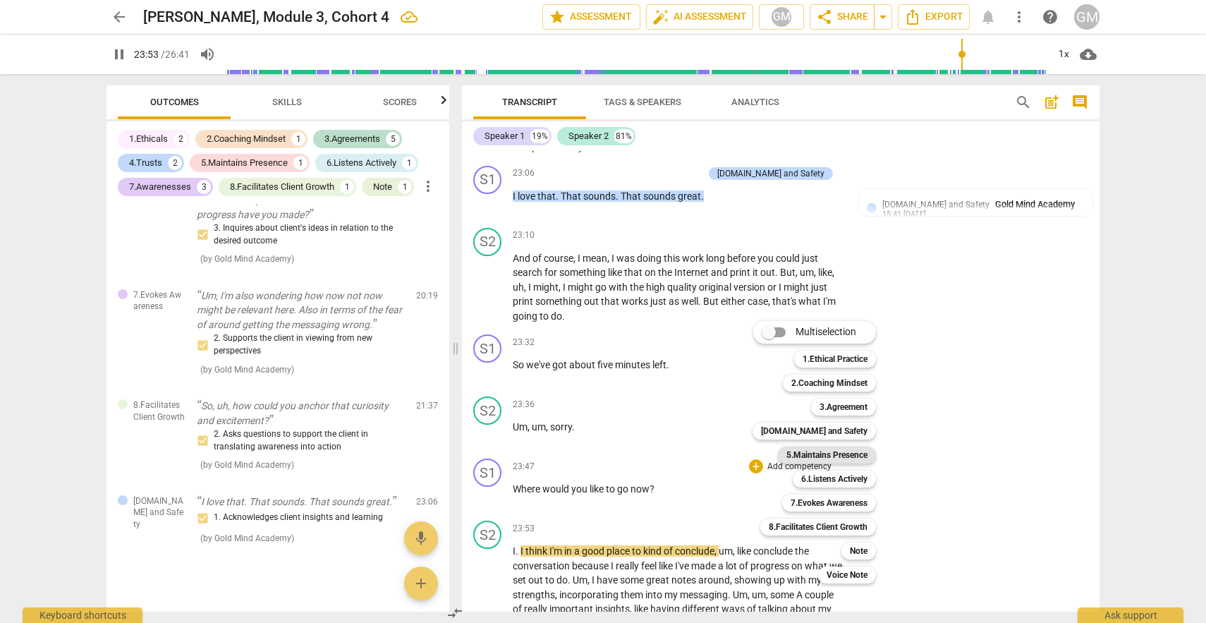
click at [818, 450] on b "5.Maintains Presence" at bounding box center [827, 455] width 81 height 17
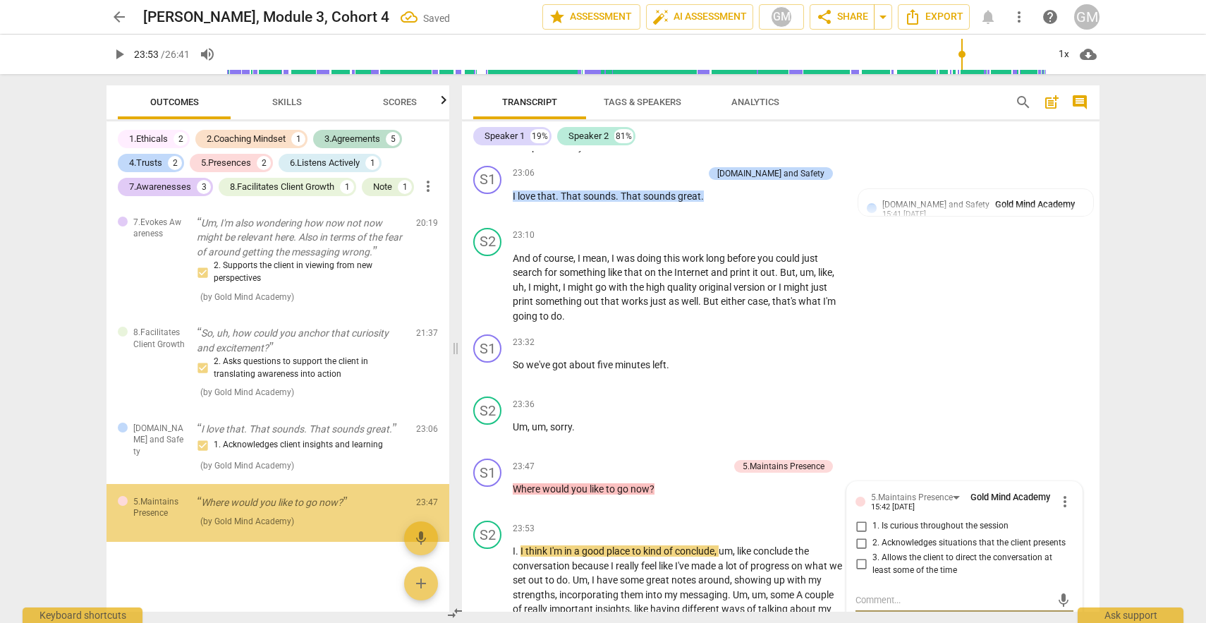
scroll to position [2318, 0]
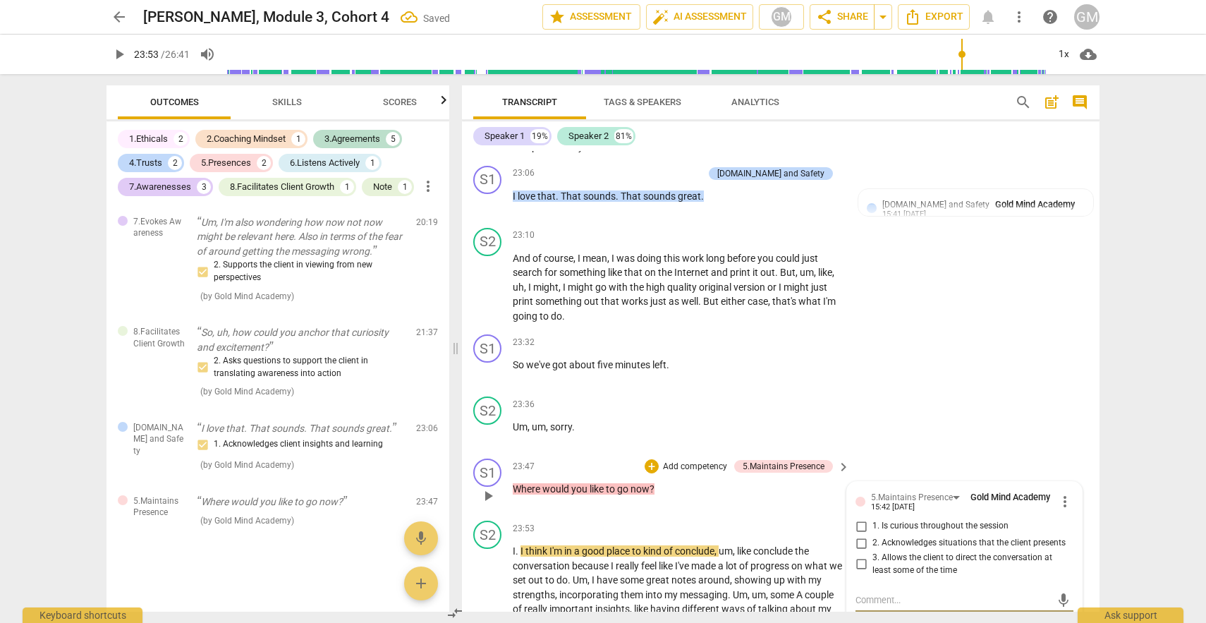
click at [862, 556] on input "3. Allows the client to direct the conversation at least some of the time" at bounding box center [861, 564] width 23 height 17
click at [1107, 354] on div "Transcript Tags & Speakers Analytics search post_add comment Speaker 1 19% Spea…" at bounding box center [783, 348] width 655 height 549
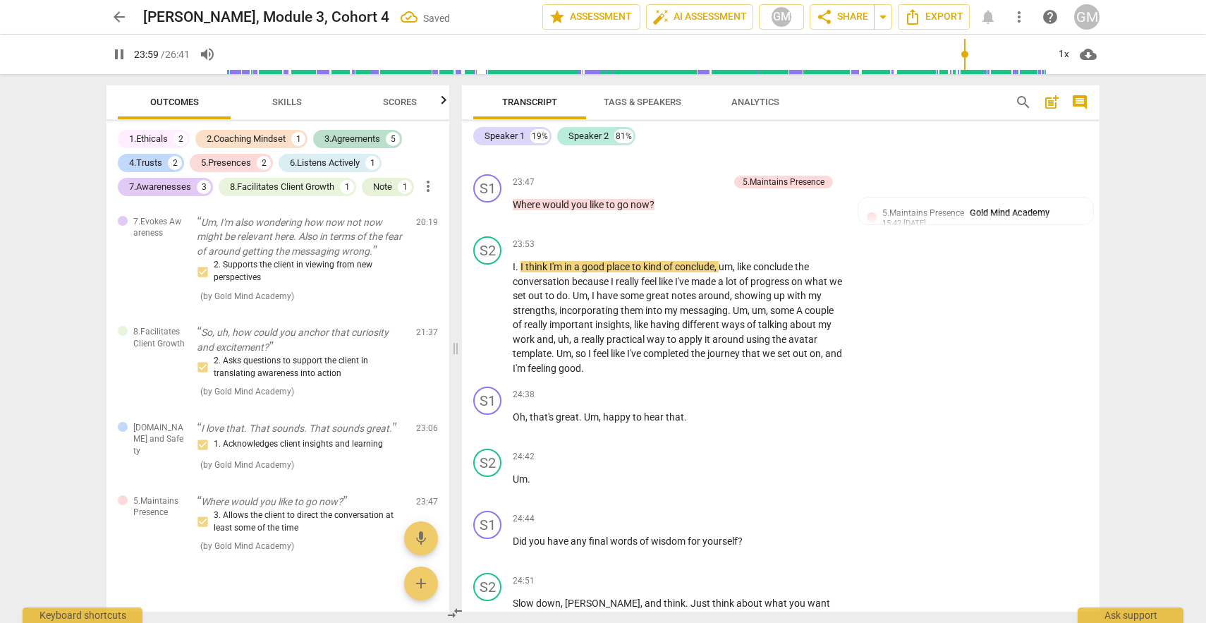
scroll to position [6873, 0]
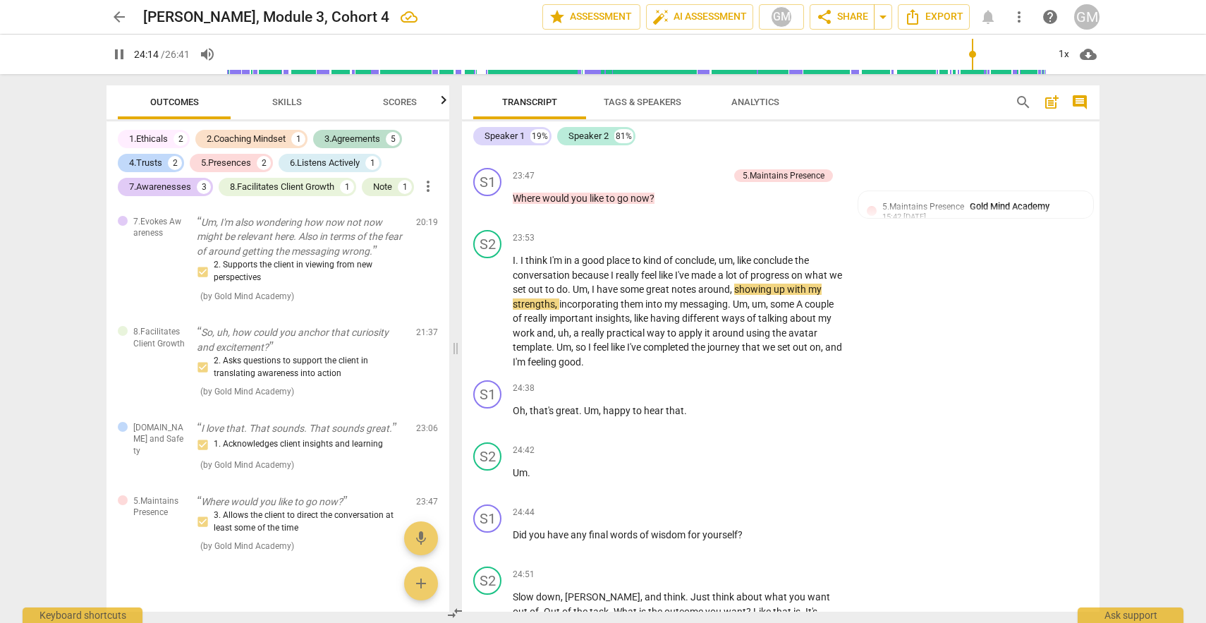
drag, startPoint x: 1100, startPoint y: 557, endPoint x: 1101, endPoint y: 519, distance: 38.8
click at [1101, 519] on div "Transcript Tags & Speakers Analytics search post_add comment Speaker 1 19% Spea…" at bounding box center [783, 348] width 655 height 549
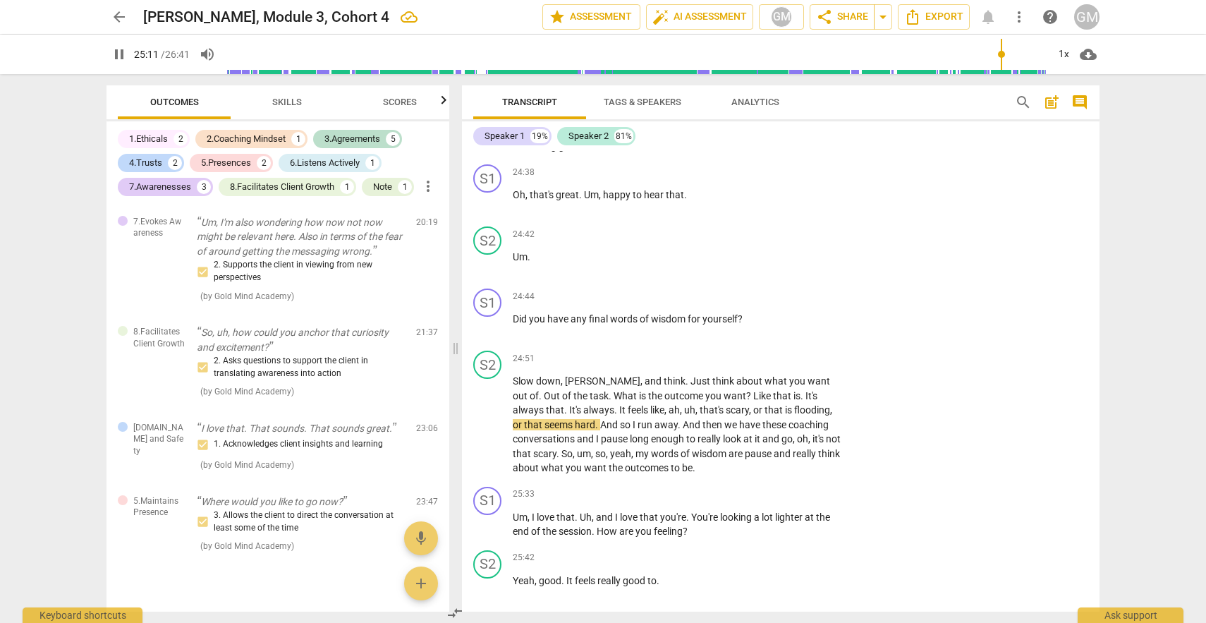
scroll to position [7077, 0]
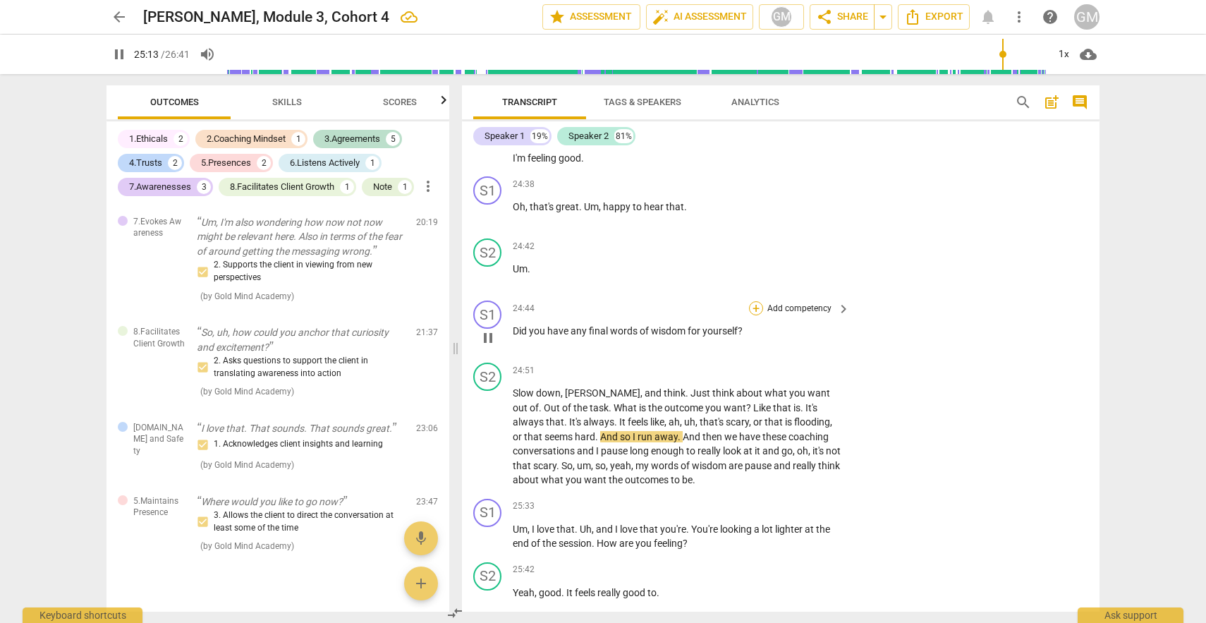
click at [755, 301] on div "+" at bounding box center [756, 308] width 14 height 14
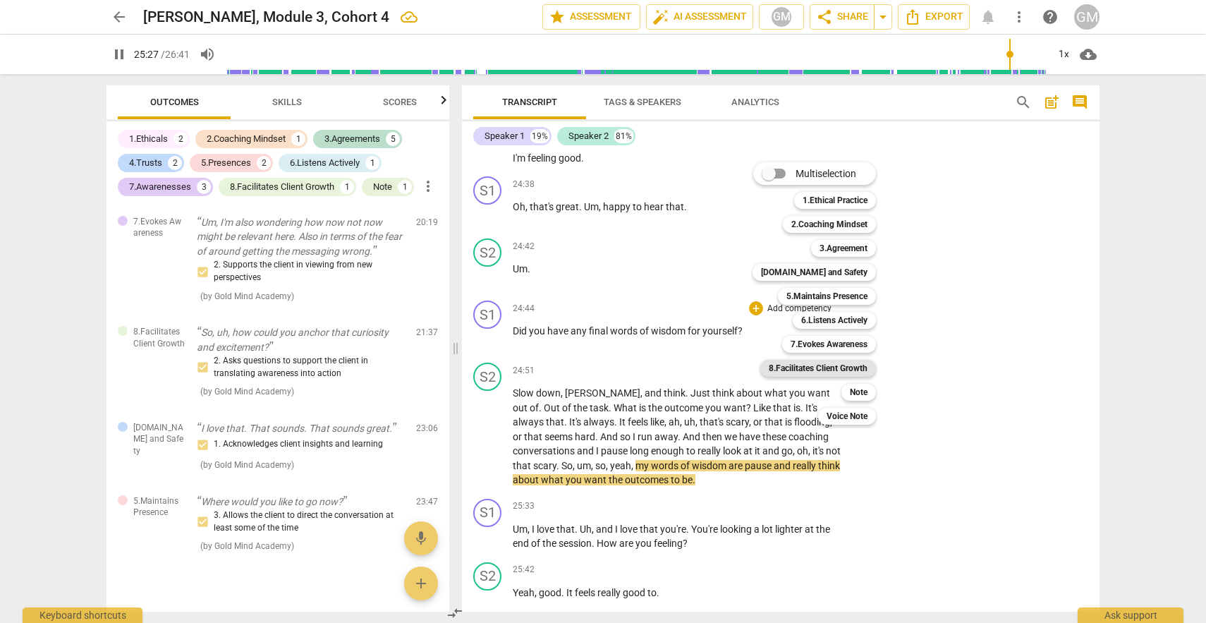
click at [818, 368] on b "8.Facilitates Client Growth" at bounding box center [818, 368] width 99 height 17
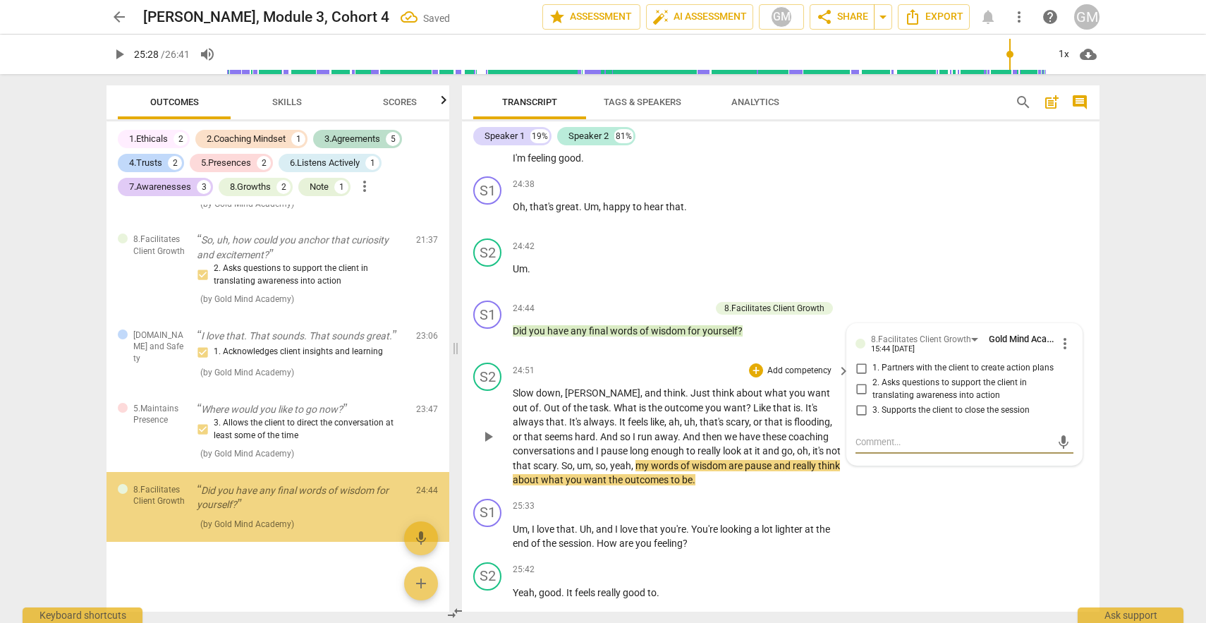
scroll to position [2411, 0]
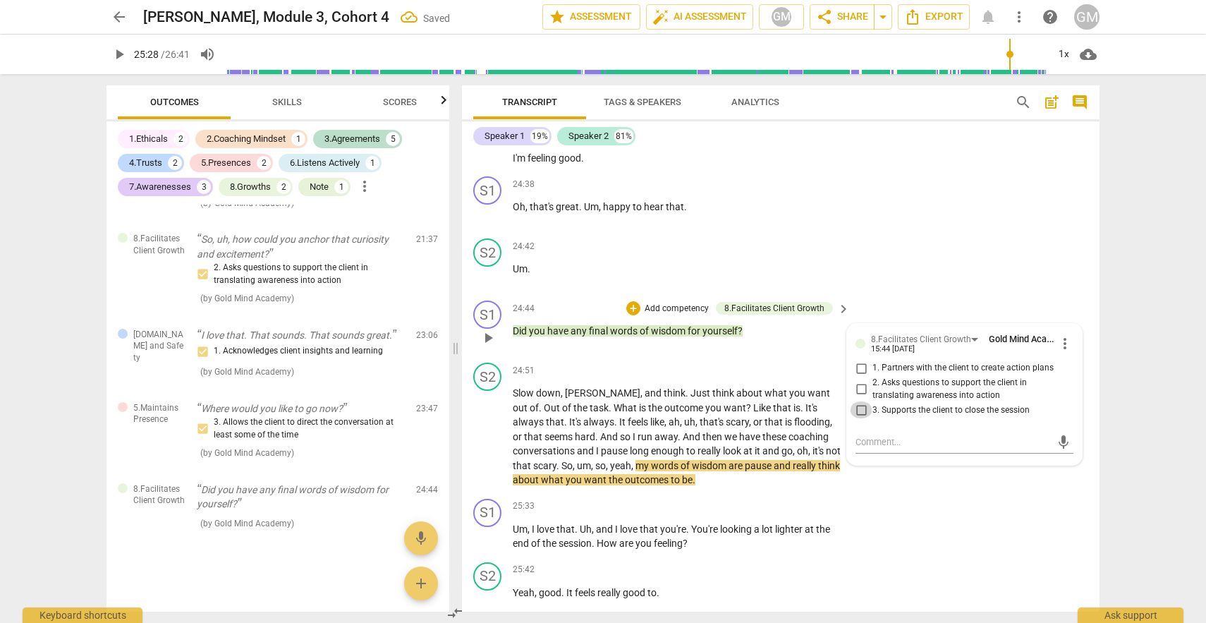
click at [858, 401] on input "3. Supports the client to close the session" at bounding box center [861, 409] width 23 height 17
click at [924, 501] on div "S1 play_arrow pause 25:33 + Add competency keyboard_arrow_right Um , I love tha…" at bounding box center [781, 524] width 638 height 63
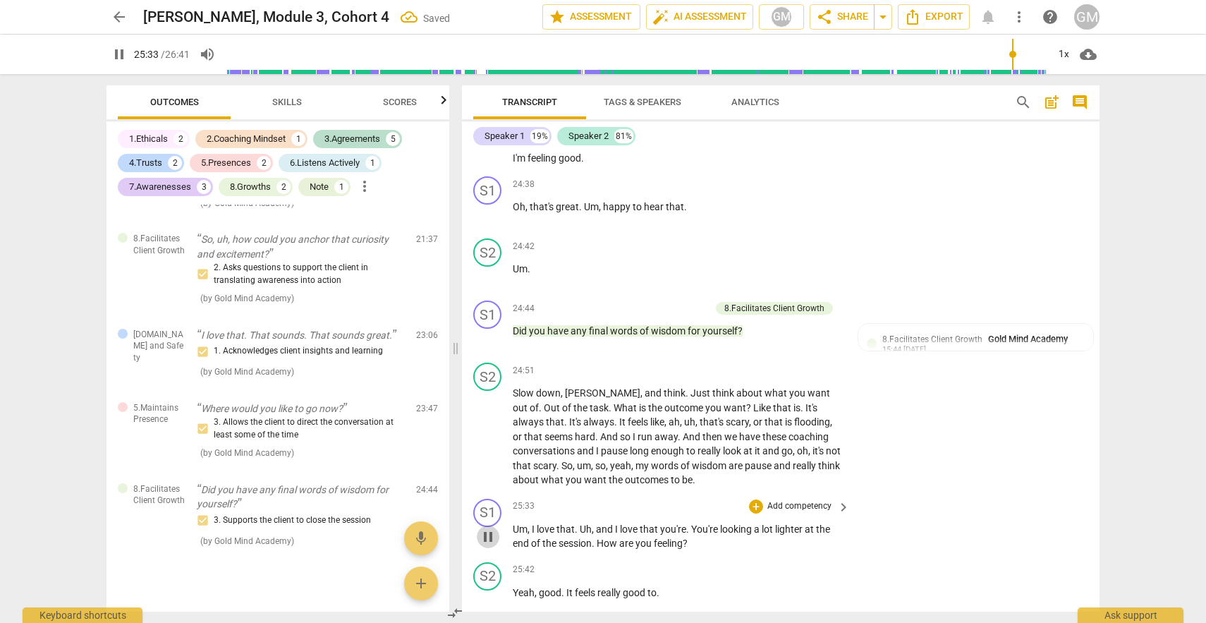
click at [491, 528] on span "pause" at bounding box center [488, 536] width 17 height 17
click at [485, 528] on span "play_arrow" at bounding box center [488, 536] width 17 height 17
click at [752, 500] on div "+" at bounding box center [756, 507] width 14 height 14
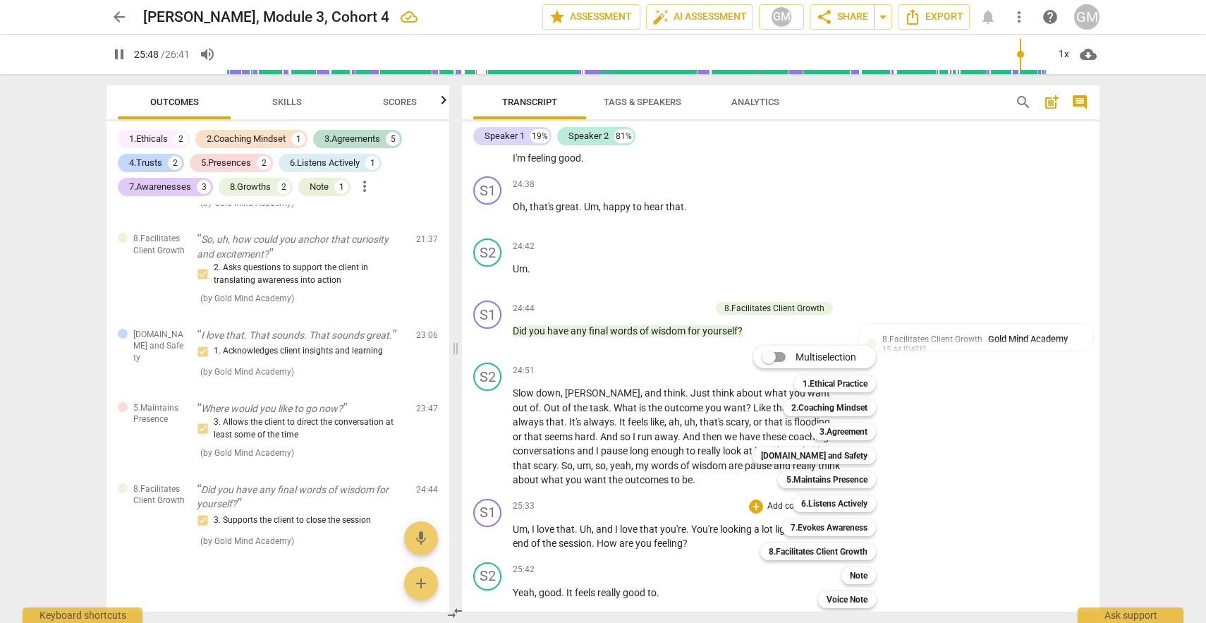
scroll to position [7561, 0]
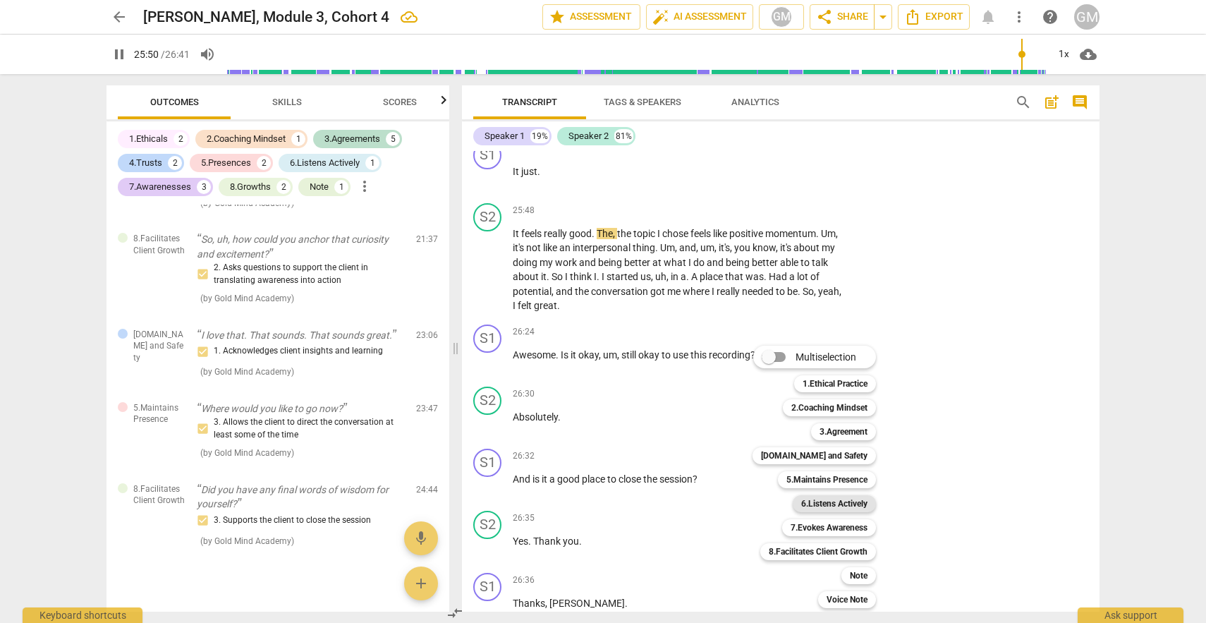
click at [826, 507] on b "6.Listens Actively" at bounding box center [834, 503] width 66 height 17
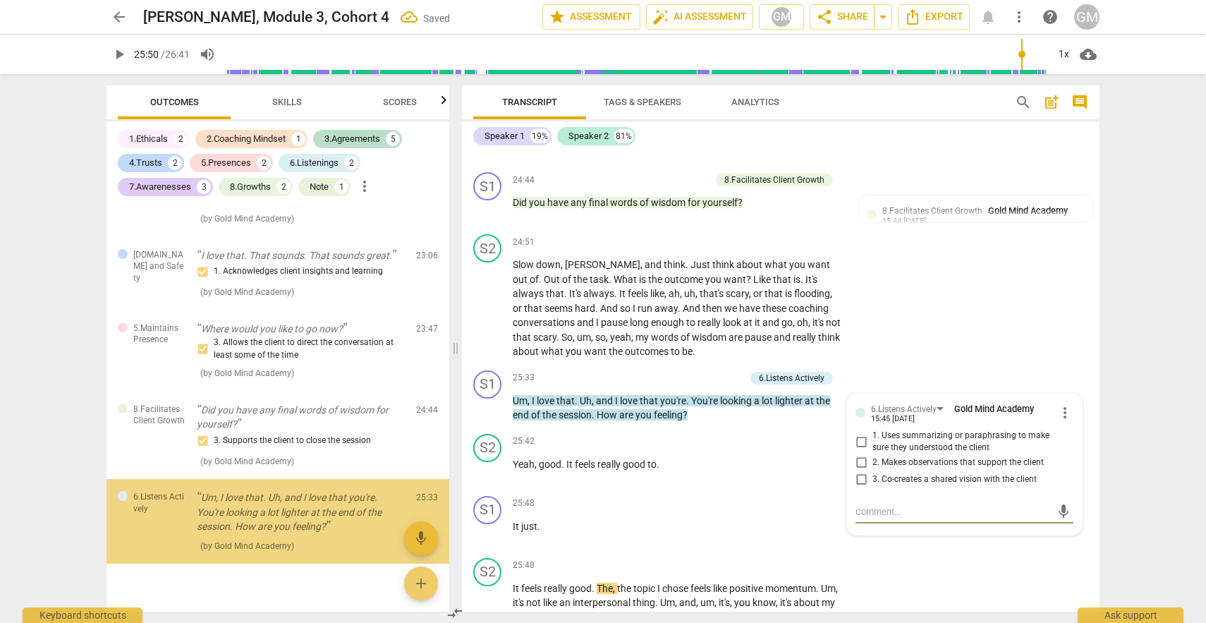
scroll to position [2513, 0]
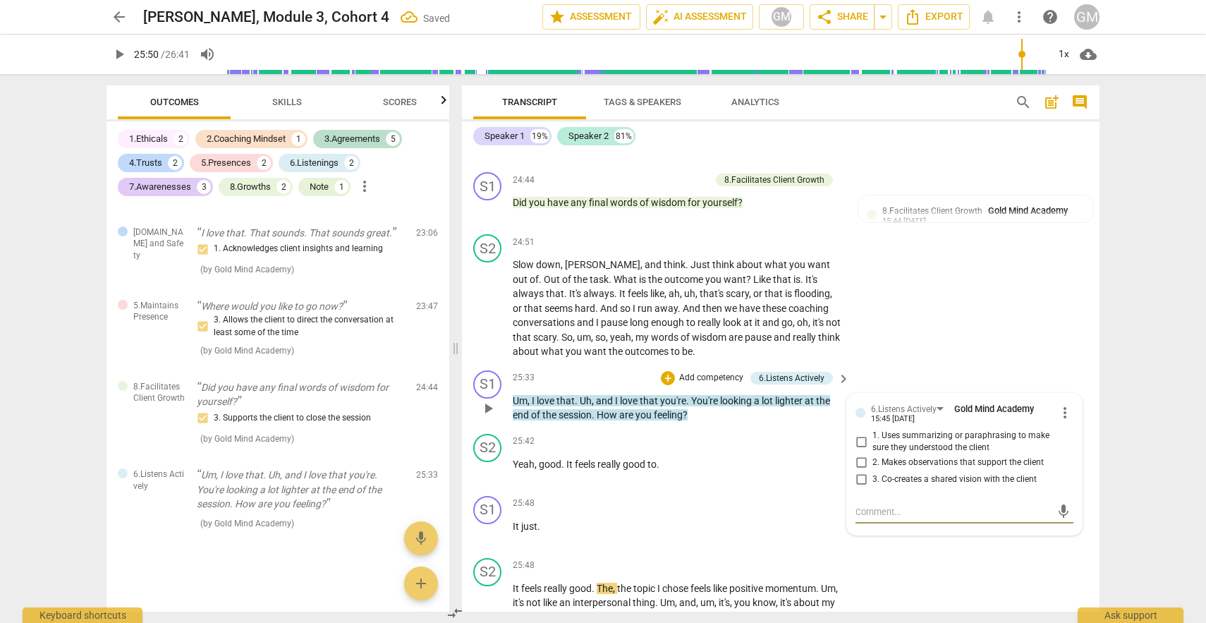
click at [861, 454] on input "2. Makes observations that support the client" at bounding box center [861, 462] width 23 height 17
click at [488, 525] on span "play_arrow" at bounding box center [488, 533] width 17 height 17
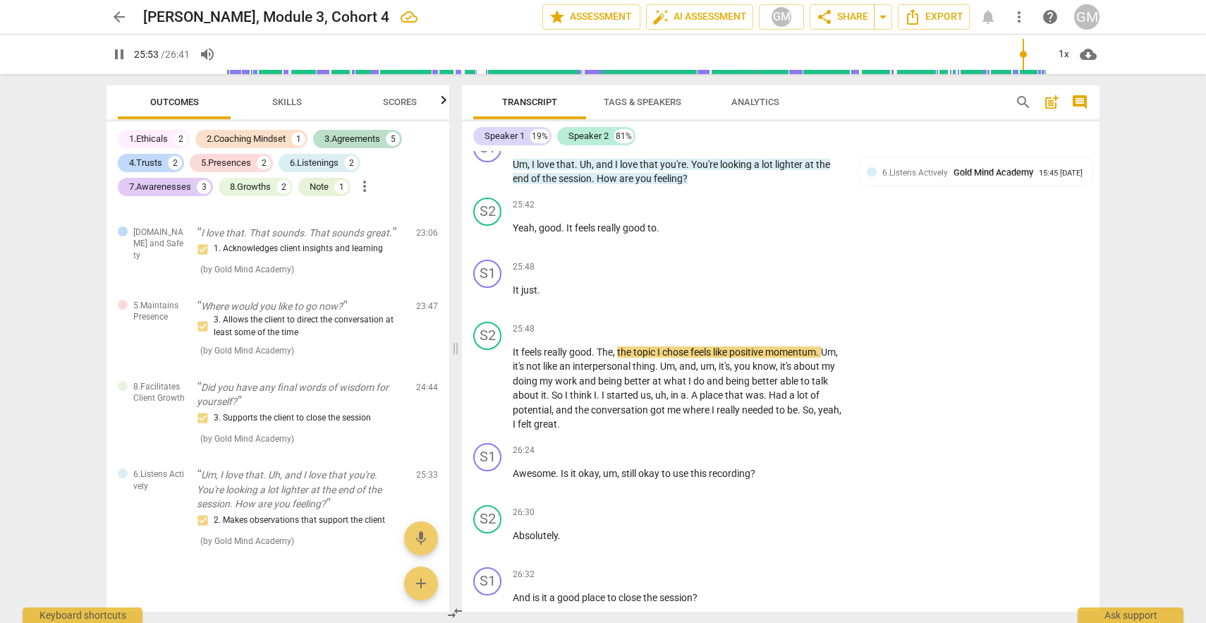
scroll to position [7461, 0]
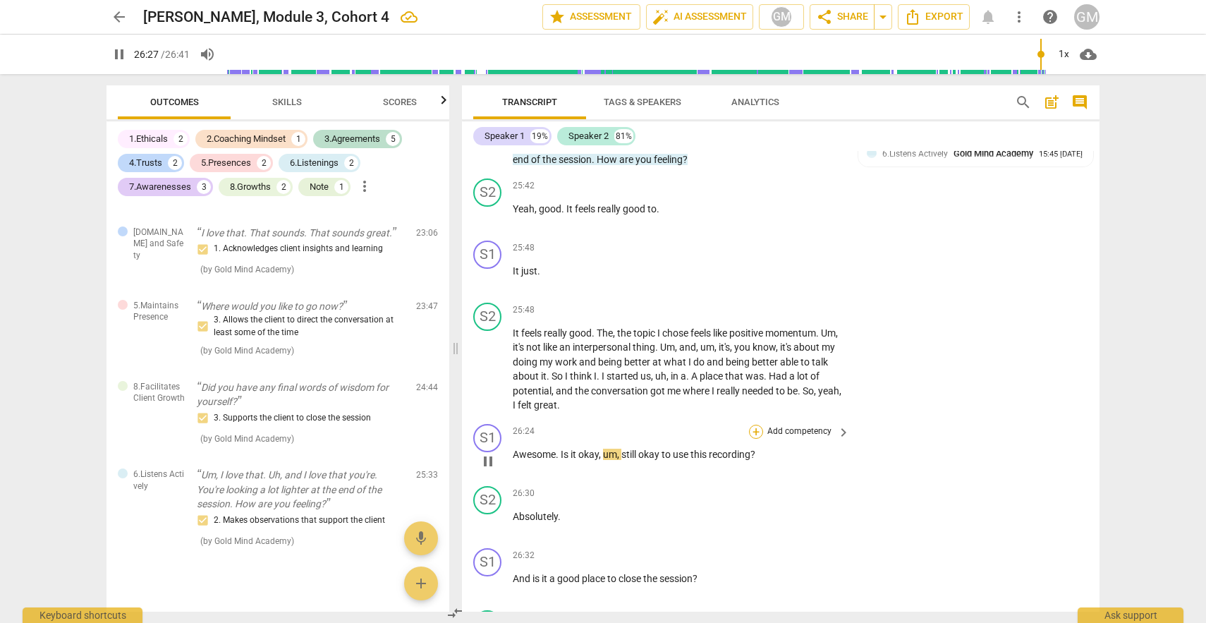
click at [752, 425] on div "+" at bounding box center [756, 432] width 14 height 14
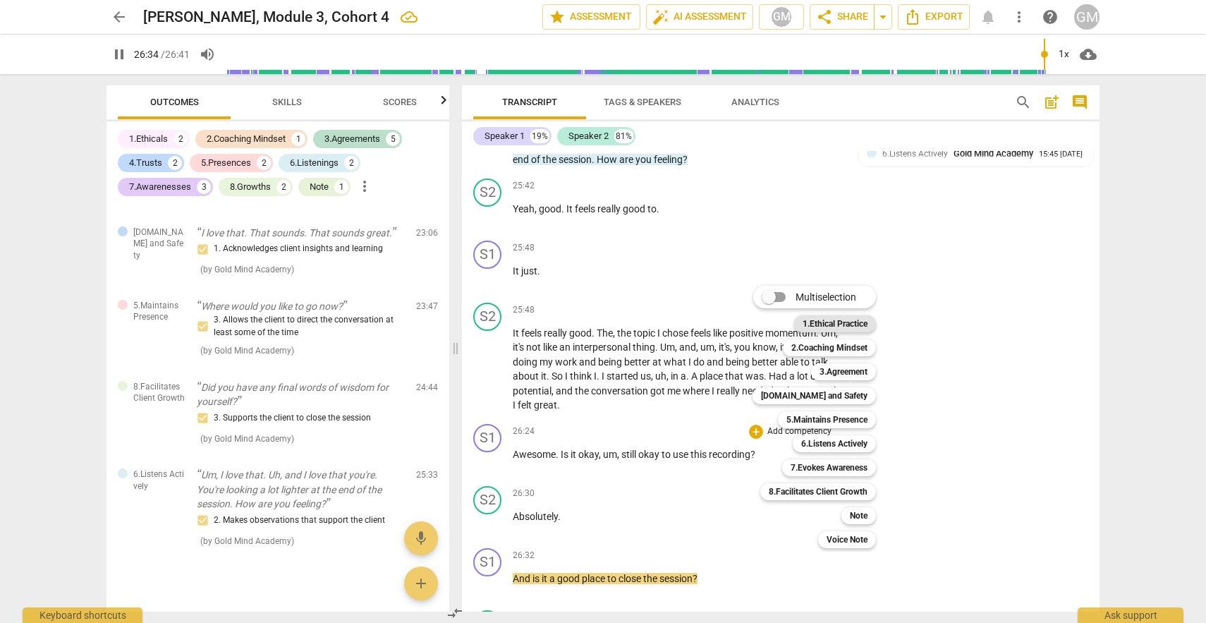
click at [835, 321] on b "1.Ethical Practice" at bounding box center [835, 323] width 65 height 17
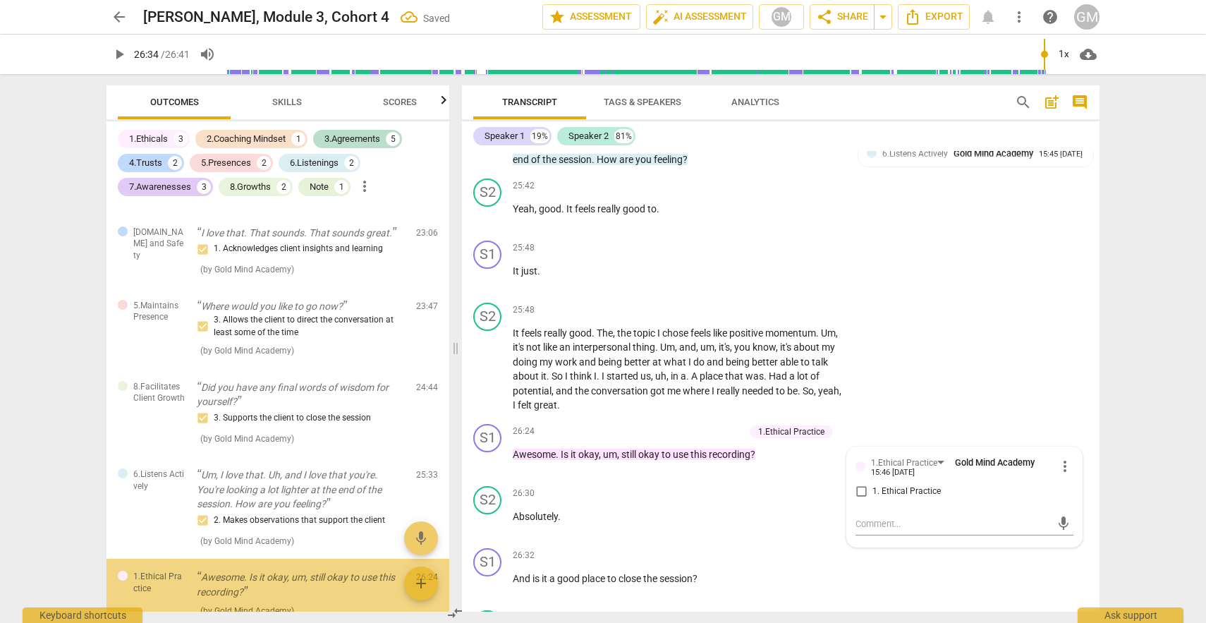
scroll to position [2601, 0]
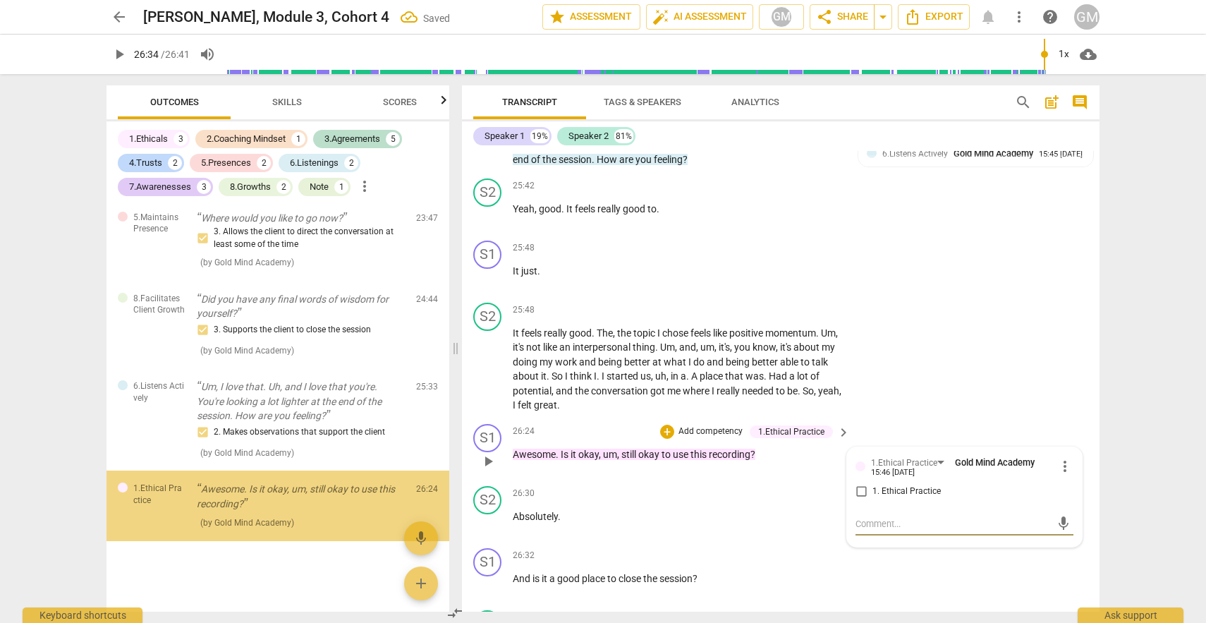
click at [860, 483] on input "1. Ethical Practice" at bounding box center [861, 491] width 23 height 17
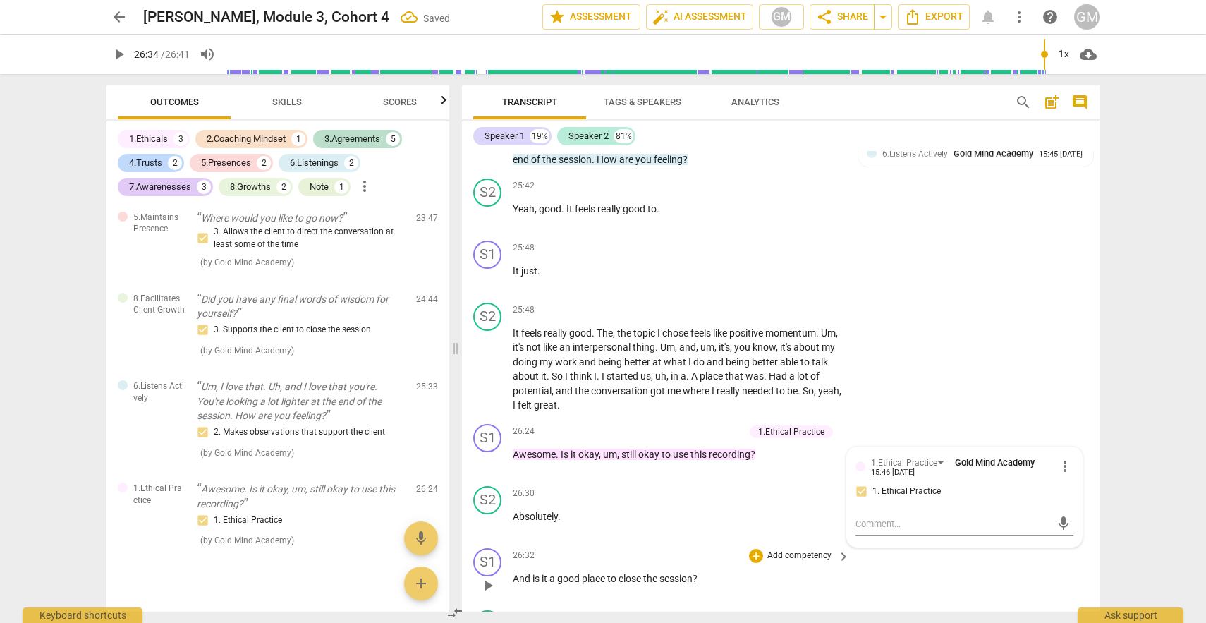
click at [941, 571] on div "S1 play_arrow pause 26:32 + Add competency keyboard_arrow_right And is it a goo…" at bounding box center [781, 574] width 638 height 62
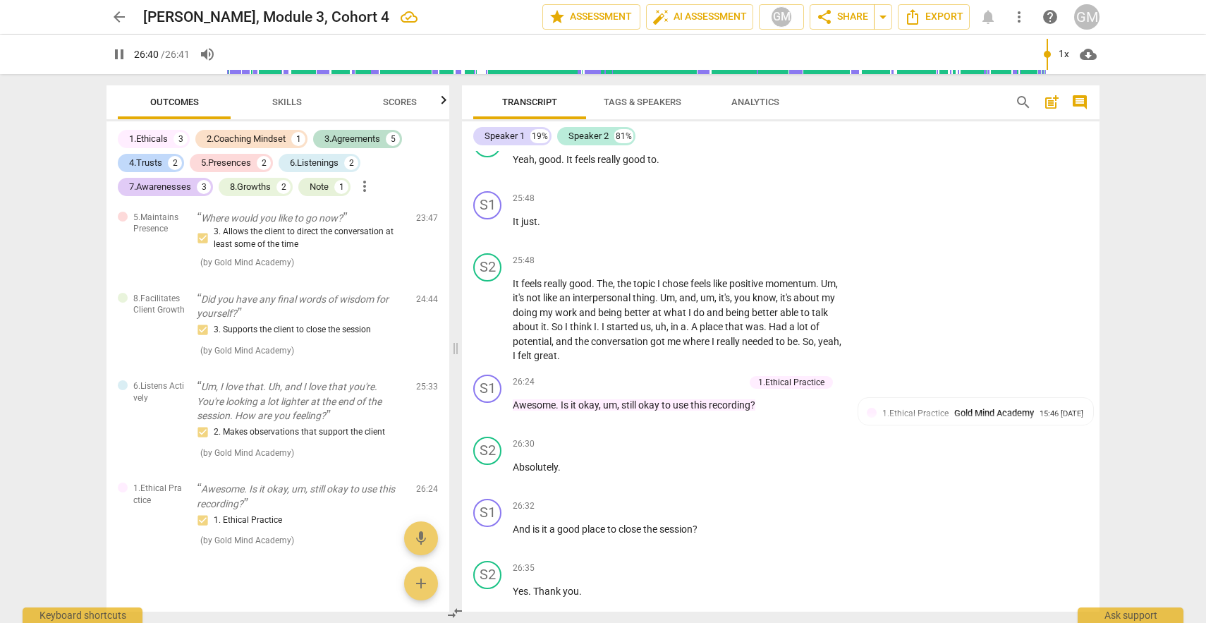
scroll to position [7529, 0]
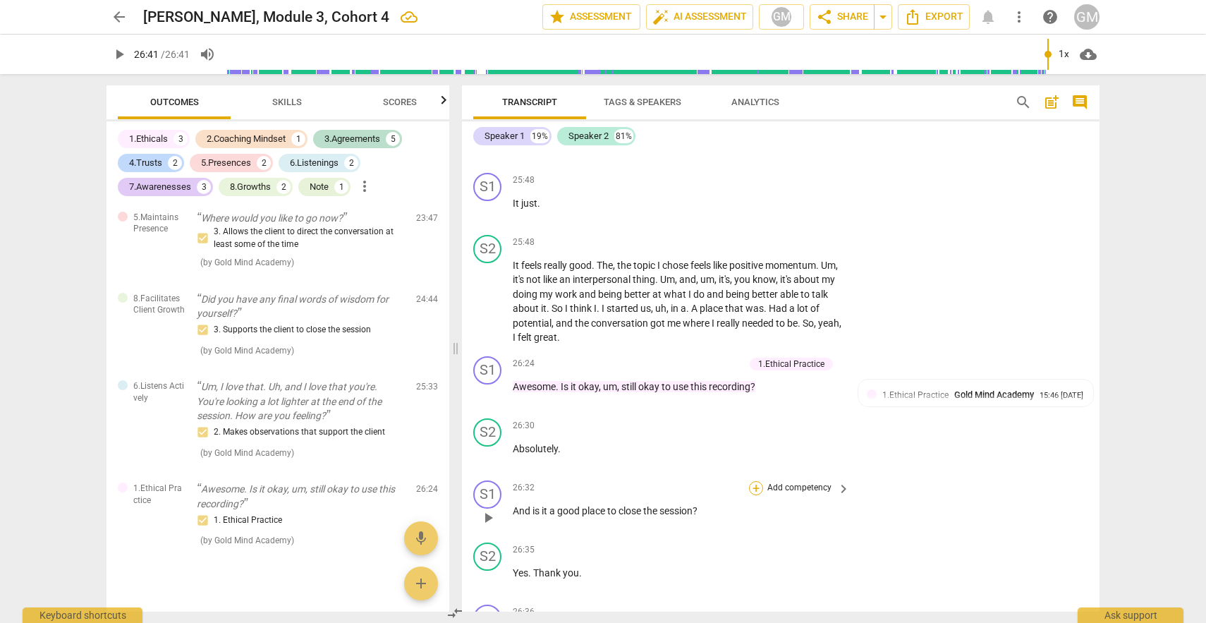
click at [754, 481] on div "+" at bounding box center [756, 488] width 14 height 14
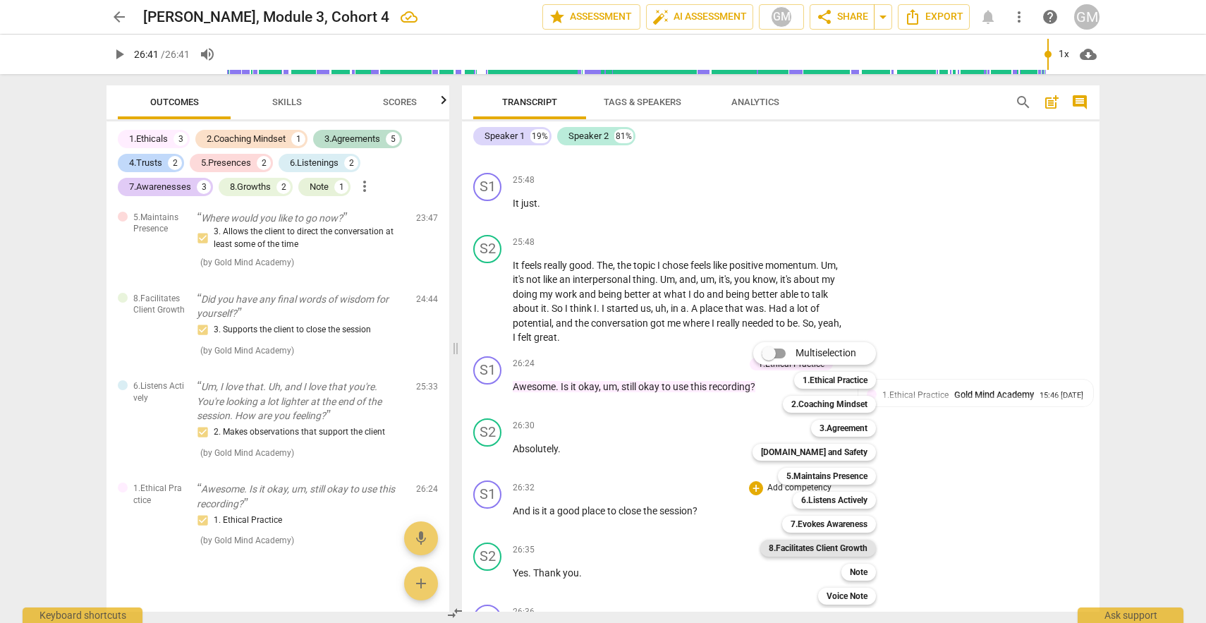
click at [846, 547] on b "8.Facilitates Client Growth" at bounding box center [818, 548] width 99 height 17
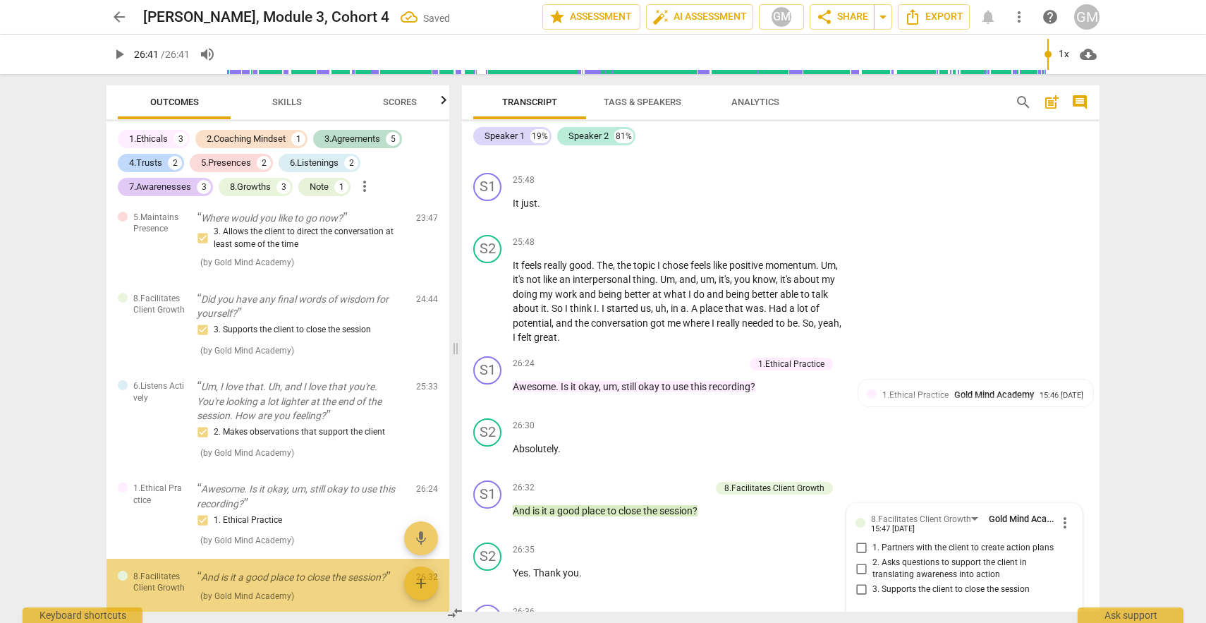
scroll to position [2677, 0]
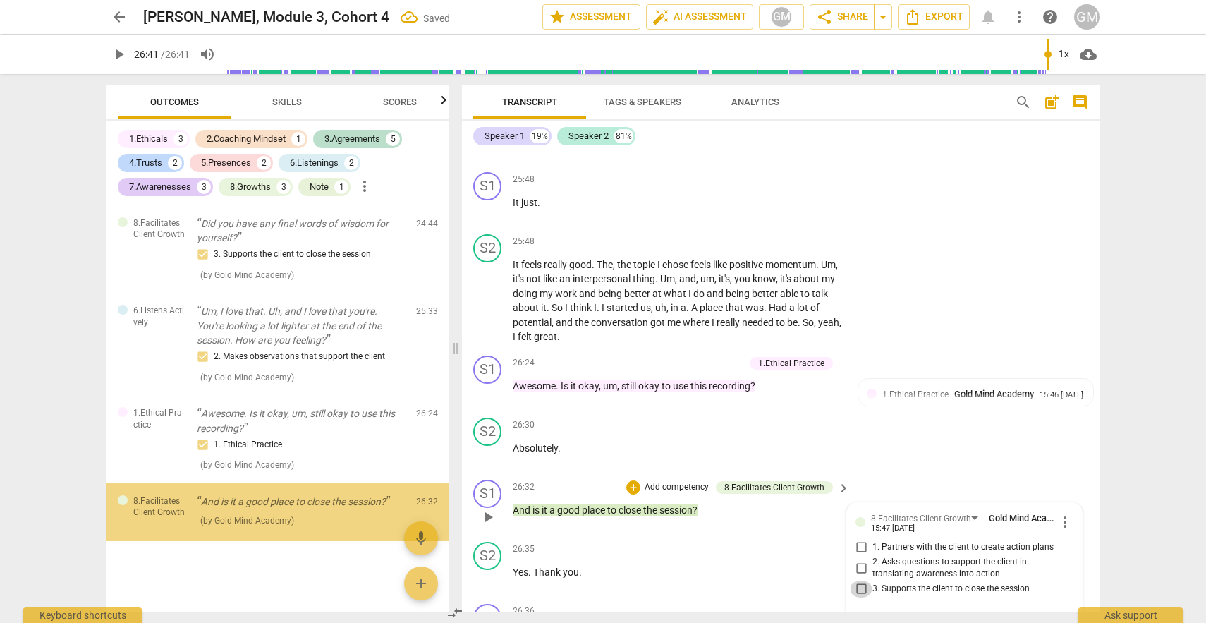
click at [861, 581] on input "3. Supports the client to close the session" at bounding box center [861, 589] width 23 height 17
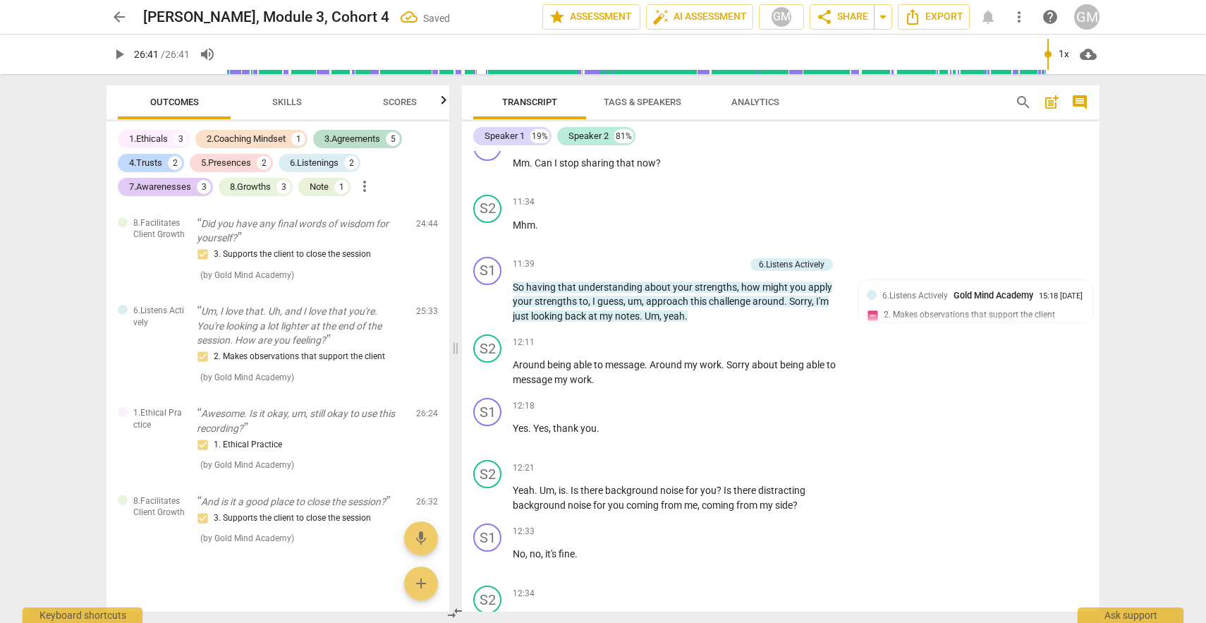
scroll to position [4584, 0]
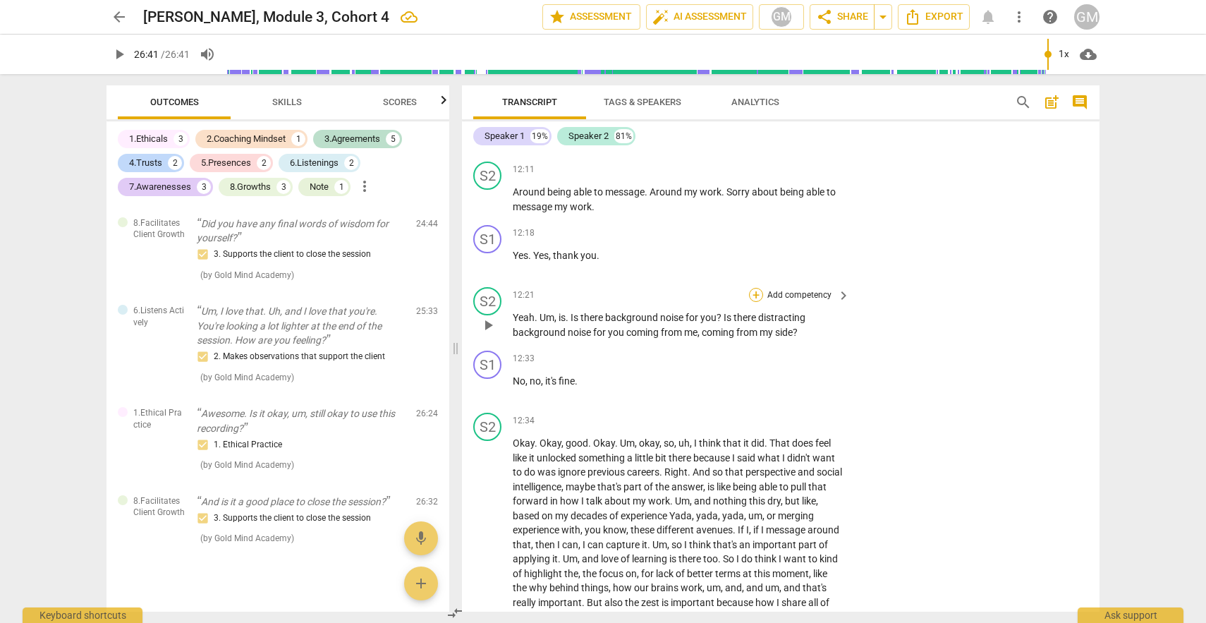
click at [754, 288] on div "+" at bounding box center [756, 295] width 14 height 14
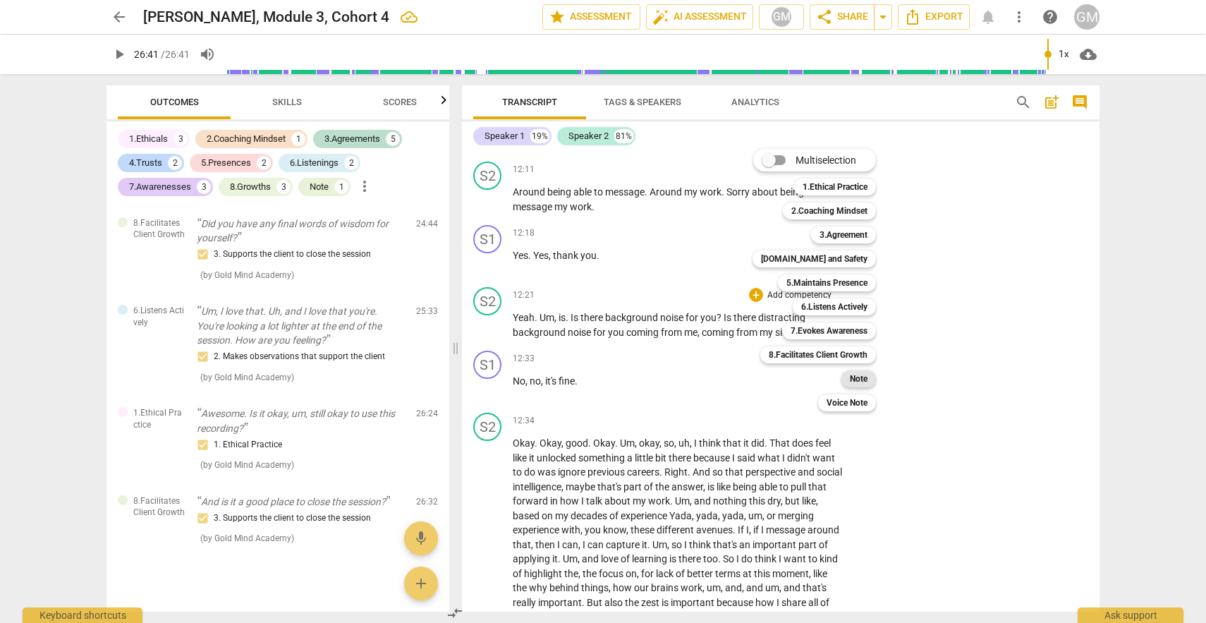
click at [853, 375] on b "Note" at bounding box center [859, 378] width 18 height 17
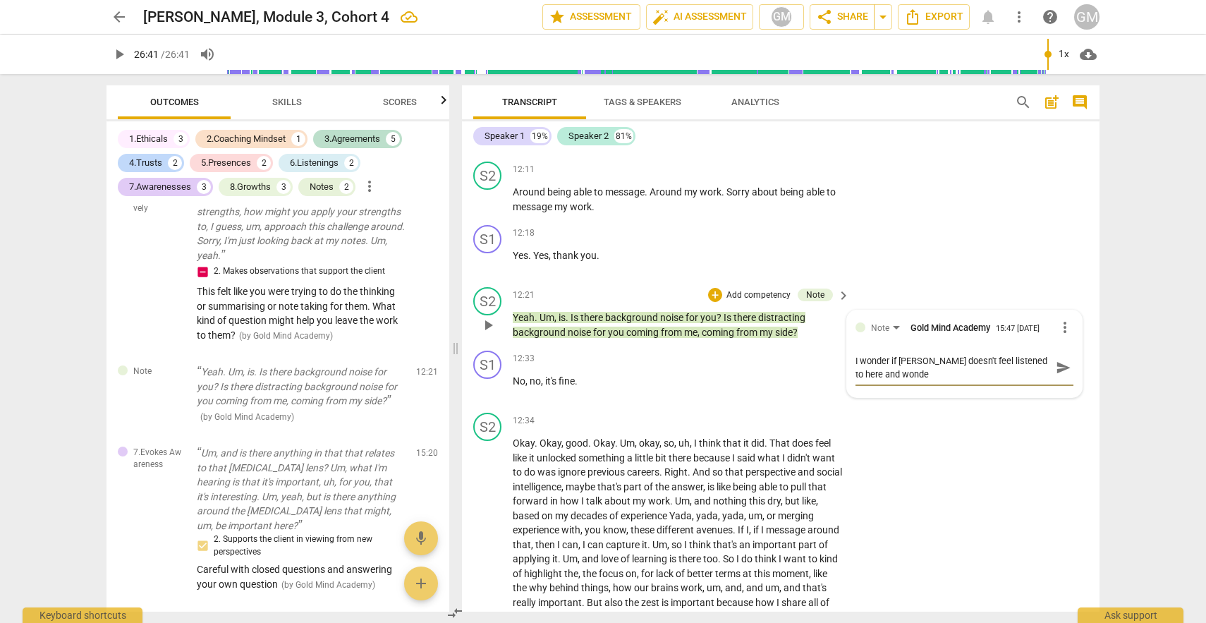
scroll to position [0, 0]
click at [1031, 477] on div "S2 play_arrow pause 12:34 + Add competency keyboard_arrow_right Okay . Okay , g…" at bounding box center [781, 583] width 638 height 353
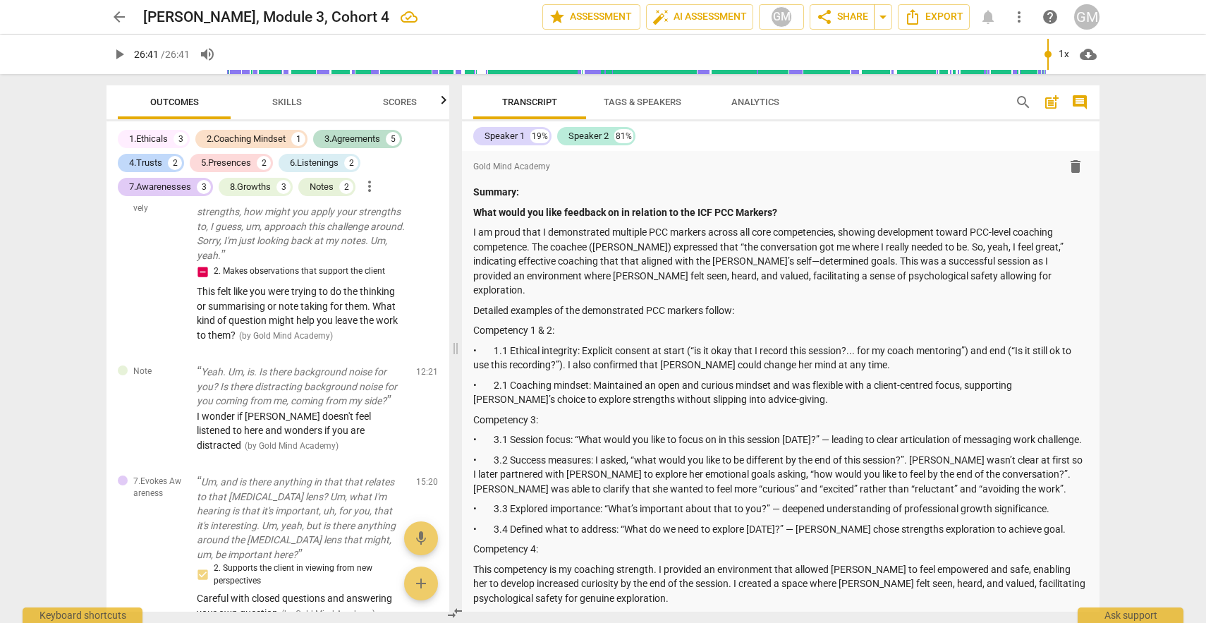
click at [1048, 107] on span "post_add" at bounding box center [1051, 102] width 17 height 17
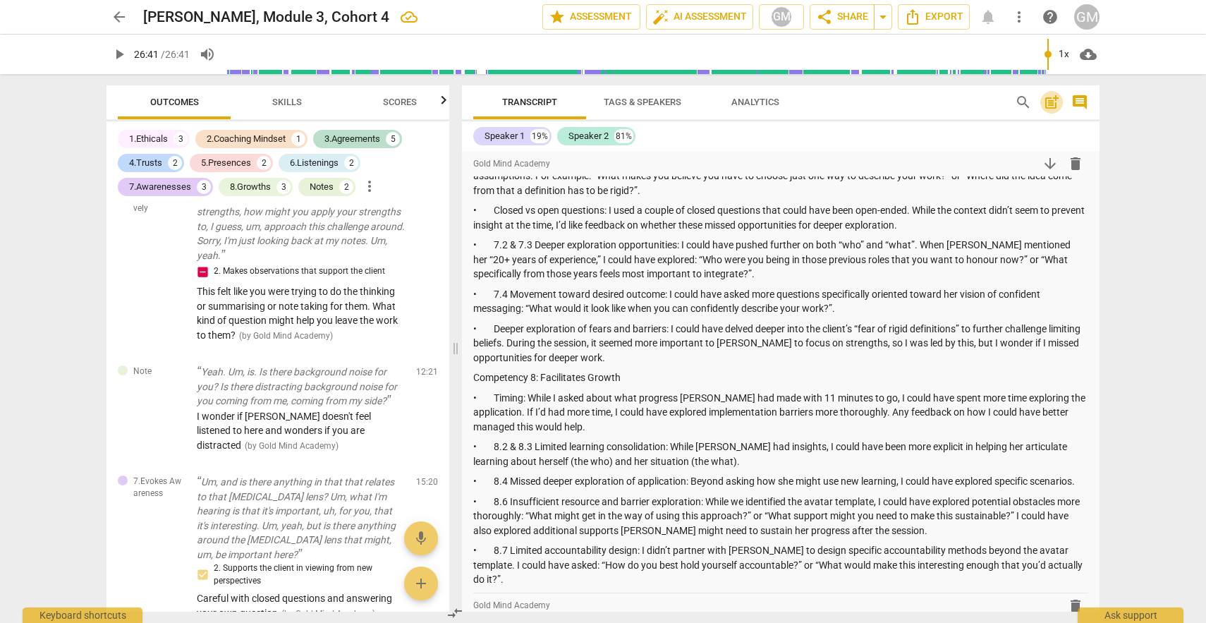
click at [1054, 96] on span "post_add" at bounding box center [1051, 102] width 17 height 17
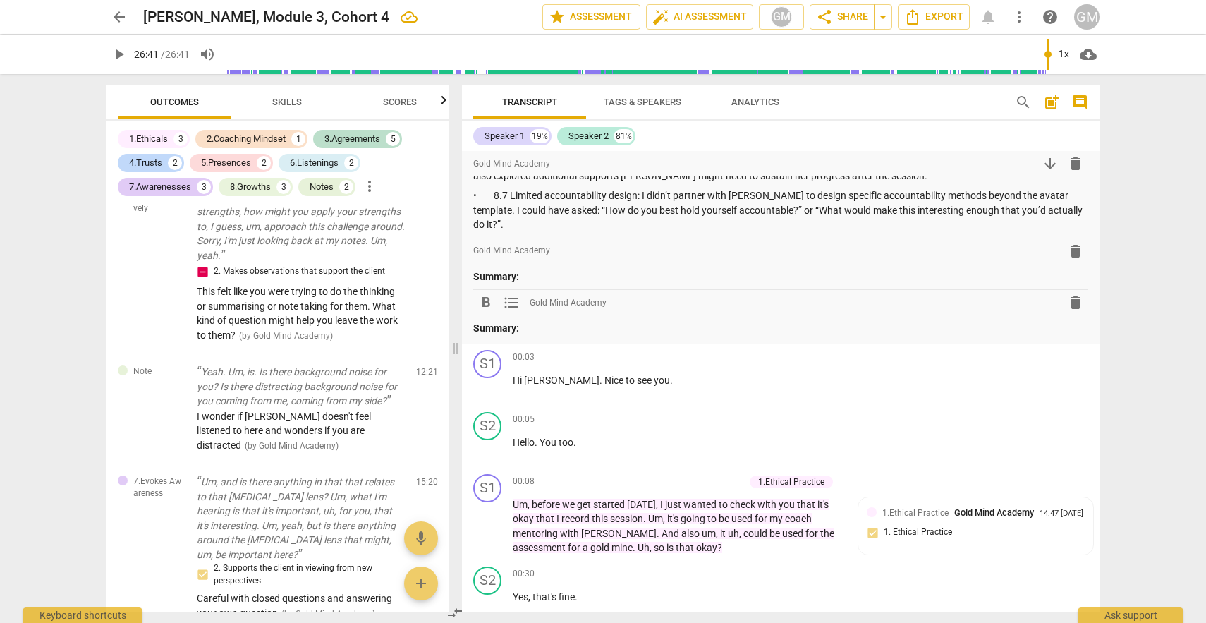
scroll to position [1886, 0]
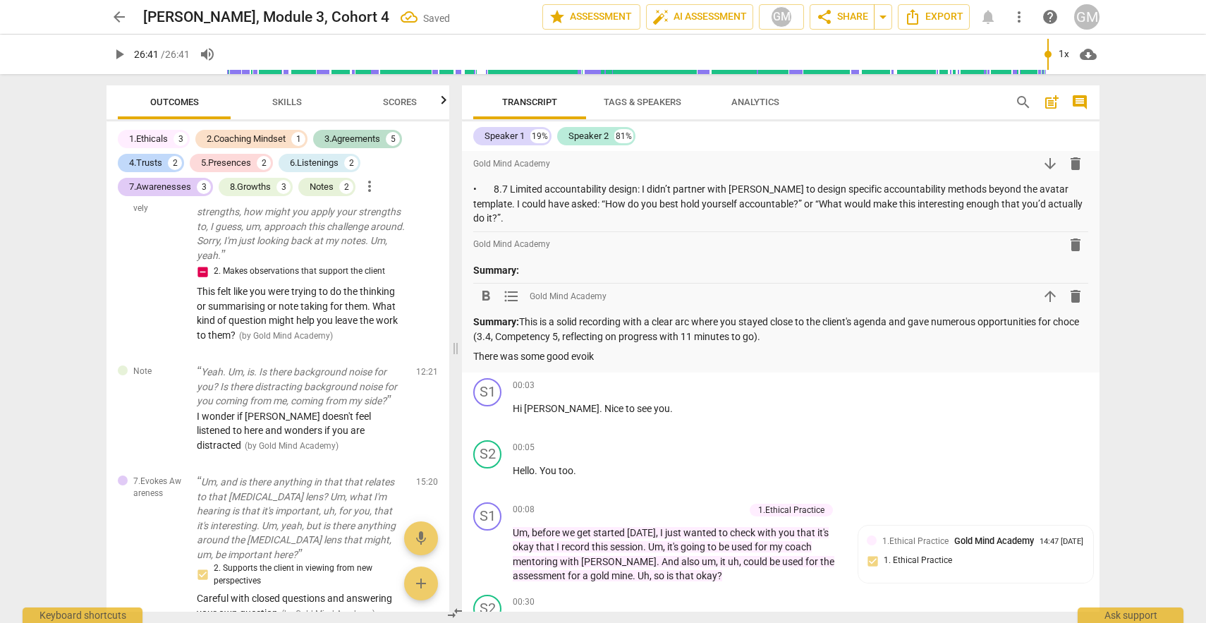
click at [524, 315] on p "Summary: This is a solid recording with a clear arc where you stayed close to t…" at bounding box center [780, 329] width 615 height 29
click at [603, 349] on p "There was some good evoik" at bounding box center [780, 356] width 615 height 15
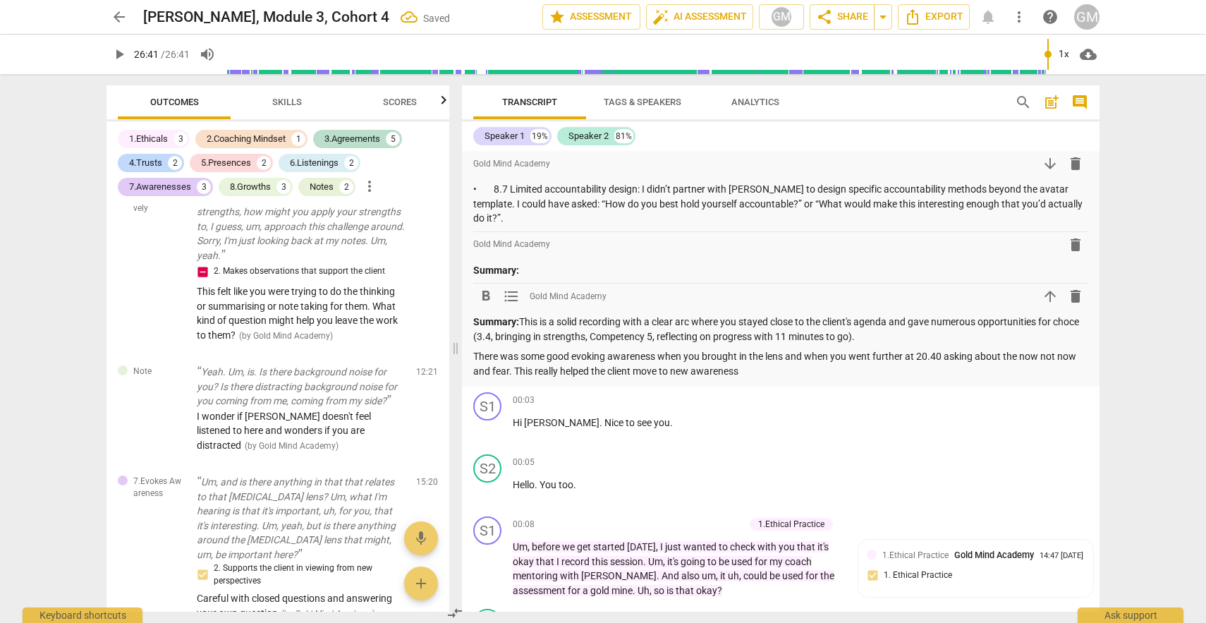
click at [536, 349] on p "There was some good evoking awareness when you brought in the lens and when you…" at bounding box center [780, 363] width 615 height 29
click at [1004, 349] on p "There was some good evoking awareness when you brought in the lens and when you…" at bounding box center [780, 363] width 615 height 29
click at [902, 315] on p "Summary: This is a solid recording with a clear arc where you stayed close to t…" at bounding box center [780, 329] width 615 height 29
click at [528, 315] on p "Summary: This is a solid recording with a clear arc where you stayed close to t…" at bounding box center [780, 329] width 615 height 29
click at [526, 315] on p "Summary: This is a solid recording with a clear arc where you stayed close to t…" at bounding box center [780, 329] width 615 height 29
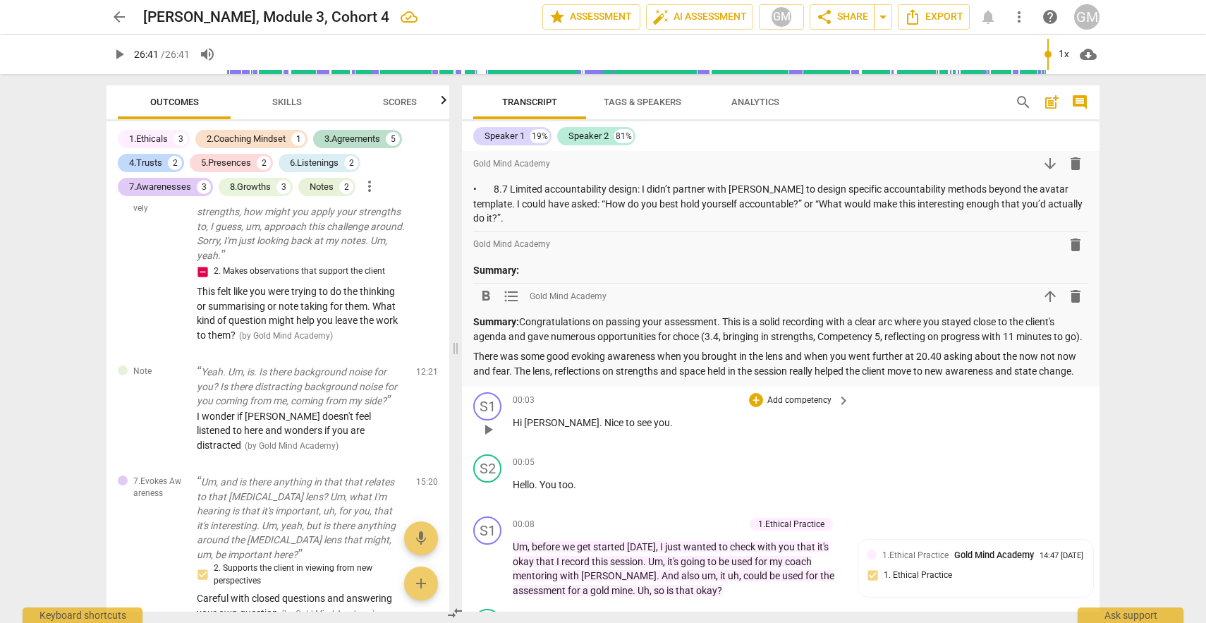
click at [760, 416] on p "Hi [PERSON_NAME] . [GEOGRAPHIC_DATA] to see you ." at bounding box center [678, 423] width 330 height 15
